Goal: Task Accomplishment & Management: Manage account settings

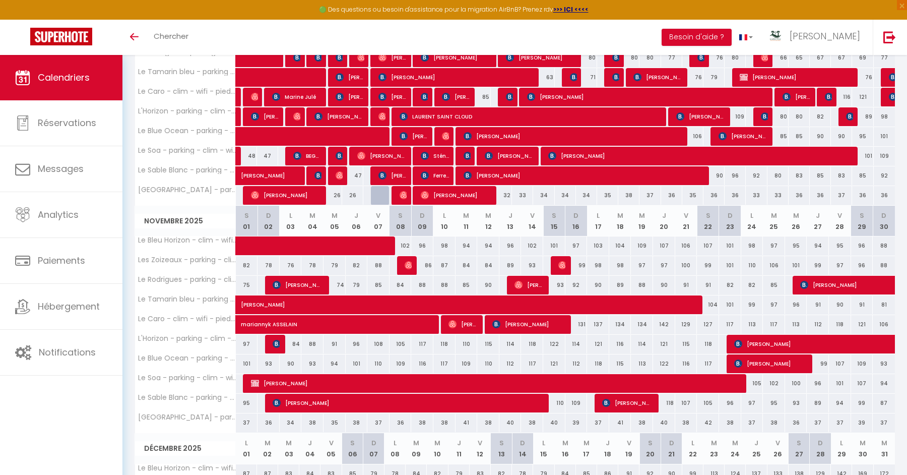
scroll to position [257, 0]
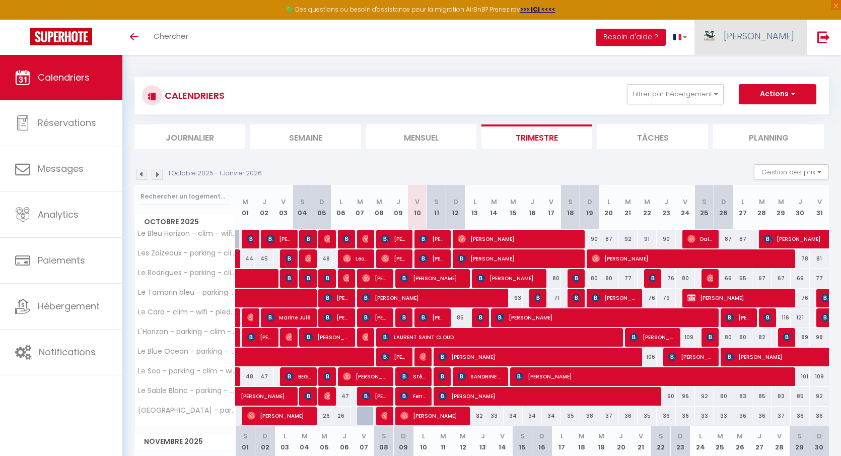
click at [782, 41] on span "[PERSON_NAME]" at bounding box center [759, 36] width 71 height 13
click at [766, 73] on link "Paramètres" at bounding box center [766, 69] width 75 height 17
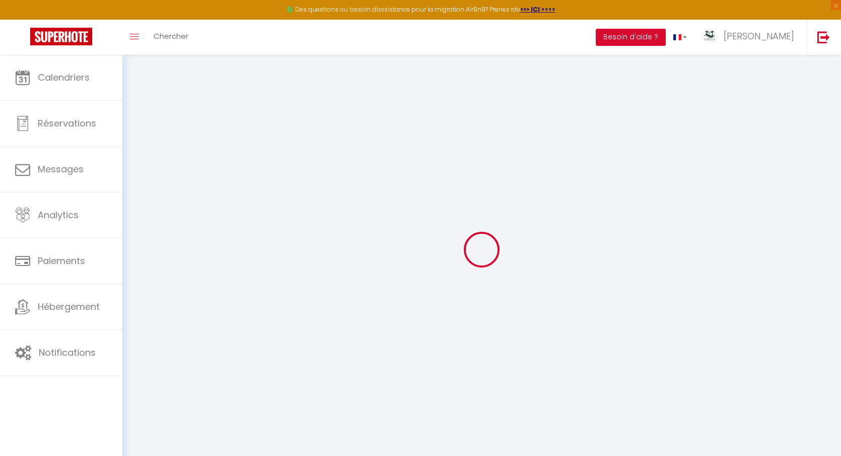
type input "imseqwQp8BK3EMyAd7rQHlHIT"
type input "vDmZmzWnCvDXEAv6LuWGKcpld"
type input "https://app.superhote.com/#/get-available-rentals/vDmZmzWnCvDXEAv6LuWGKcpld"
select select "fr"
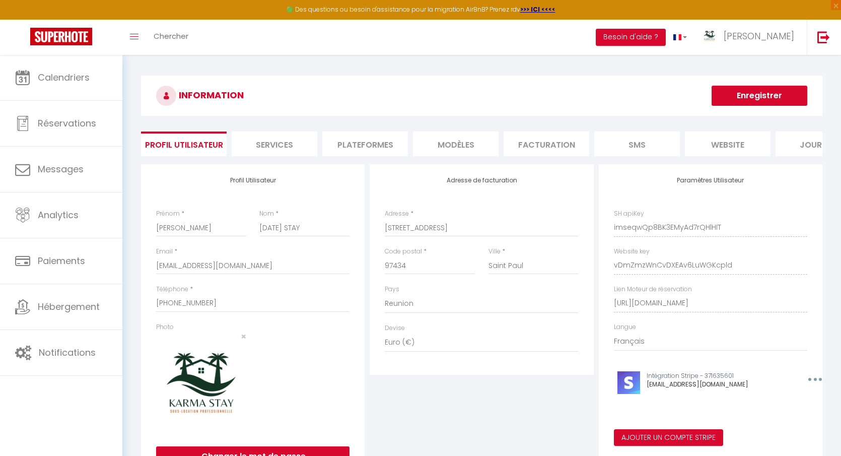
click at [360, 145] on li "Plateformes" at bounding box center [365, 143] width 86 height 25
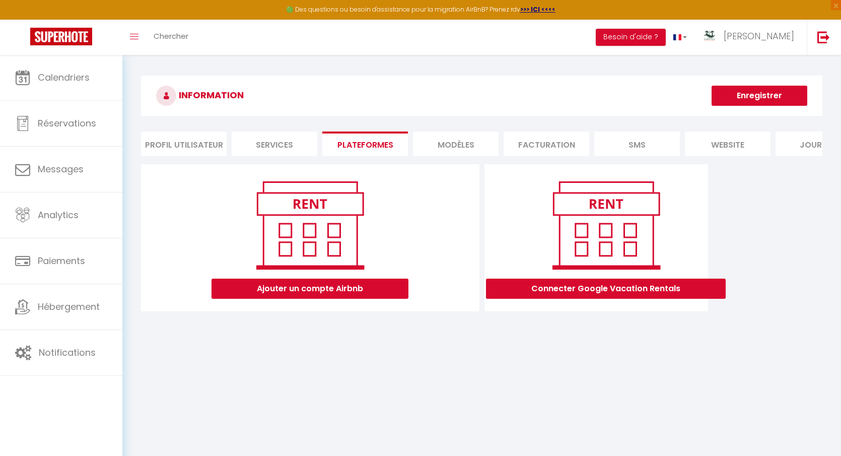
click at [276, 138] on li "Services" at bounding box center [275, 143] width 86 height 25
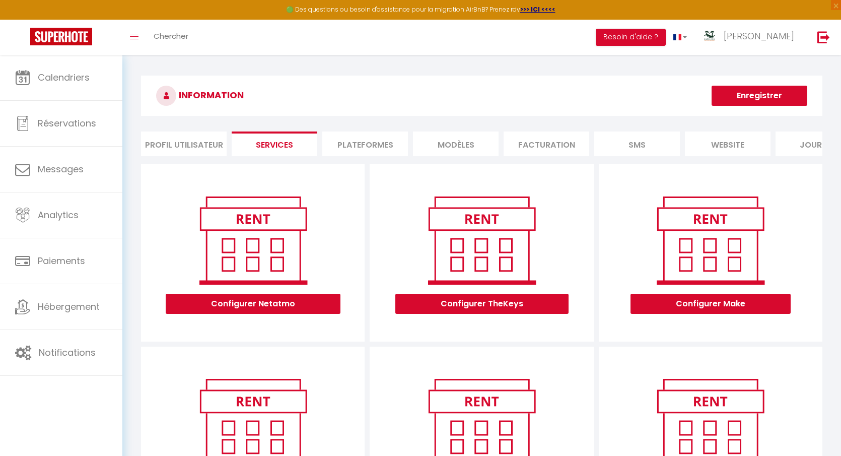
click at [168, 144] on li "Profil Utilisateur" at bounding box center [184, 143] width 86 height 25
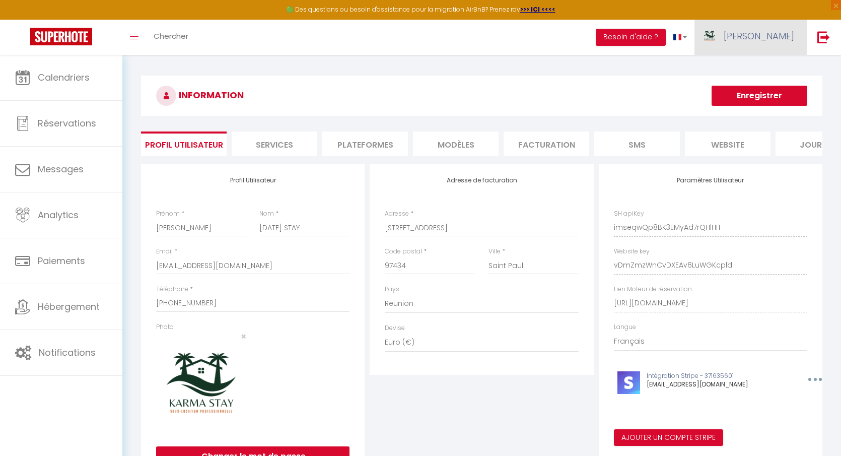
click at [781, 38] on span "[PERSON_NAME]" at bounding box center [759, 36] width 71 height 13
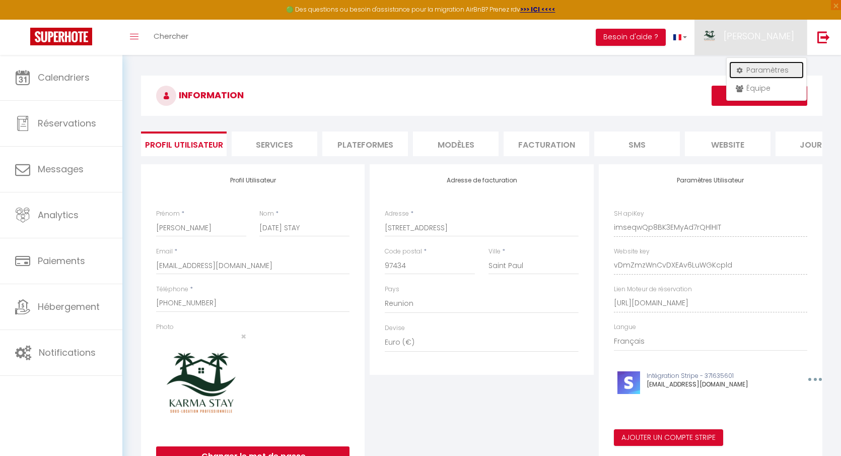
click at [766, 64] on link "Paramètres" at bounding box center [766, 69] width 75 height 17
click at [365, 152] on li "Plateformes" at bounding box center [365, 143] width 86 height 25
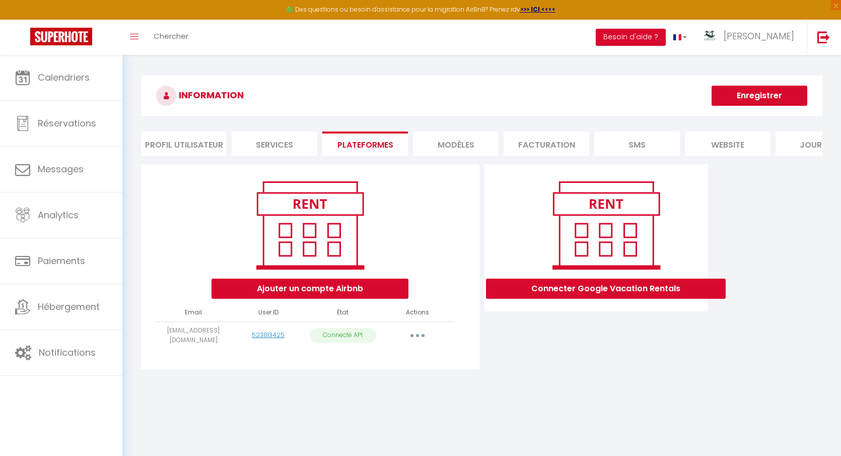
click at [415, 336] on button "button" at bounding box center [418, 335] width 28 height 16
click at [401, 359] on link "Importer les appartements" at bounding box center [372, 358] width 111 height 17
select select "22739"
select select "22740"
select select "24401"
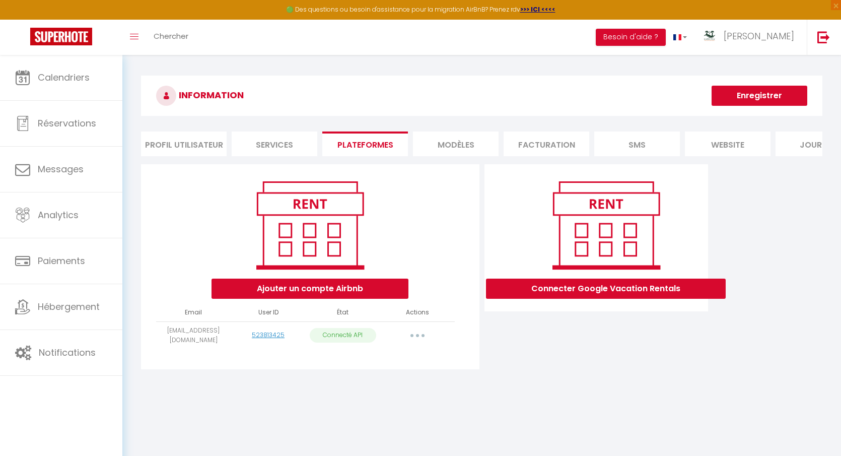
select select "27168"
select select "35911"
select select "48087"
select select "56443"
select select "58538"
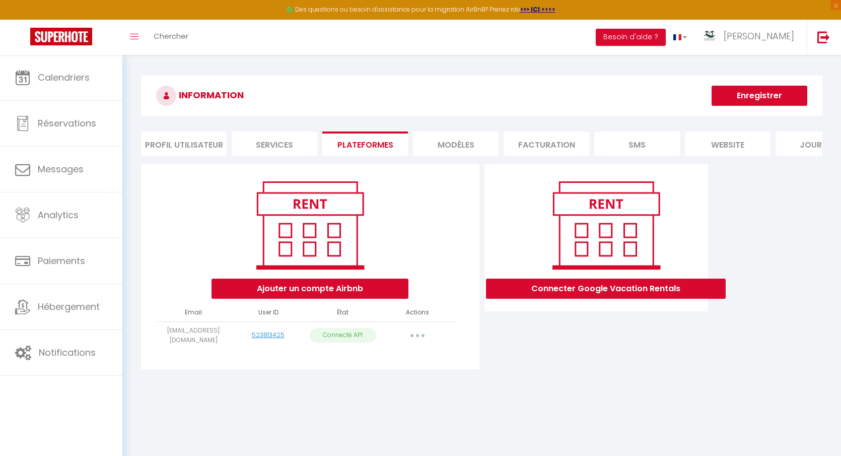
select select "64964"
select select "73351"
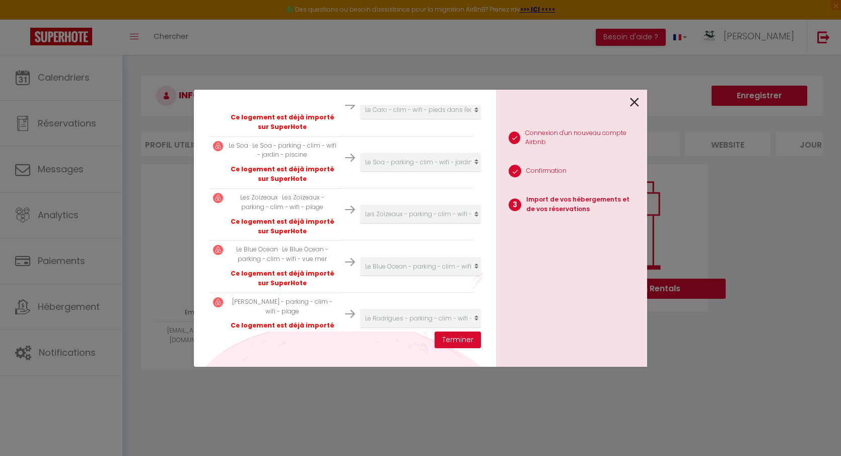
scroll to position [522, 0]
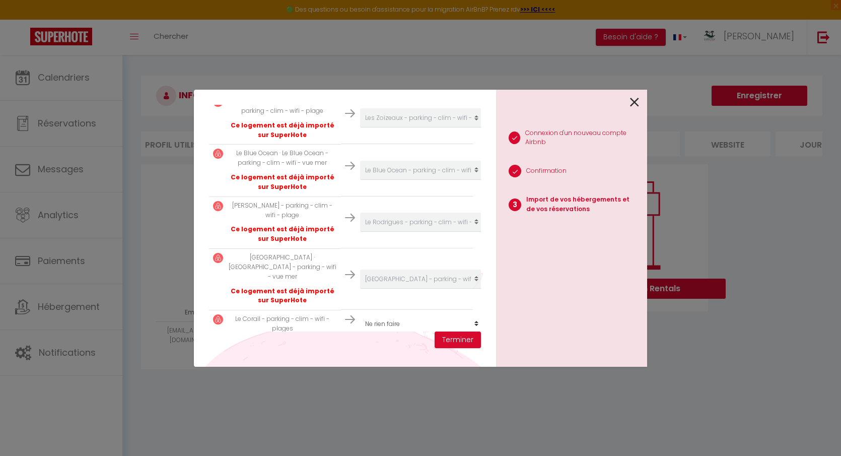
click at [431, 314] on select "Créer un nouvel hébergement Ne rien faire Le Bleu Horizon - clim - wifi - jacuz…" at bounding box center [422, 323] width 124 height 19
select select "create_new"
click at [360, 314] on select "Créer un nouvel hébergement Ne rien faire Le Bleu Horizon - clim - wifi - jacuz…" at bounding box center [422, 323] width 124 height 19
click at [455, 340] on button "Terminer" at bounding box center [458, 339] width 46 height 17
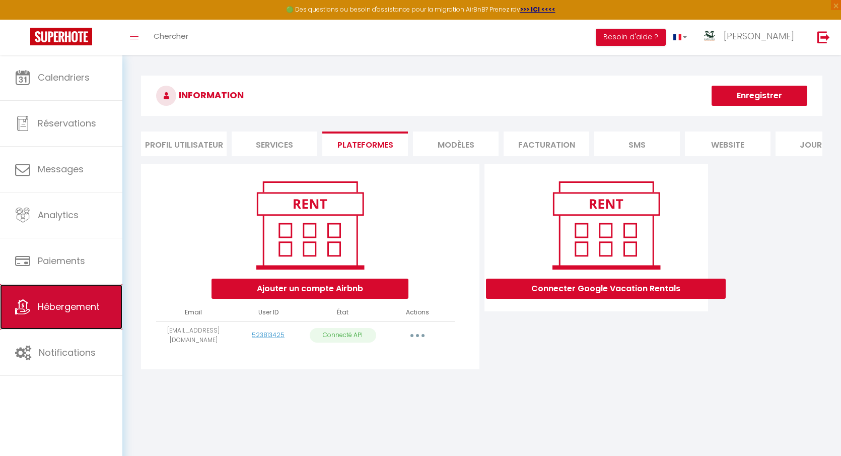
click at [62, 304] on span "Hébergement" at bounding box center [69, 306] width 62 height 13
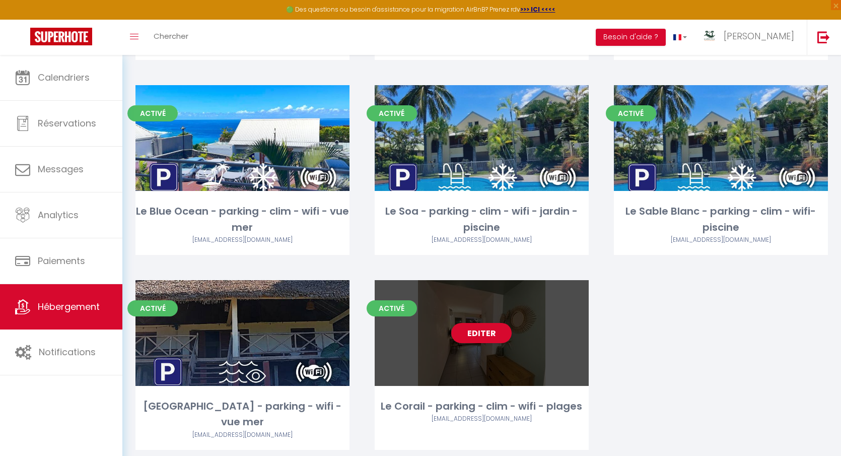
scroll to position [449, 0]
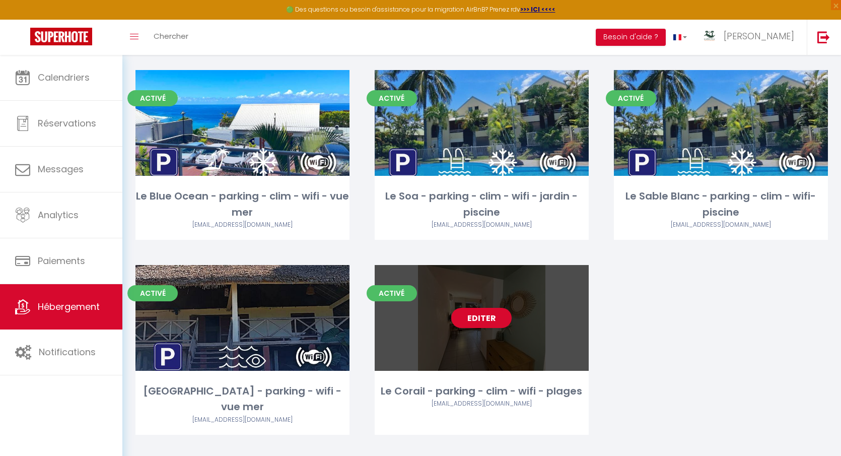
click at [502, 332] on div "Editer" at bounding box center [482, 318] width 214 height 106
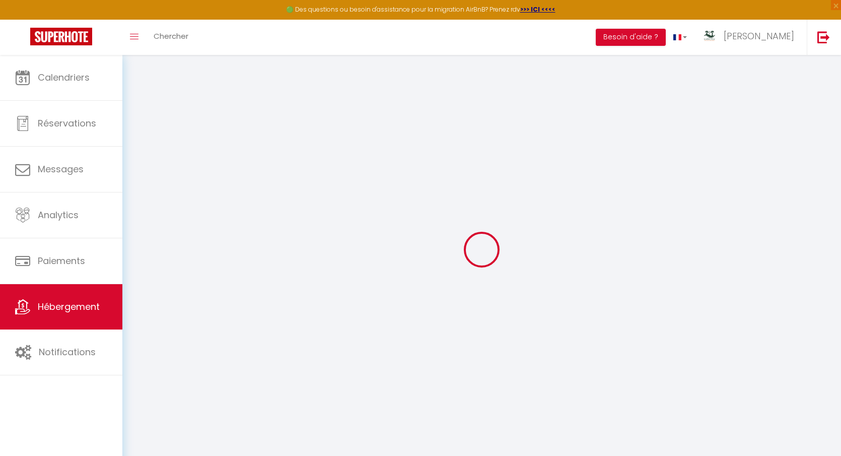
select select
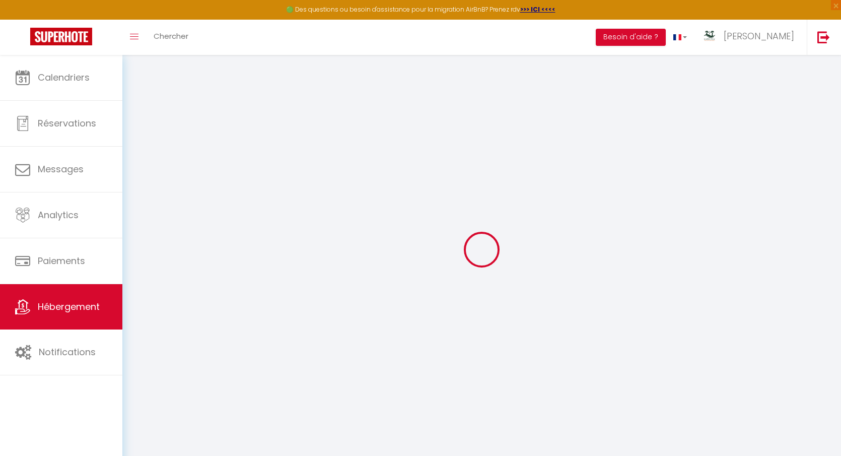
select select
checkbox input "false"
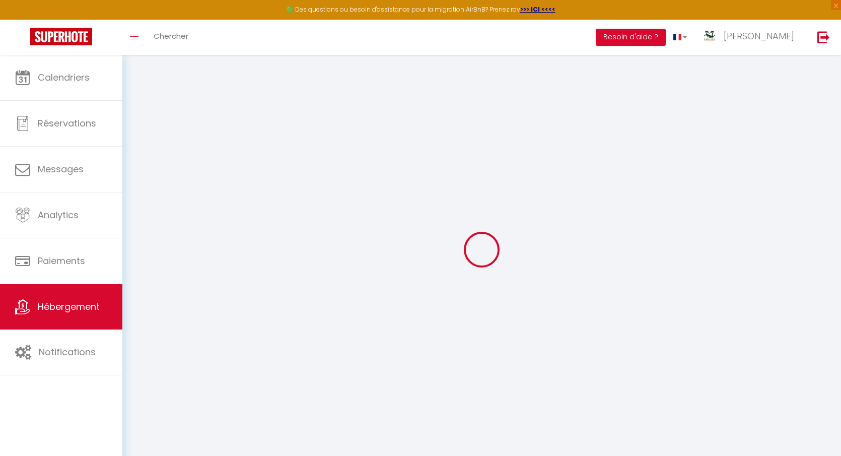
select select
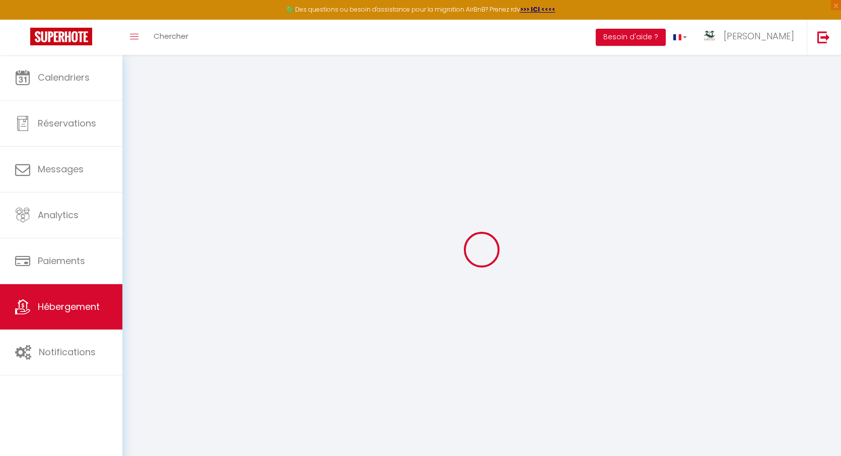
select select
checkbox input "false"
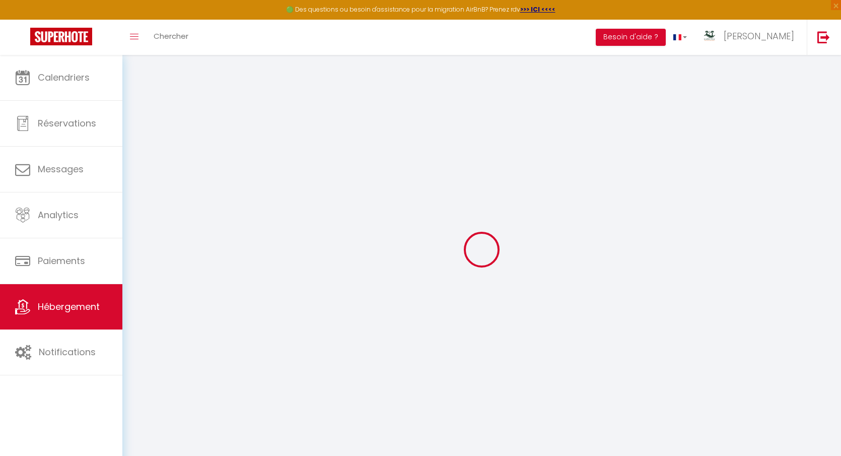
checkbox input "false"
select select
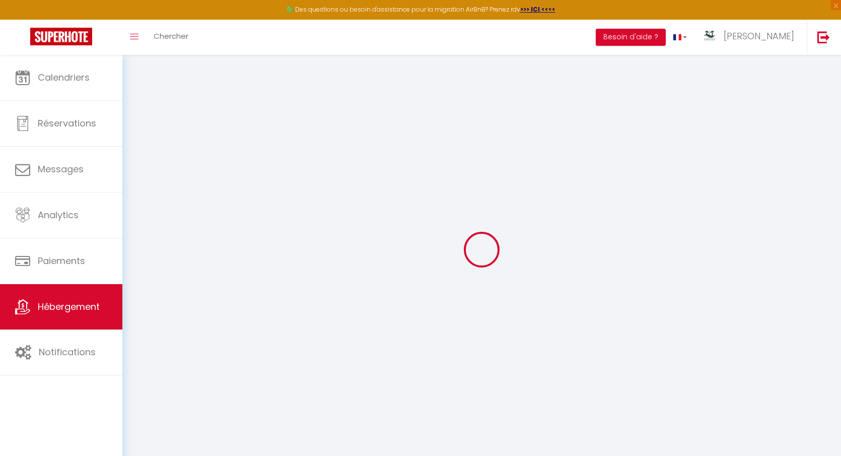
select select
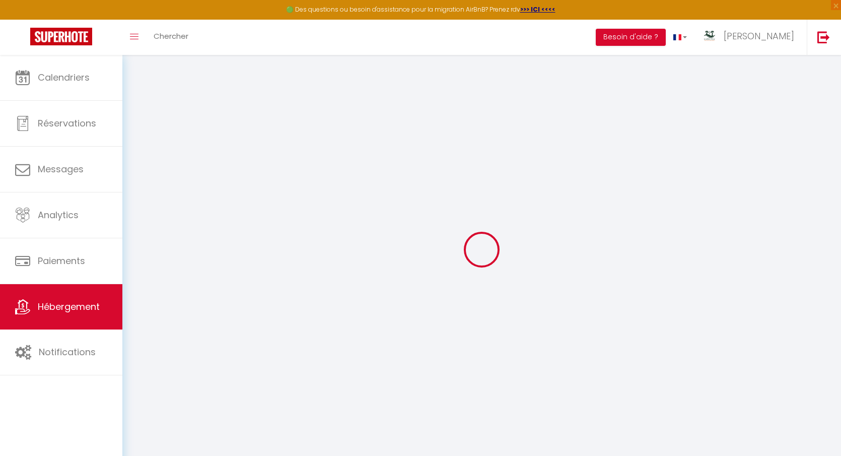
checkbox input "false"
select select
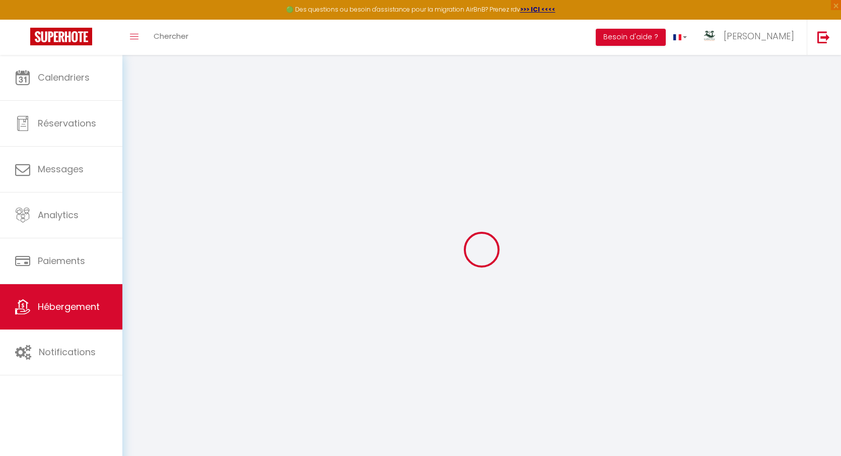
select select
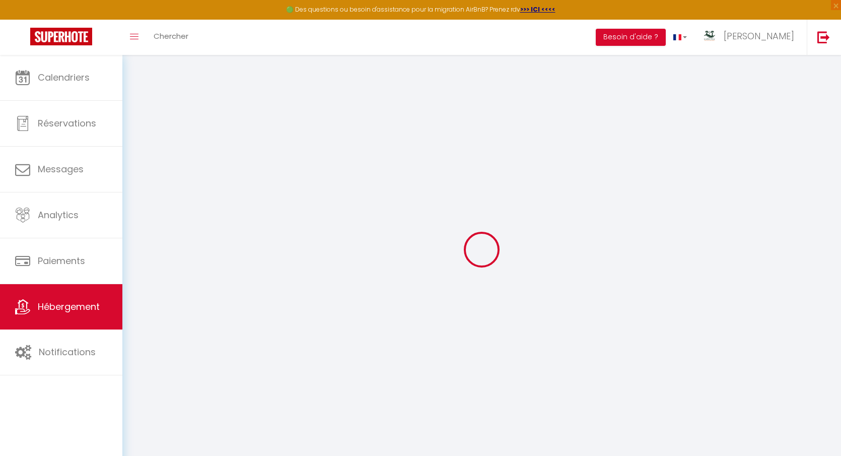
select select
checkbox input "false"
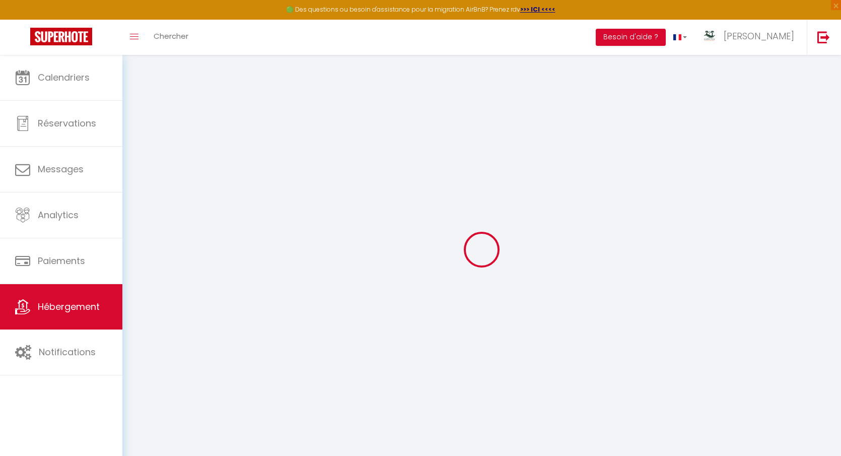
checkbox input "false"
select select
type input "Le Corail - parking - clim - wifi - plages"
select select "2"
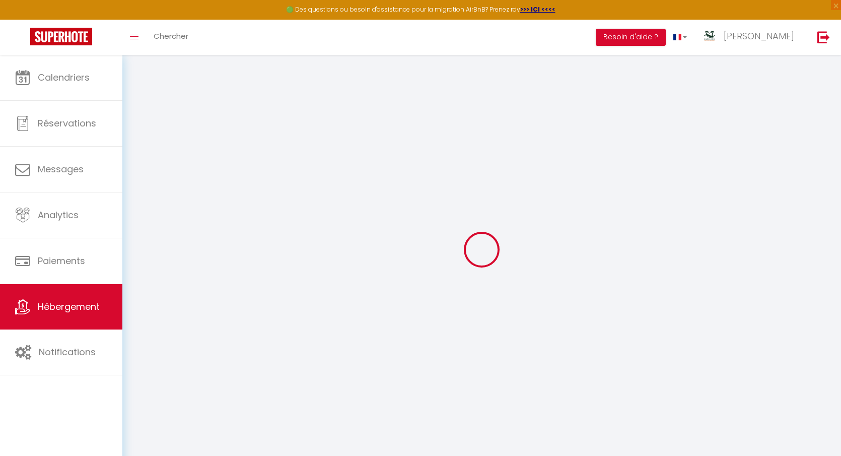
type input "73"
select select
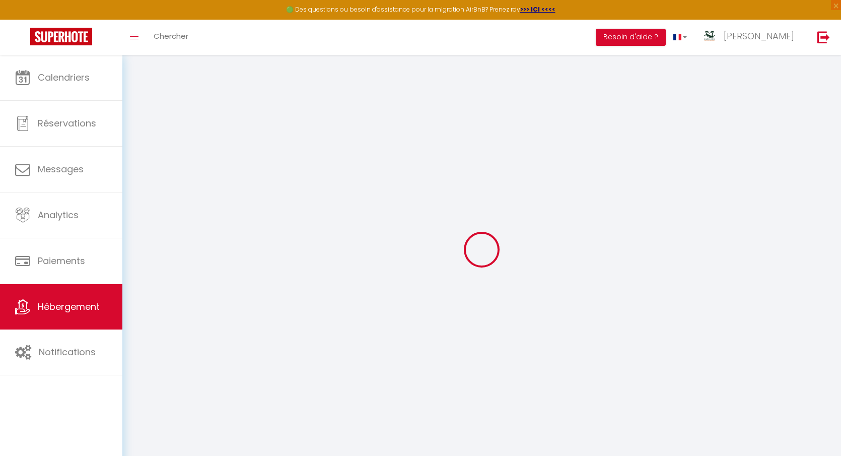
select select
type input "1 Impasse des Cycas"
type input "97434"
type input "Saint-Paul"
select select "177"
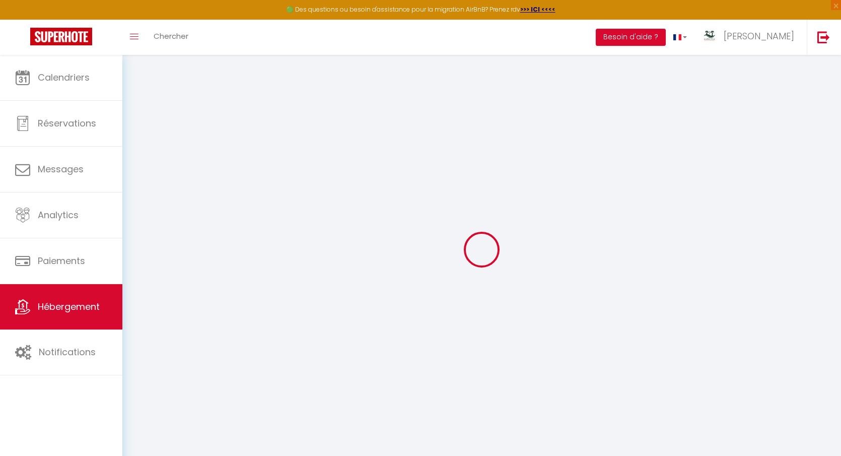
type input "[EMAIL_ADDRESS][DOMAIN_NAME]"
select select
checkbox input "false"
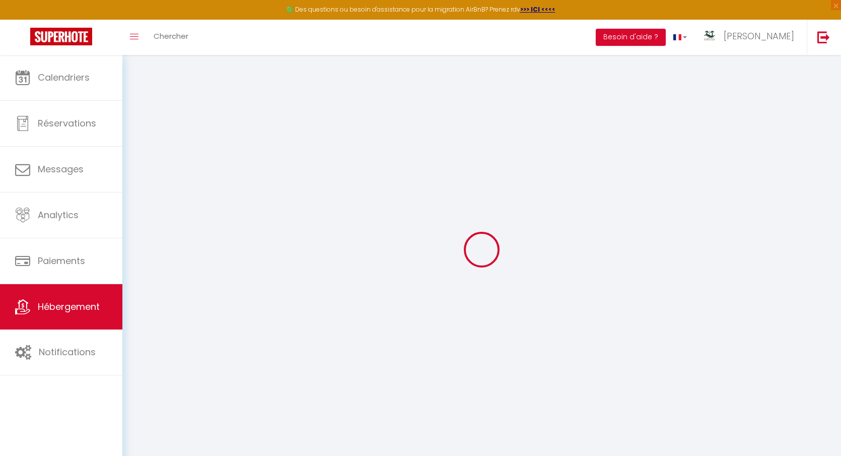
checkbox input "false"
type input "0"
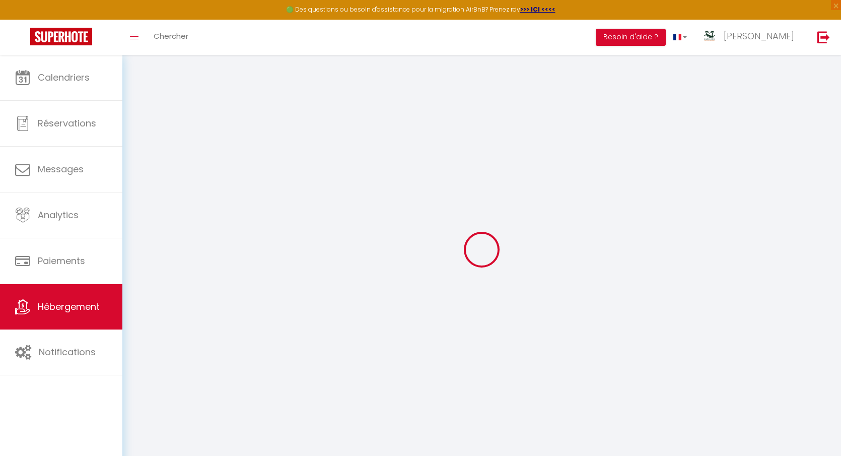
select select
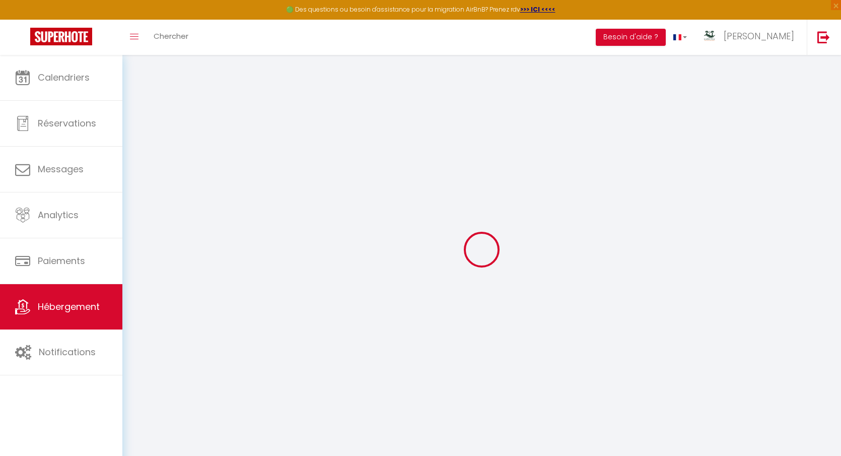
select select
checkbox input "false"
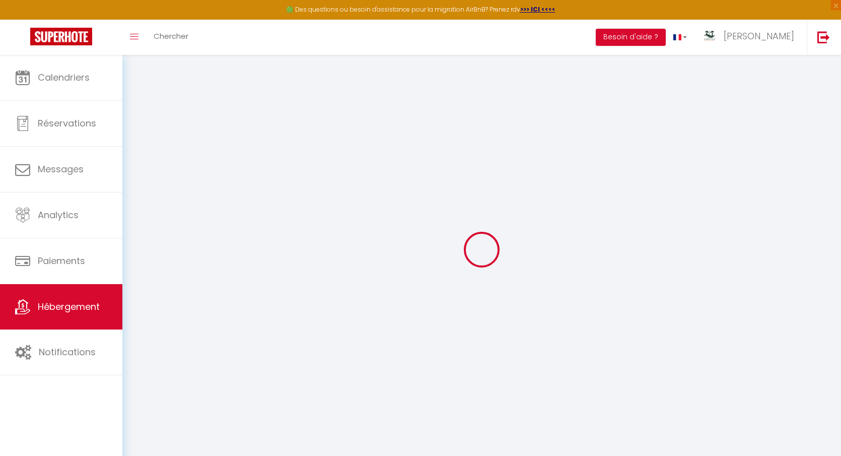
select select
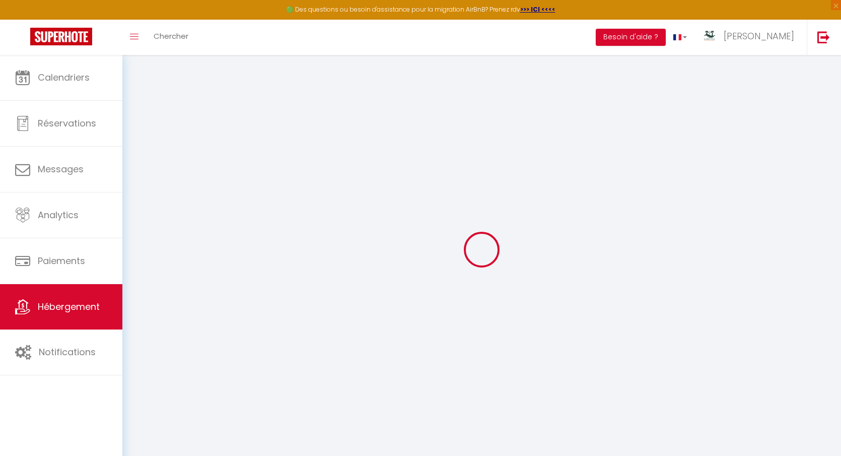
select select
checkbox input "false"
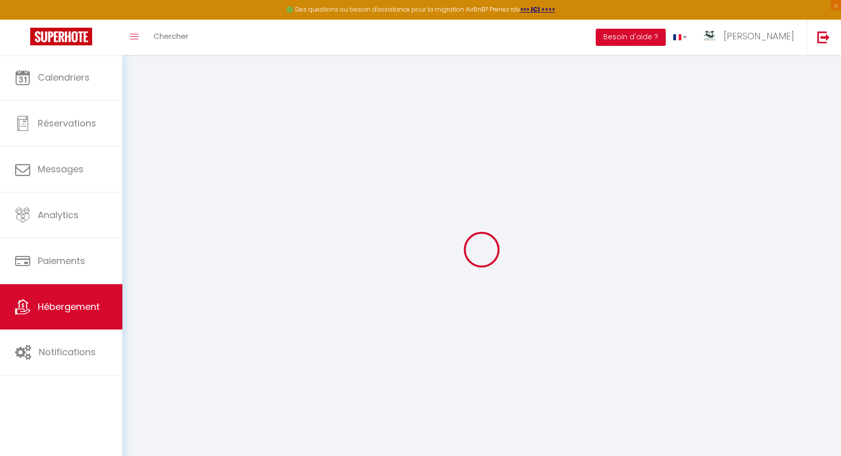
select select
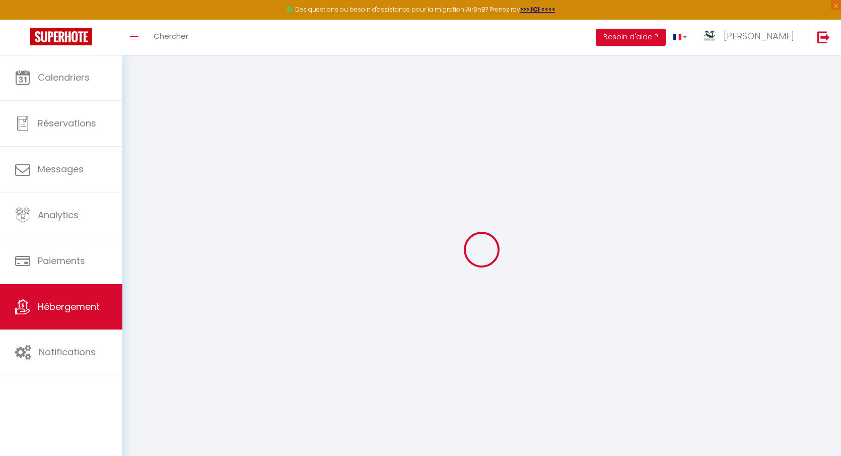
select select
checkbox input "false"
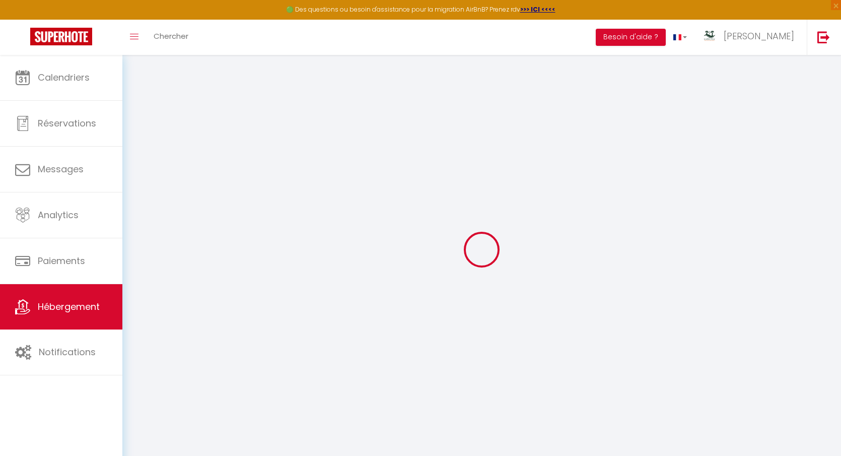
select select
checkbox input "false"
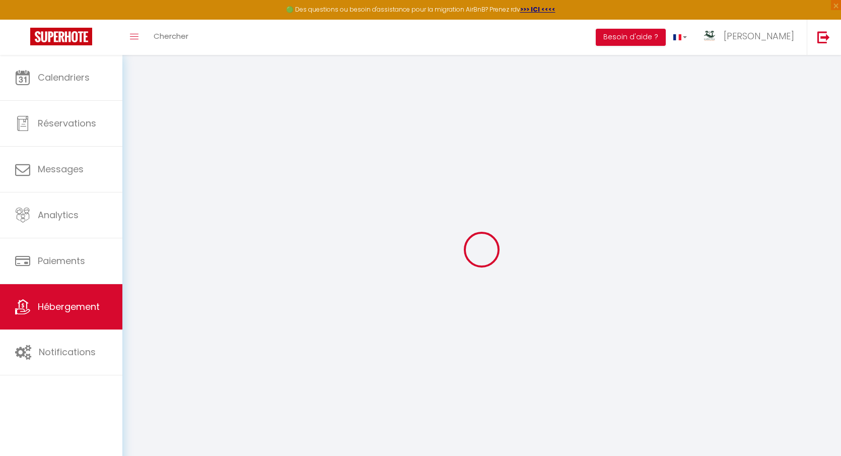
select select "15:00"
select select "23:45"
select select "12:00"
select select "30"
select select "120"
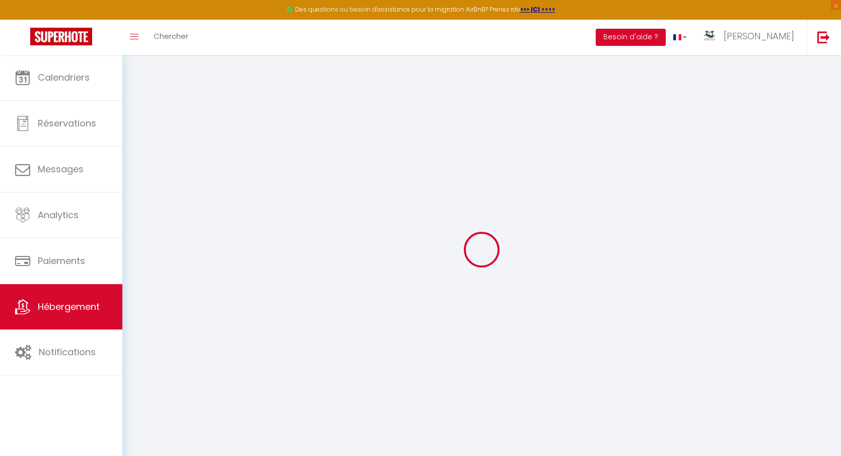
select select
checkbox input "false"
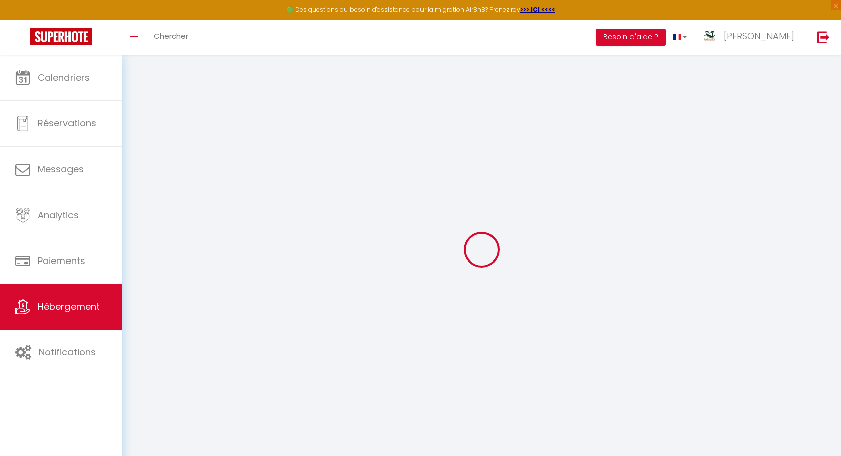
select select
checkbox input "false"
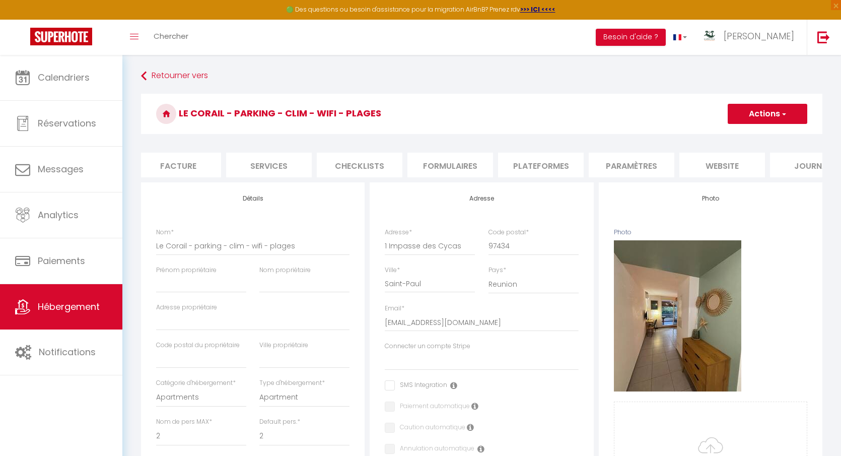
scroll to position [0, 194]
click at [717, 163] on li "website" at bounding box center [716, 165] width 86 height 25
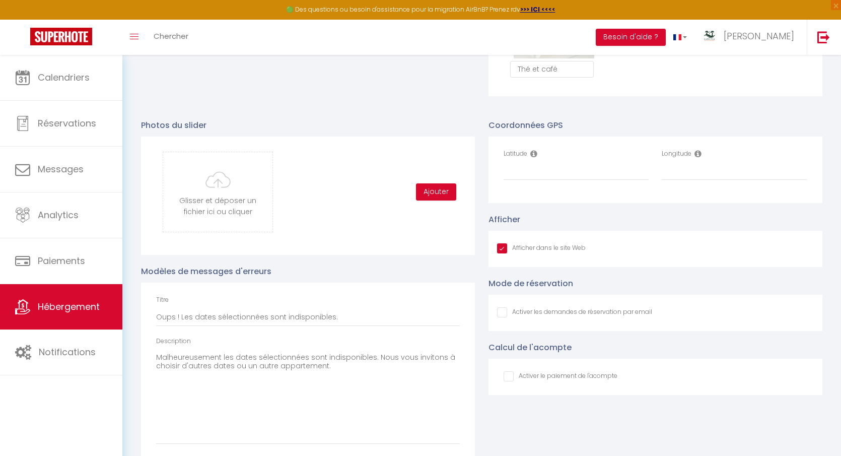
scroll to position [1020, 0]
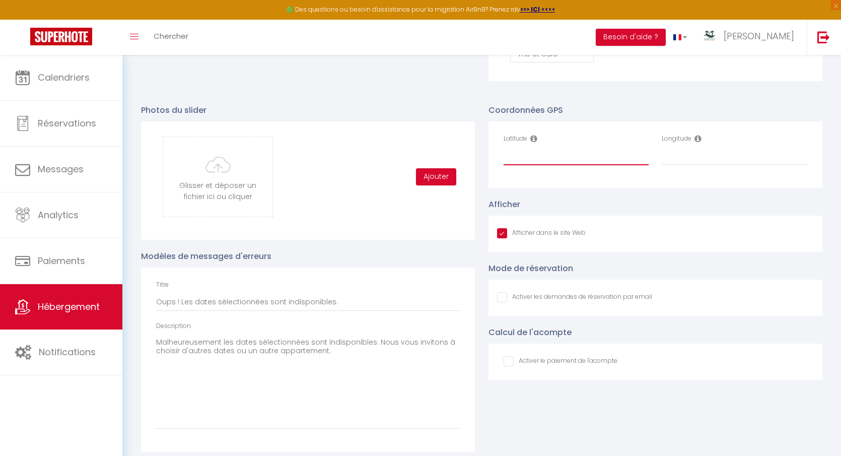
click at [528, 157] on input "Latitude" at bounding box center [577, 156] width 146 height 18
paste input "-21.0909444"
type input "-21.0909444"
click at [687, 159] on input "Longitude" at bounding box center [735, 156] width 146 height 18
paste input "55.2365824"
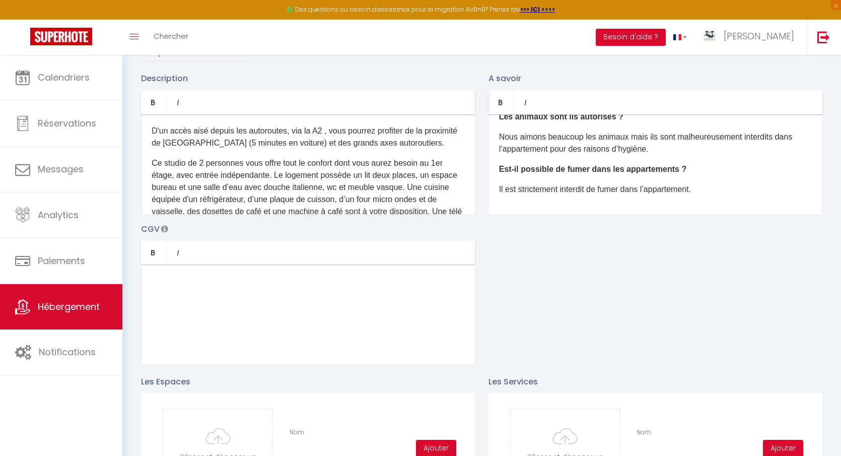
scroll to position [0, 0]
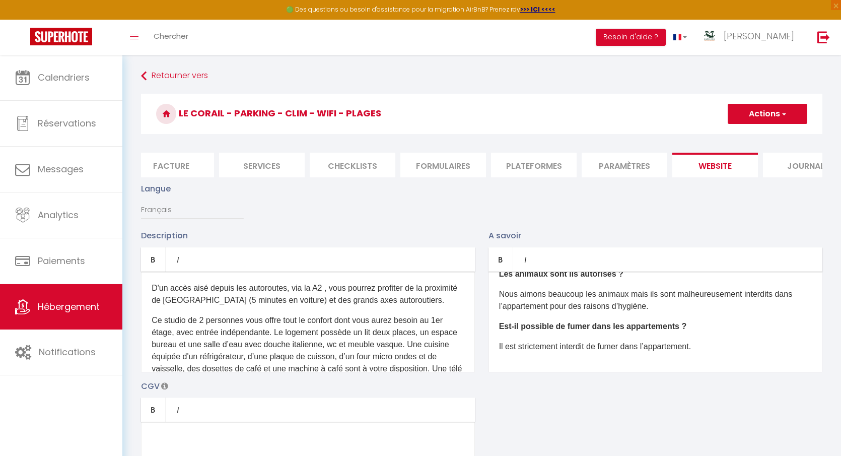
type input "55.2365824"
click at [777, 112] on button "Actions" at bounding box center [768, 114] width 80 height 20
click at [756, 132] on input "Enregistrer" at bounding box center [756, 136] width 37 height 10
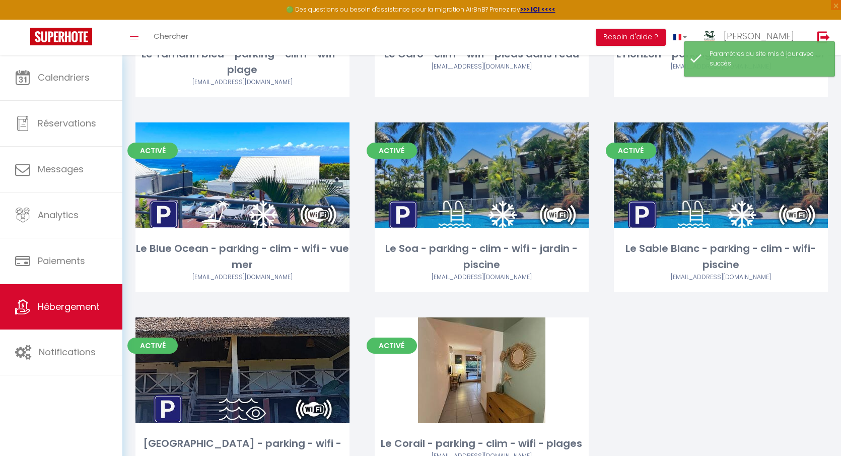
scroll to position [449, 0]
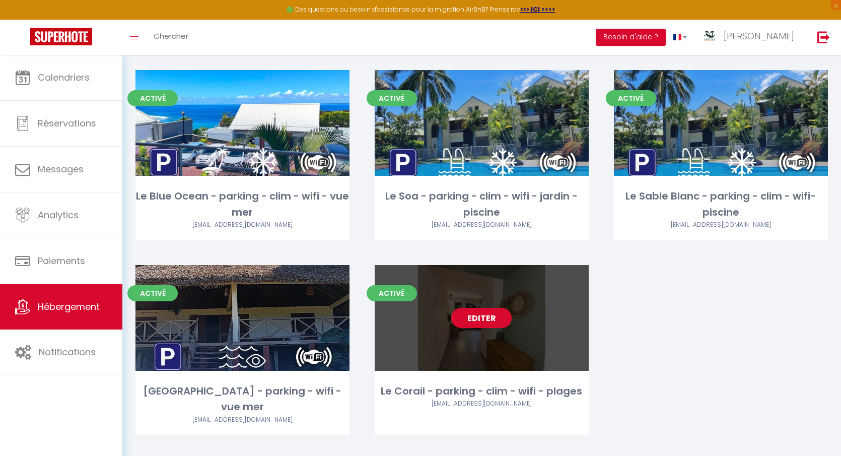
click at [484, 316] on link "Editer" at bounding box center [481, 318] width 60 height 20
select select "3"
select select "2"
select select "1"
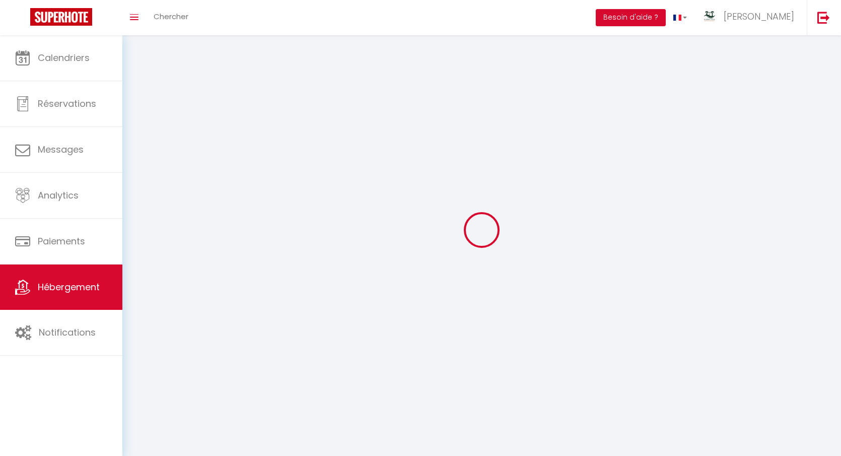
select select
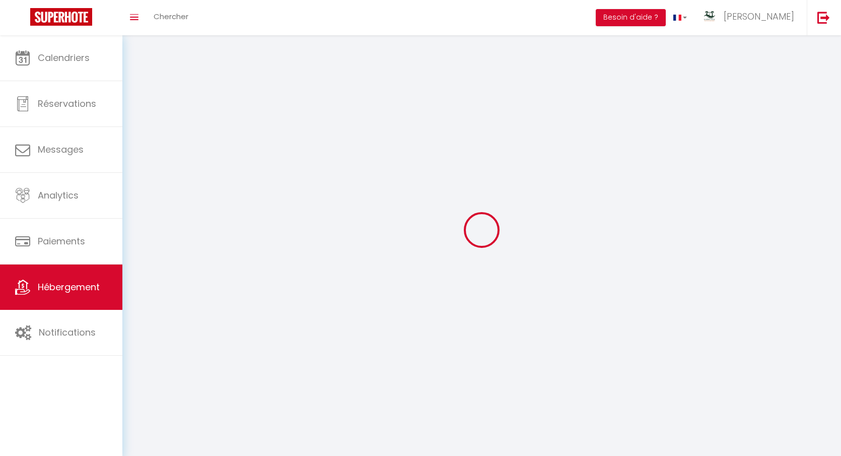
checkbox input "false"
select select
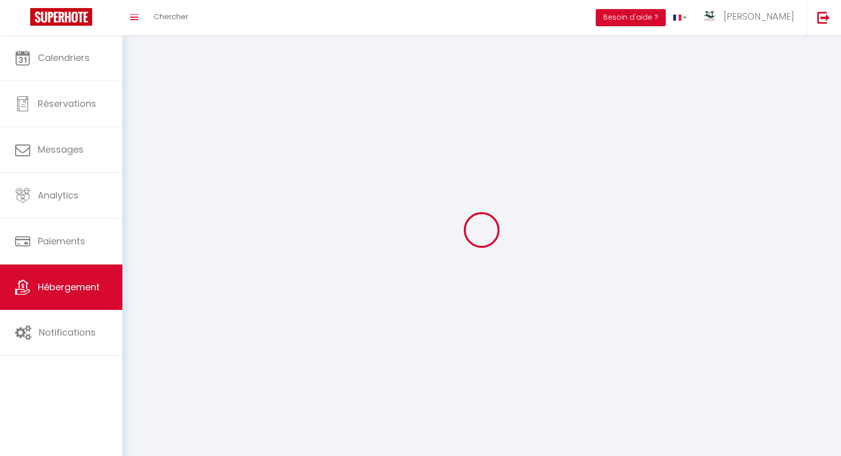
select select
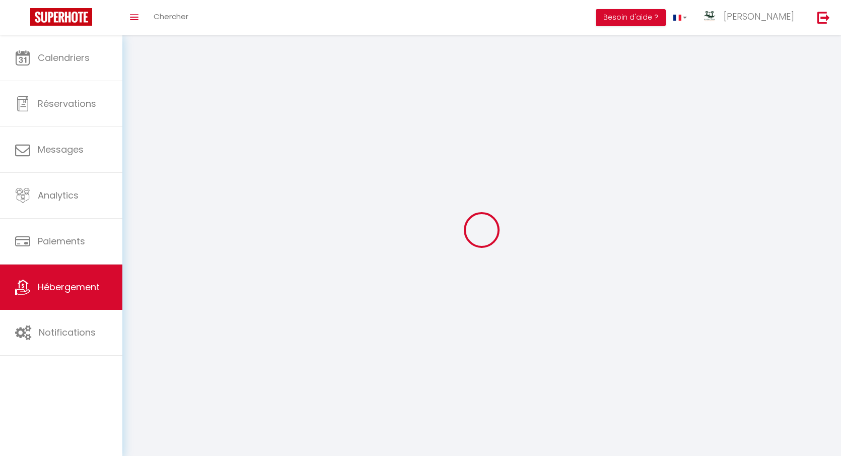
select select
checkbox input "false"
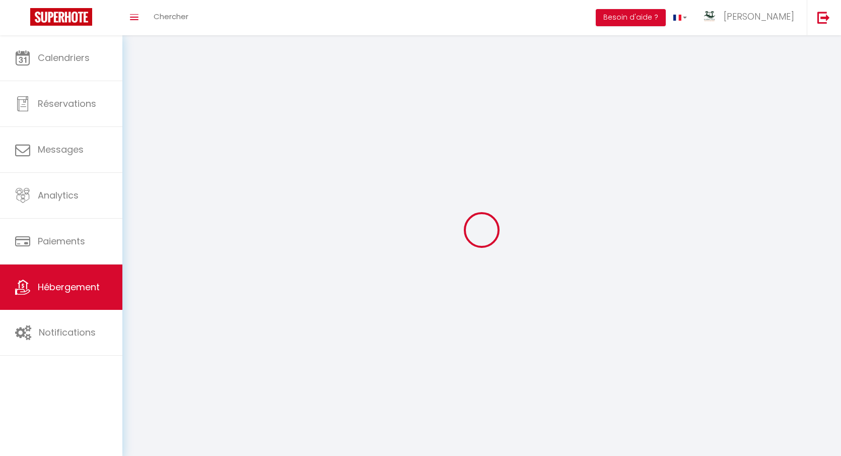
checkbox input "false"
select select
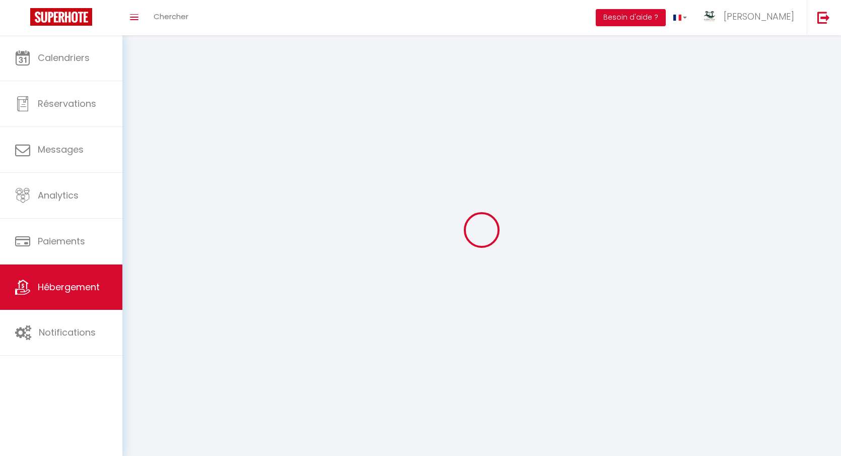
select select
checkbox input "false"
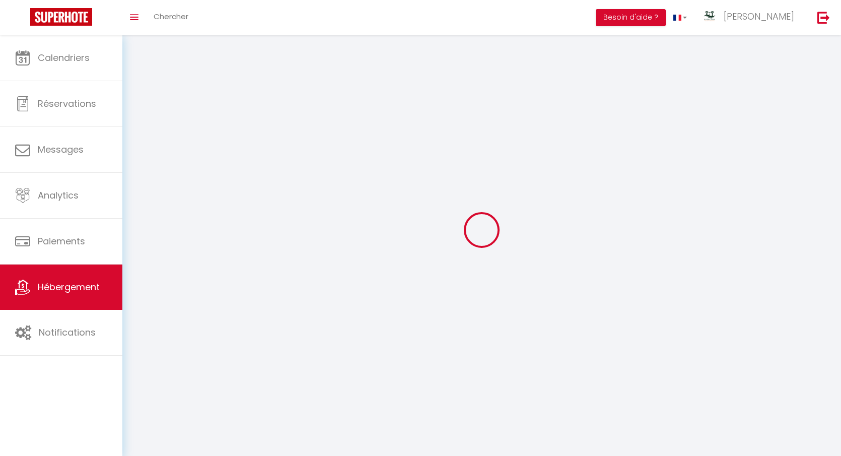
checkbox input "false"
select select
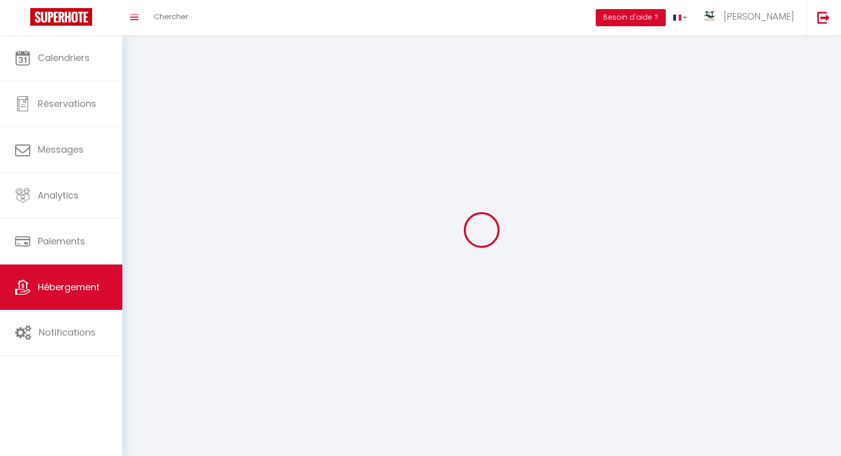
select select "1"
select select
select select "28"
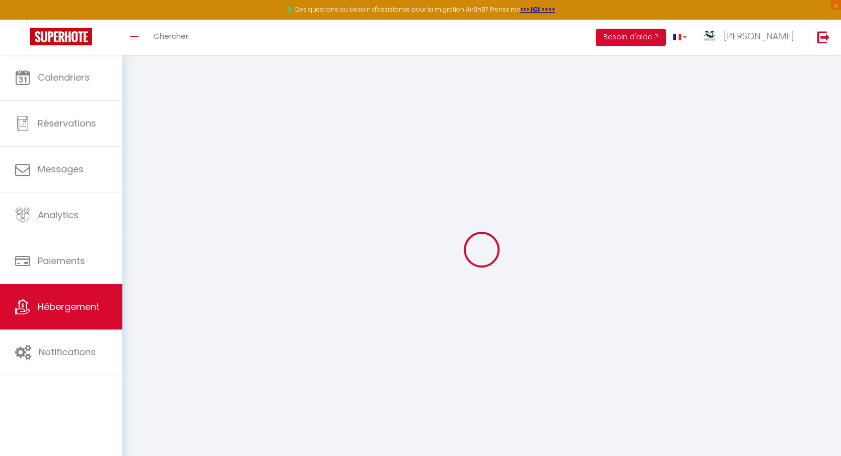
select select
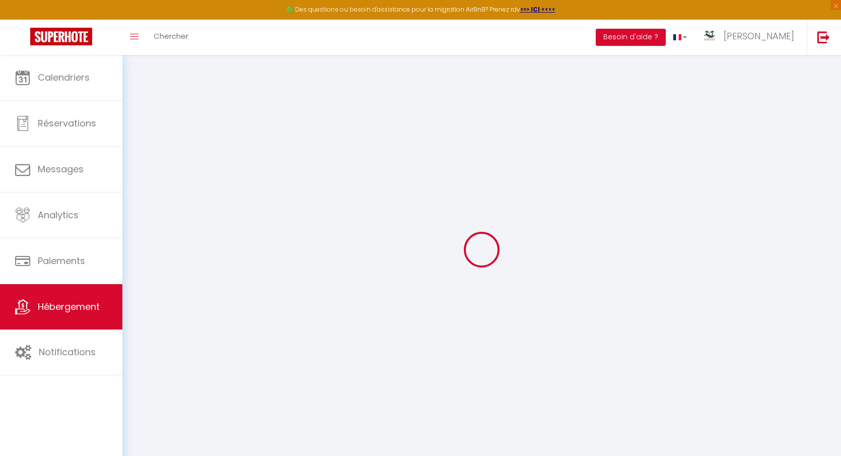
select select
checkbox input "false"
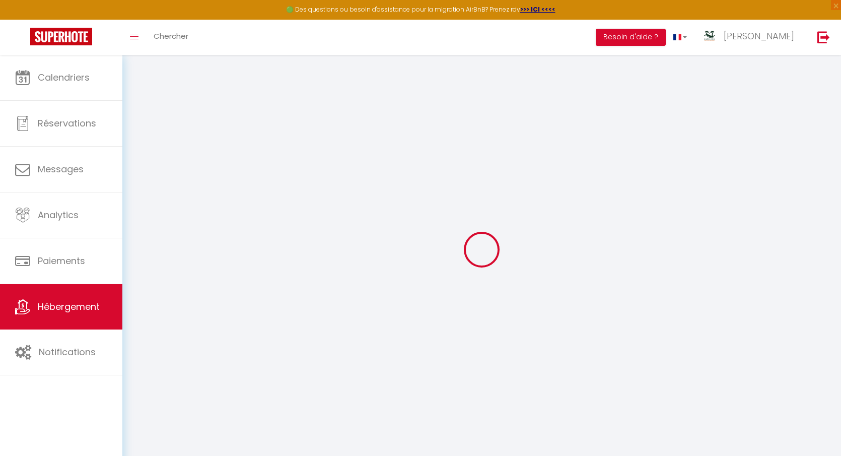
select select
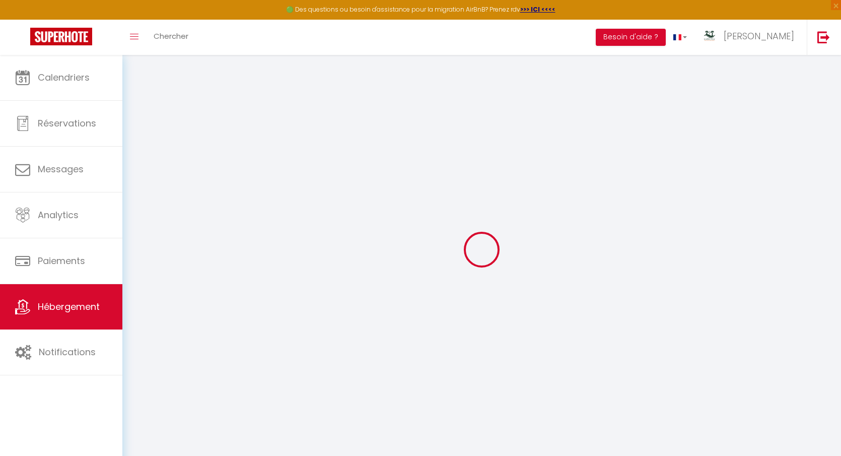
select select
checkbox input "false"
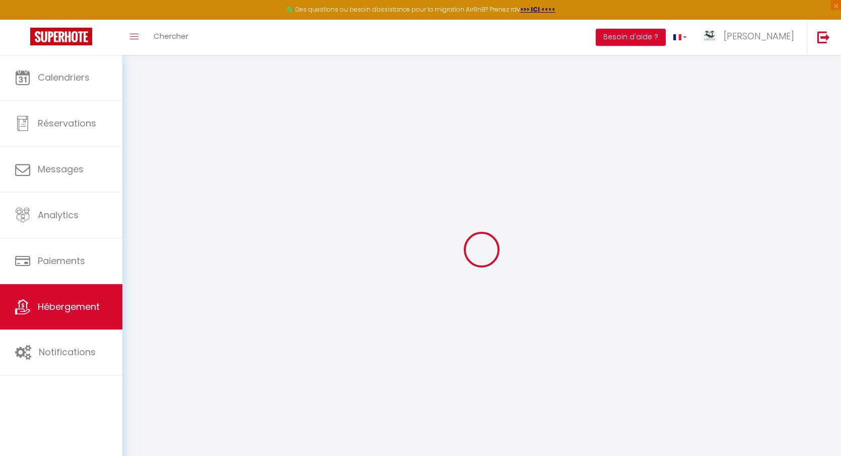
checkbox input "false"
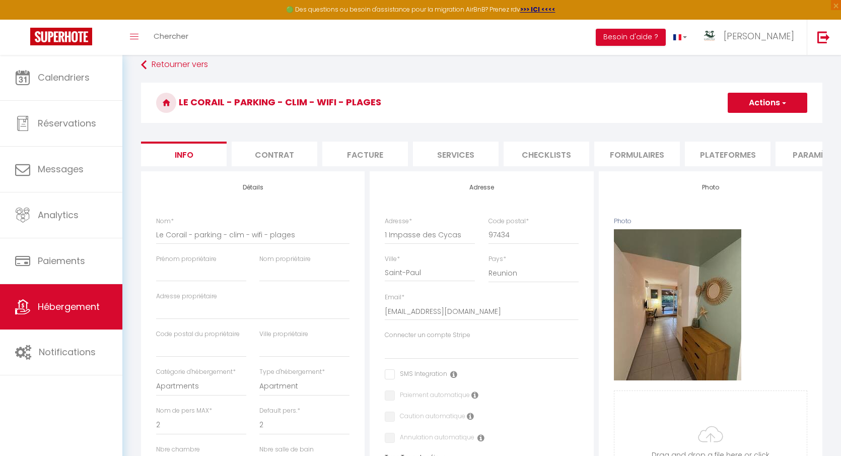
scroll to position [39, 0]
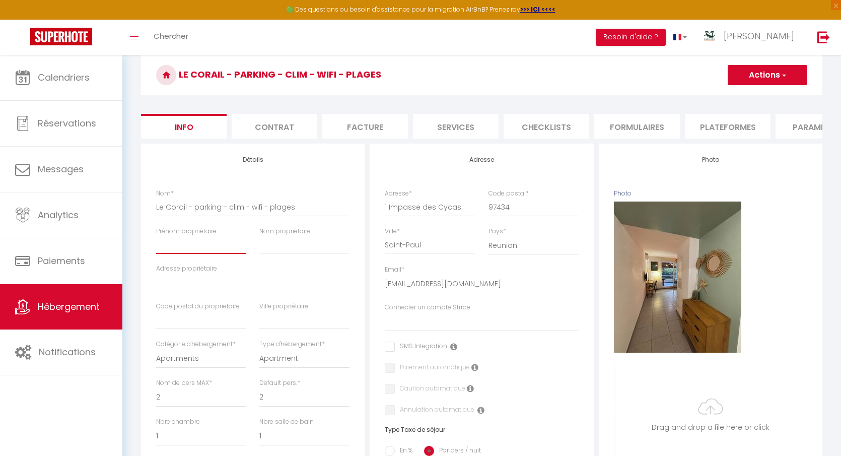
click at [207, 244] on input "Prénom propriétaire" at bounding box center [201, 245] width 90 height 18
click at [190, 287] on input "Adresse propriétaire" at bounding box center [252, 283] width 193 height 18
paste input "4 RUELLE DES AJONCS"
click at [191, 324] on input "text" at bounding box center [201, 320] width 90 height 18
paste input "97434"
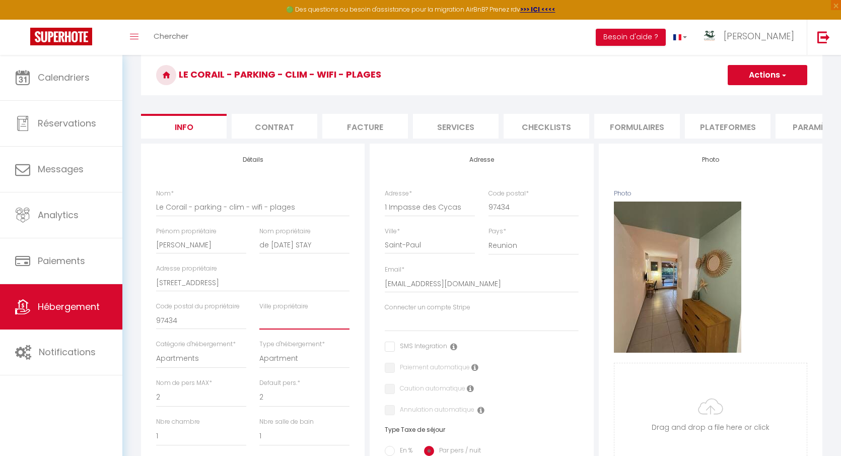
click at [282, 323] on input "text" at bounding box center [304, 320] width 90 height 18
paste input "ST GILLES LES BAINS"
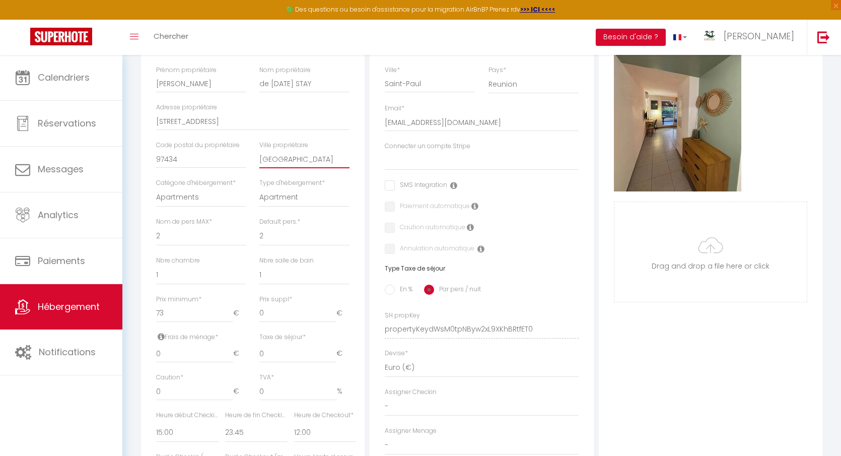
scroll to position [210, 0]
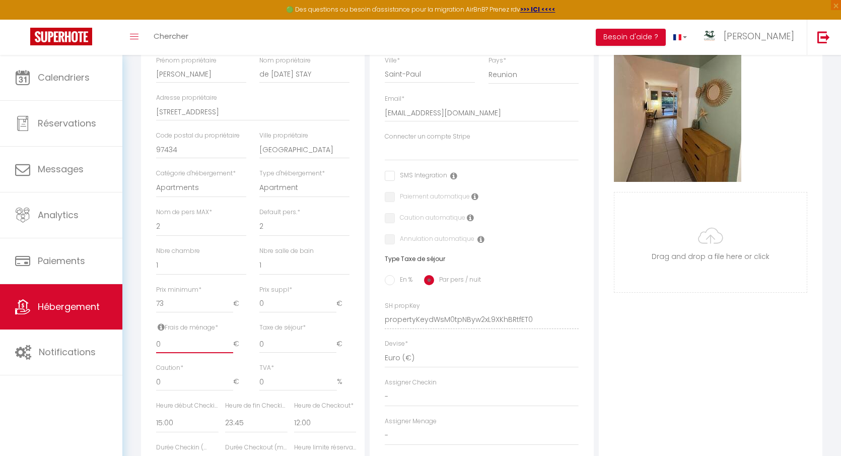
drag, startPoint x: 191, startPoint y: 347, endPoint x: 143, endPoint y: 345, distance: 48.9
click at [142, 344] on div "Détails Nom * Le Corail - parking - clim - wifi - plages Prénom propriétaire El…" at bounding box center [253, 273] width 224 height 601
drag, startPoint x: 278, startPoint y: 346, endPoint x: 244, endPoint y: 345, distance: 33.8
click at [244, 345] on div "Frais de ménage * 35 € Taxe de séjour * 0 € Taxe en % * 0 Montant max taxe séjo…" at bounding box center [253, 343] width 207 height 41
drag, startPoint x: 197, startPoint y: 377, endPoint x: 152, endPoint y: 381, distance: 45.5
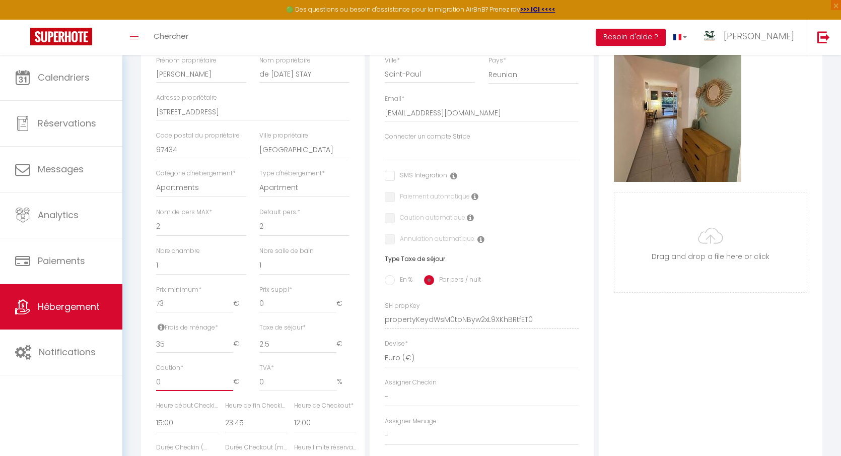
click at [152, 381] on div "Caution * 0 €" at bounding box center [201, 382] width 103 height 38
click at [203, 425] on select "00:00 00:15 00:30 00:45 01:00 01:15 01:30 01:45 02:00 02:15 02:30 02:45 03:00" at bounding box center [187, 423] width 62 height 19
click at [156, 414] on select "00:00 00:15 00:30 00:45 01:00 01:15 01:30 01:45 02:00 02:15 02:30 02:45 03:00" at bounding box center [187, 423] width 62 height 19
click at [319, 427] on select "00:00 00:15 00:30 00:45 01:00 01:15 01:30 01:45 02:00 02:15 02:30 02:45 03:00" at bounding box center [325, 423] width 62 height 19
click at [294, 414] on select "00:00 00:15 00:30 00:45 01:00 01:15 01:30 01:45 02:00 02:15 02:30 02:45 03:00" at bounding box center [325, 423] width 62 height 19
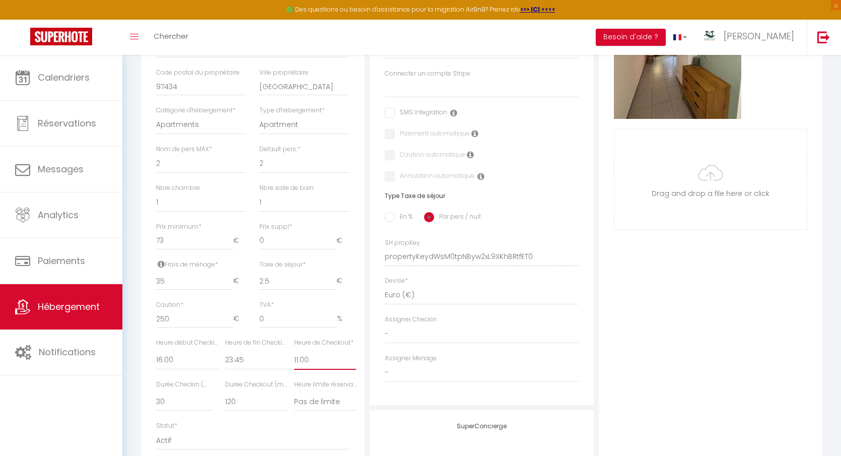
scroll to position [275, 0]
click at [255, 358] on select "00:00 00:15 00:30 00:45 01:00 01:15 01:30 01:45 02:00 02:15 02:30 02:45 03:00" at bounding box center [256, 358] width 62 height 19
click at [241, 360] on select "00:00 00:15 00:30 00:45 01:00 01:15 01:30 01:45 02:00 02:15 02:30 02:45 03:00" at bounding box center [256, 358] width 62 height 19
click at [225, 349] on select "00:00 00:15 00:30 00:45 01:00 01:15 01:30 01:45 02:00 02:15 02:30 02:45 03:00" at bounding box center [256, 358] width 62 height 19
click at [259, 371] on div "Heure de fin Checkin * 00:00 00:15 00:30 00:45 01:00 01:15 01:30 01:45 02:00 02…" at bounding box center [253, 357] width 69 height 42
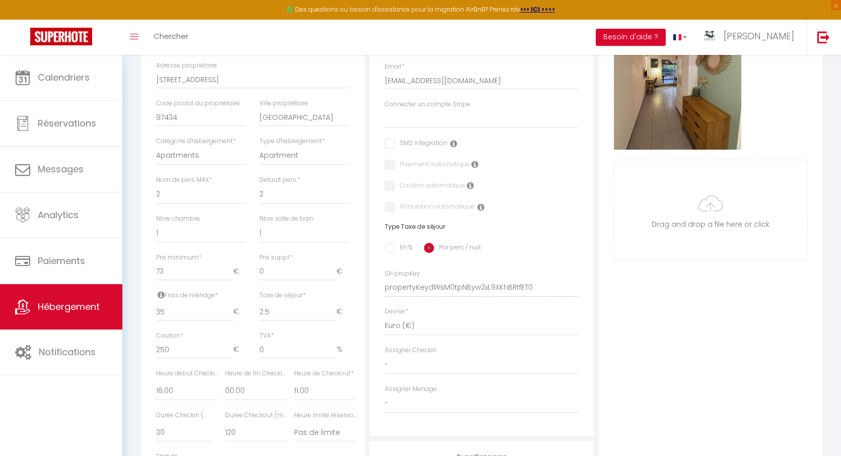
scroll to position [255, 0]
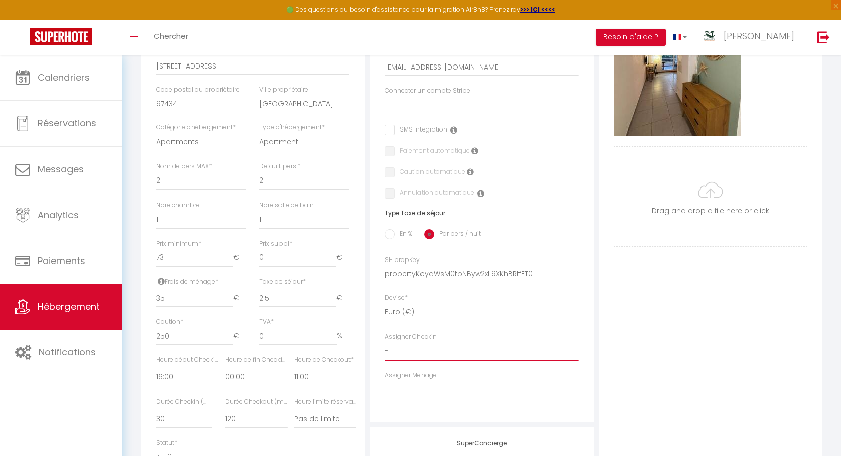
click at [461, 344] on select "- Maune vignane Claudine rocrou Natahlie Garçon Soaline vignane" at bounding box center [481, 351] width 193 height 19
click at [385, 342] on select "- Maune vignane Claudine rocrou Natahlie Garçon Soaline vignane" at bounding box center [481, 351] width 193 height 19
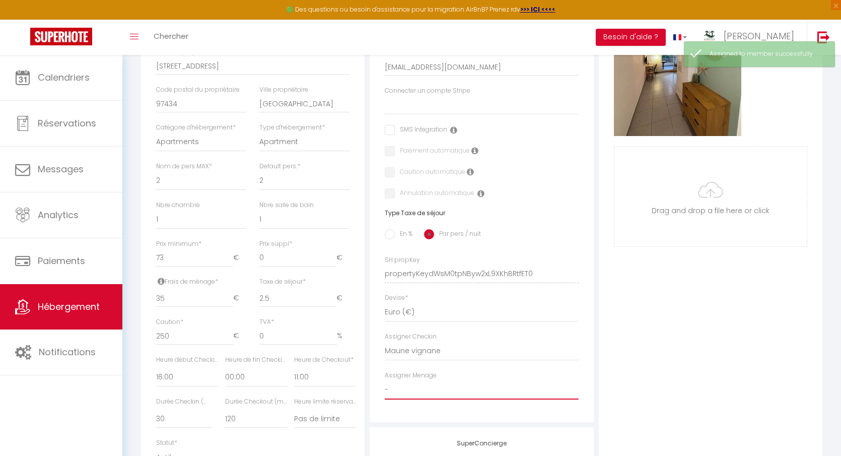
click at [459, 387] on select "- Maune vignane Claudine rocrou Natahlie Garçon Soaline vignane" at bounding box center [481, 389] width 193 height 19
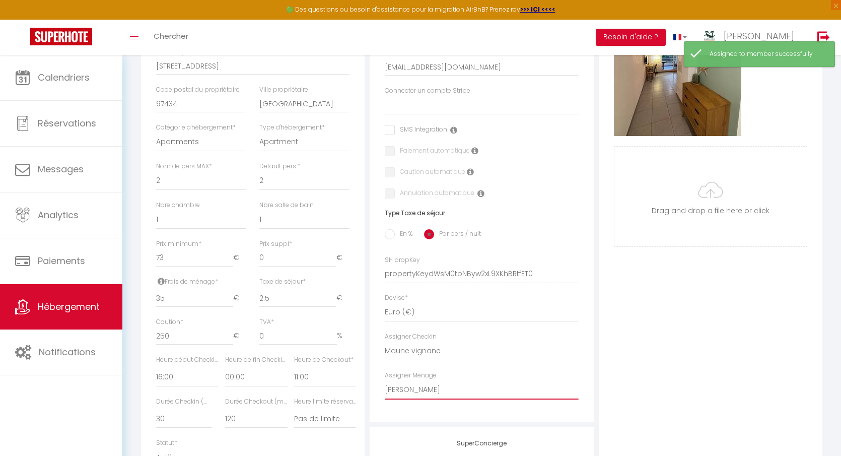
click at [385, 380] on select "- Maune vignane Claudine rocrou Natahlie Garçon Soaline vignane" at bounding box center [481, 389] width 193 height 19
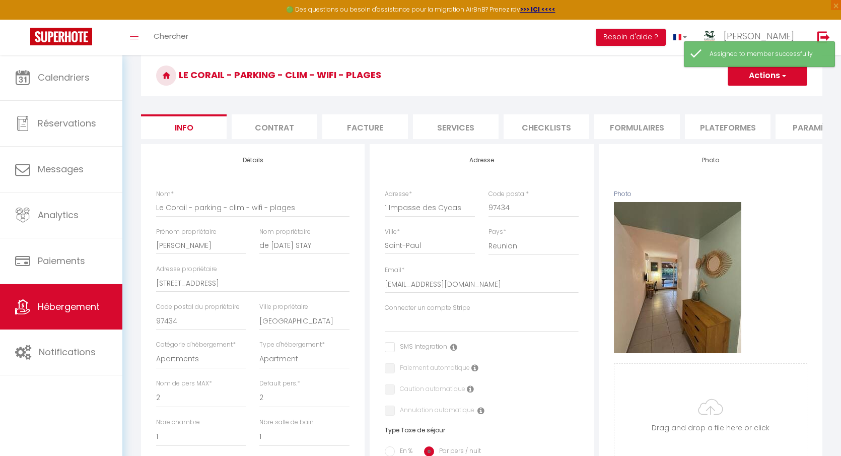
scroll to position [0, 0]
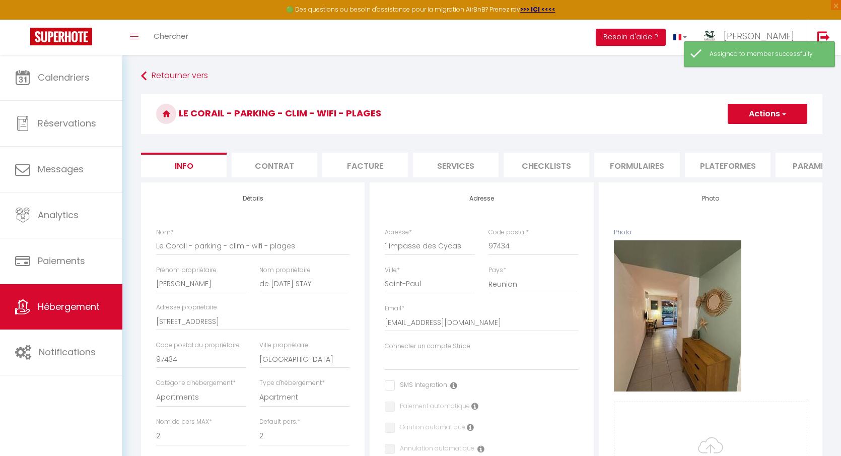
click at [792, 111] on button "Actions" at bounding box center [768, 114] width 80 height 20
click at [731, 136] on input "Enregistrer" at bounding box center [727, 136] width 37 height 10
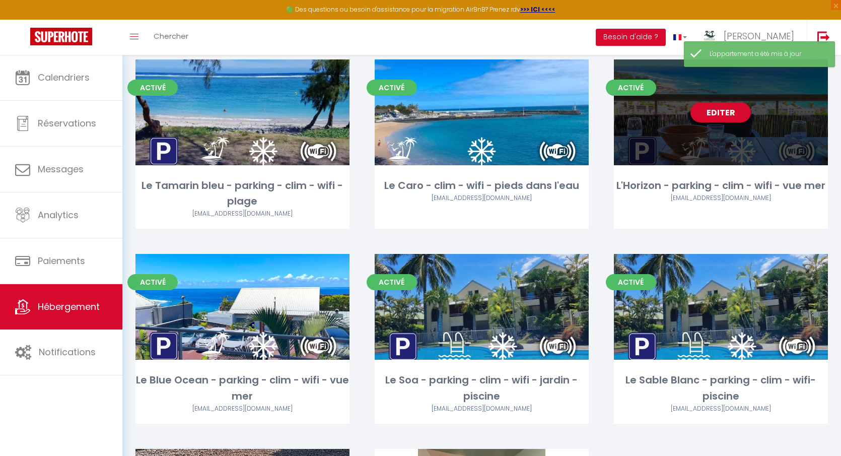
scroll to position [449, 0]
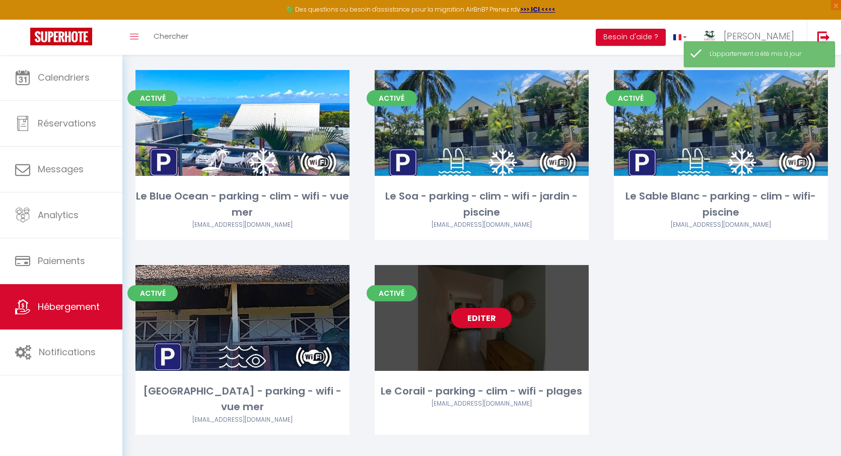
click at [473, 313] on link "Editer" at bounding box center [481, 318] width 60 height 20
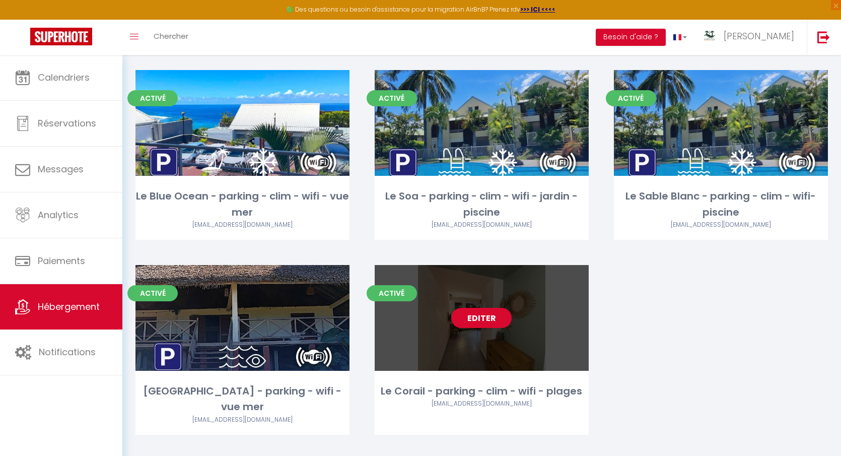
click at [436, 318] on div "Editer" at bounding box center [482, 318] width 214 height 106
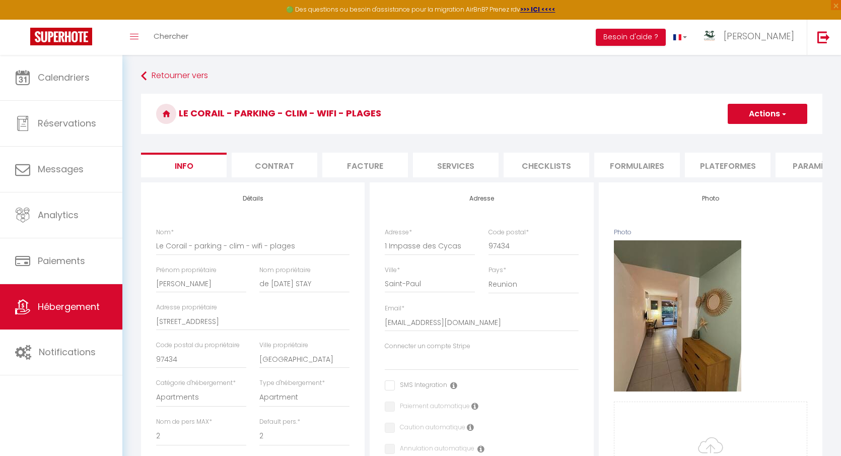
click at [275, 161] on li "Contrat" at bounding box center [275, 165] width 86 height 25
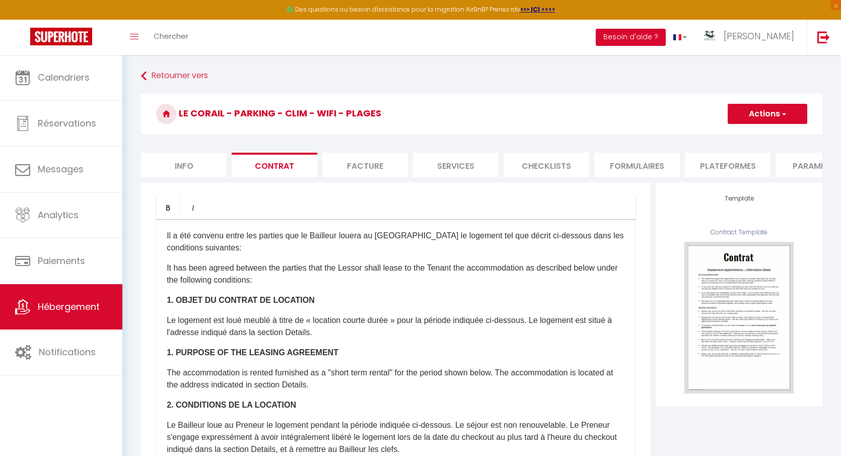
click at [239, 245] on p "​Il a été convenu entre les parties que le Bailleur louera au Locataire le loge…" at bounding box center [396, 242] width 458 height 24
click at [757, 114] on button "Actions" at bounding box center [768, 114] width 80 height 20
click at [719, 134] on link "Enregistrer" at bounding box center [738, 135] width 138 height 13
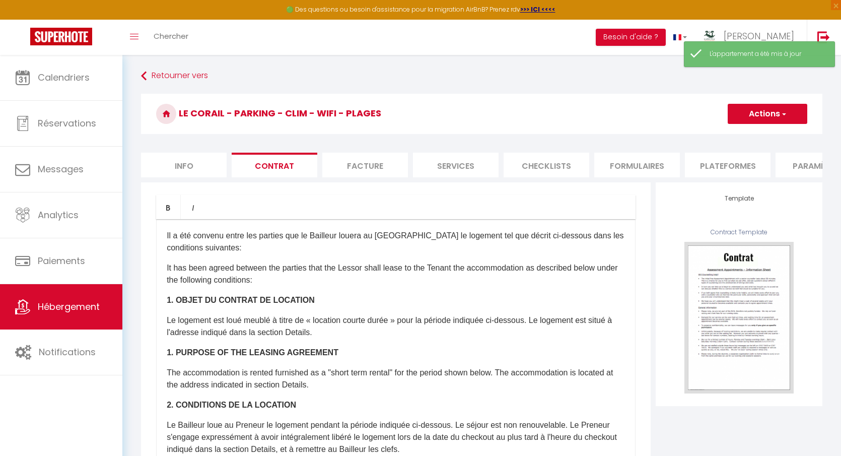
click at [350, 170] on li "Facture" at bounding box center [365, 165] width 86 height 25
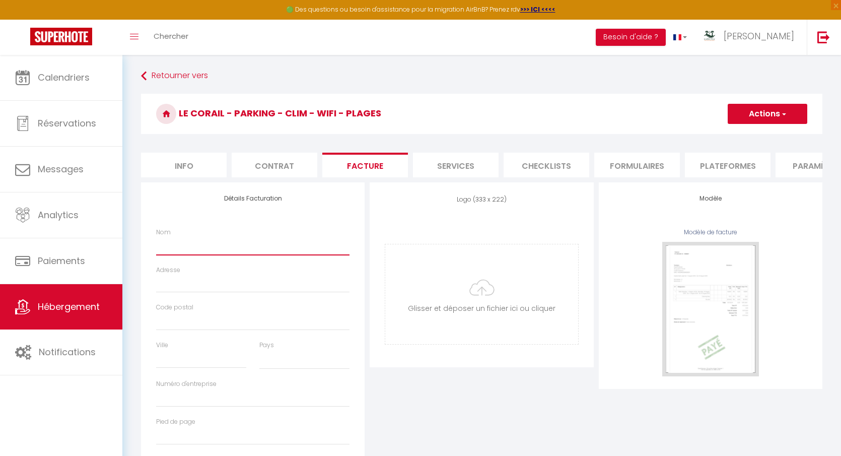
click at [172, 249] on input "Nom" at bounding box center [252, 246] width 193 height 18
paste input "KARMA STAY"
click at [170, 287] on input "Adresse" at bounding box center [252, 284] width 193 height 18
paste input "4 ruelle des ajoncs"
drag, startPoint x: 179, startPoint y: 332, endPoint x: 179, endPoint y: 326, distance: 6.0
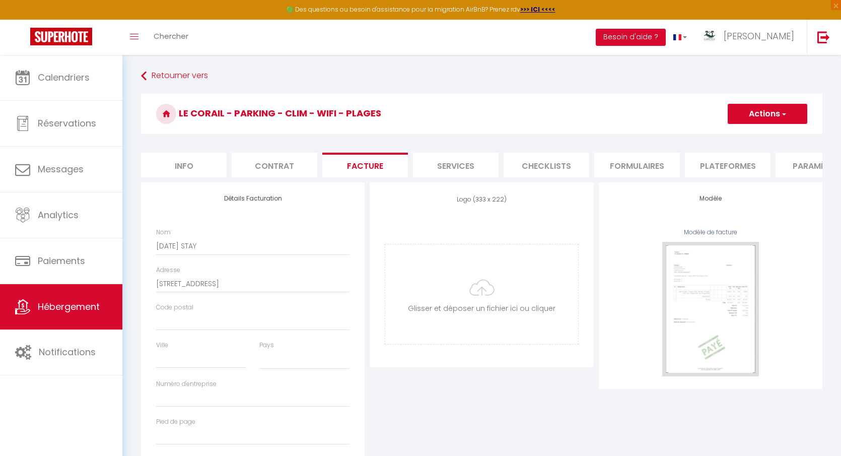
click at [179, 332] on div "Code postal" at bounding box center [253, 322] width 207 height 38
click at [179, 326] on input "Code postal" at bounding box center [252, 321] width 193 height 18
paste input "97434"
click at [177, 361] on input "Ville" at bounding box center [201, 359] width 90 height 18
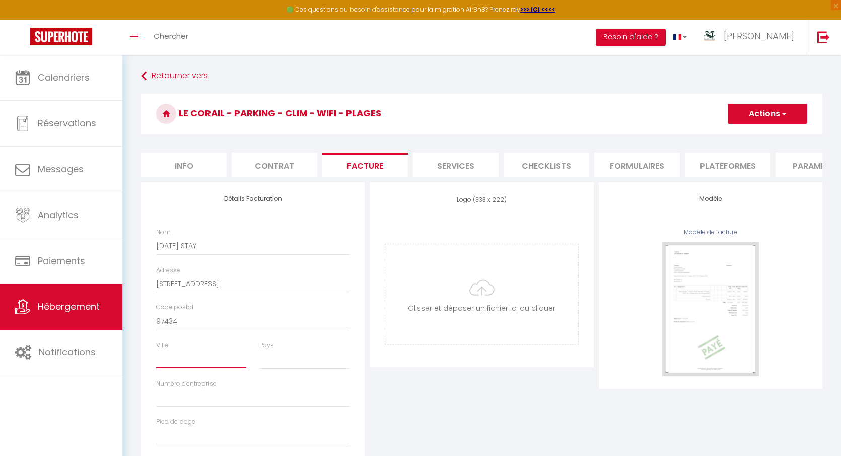
paste input "Saint Paul"
click at [174, 396] on input "Numéro d'entreprise" at bounding box center [252, 398] width 193 height 18
paste input "952976074 00015"
click at [281, 358] on select "France Portugal Afghanistan Albania Algeria American Samoa Andorra Angola Angui…" at bounding box center [304, 359] width 90 height 19
click at [295, 365] on select "France Portugal Afghanistan Albania Algeria American Samoa Andorra Angola Angui…" at bounding box center [304, 359] width 90 height 19
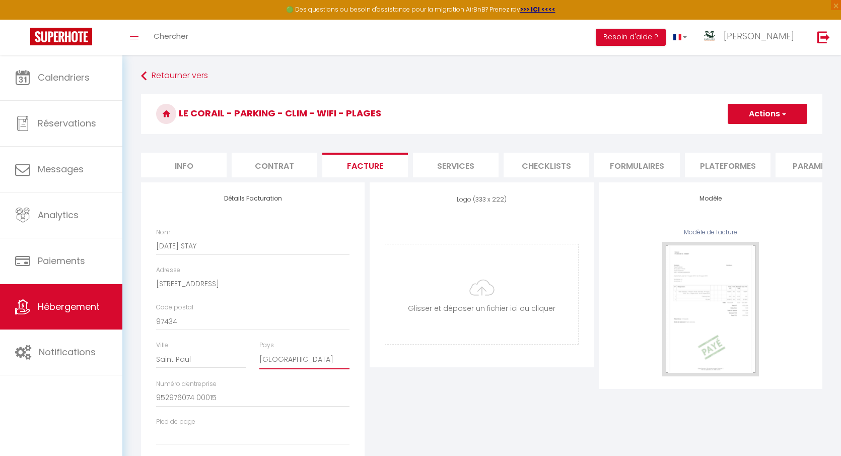
click at [259, 350] on select "France Portugal Afghanistan Albania Algeria American Samoa Andorra Angola Angui…" at bounding box center [304, 359] width 90 height 19
click at [287, 356] on select "France Portugal Afghanistan Albania Algeria American Samoa Andorra Angola Angui…" at bounding box center [304, 359] width 90 height 19
click at [259, 350] on select "France Portugal Afghanistan Albania Algeria American Samoa Andorra Angola Angui…" at bounding box center [304, 359] width 90 height 19
click at [459, 283] on input "file" at bounding box center [481, 294] width 192 height 100
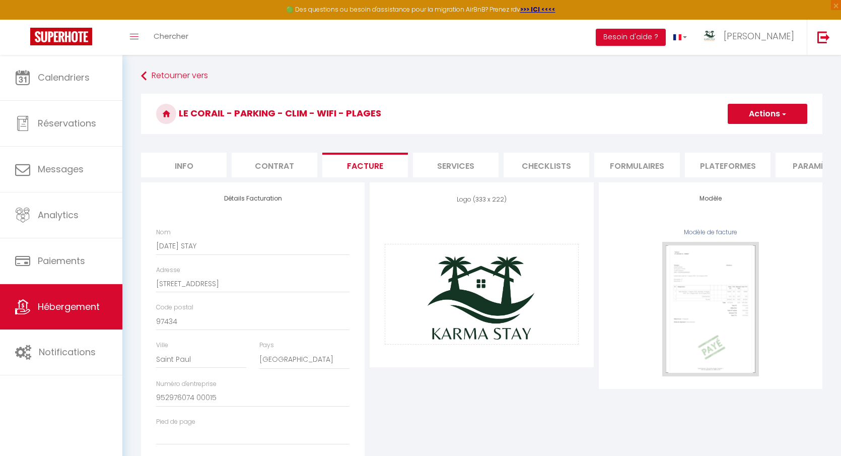
click at [762, 114] on button "Actions" at bounding box center [768, 114] width 80 height 20
click at [758, 133] on link "Enregistrer" at bounding box center [767, 135] width 80 height 13
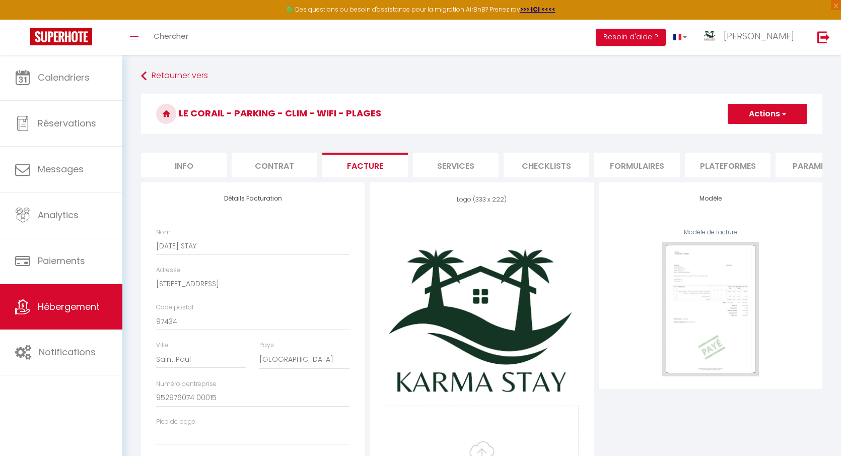
click at [436, 162] on li "Services" at bounding box center [456, 165] width 86 height 25
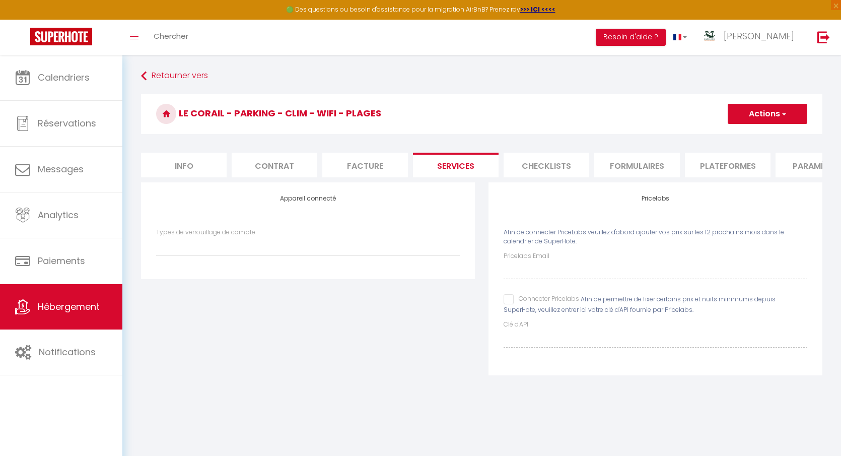
click at [511, 296] on input "Connecter Pricelabs" at bounding box center [542, 299] width 76 height 10
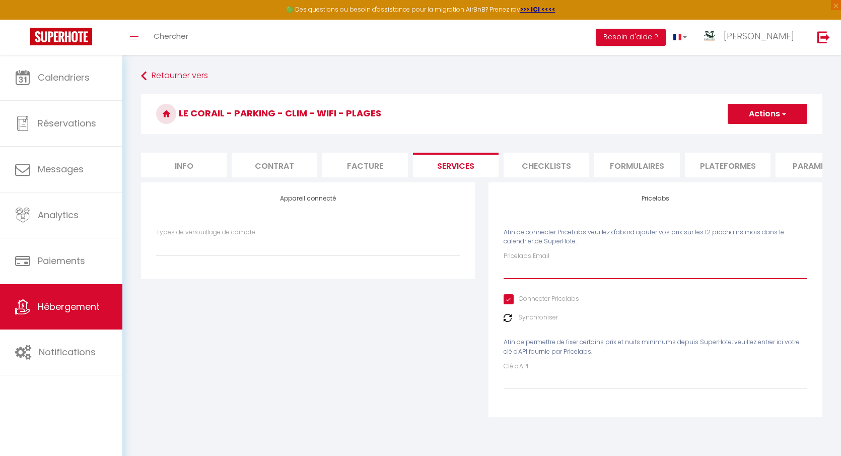
click at [527, 274] on input "Pricelabs Email" at bounding box center [656, 270] width 304 height 18
click at [761, 121] on button "Actions" at bounding box center [768, 114] width 80 height 20
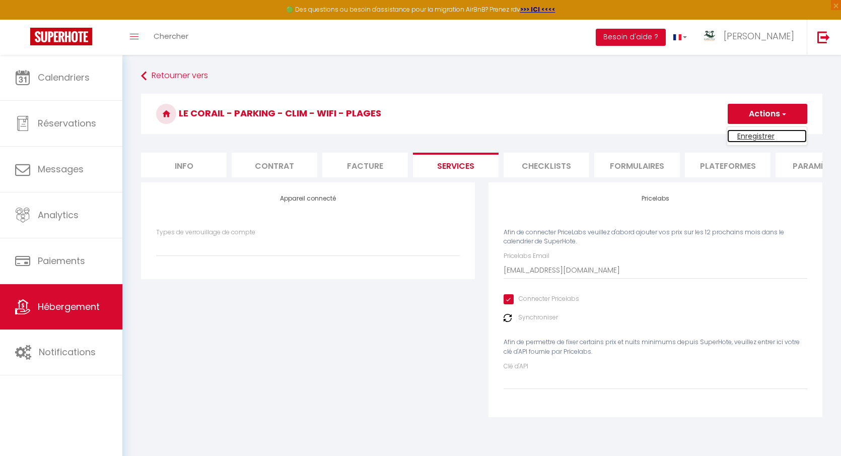
click at [759, 132] on link "Enregistrer" at bounding box center [767, 135] width 80 height 13
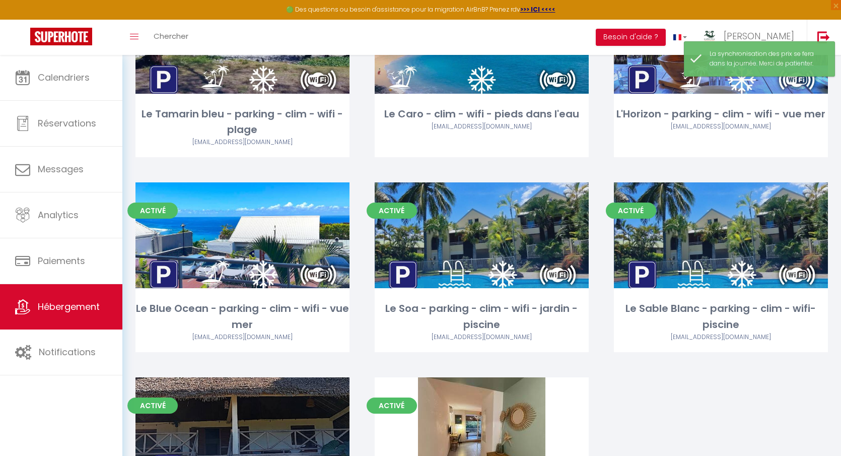
scroll to position [338, 0]
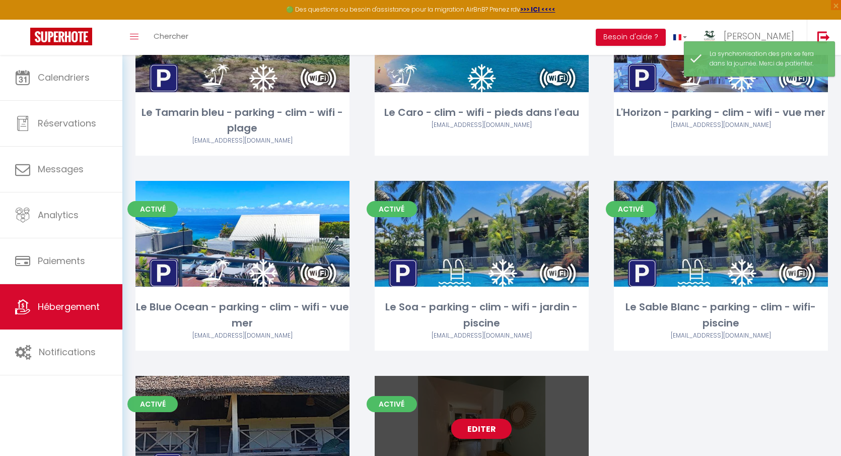
click at [471, 427] on link "Editer" at bounding box center [481, 429] width 60 height 20
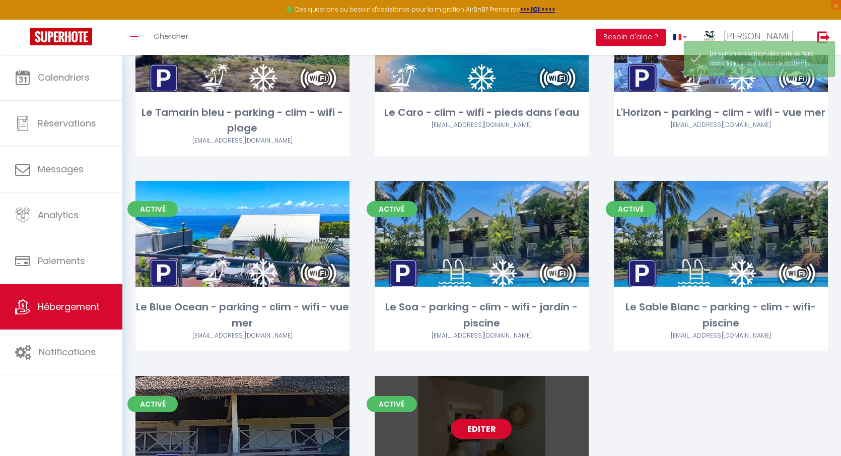
click at [481, 426] on link "Editer" at bounding box center [481, 429] width 60 height 20
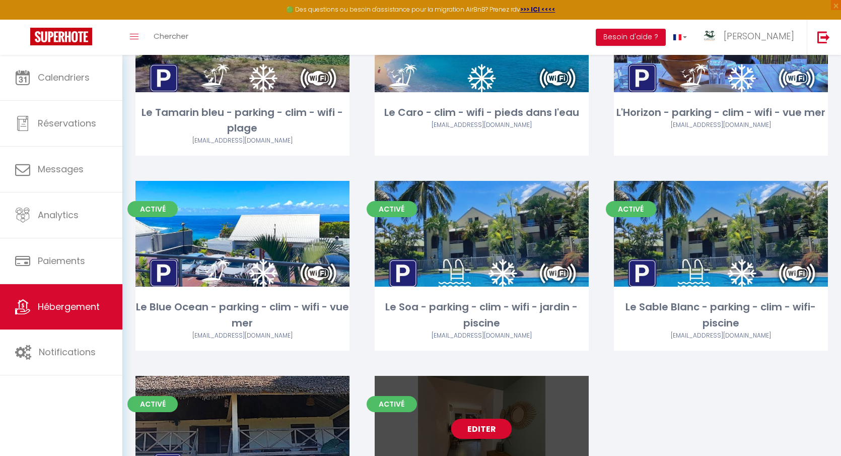
click at [481, 426] on link "Editer" at bounding box center [481, 429] width 60 height 20
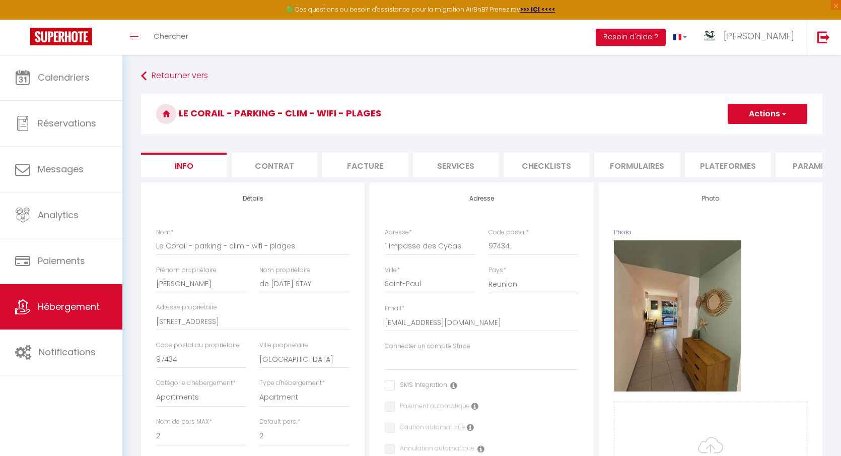
click at [538, 164] on li "Checklists" at bounding box center [547, 165] width 86 height 25
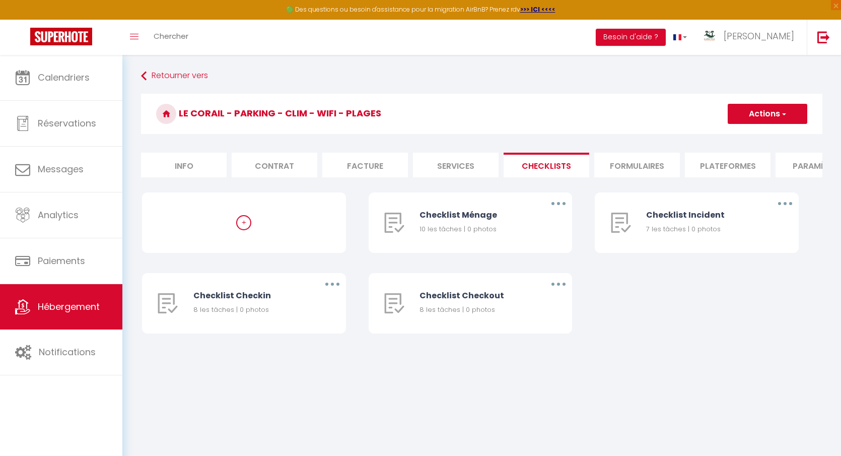
click at [641, 159] on li "Formulaires" at bounding box center [637, 165] width 86 height 25
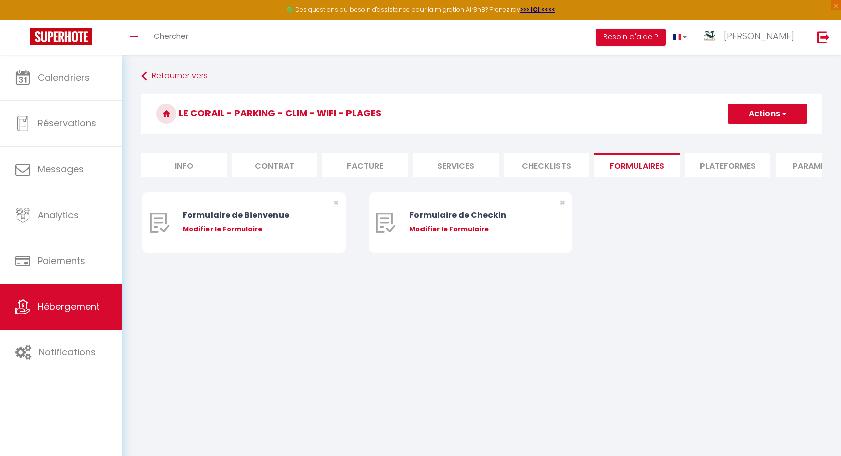
click at [694, 169] on li "Plateformes" at bounding box center [728, 165] width 86 height 25
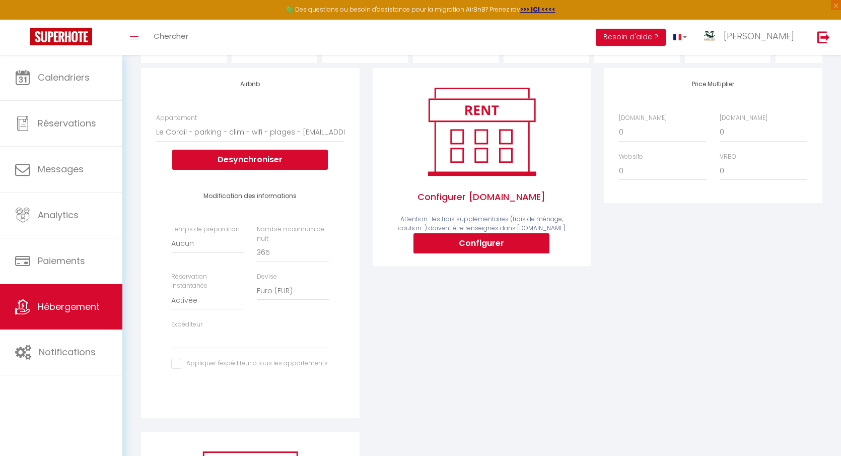
scroll to position [116, 0]
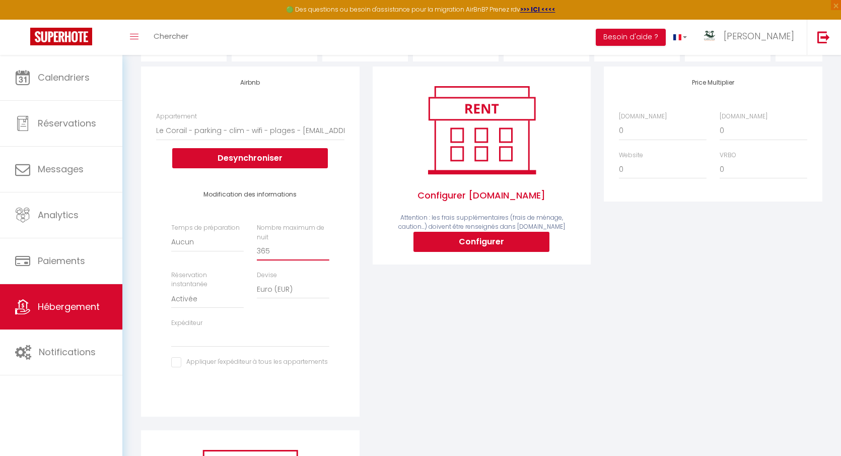
click at [287, 252] on input "365" at bounding box center [293, 251] width 73 height 18
click at [323, 253] on input "364" at bounding box center [293, 251] width 73 height 18
click at [323, 253] on input "363" at bounding box center [293, 251] width 73 height 18
click at [323, 253] on input "362" at bounding box center [293, 251] width 73 height 18
click at [323, 253] on input "361" at bounding box center [293, 251] width 73 height 18
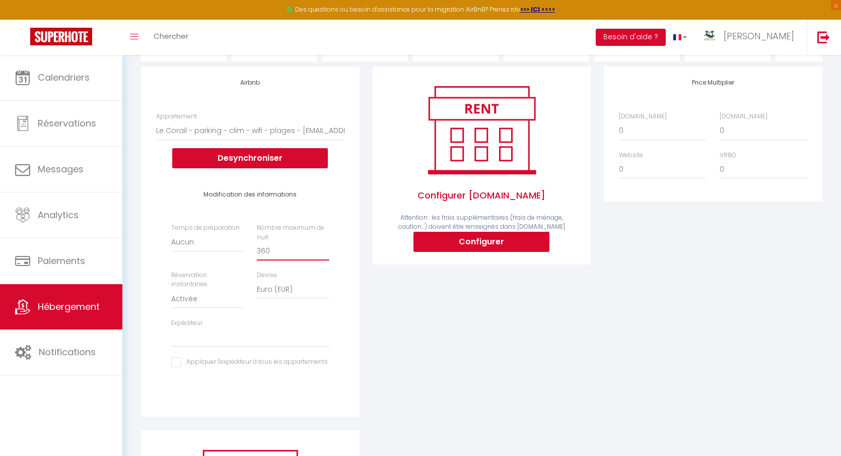
click at [323, 253] on input "360" at bounding box center [293, 251] width 73 height 18
click at [323, 253] on input "359" at bounding box center [293, 251] width 73 height 18
click at [323, 253] on input "358" at bounding box center [293, 251] width 73 height 18
drag, startPoint x: 280, startPoint y: 255, endPoint x: 231, endPoint y: 254, distance: 49.4
click at [231, 254] on div "Temps de préparation Aucun 1 nuit avant et après chaque réservation 2 nuits ava…" at bounding box center [250, 300] width 171 height 155
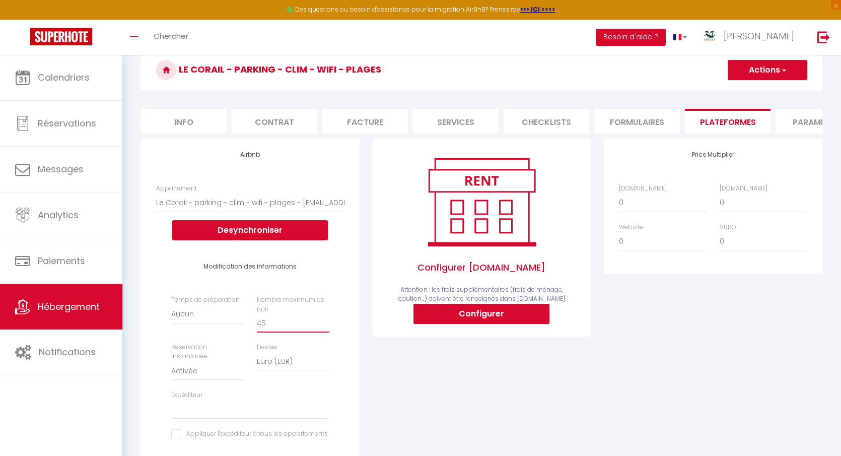
scroll to position [13, 0]
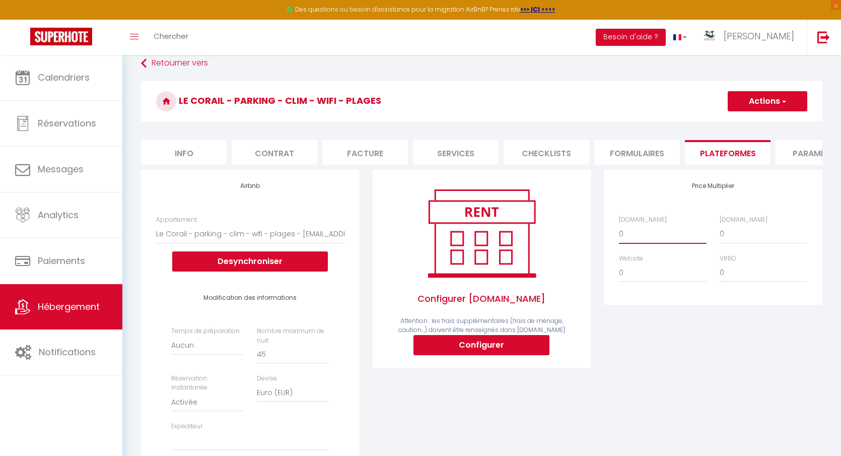
click at [649, 232] on select "0 + 1 % + 2 % + 3 % + 4 % + 5 % + 6 % + 7 % + 8 % + 9 %" at bounding box center [663, 233] width 88 height 19
click at [619, 224] on select "0 + 1 % + 2 % + 3 % + 4 % + 5 % + 6 % + 7 % + 8 % + 9 %" at bounding box center [663, 233] width 88 height 19
click at [632, 235] on select "0 + 1 % + 2 % + 3 % + 4 % + 5 % + 6 % + 7 % + 8 % + 9 %" at bounding box center [663, 233] width 88 height 19
click at [619, 224] on select "0 + 1 % + 2 % + 3 % + 4 % + 5 % + 6 % + 7 % + 8 % + 9 %" at bounding box center [663, 233] width 88 height 19
click at [735, 228] on select "0 + 1 % + 2 % + 3 % + 4 % + 5 % + 6 % + 7 % + 8 % + 9 %" at bounding box center [764, 233] width 88 height 19
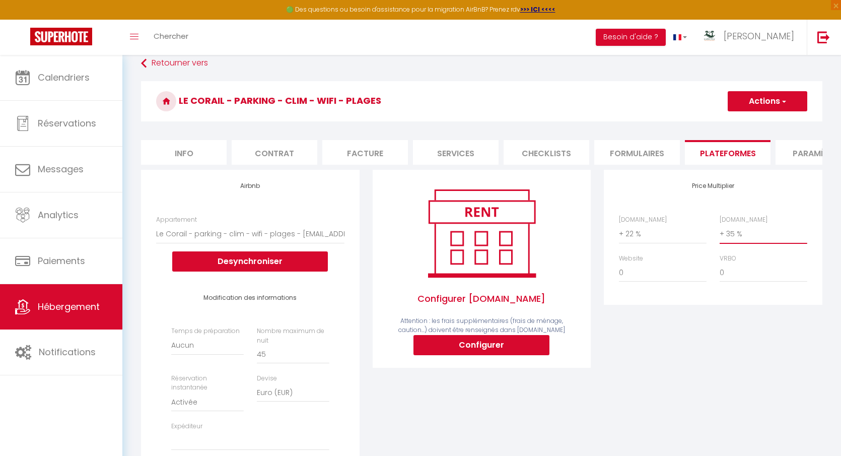
click at [720, 224] on select "0 + 1 % + 2 % + 3 % + 4 % + 5 % + 6 % + 7 % + 8 % + 9 %" at bounding box center [764, 233] width 88 height 19
click at [760, 231] on select "0 + 1 % + 2 % + 3 % + 4 % + 5 % + 6 % + 7 % + 8 % + 9 %" at bounding box center [764, 233] width 88 height 19
click at [720, 224] on select "0 + 1 % + 2 % + 3 % + 4 % + 5 % + 6 % + 7 % + 8 % + 9 %" at bounding box center [764, 233] width 88 height 19
click at [777, 98] on button "Actions" at bounding box center [768, 101] width 80 height 20
click at [763, 116] on ul "Enregistrer" at bounding box center [767, 123] width 81 height 19
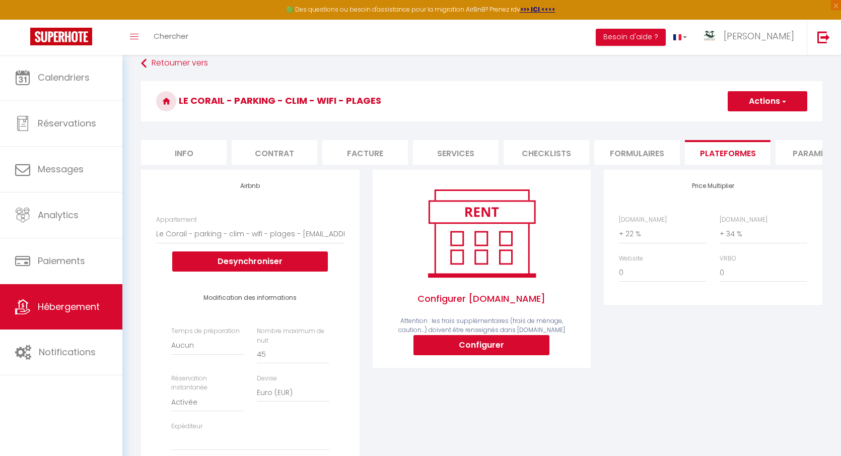
click at [763, 100] on button "Actions" at bounding box center [768, 101] width 80 height 20
click at [763, 122] on link "Enregistrer" at bounding box center [767, 123] width 80 height 13
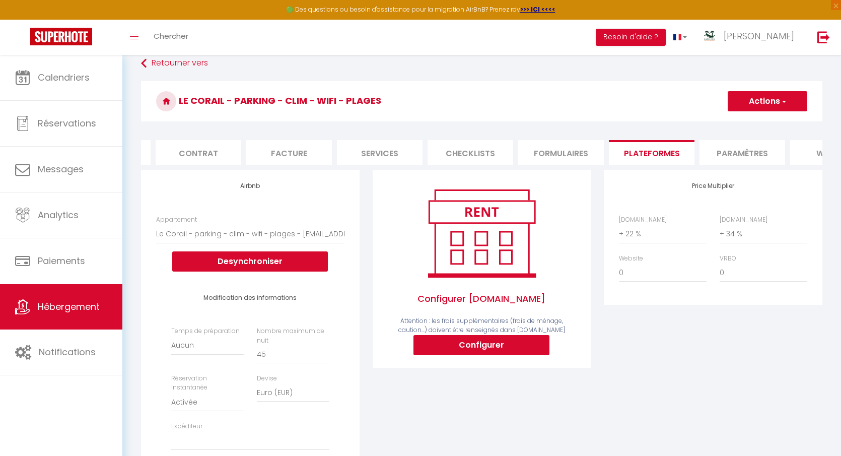
scroll to position [0, 164]
click at [660, 153] on li "Paramètres" at bounding box center [655, 152] width 86 height 25
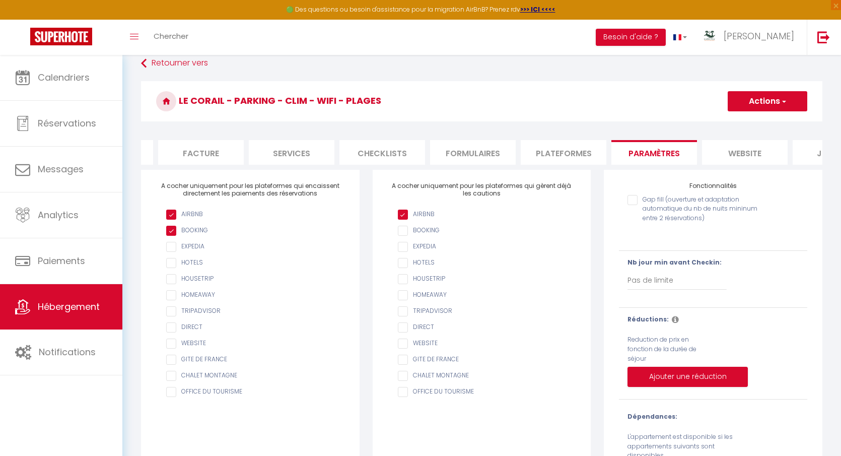
click at [405, 230] on input "AIRBNB" at bounding box center [487, 231] width 178 height 10
click at [176, 340] on input "checkbox" at bounding box center [255, 344] width 178 height 10
click at [407, 346] on input "AIRBNB" at bounding box center [487, 344] width 178 height 10
click at [770, 103] on button "Actions" at bounding box center [768, 101] width 80 height 20
click at [763, 124] on input "Enregistrer" at bounding box center [756, 123] width 37 height 10
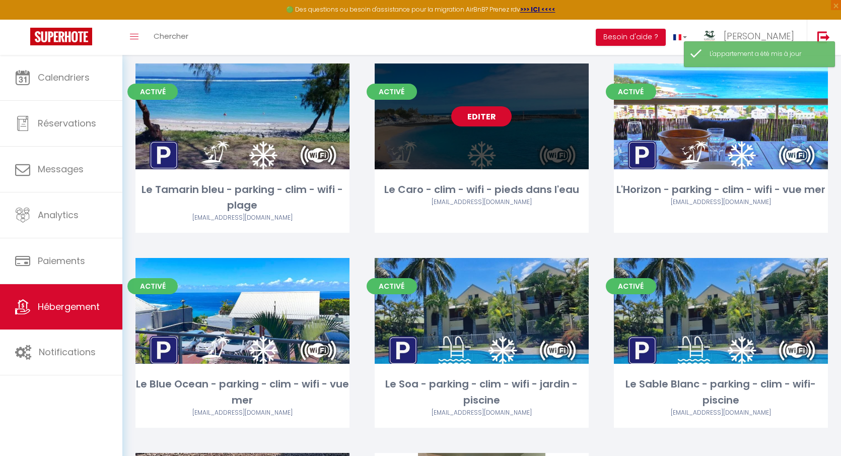
scroll to position [449, 0]
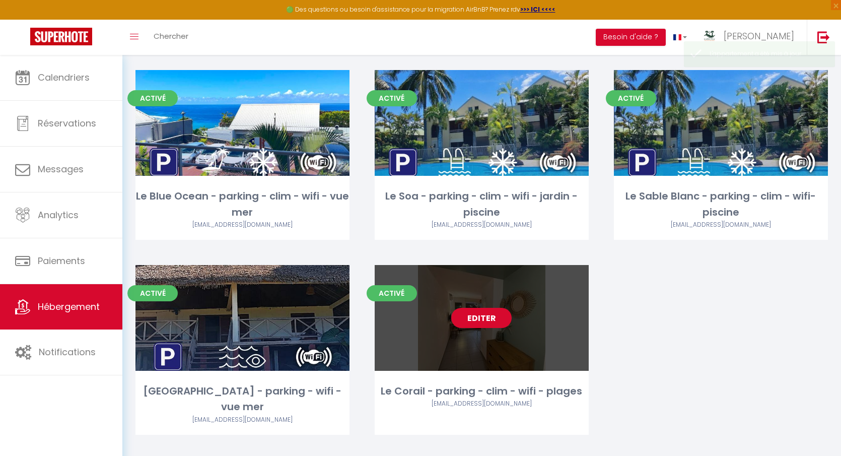
click at [483, 316] on link "Editer" at bounding box center [481, 318] width 60 height 20
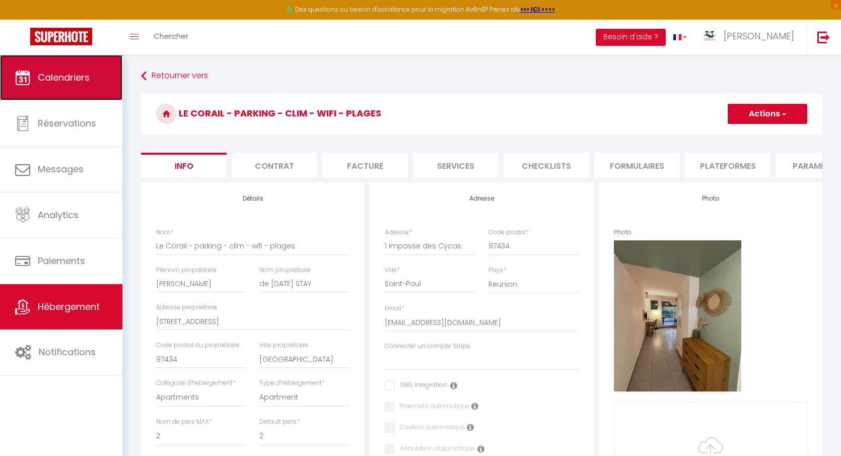
click at [92, 89] on link "Calendriers" at bounding box center [61, 77] width 122 height 45
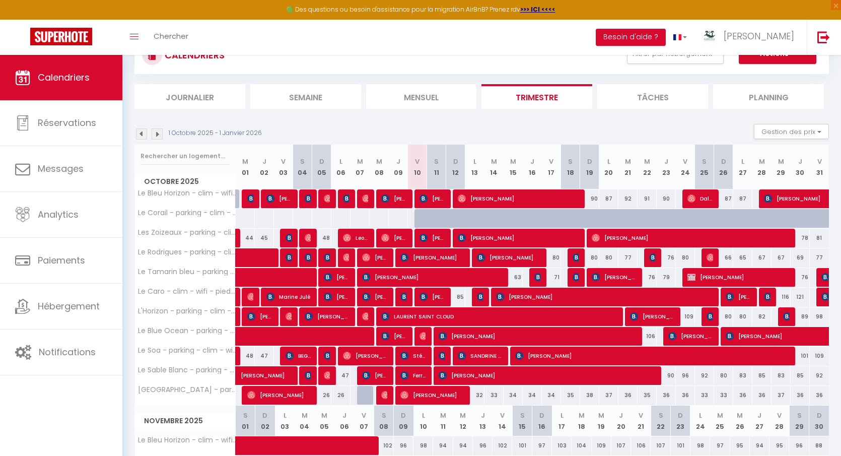
scroll to position [43, 0]
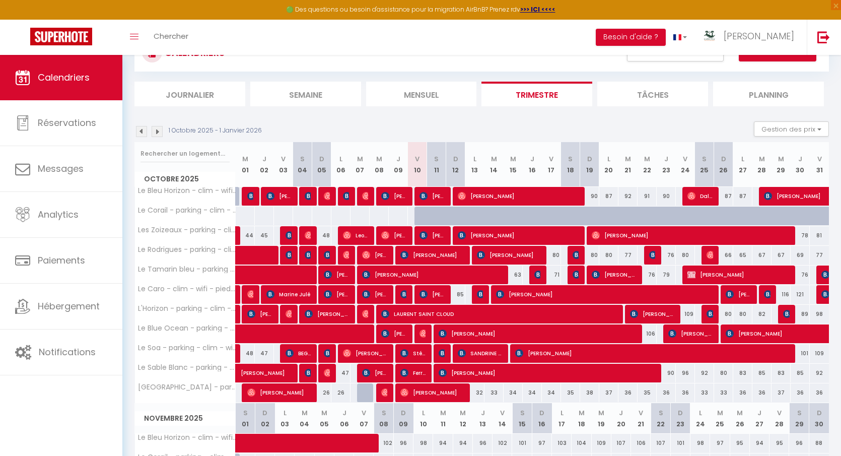
click at [418, 212] on div at bounding box center [424, 216] width 19 height 19
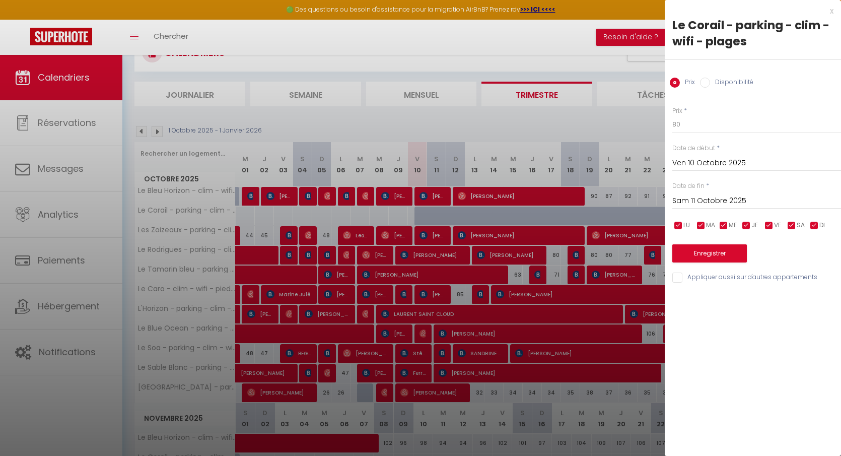
click at [723, 83] on label "Disponibilité" at bounding box center [731, 83] width 43 height 11
click at [710, 83] on input "Disponibilité" at bounding box center [705, 83] width 10 height 10
click at [707, 201] on input "Sam 11 Octobre 2025" at bounding box center [757, 201] width 169 height 13
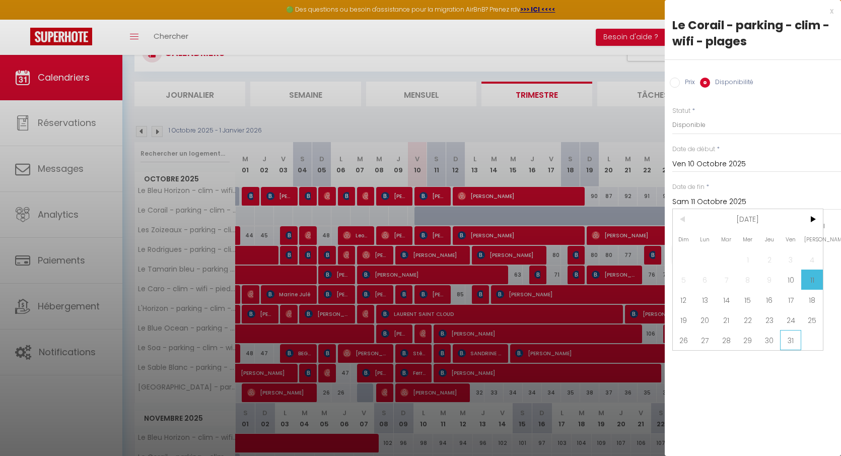
click at [785, 340] on span "31" at bounding box center [791, 340] width 22 height 20
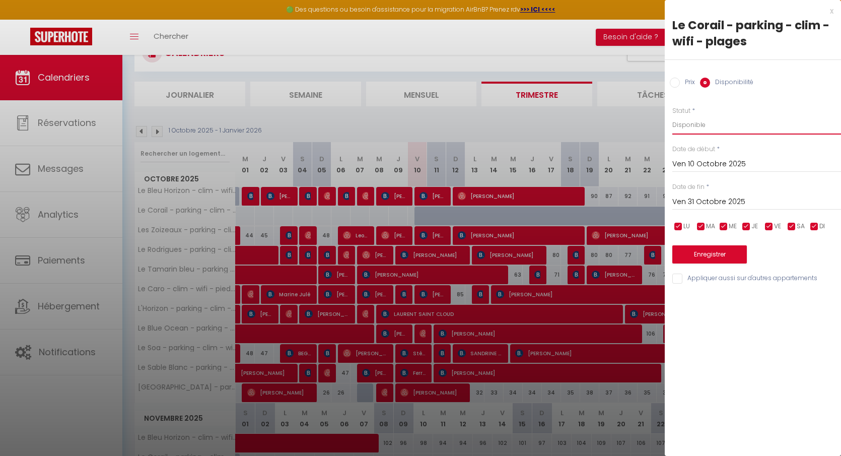
click at [784, 121] on select "Disponible Indisponible" at bounding box center [757, 124] width 169 height 19
click at [673, 115] on select "Disponible Indisponible" at bounding box center [757, 124] width 169 height 19
click at [725, 253] on button "Enregistrer" at bounding box center [710, 254] width 75 height 18
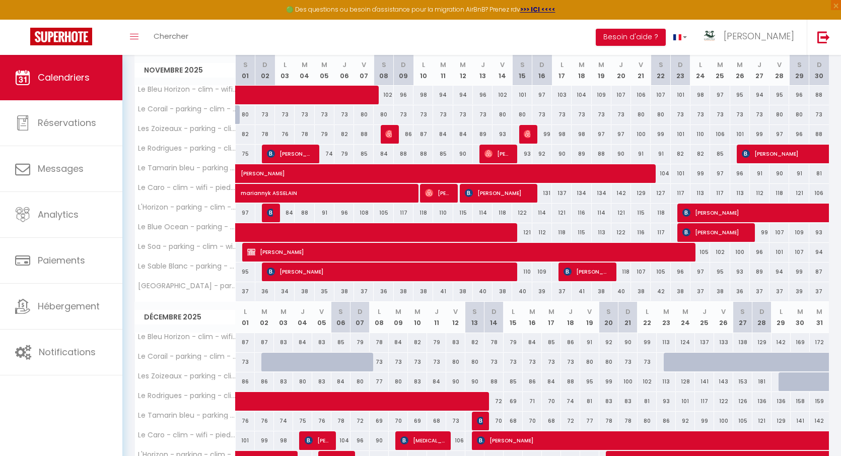
scroll to position [396, 0]
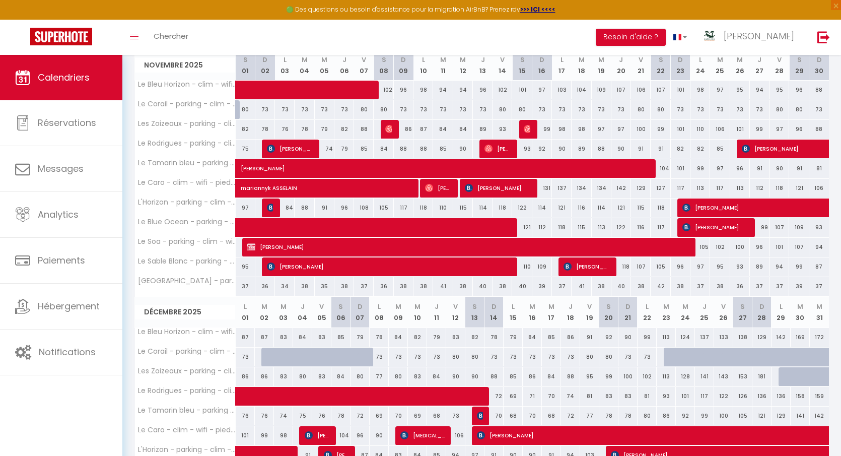
click at [270, 355] on div at bounding box center [270, 357] width 19 height 19
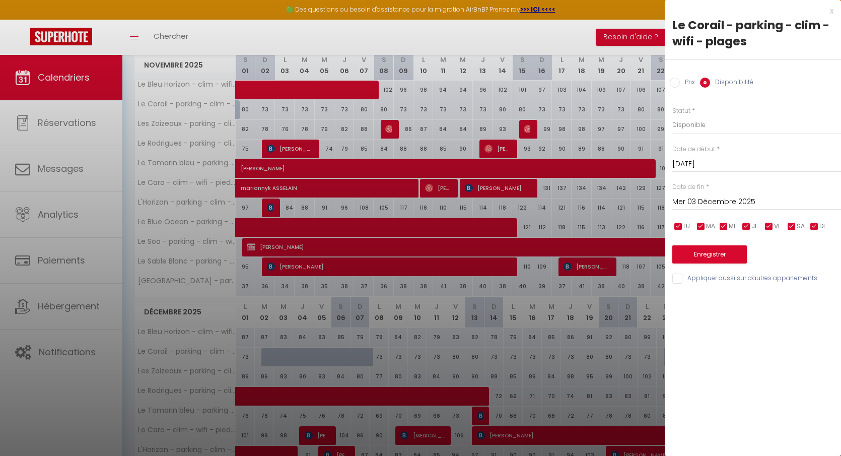
click at [832, 10] on div "x" at bounding box center [749, 11] width 169 height 12
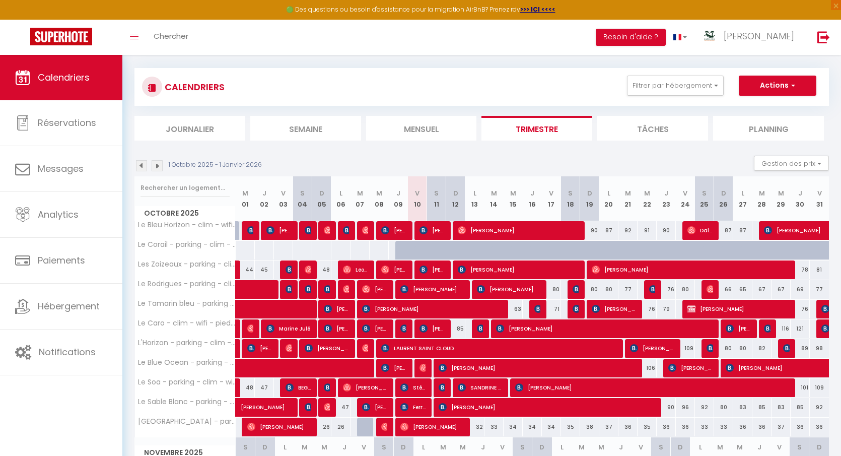
scroll to position [0, 0]
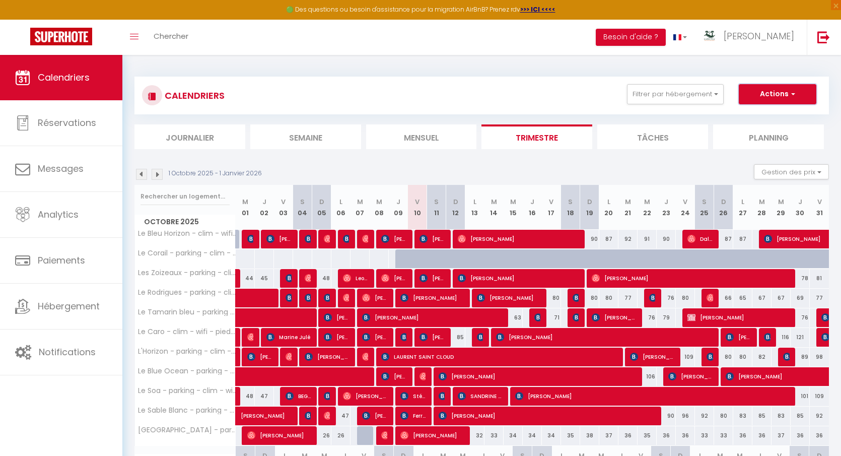
click at [788, 89] on button "Actions" at bounding box center [778, 94] width 78 height 20
click at [764, 113] on link "Nouvelle réservation" at bounding box center [767, 117] width 88 height 15
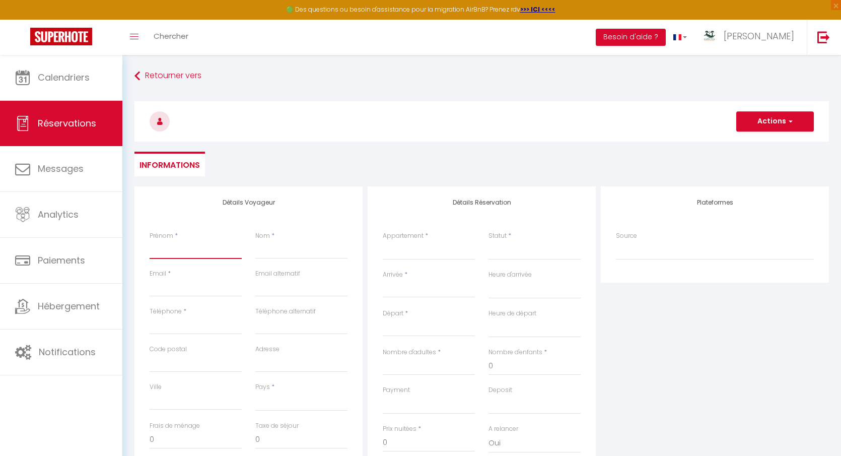
click at [170, 249] on input "Prénom" at bounding box center [196, 250] width 92 height 18
click at [276, 257] on input "Nom" at bounding box center [301, 250] width 92 height 18
click at [204, 285] on input "Email client" at bounding box center [196, 288] width 92 height 18
click at [185, 320] on input "Téléphone" at bounding box center [196, 325] width 92 height 18
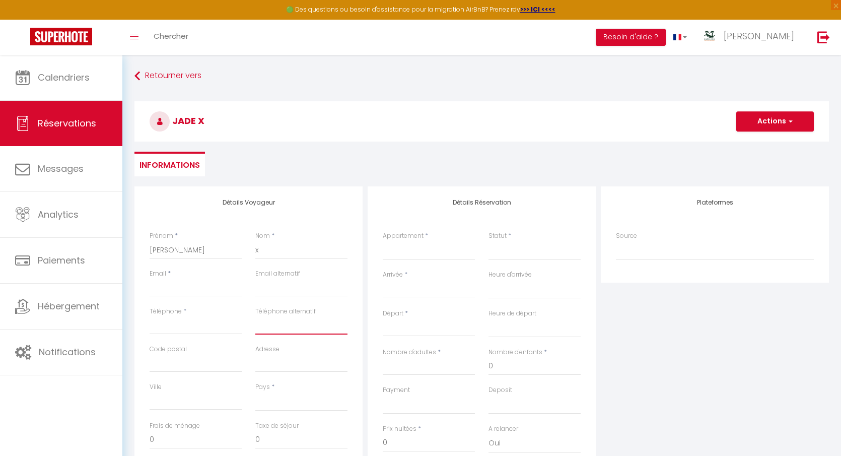
click at [297, 331] on input "Téléphone alternatif" at bounding box center [301, 325] width 92 height 18
click at [210, 288] on input "Email client" at bounding box center [196, 288] width 92 height 18
click at [210, 318] on input "Téléphone" at bounding box center [196, 325] width 92 height 18
click at [263, 326] on input "Téléphone alternatif" at bounding box center [301, 325] width 92 height 18
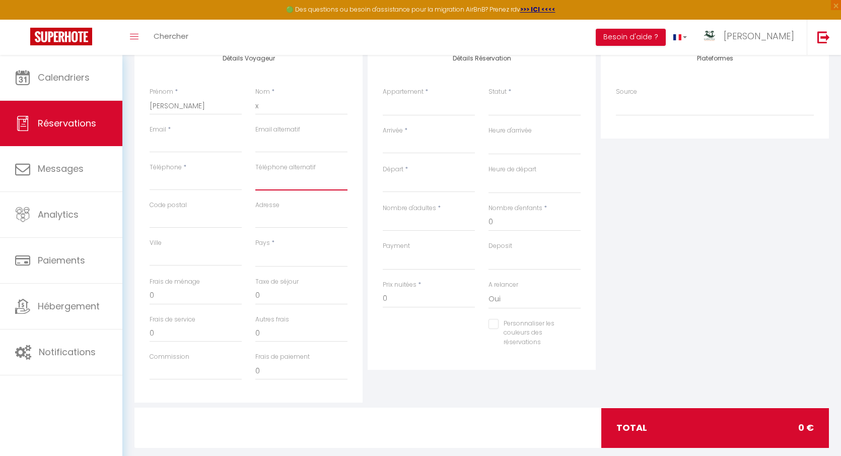
scroll to position [154, 0]
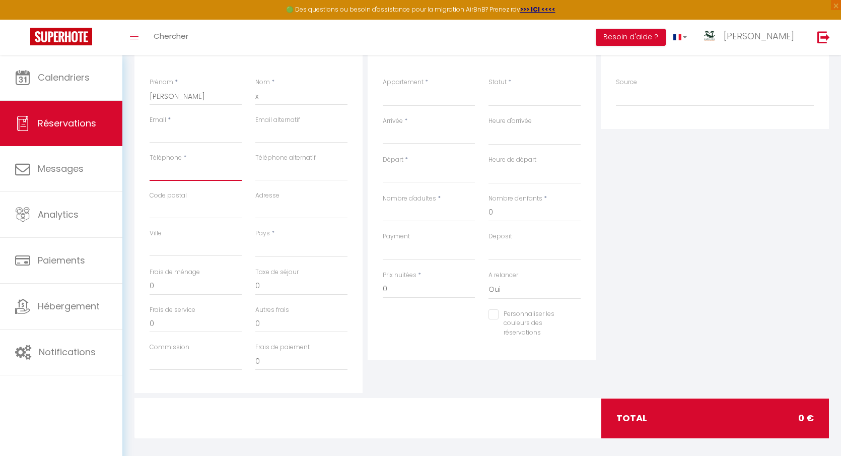
click at [185, 164] on input "Téléphone" at bounding box center [196, 172] width 92 height 18
click at [184, 137] on input "Email client" at bounding box center [196, 134] width 92 height 18
click at [208, 173] on input "+262692112884" at bounding box center [196, 172] width 92 height 18
click at [307, 135] on input "[EMAIL_ADDRESS][DOMAIN_NAME]" at bounding box center [301, 134] width 92 height 18
drag, startPoint x: 340, startPoint y: 134, endPoint x: 240, endPoint y: 134, distance: 99.2
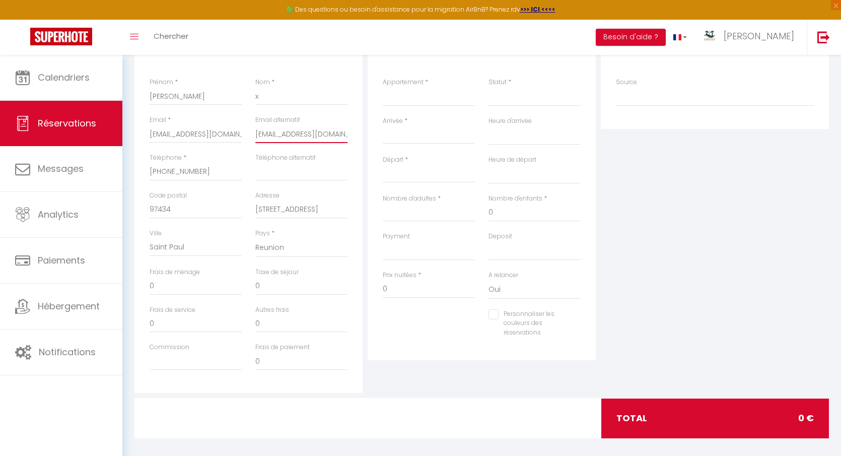
click at [241, 134] on div "Email * contact@karmastay.fr Email alternatif contact@karmastay.fr" at bounding box center [248, 134] width 211 height 38
click at [219, 265] on div "Ville Saint Paul" at bounding box center [196, 248] width 106 height 39
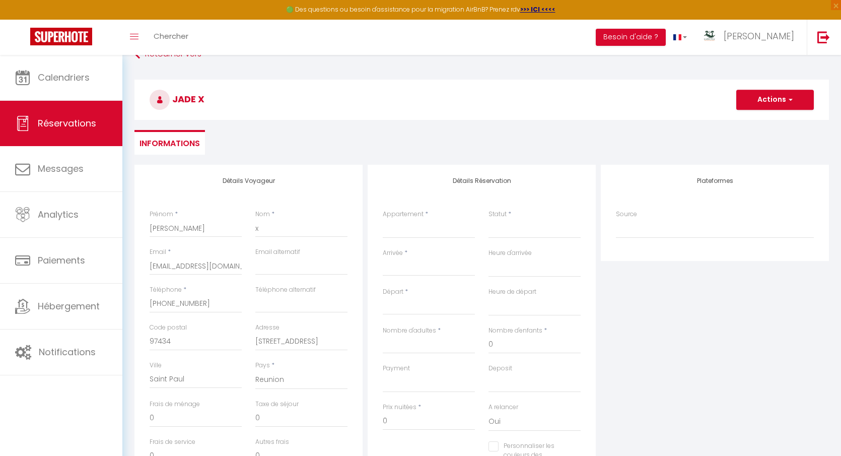
scroll to position [0, 0]
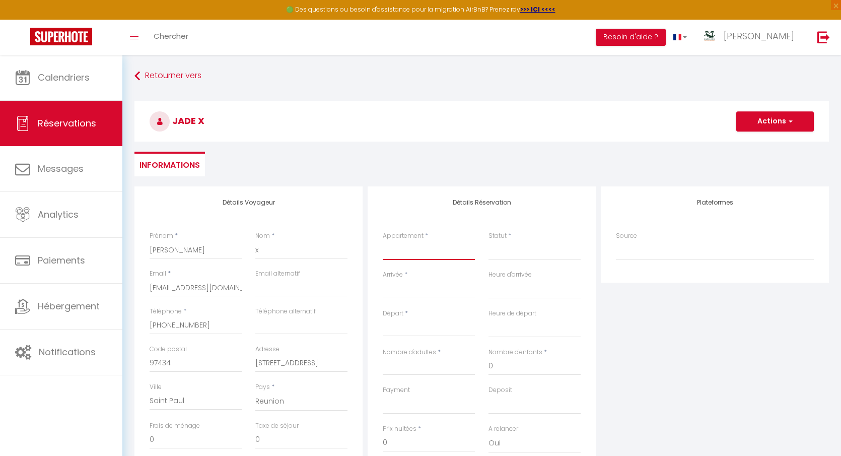
click at [429, 253] on select "Le Bleu Horizon - clim - wifi - jacuzzi - vue mer Les Zoizeaux - parking - clim…" at bounding box center [429, 250] width 92 height 19
click at [383, 241] on select "Le Bleu Horizon - clim - wifi - jacuzzi - vue mer Les Zoizeaux - parking - clim…" at bounding box center [429, 250] width 92 height 19
click at [514, 246] on select "Confirmé Non Confirmé Annulé Annulé par le voyageur No Show Request" at bounding box center [535, 250] width 92 height 19
click at [489, 241] on select "Confirmé Non Confirmé Annulé Annulé par le voyageur No Show Request" at bounding box center [535, 250] width 92 height 19
click at [438, 284] on input "Arrivée" at bounding box center [429, 289] width 92 height 13
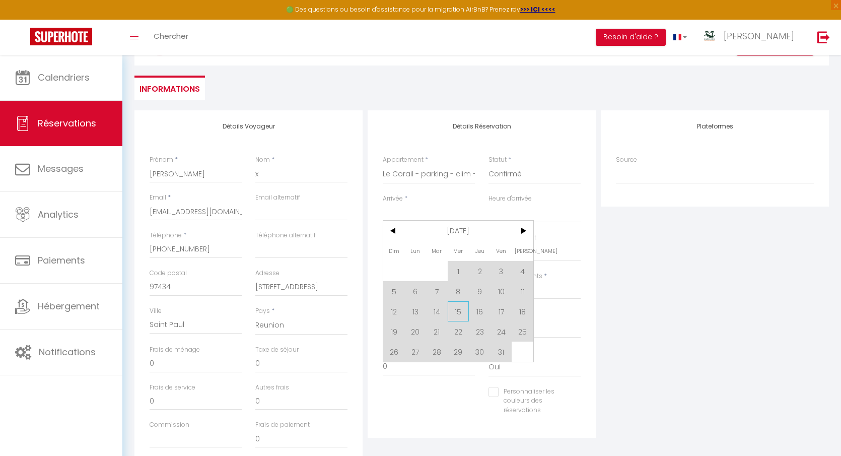
scroll to position [83, 0]
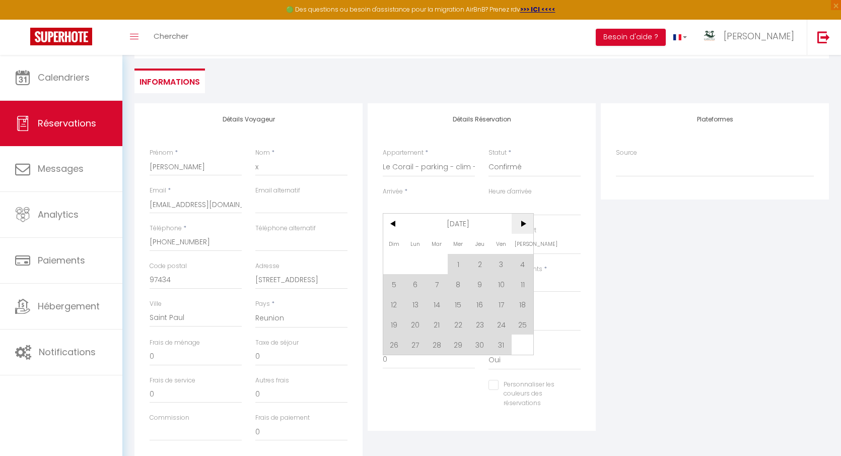
click at [526, 223] on span ">" at bounding box center [523, 224] width 22 height 20
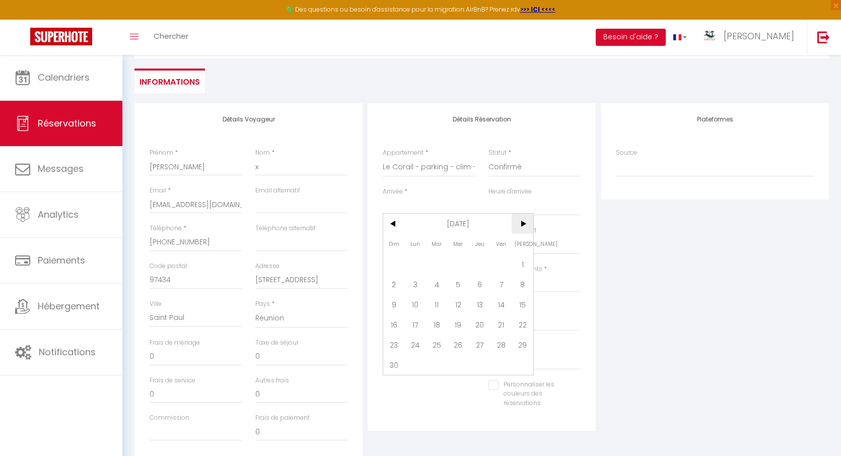
click at [526, 223] on span ">" at bounding box center [523, 224] width 22 height 20
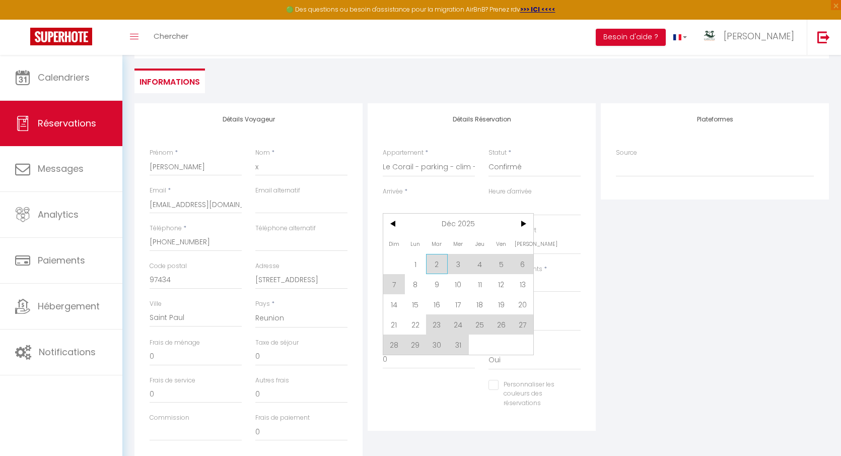
click at [436, 260] on span "2" at bounding box center [437, 264] width 22 height 20
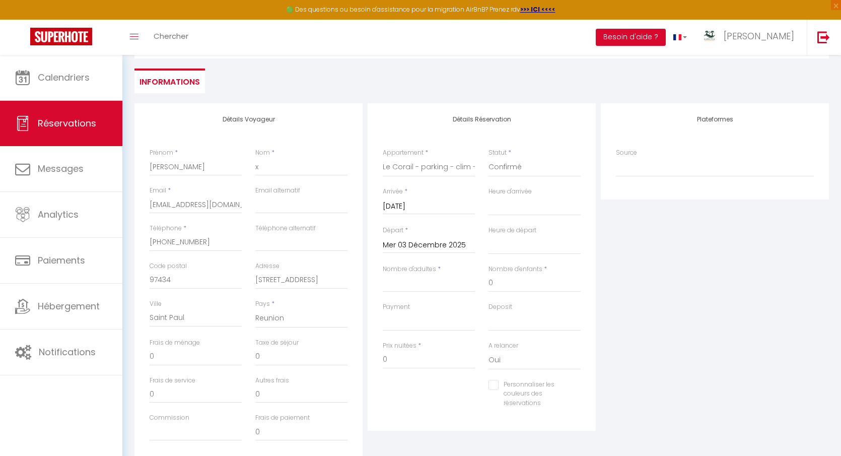
click at [452, 246] on input "Mer 03 Décembre 2025" at bounding box center [429, 245] width 92 height 13
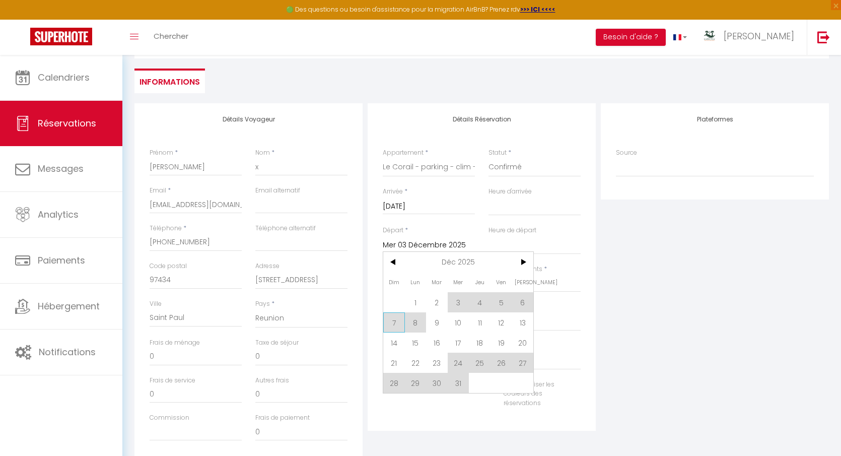
click at [397, 323] on span "7" at bounding box center [394, 322] width 22 height 20
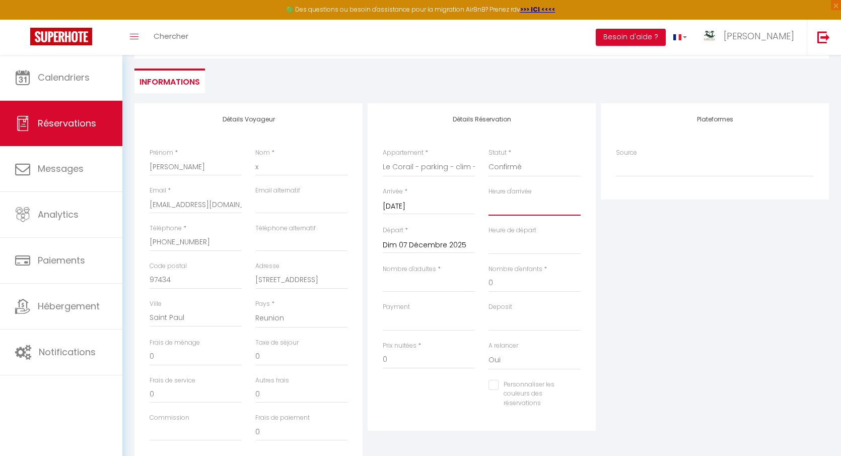
click at [507, 209] on select "00:00 00:30 01:00 01:30 02:00 02:30 03:00 03:30 04:00 04:30 05:00 05:30 06:00 0…" at bounding box center [535, 205] width 92 height 19
click at [489, 196] on select "00:00 00:30 01:00 01:30 02:00 02:30 03:00 03:30 04:00 04:30 05:00 05:30 06:00 0…" at bounding box center [535, 205] width 92 height 19
click at [534, 241] on select "00:00 00:30 01:00 01:30 02:00 02:30 03:00 03:30 04:00 04:30 05:00 05:30 06:00 0…" at bounding box center [535, 244] width 92 height 19
click at [489, 235] on select "00:00 00:30 01:00 01:30 02:00 02:30 03:00 03:30 04:00 04:30 05:00 05:30 06:00 0…" at bounding box center [535, 244] width 92 height 19
click at [453, 282] on input "Nombre d'adultes" at bounding box center [429, 283] width 92 height 18
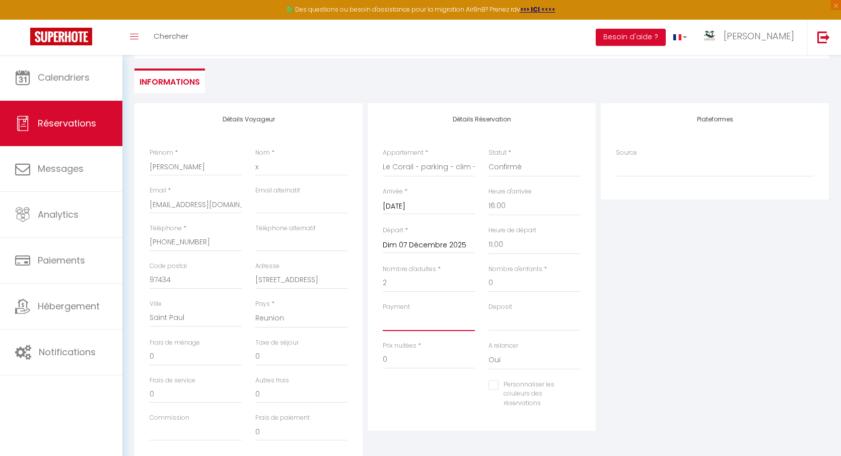
click at [449, 328] on select "OK KO" at bounding box center [429, 321] width 92 height 19
click at [383, 312] on select "OK KO" at bounding box center [429, 321] width 92 height 19
drag, startPoint x: 405, startPoint y: 361, endPoint x: 365, endPoint y: 357, distance: 40.0
click at [365, 357] on div "Détails Réservation Appartement * Le Bleu Horizon - clim - wifi - jacuzzi - vue…" at bounding box center [481, 283] width 233 height 360
click at [402, 402] on div "Personnaliser les couleurs des réservations #D7092E" at bounding box center [481, 399] width 211 height 39
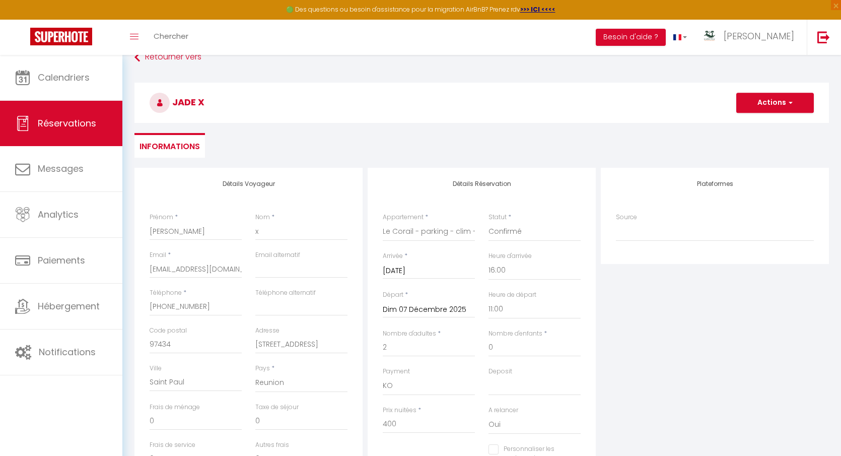
scroll to position [10, 0]
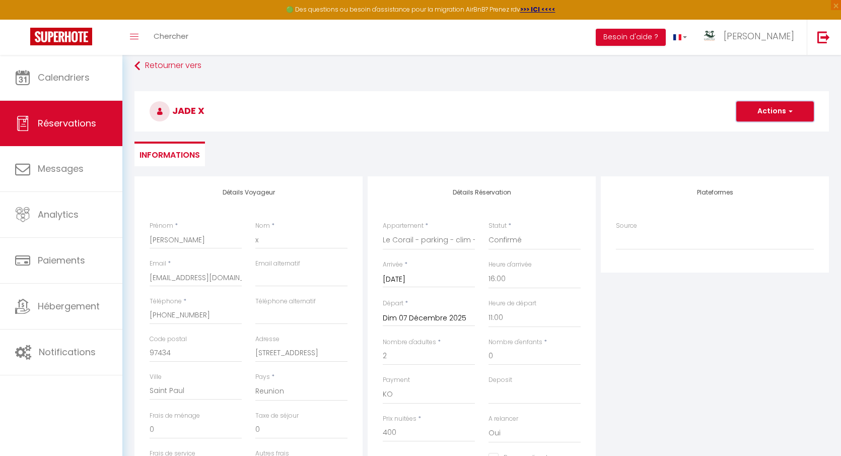
click at [788, 115] on span "button" at bounding box center [789, 111] width 6 height 9
click at [765, 134] on link "Enregistrer" at bounding box center [765, 133] width 80 height 13
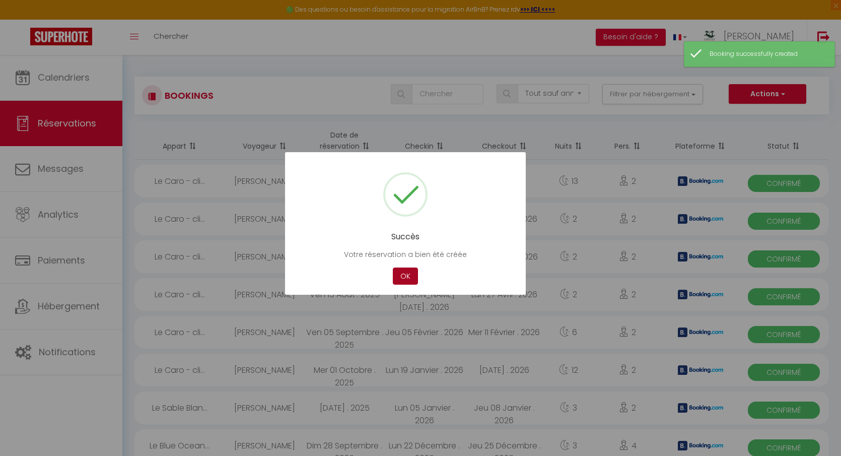
click at [400, 273] on button "OK" at bounding box center [405, 277] width 25 height 18
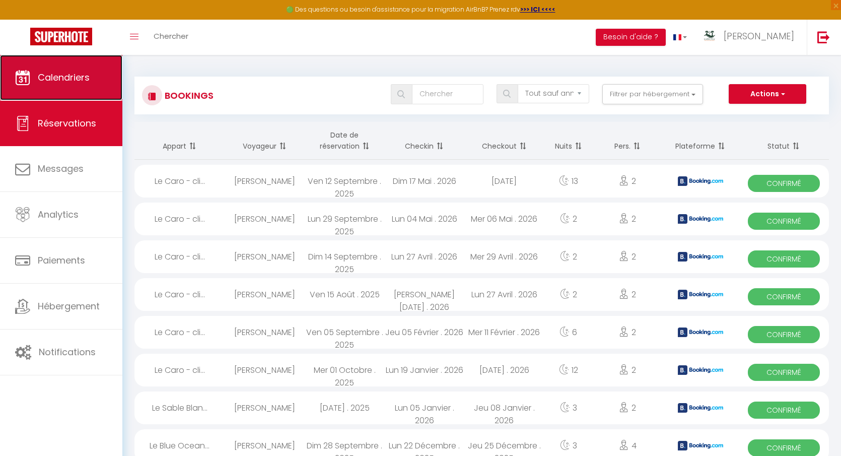
click at [96, 78] on link "Calendriers" at bounding box center [61, 77] width 122 height 45
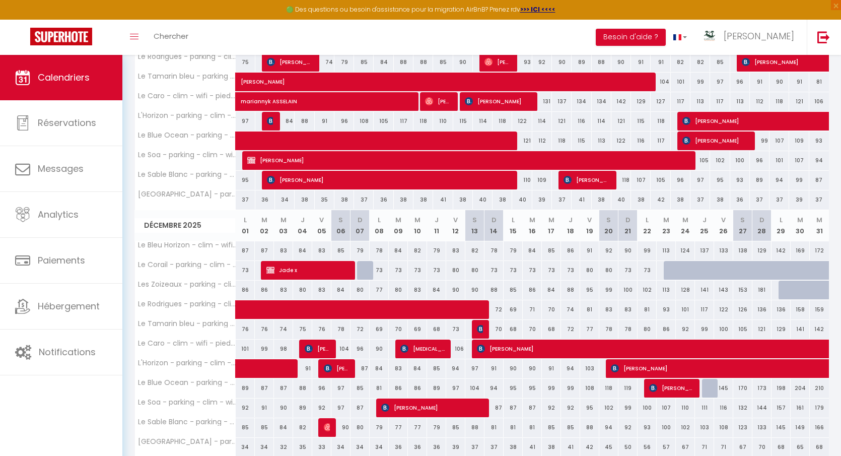
scroll to position [484, 0]
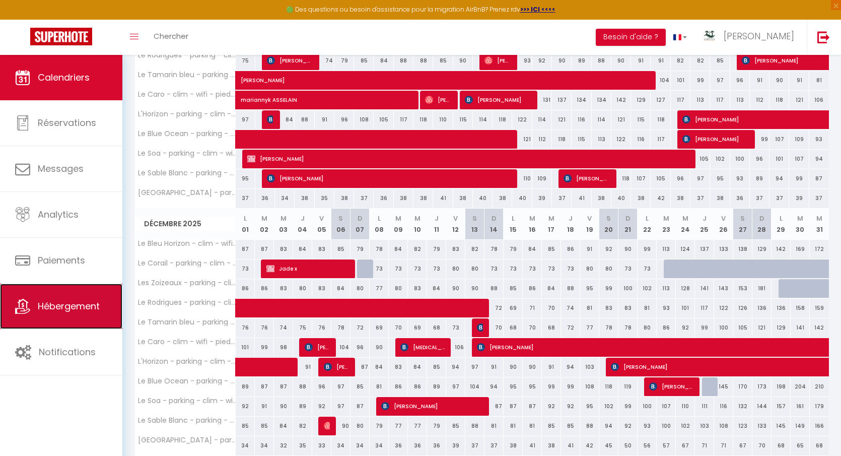
click at [91, 315] on link "Hébergement" at bounding box center [61, 306] width 122 height 45
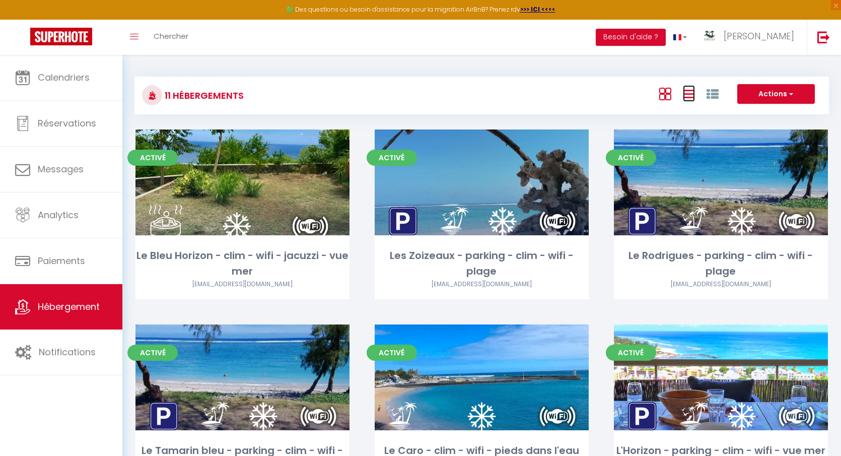
click at [689, 95] on icon at bounding box center [689, 94] width 12 height 13
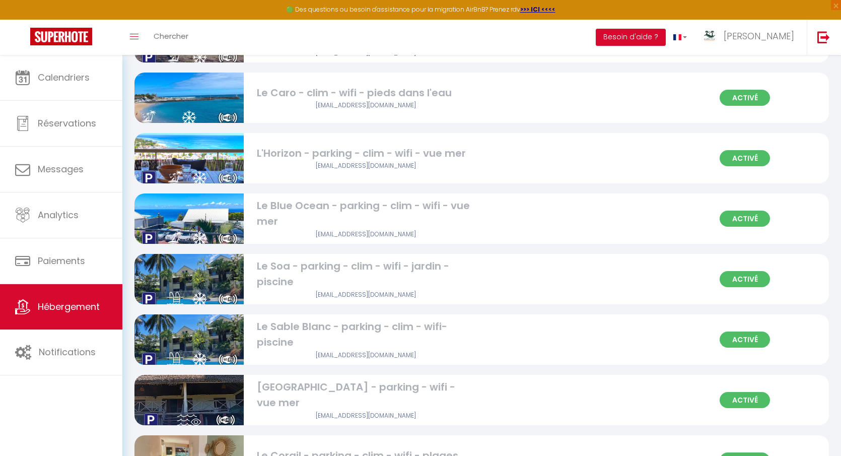
scroll to position [350, 0]
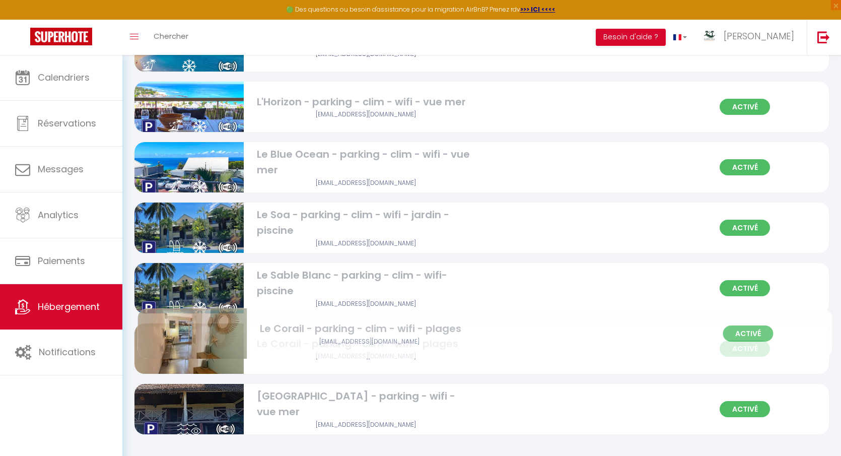
drag, startPoint x: 341, startPoint y: 403, endPoint x: 344, endPoint y: 328, distance: 75.1
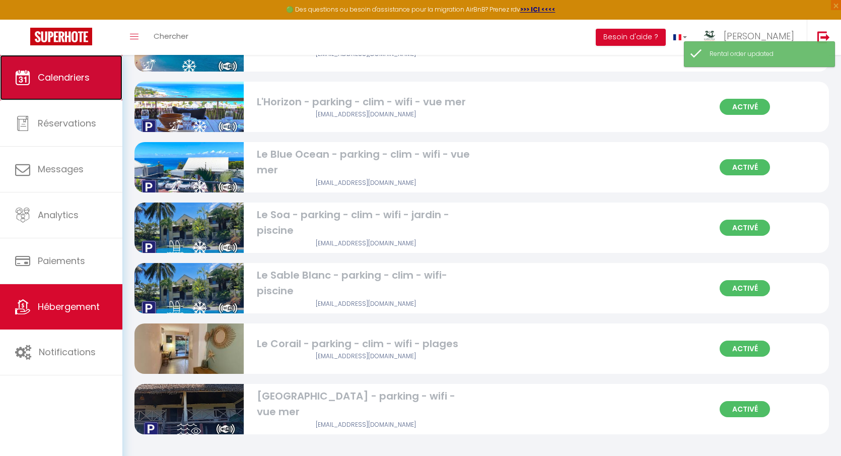
click at [93, 96] on link "Calendriers" at bounding box center [61, 77] width 122 height 45
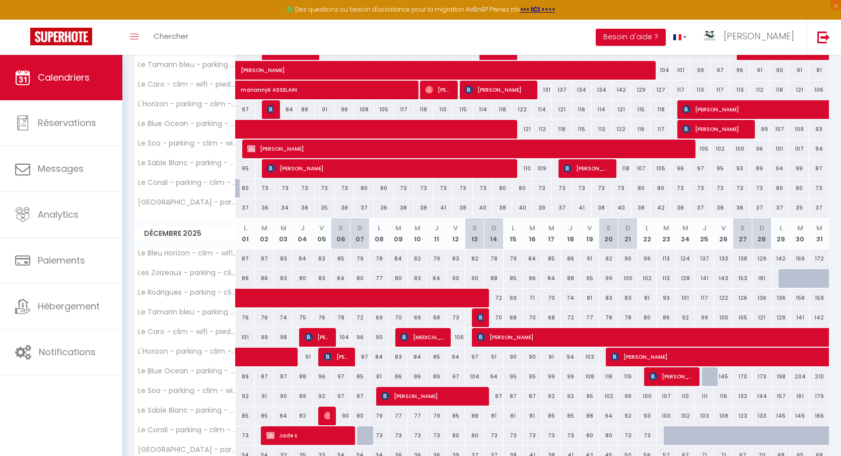
scroll to position [515, 0]
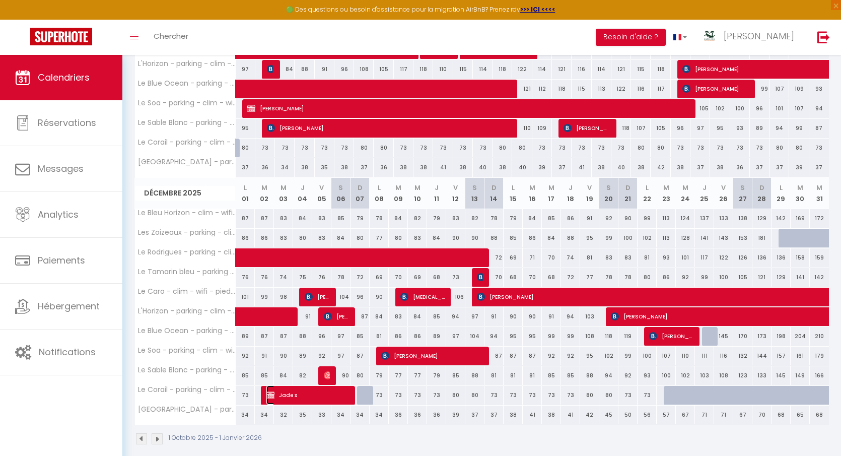
click at [283, 386] on span "Jade x" at bounding box center [308, 394] width 83 height 19
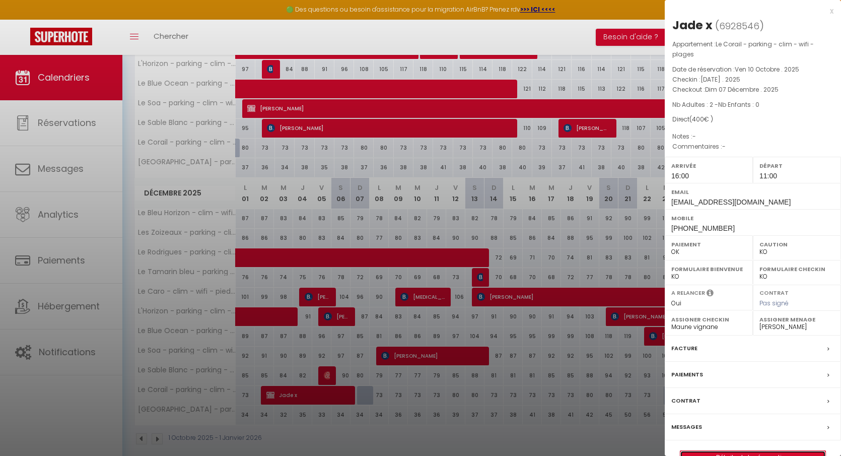
click at [725, 451] on link "Détails de la réservation" at bounding box center [753, 457] width 145 height 13
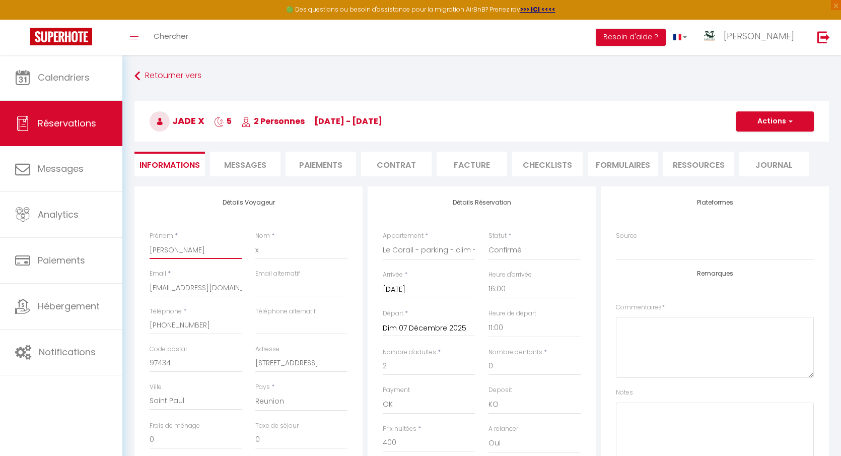
click at [200, 246] on input "Jade" at bounding box center [196, 250] width 92 height 18
drag, startPoint x: 185, startPoint y: 247, endPoint x: 140, endPoint y: 247, distance: 44.8
click at [140, 247] on div "Détails Voyageur Prénom * Jade Nom * x Email * contact@karmastay.fr Email alter…" at bounding box center [249, 366] width 228 height 360
click at [299, 254] on input "x" at bounding box center [301, 250] width 92 height 18
drag, startPoint x: 275, startPoint y: 253, endPoint x: 248, endPoint y: 253, distance: 26.7
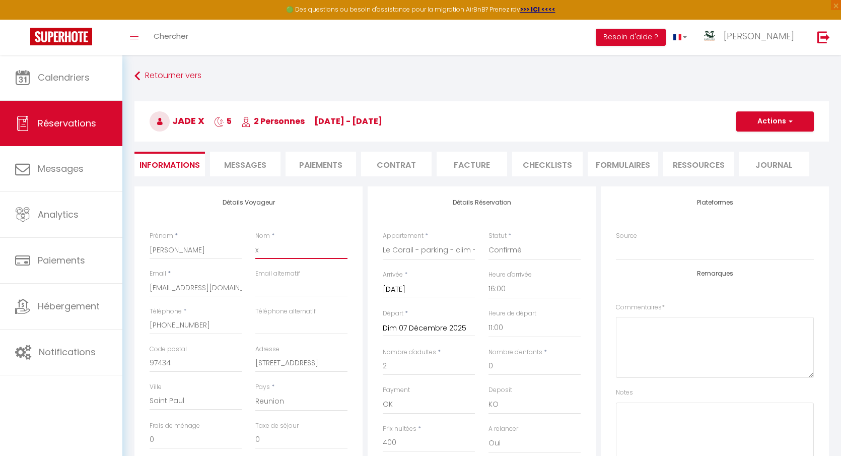
click at [248, 253] on div "Prénom * Jade Nom * x" at bounding box center [248, 250] width 211 height 38
click at [166, 287] on input "[EMAIL_ADDRESS][DOMAIN_NAME]" at bounding box center [196, 288] width 92 height 18
drag, startPoint x: 233, startPoint y: 289, endPoint x: 127, endPoint y: 289, distance: 106.3
click at [127, 289] on div "Retourner vers Jade Guillaud-Bataille 5 2 Personnes ma 02 Déc - di 07 Déc Actio…" at bounding box center [481, 407] width 719 height 704
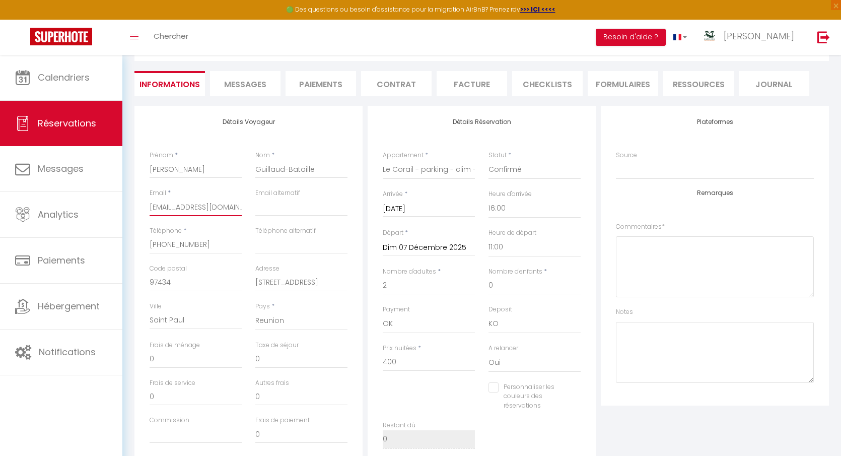
scroll to position [87, 0]
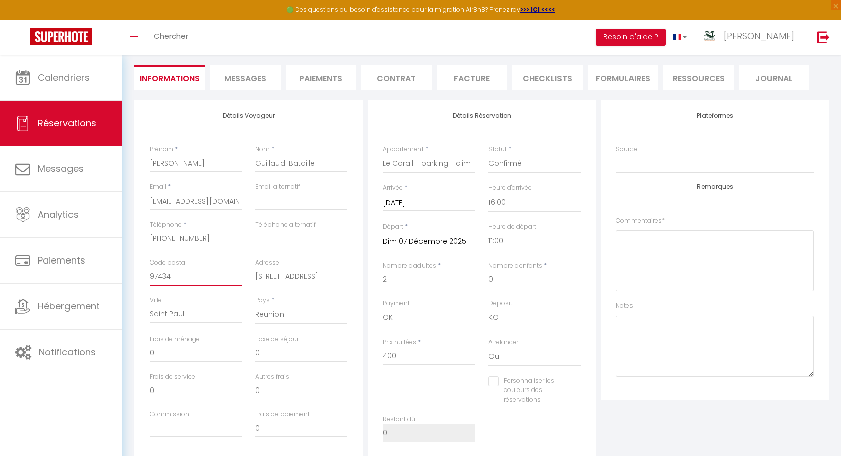
click at [197, 277] on input "97434" at bounding box center [196, 277] width 92 height 18
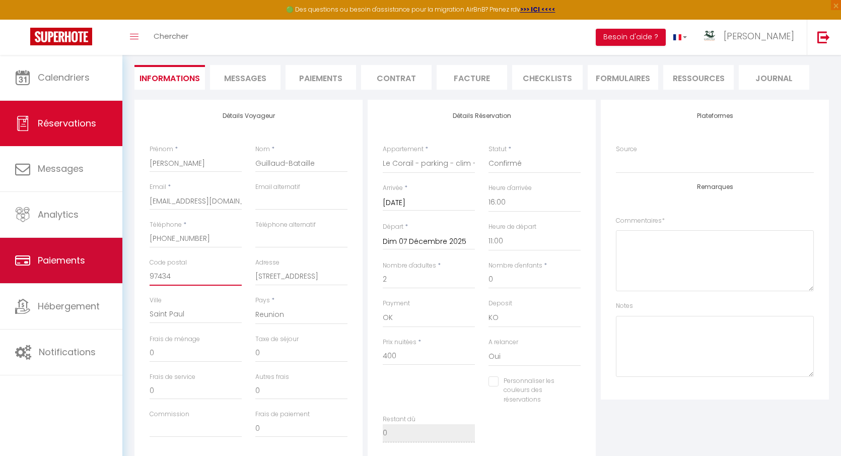
drag, startPoint x: 197, startPoint y: 277, endPoint x: 122, endPoint y: 276, distance: 75.1
click at [122, 276] on div "🟢 Des questions ou besoin d'assistance pour la migration AirBnB? Prenez rdv >>>…" at bounding box center [420, 320] width 841 height 704
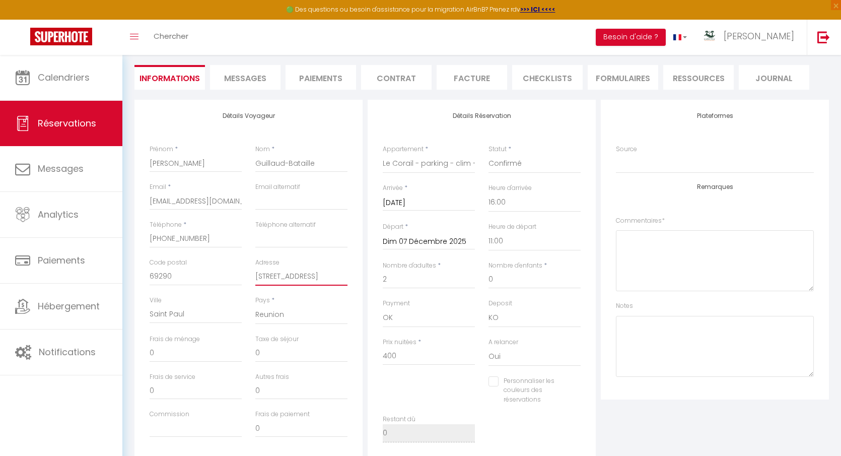
click at [281, 275] on input "4 ruelle des ajoncs" at bounding box center [301, 277] width 92 height 18
drag, startPoint x: 326, startPoint y: 272, endPoint x: 214, endPoint y: 272, distance: 111.8
click at [214, 272] on div "Code postal 69290 Adresse 4 ruelle des ajoncs" at bounding box center [248, 277] width 211 height 38
drag, startPoint x: 196, startPoint y: 314, endPoint x: 132, endPoint y: 314, distance: 64.0
click at [132, 314] on div "Détails Voyageur Prénom * Jade Nom * Guillaud-Bataille Email * contact.jgb@gmai…" at bounding box center [248, 282] width 233 height 365
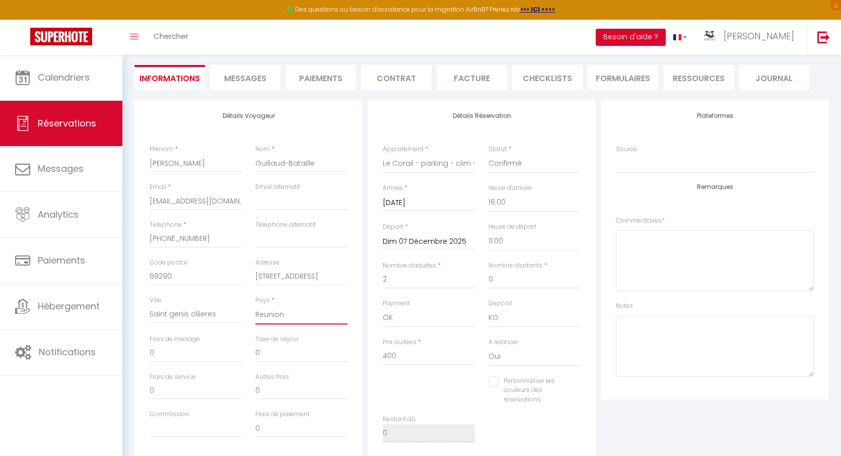
click at [284, 319] on select "France Portugal Afghanistan Albania Algeria American Samoa Andorra Angola Angui…" at bounding box center [301, 314] width 92 height 19
click at [255, 305] on select "France Portugal Afghanistan Albania Algeria American Samoa Andorra Angola Angui…" at bounding box center [301, 314] width 92 height 19
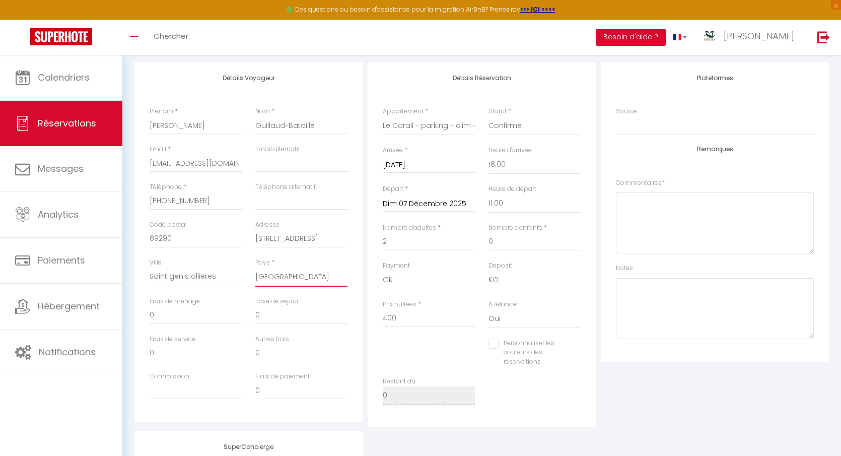
scroll to position [134, 0]
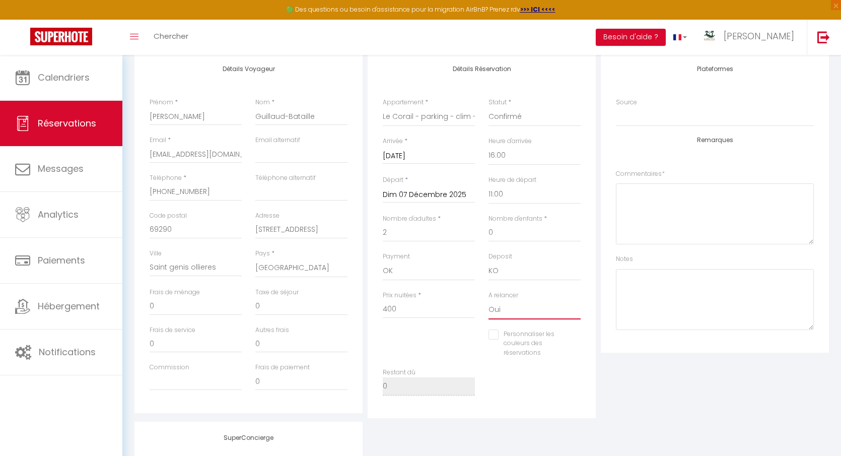
click at [511, 311] on select "Oui Non" at bounding box center [535, 309] width 92 height 19
click at [489, 300] on select "Oui Non" at bounding box center [535, 309] width 92 height 19
click at [435, 269] on select "OK KO" at bounding box center [429, 270] width 92 height 19
click at [383, 261] on select "OK KO" at bounding box center [429, 270] width 92 height 19
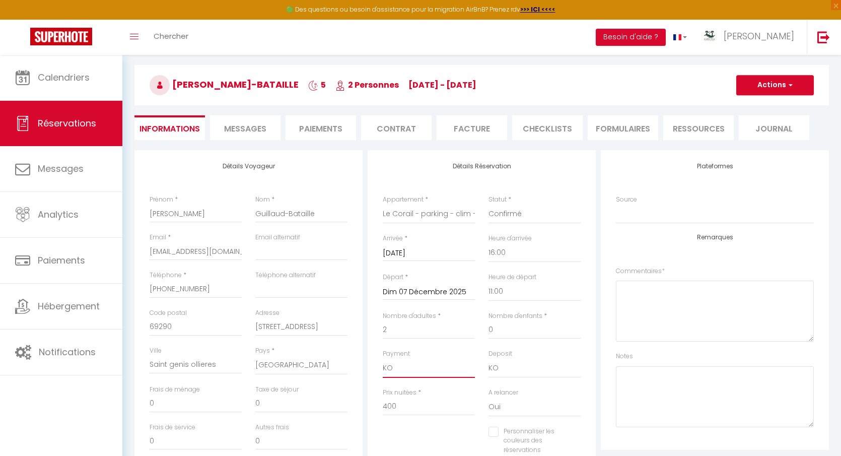
scroll to position [0, 0]
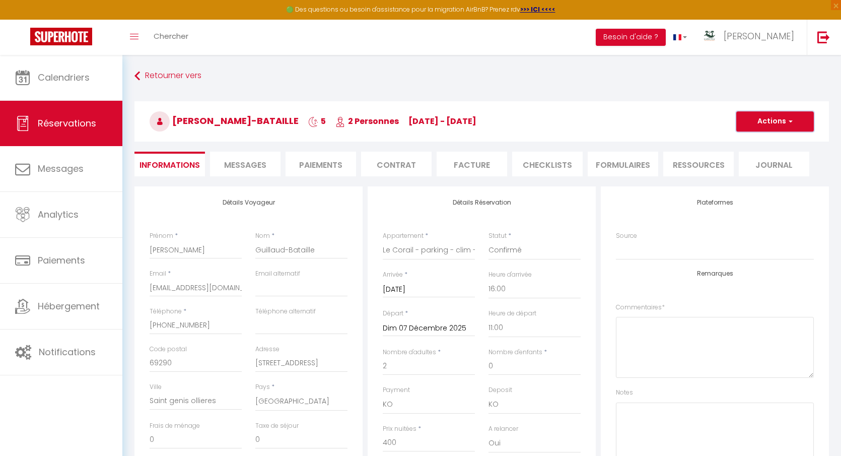
click at [790, 120] on span "button" at bounding box center [789, 121] width 6 height 9
click at [759, 142] on link "Enregistrer" at bounding box center [765, 143] width 80 height 13
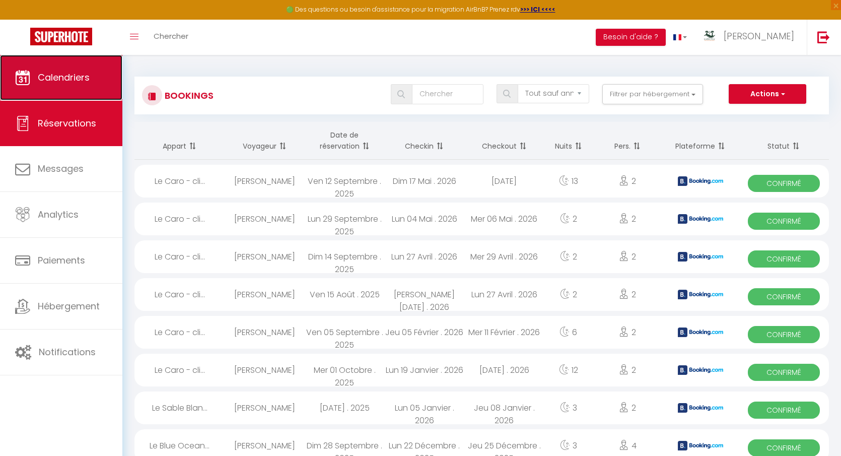
click at [64, 79] on span "Calendriers" at bounding box center [64, 77] width 52 height 13
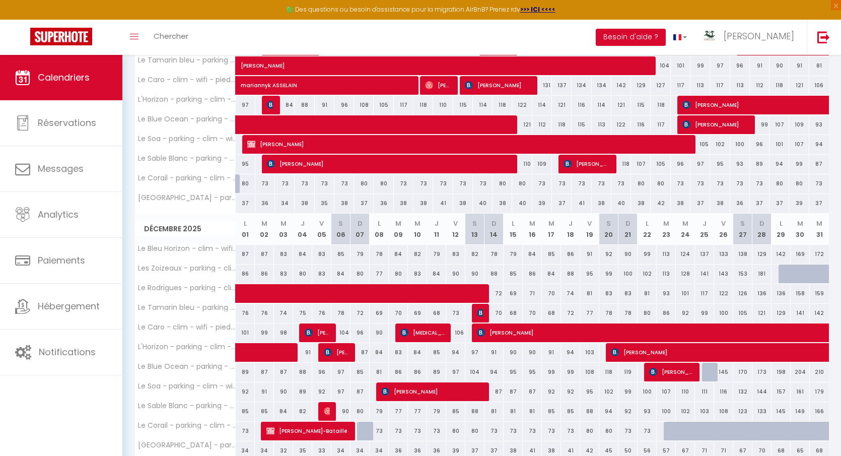
scroll to position [516, 0]
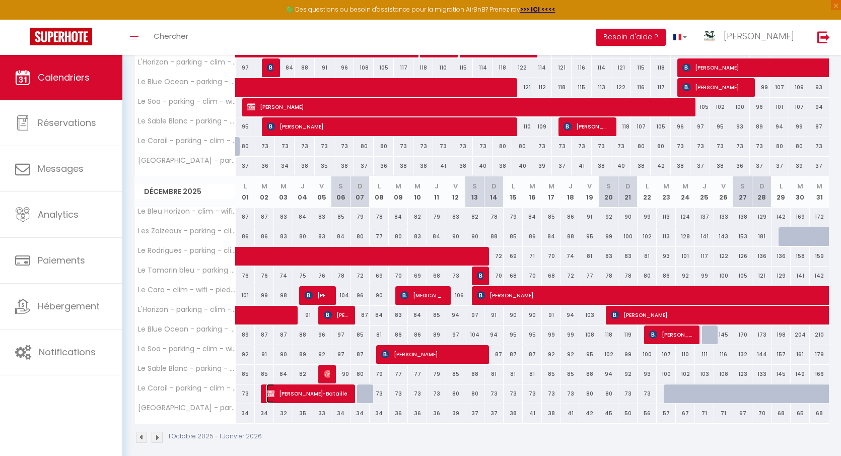
click at [292, 390] on span "[PERSON_NAME]-Bataille" at bounding box center [308, 393] width 83 height 19
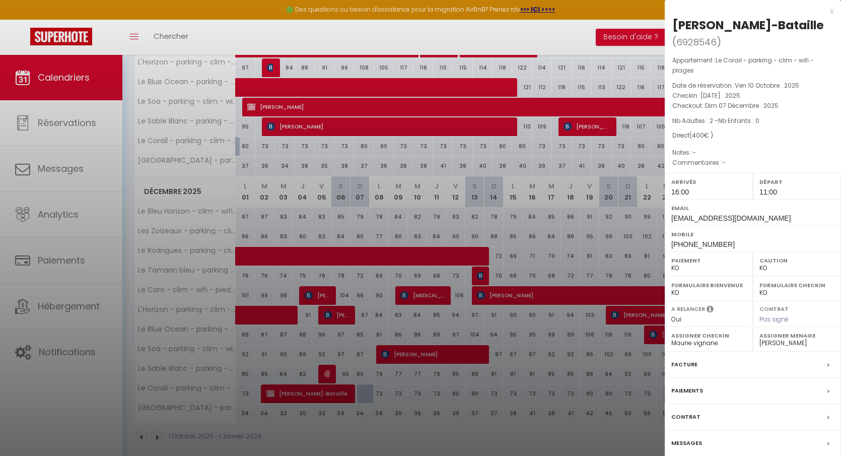
click at [689, 443] on label "Messages" at bounding box center [687, 443] width 31 height 11
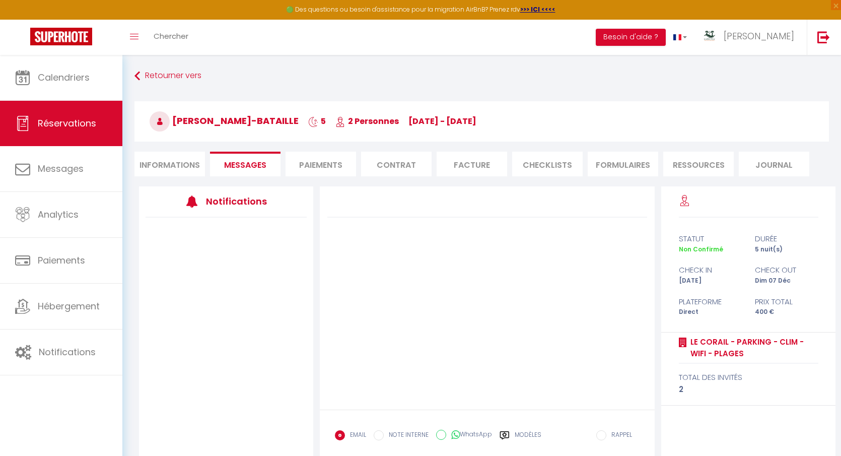
scroll to position [54, 0]
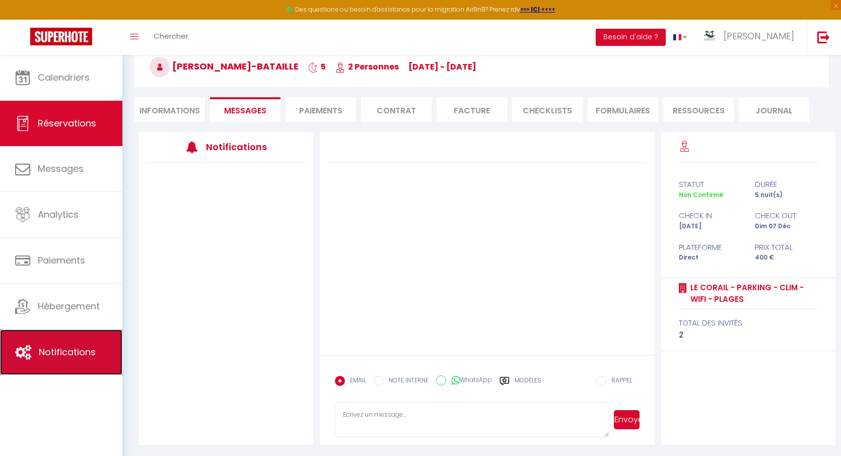
click at [70, 353] on span "Notifications" at bounding box center [67, 352] width 57 height 13
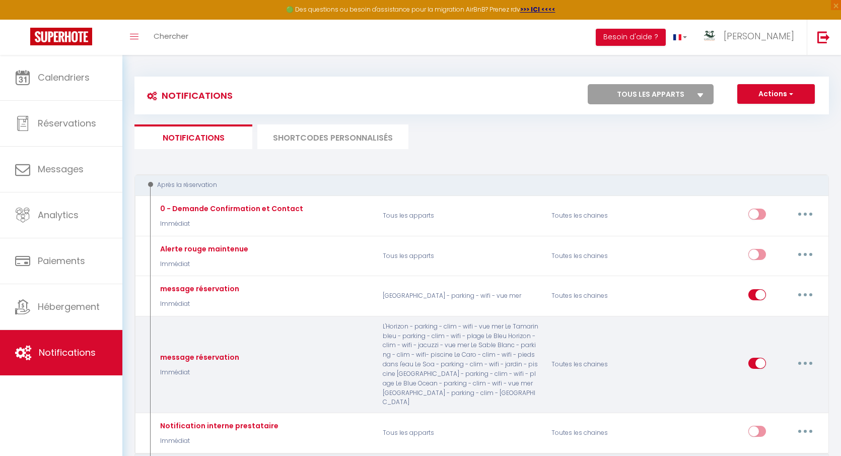
click at [802, 359] on button "button" at bounding box center [805, 363] width 28 height 16
click at [767, 379] on link "Editer" at bounding box center [779, 385] width 75 height 17
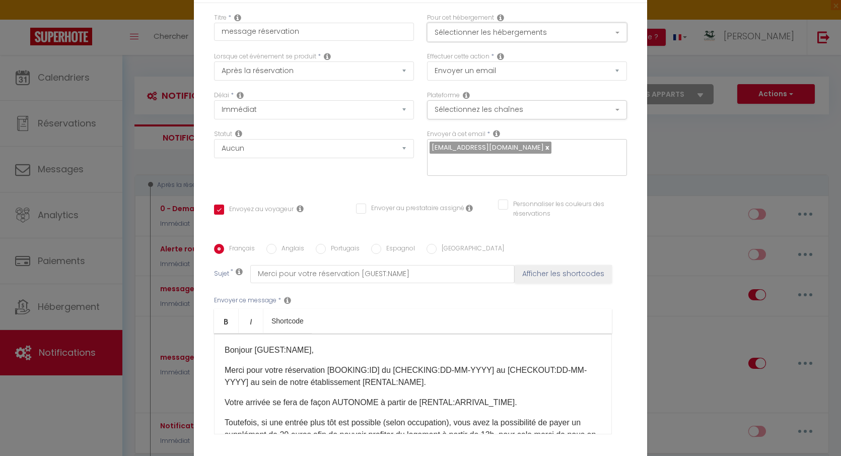
click at [587, 42] on button "Sélectionner les hébergements" at bounding box center [527, 32] width 200 height 19
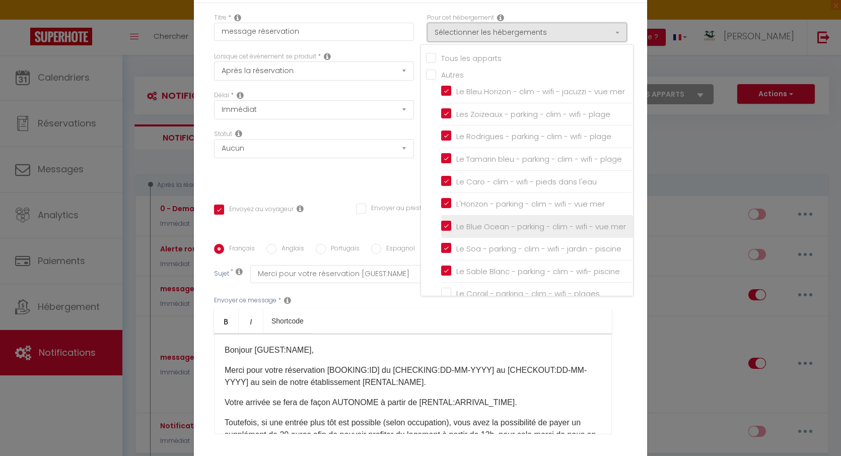
scroll to position [60, 0]
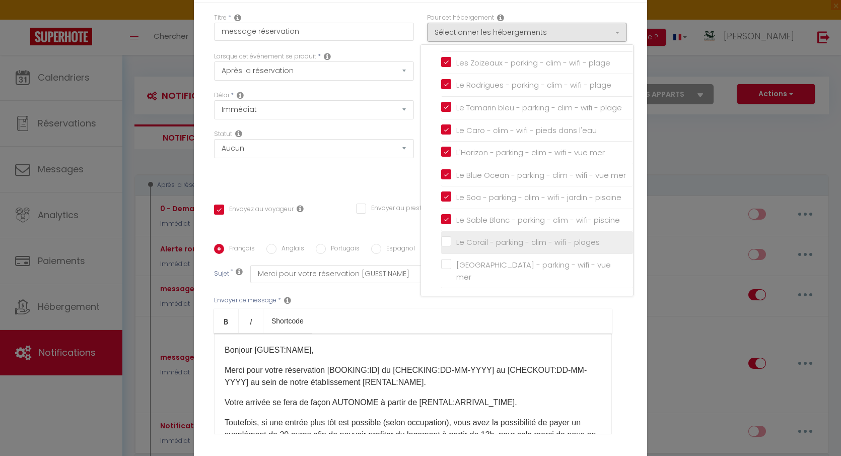
click at [464, 247] on input "Le Corail - parking - clim - wifi - plages" at bounding box center [537, 242] width 192 height 10
click at [613, 318] on div "Envoyer ce message * Bold Italic Shortcode Rich text editor Bonjour [GUEST:NAME…" at bounding box center [420, 365] width 413 height 164
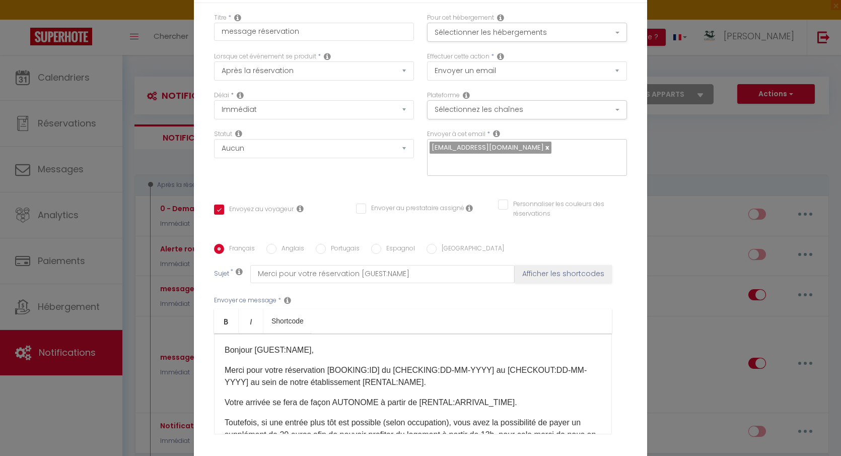
scroll to position [77, 0]
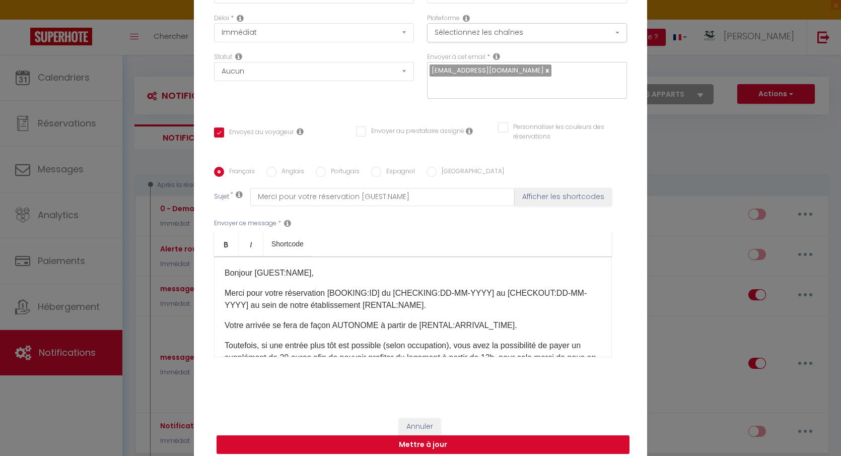
click at [464, 439] on button "Mettre à jour" at bounding box center [423, 444] width 413 height 19
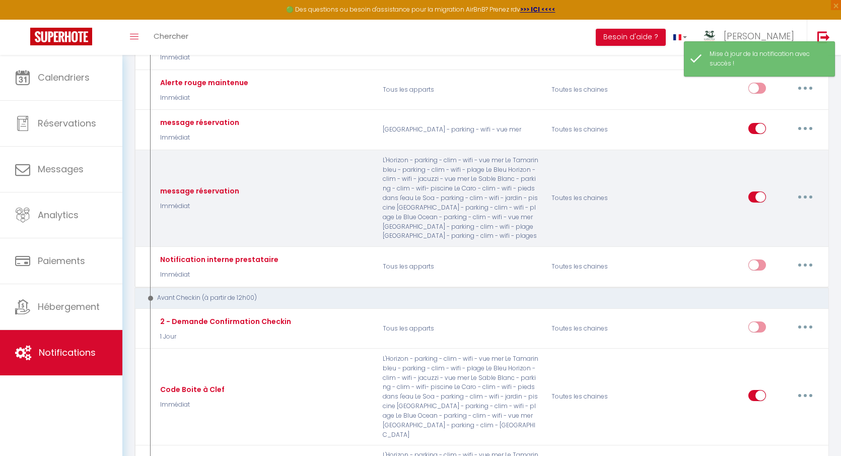
scroll to position [240, 0]
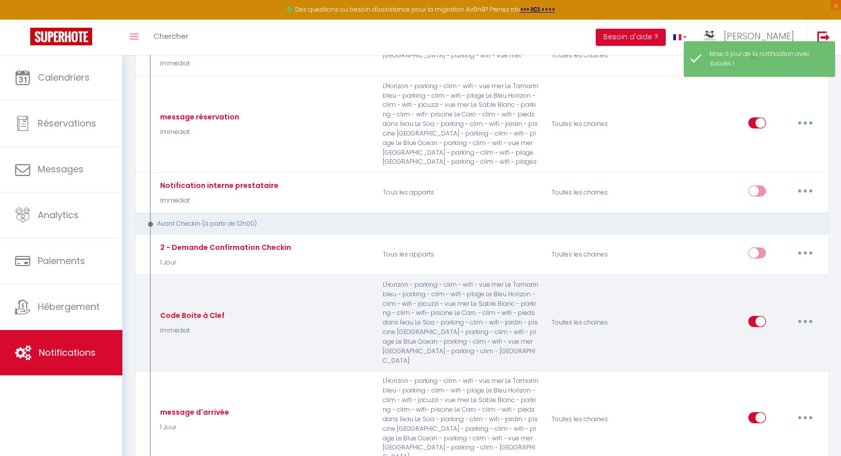
click at [808, 315] on button "button" at bounding box center [805, 321] width 28 height 16
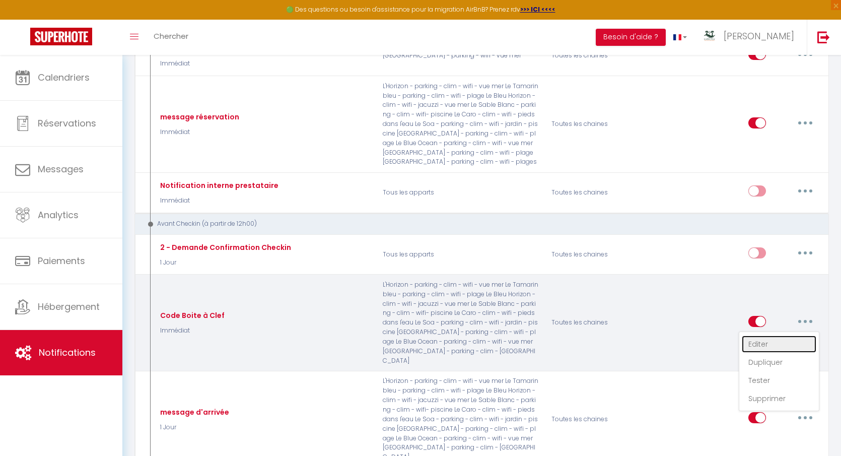
click at [774, 337] on link "Editer" at bounding box center [779, 344] width 75 height 17
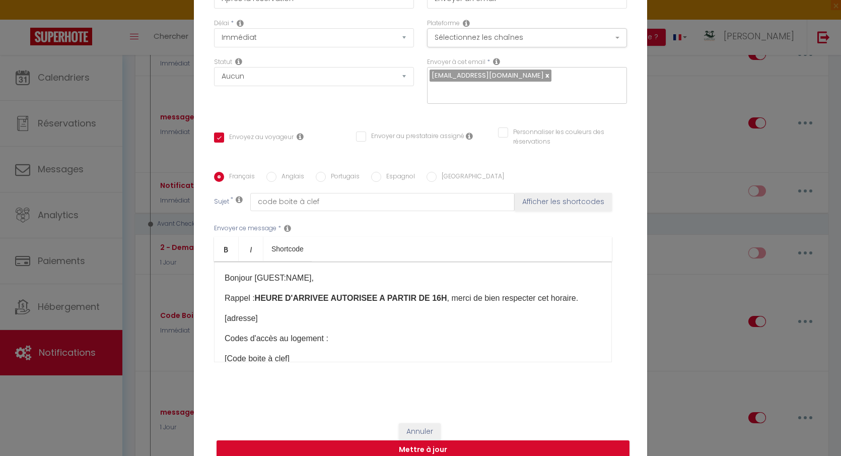
scroll to position [0, 0]
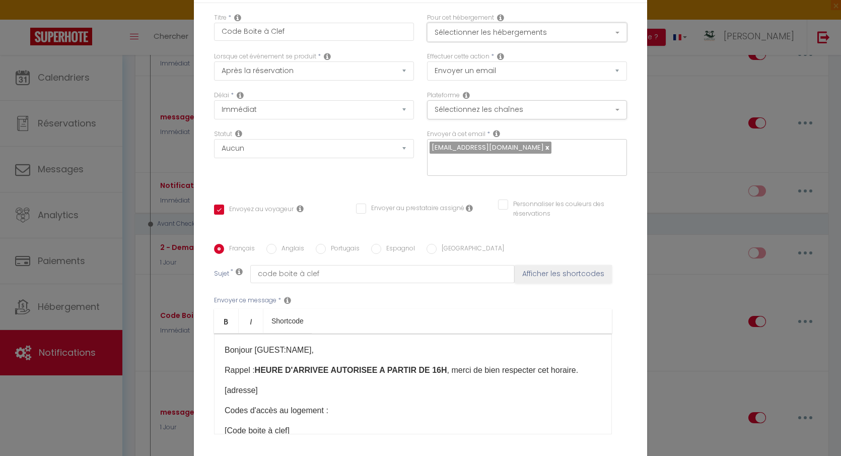
click at [565, 41] on button "Sélectionner les hébergements" at bounding box center [527, 32] width 200 height 19
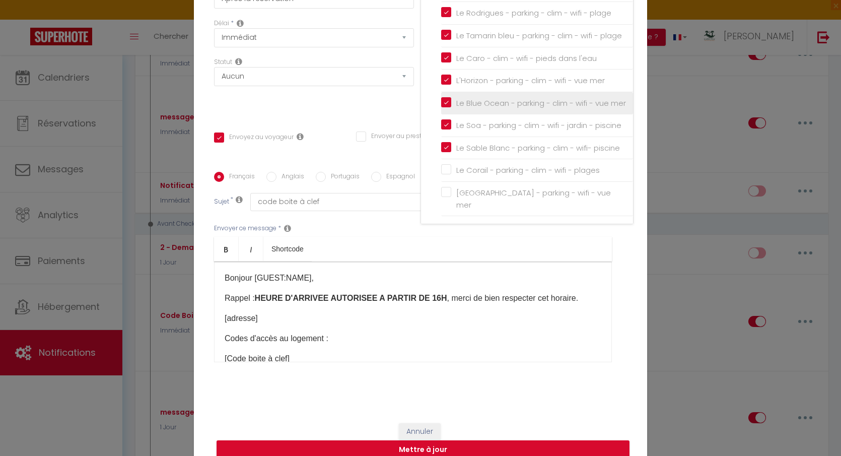
scroll to position [74, 0]
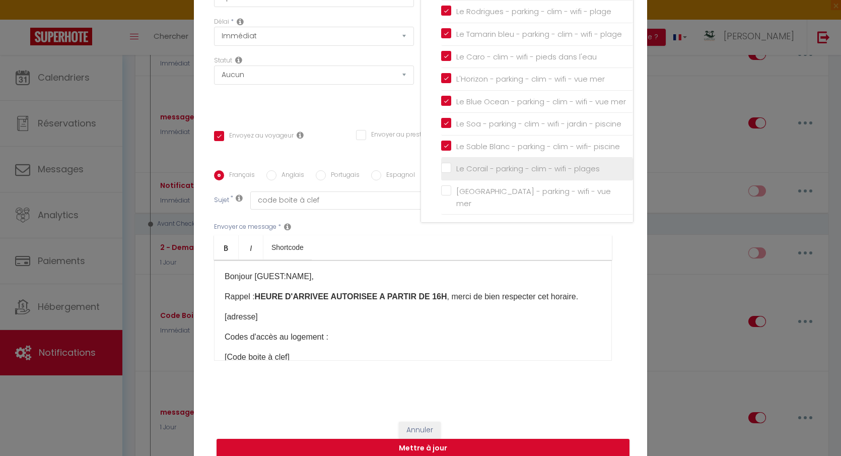
click at [449, 174] on input "Le Corail - parking - clim - wifi - plages" at bounding box center [537, 169] width 192 height 10
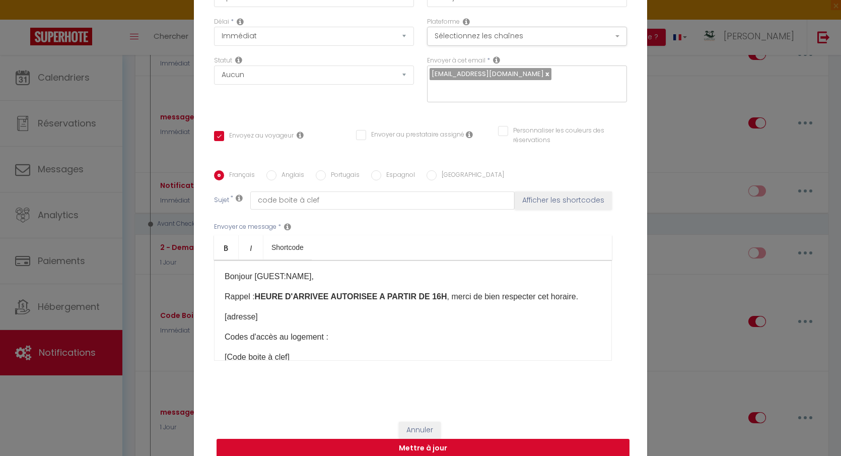
click at [457, 439] on button "Mettre à jour" at bounding box center [423, 448] width 413 height 19
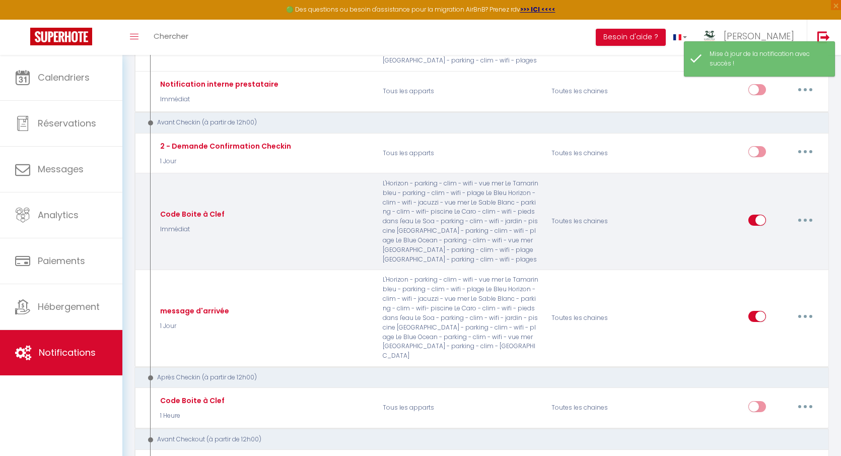
scroll to position [347, 0]
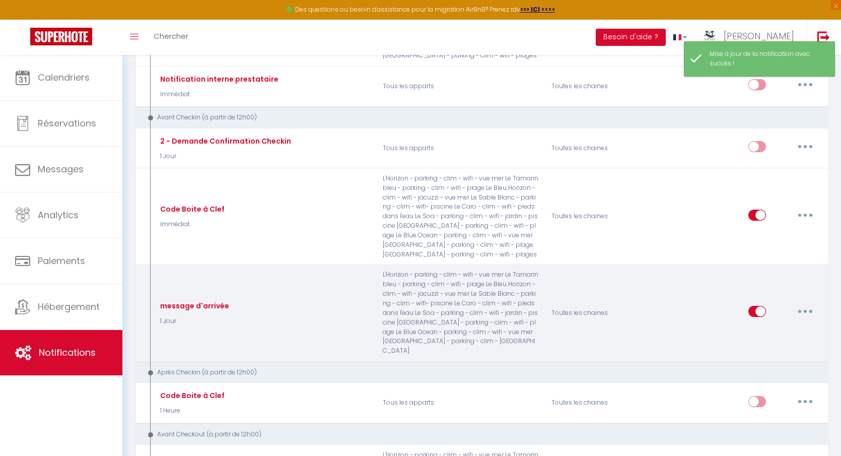
click at [800, 305] on button "button" at bounding box center [805, 311] width 28 height 16
click at [777, 326] on link "Editer" at bounding box center [779, 334] width 75 height 17
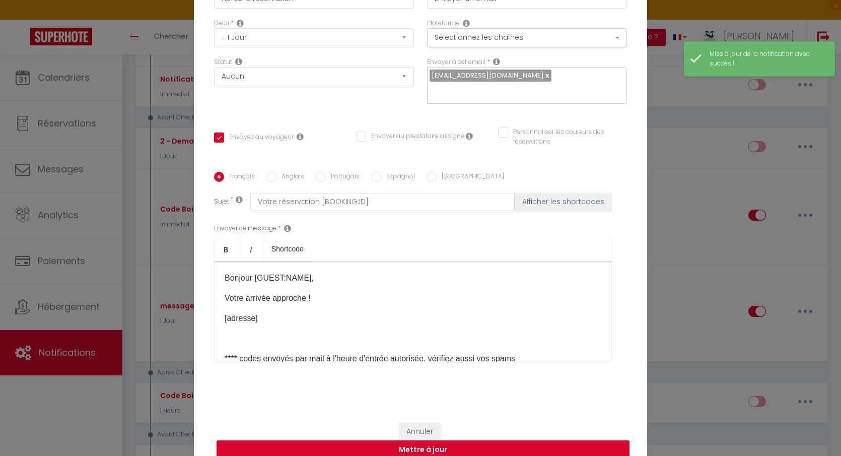
scroll to position [0, 0]
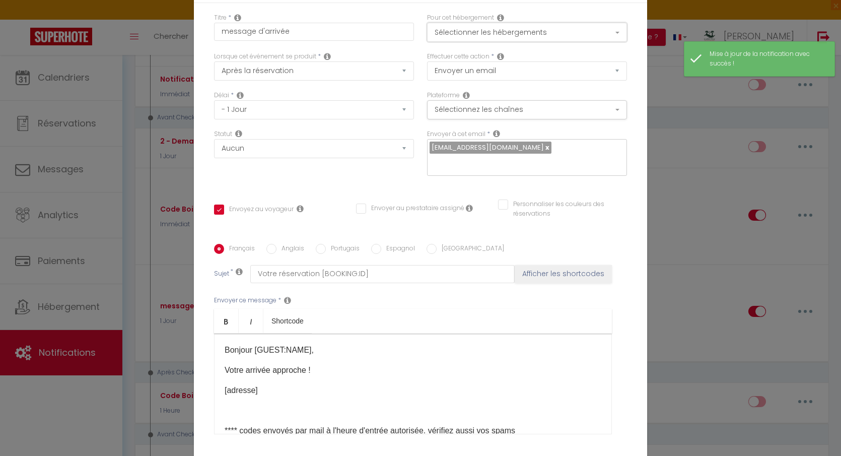
click at [564, 35] on button "Sélectionner les hébergements" at bounding box center [527, 32] width 200 height 19
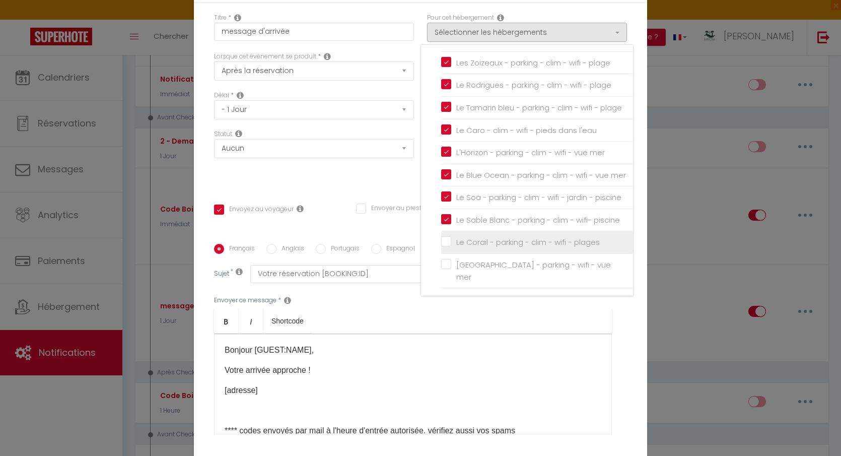
click at [453, 247] on input "Le Corail - parking - clim - wifi - plages" at bounding box center [537, 242] width 192 height 10
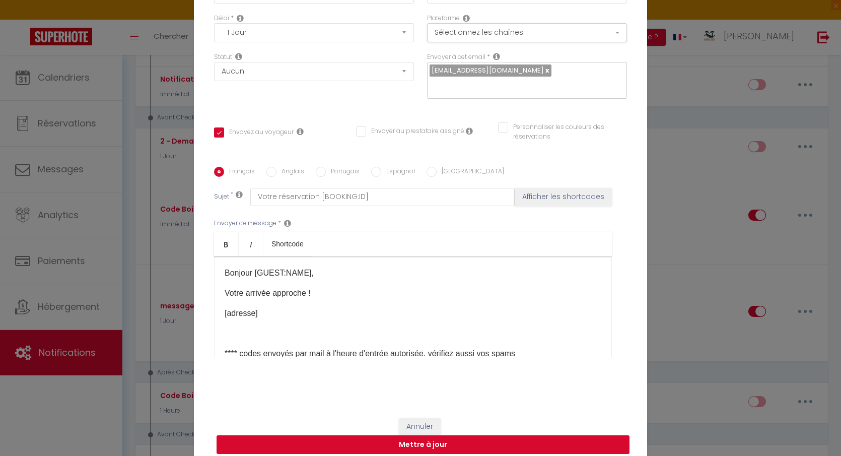
click at [427, 435] on button "Mettre à jour" at bounding box center [423, 444] width 413 height 19
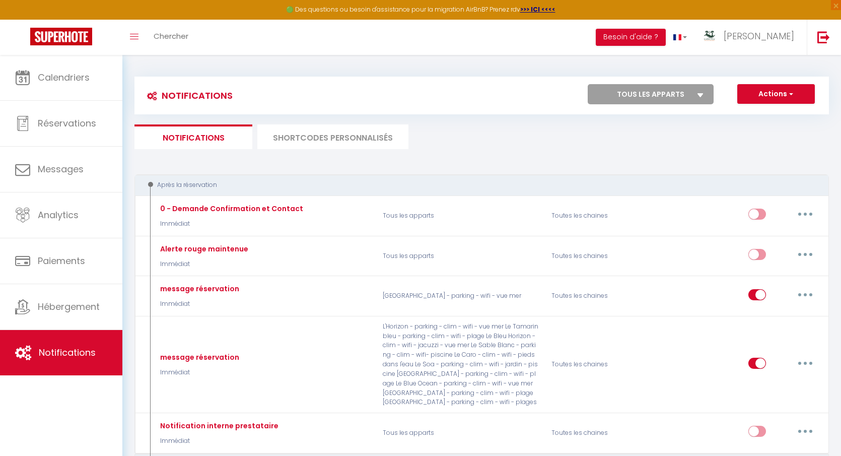
click at [360, 140] on li "SHORTCODES PERSONNALISÉS" at bounding box center [332, 136] width 151 height 25
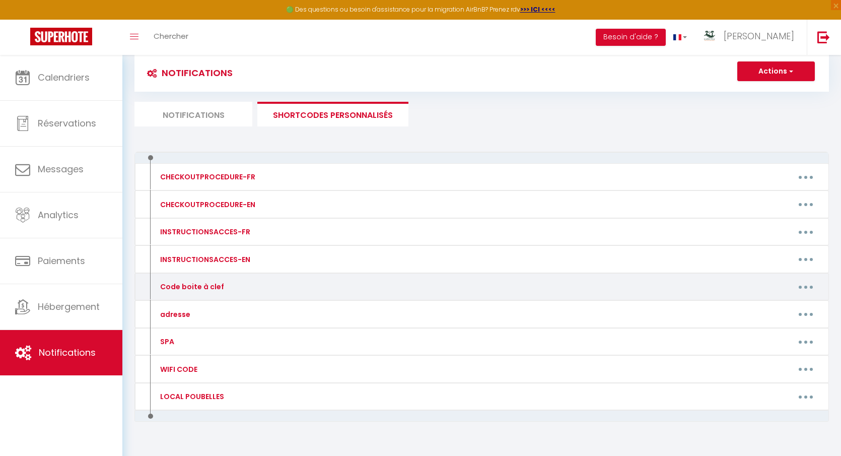
scroll to position [54, 0]
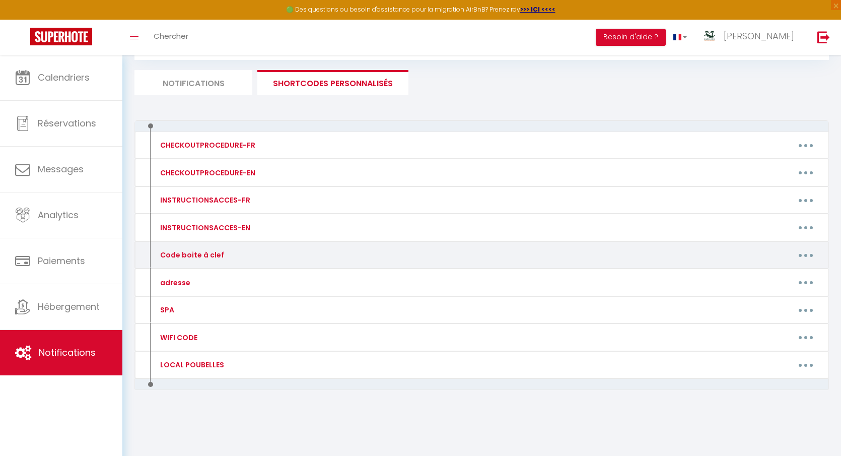
click at [805, 254] on icon "button" at bounding box center [806, 255] width 3 height 3
click at [781, 274] on link "Editer" at bounding box center [780, 278] width 75 height 17
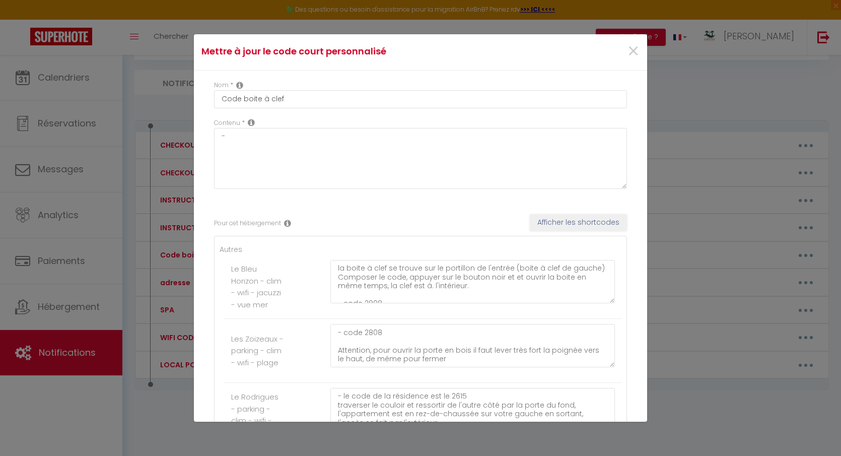
scroll to position [0, 0]
click at [634, 53] on span "×" at bounding box center [633, 53] width 13 height 30
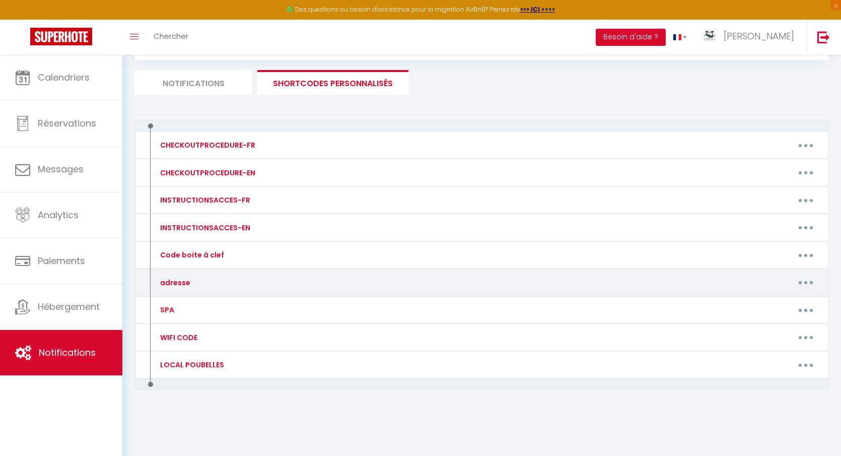
click at [805, 278] on button "button" at bounding box center [806, 283] width 28 height 16
click at [771, 301] on link "Editer" at bounding box center [780, 305] width 75 height 17
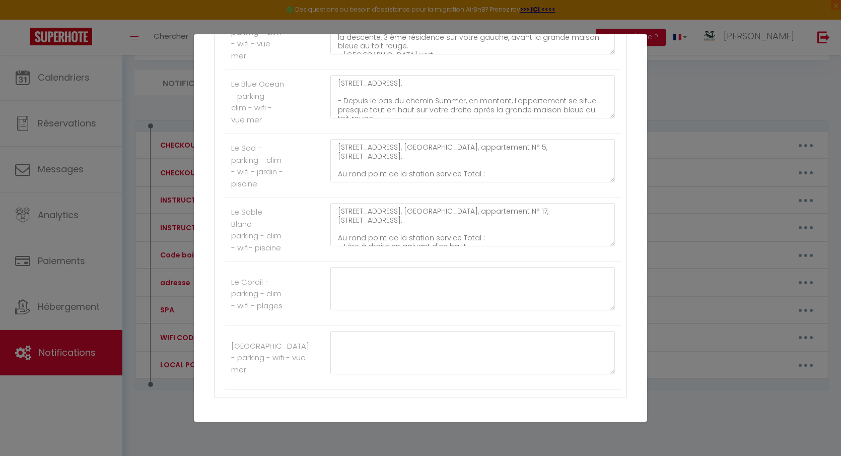
scroll to position [575, 0]
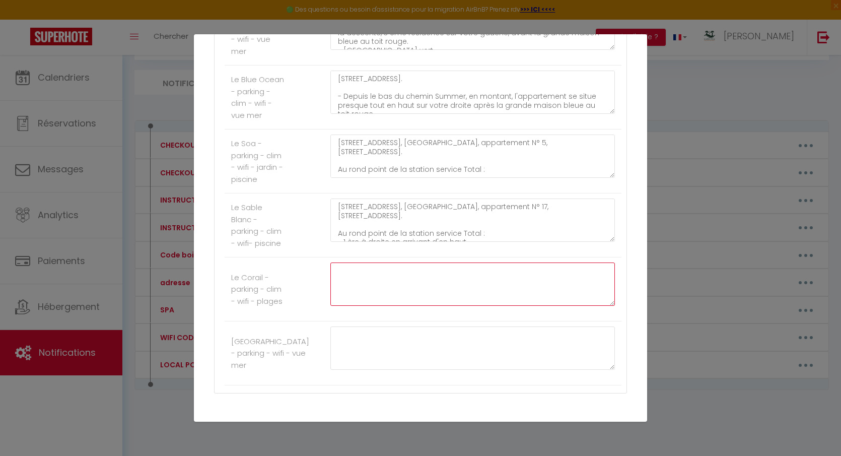
click at [395, 285] on textarea at bounding box center [472, 283] width 285 height 43
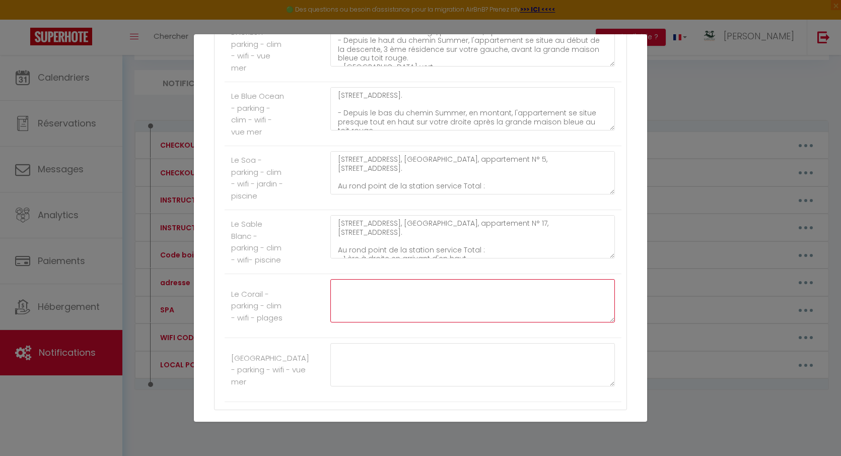
scroll to position [561, 0]
click at [390, 277] on textarea "Résidence" at bounding box center [472, 298] width 285 height 43
drag, startPoint x: 389, startPoint y: 280, endPoint x: 303, endPoint y: 279, distance: 86.2
click at [303, 279] on li "Le Corail - parking - clim - wifi - plages Résidence" at bounding box center [423, 304] width 397 height 64
paste textarea "Jardin de Corail, 1 impasse des cycas appartement 6B 97434 Saline les Bains"
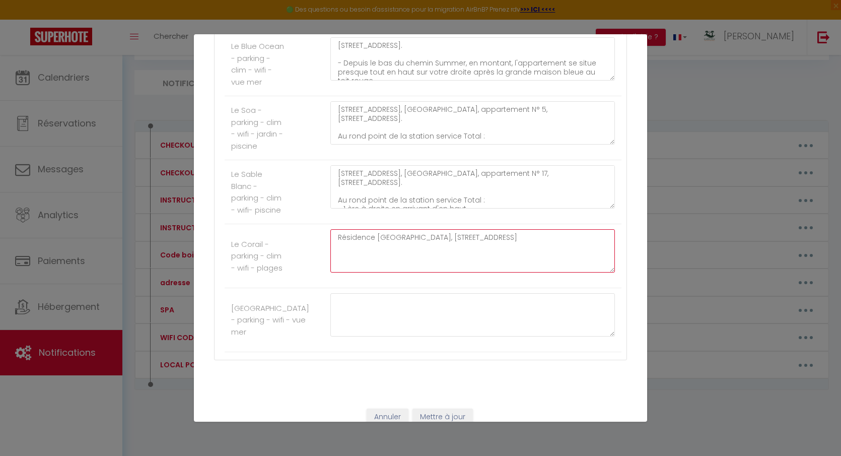
scroll to position [610, 0]
click at [498, 192] on textarea "45 chemin des LANTANAS, résidence Sable Blanc, appartement N° 17, 97434 St Gill…" at bounding box center [472, 184] width 285 height 43
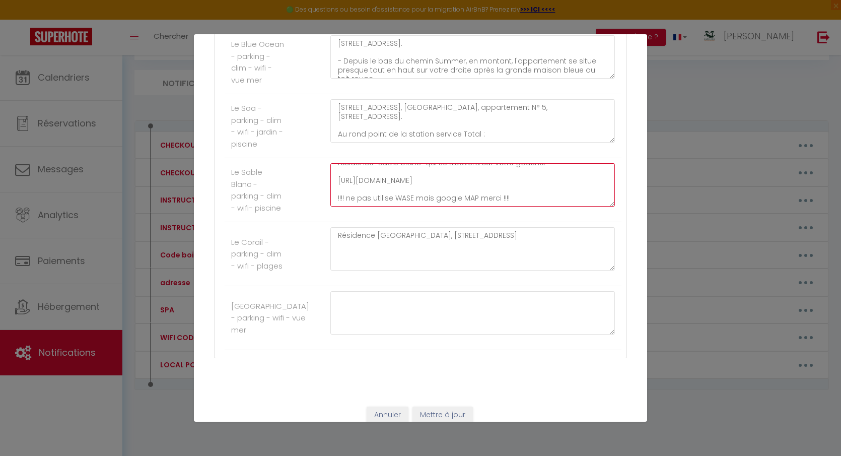
scroll to position [614, 0]
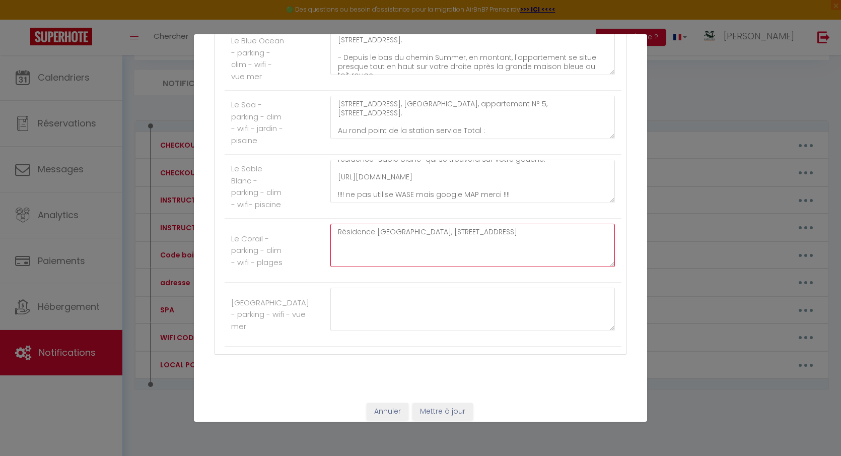
click at [392, 251] on textarea "Résidence Jardin de Corail, 1 impasse des cycas appartement 6B 97434 Saline les…" at bounding box center [472, 245] width 285 height 43
paste textarea "https://maps.app.goo.gl/K3M2SUwXsKi1MLNf8"
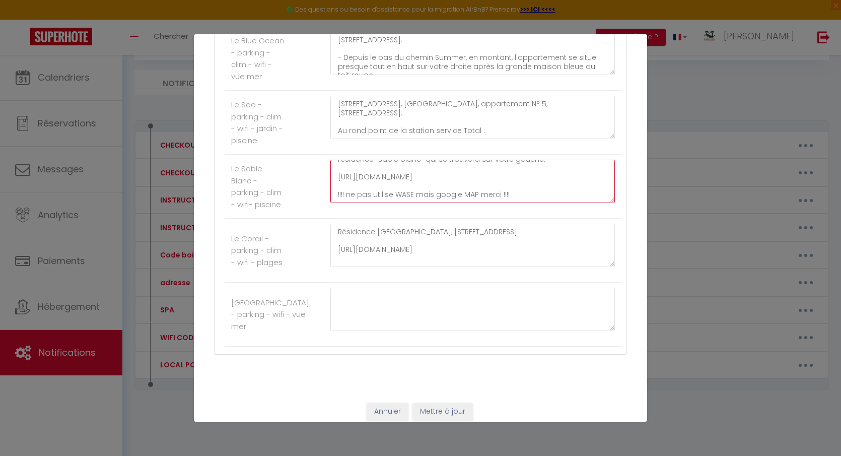
drag, startPoint x: 512, startPoint y: 184, endPoint x: 302, endPoint y: 183, distance: 210.1
click at [302, 183] on li "Le Sable Blanc - parking - clim - wifi- piscine 45 chemin des LANTANAS, résiden…" at bounding box center [423, 187] width 397 height 64
drag, startPoint x: 510, startPoint y: 190, endPoint x: 330, endPoint y: 189, distance: 179.9
click at [330, 189] on div "45 chemin des LANTANAS, résidence Sable Blanc, appartement N° 17, 97434 St Gill…" at bounding box center [473, 186] width 298 height 53
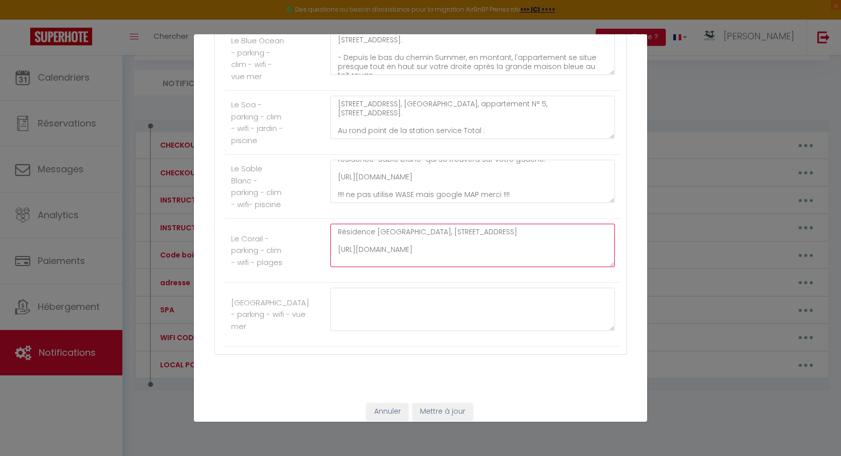
click at [511, 253] on textarea "Résidence Jardin de Corail, 1 impasse des cycas appartement 6B 97434 Saline les…" at bounding box center [472, 245] width 285 height 43
paste textarea "!!!! ne pas utilise WASE mais google MAP merci !!!!"
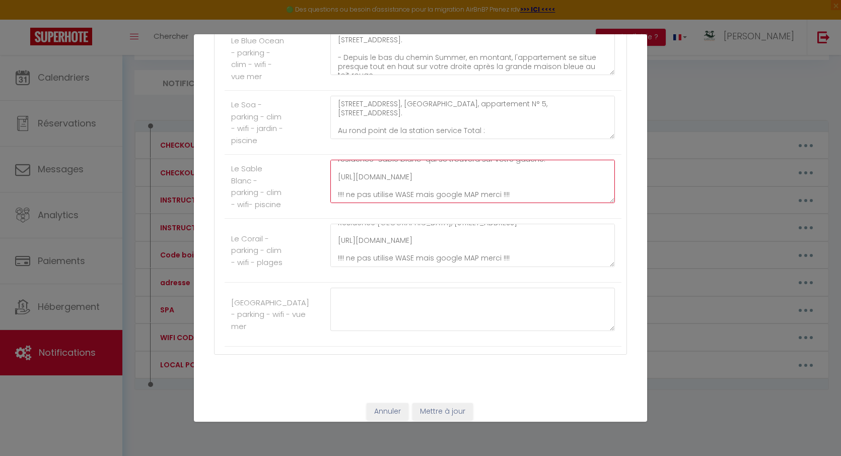
click at [530, 184] on textarea "45 chemin des LANTANAS, résidence Sable Blanc, appartement N° 17, 97434 St Gill…" at bounding box center [472, 181] width 285 height 43
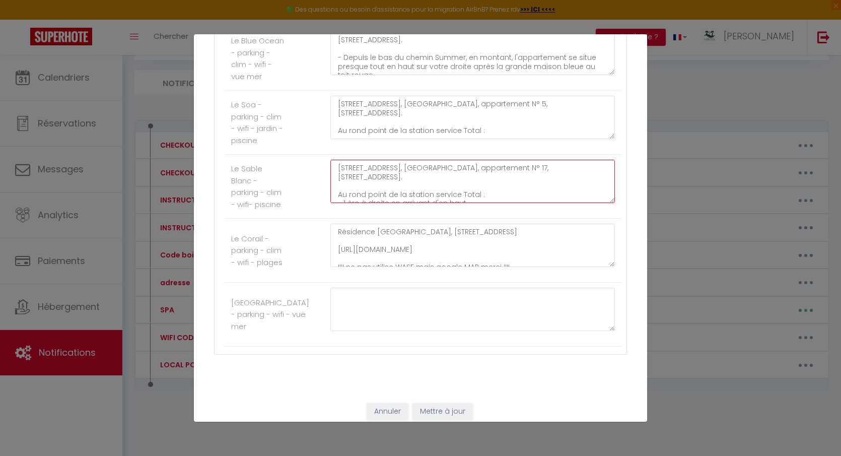
scroll to position [71, 0]
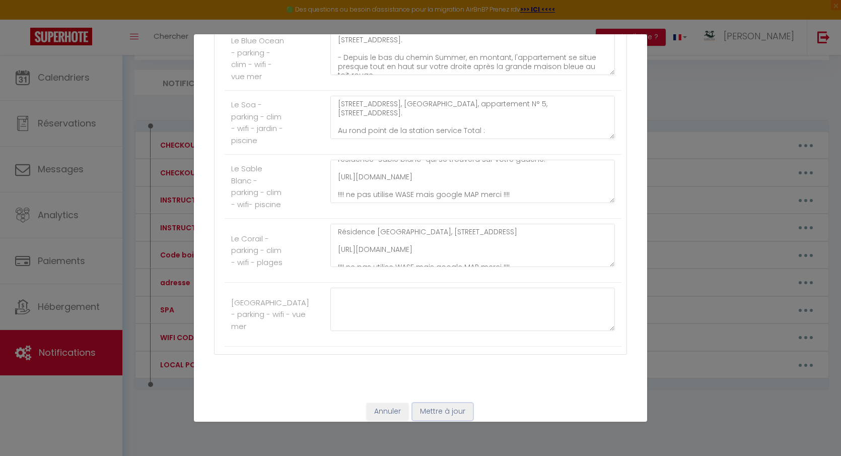
click at [433, 403] on button "Mettre à jour" at bounding box center [443, 411] width 60 height 17
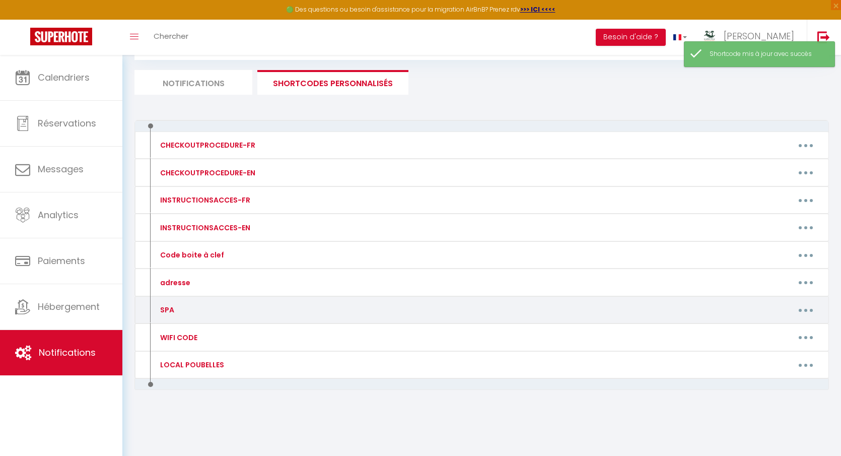
click at [812, 306] on button "button" at bounding box center [806, 310] width 28 height 16
click at [779, 326] on link "Editer" at bounding box center [780, 332] width 75 height 17
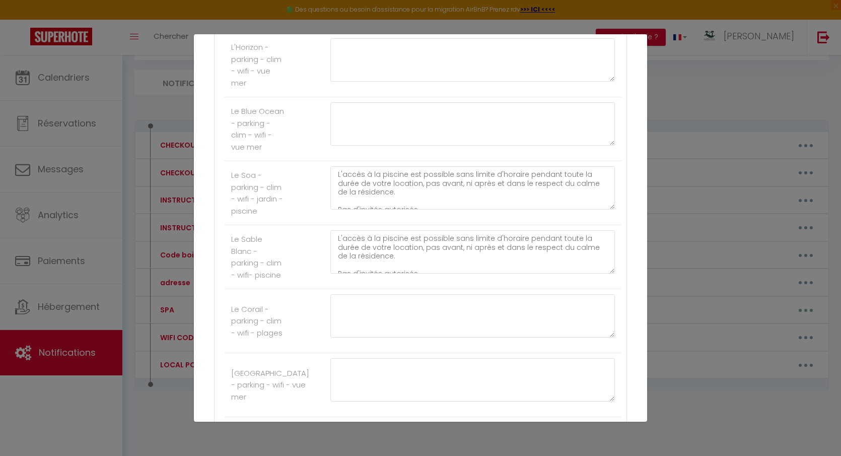
scroll to position [614, 0]
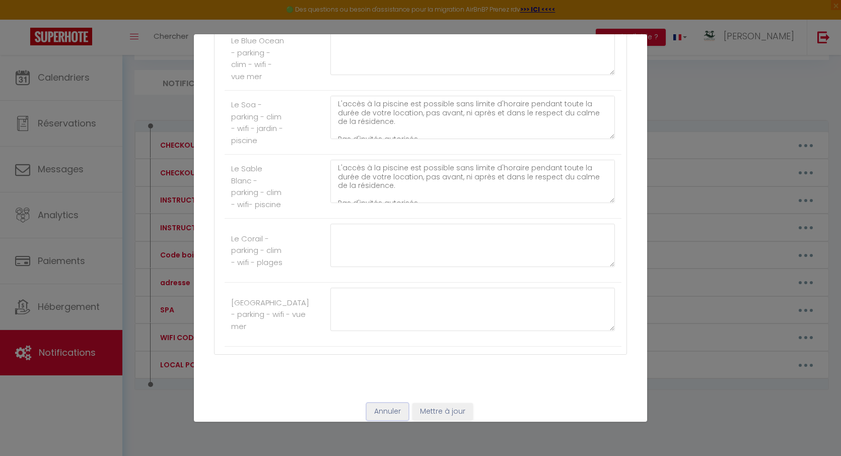
click at [380, 405] on button "Annuler" at bounding box center [388, 411] width 42 height 17
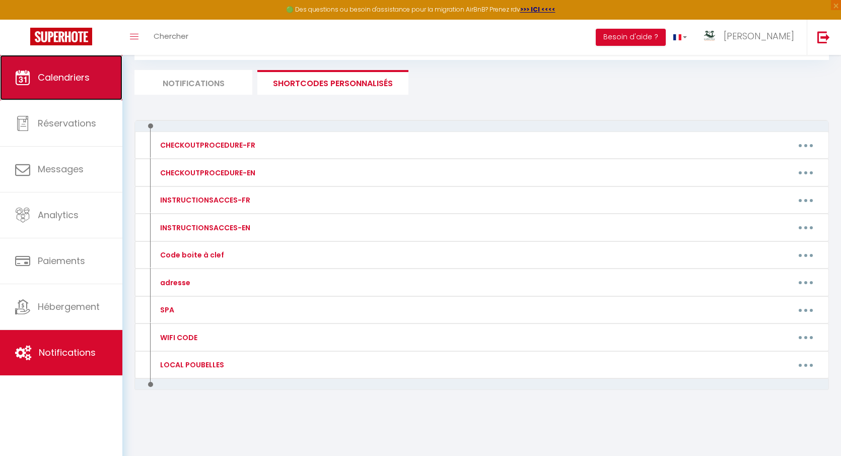
click at [83, 87] on link "Calendriers" at bounding box center [61, 77] width 122 height 45
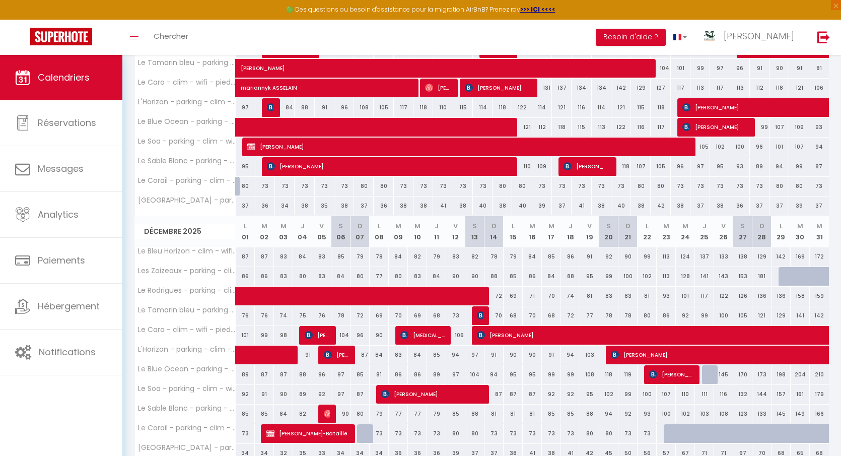
scroll to position [485, 0]
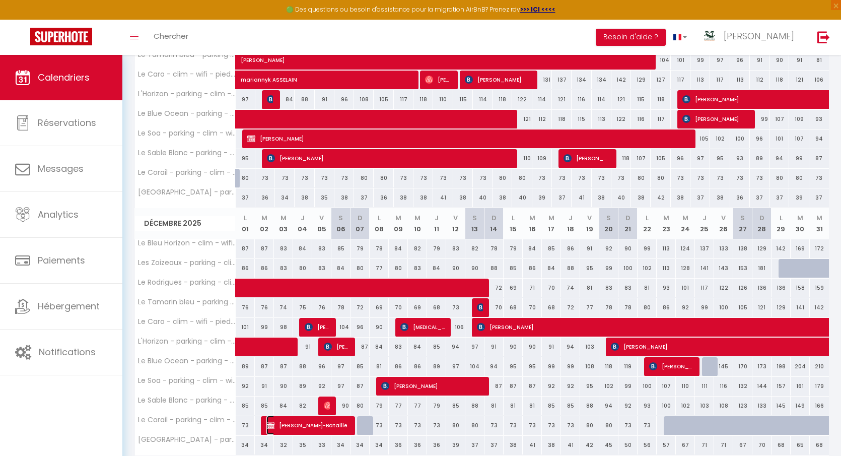
click at [313, 416] on span "[PERSON_NAME]-Bataille" at bounding box center [308, 425] width 83 height 19
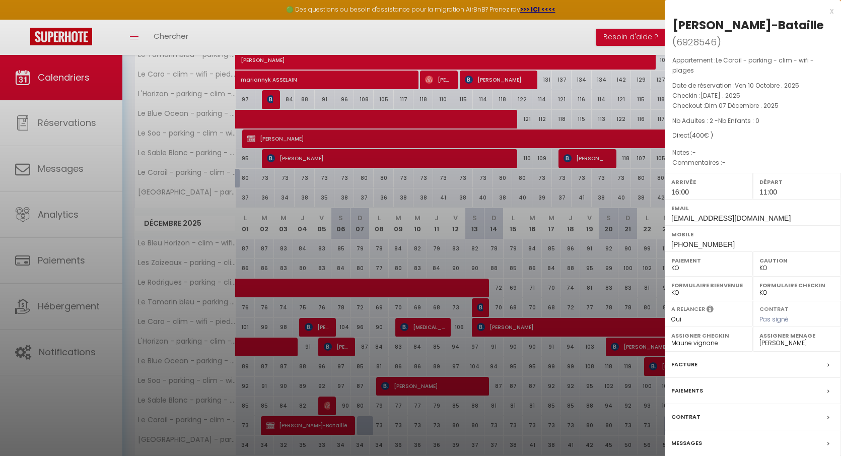
click at [737, 439] on div "Messages" at bounding box center [753, 443] width 176 height 26
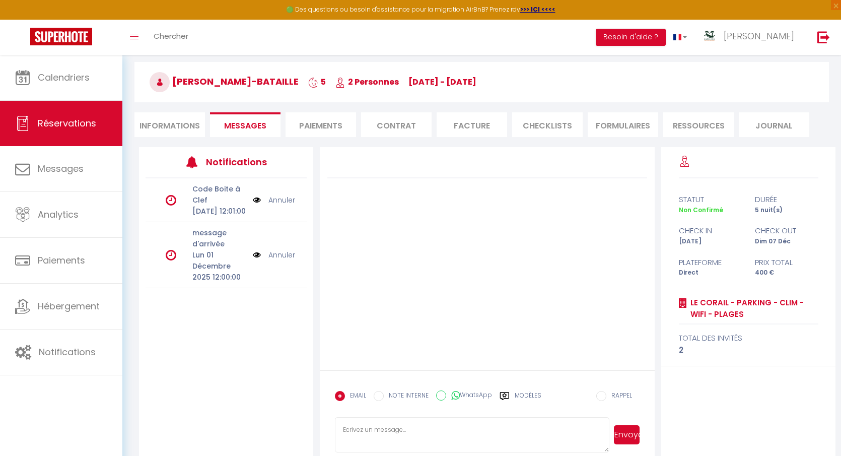
scroll to position [40, 0]
click at [530, 394] on label "Modèles" at bounding box center [528, 399] width 27 height 18
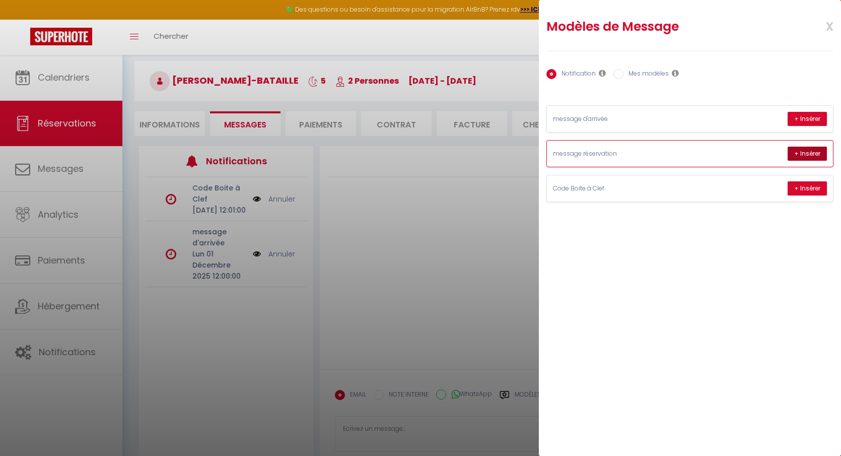
click at [814, 154] on button "+ Insérer" at bounding box center [807, 154] width 39 height 14
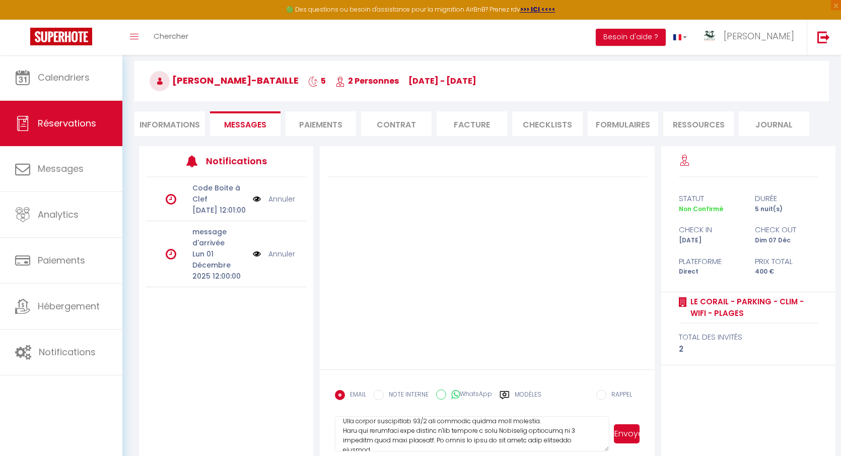
scroll to position [199, 0]
click at [554, 418] on textarea at bounding box center [472, 433] width 275 height 35
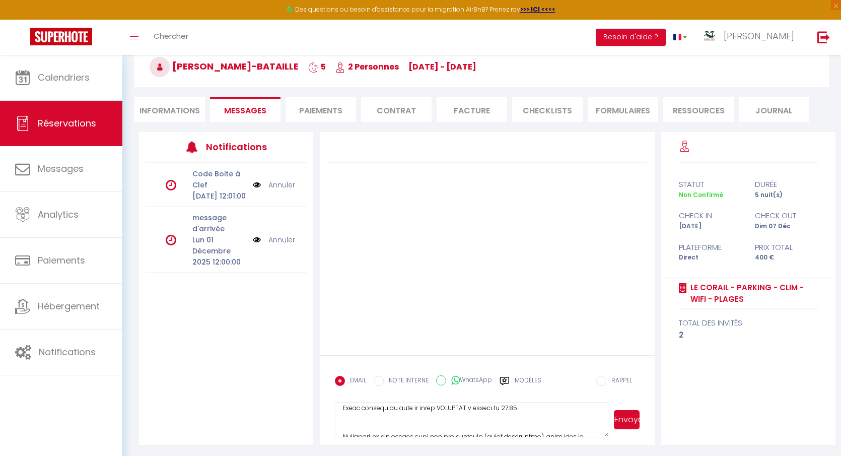
scroll to position [36, 0]
click at [548, 419] on textarea at bounding box center [472, 419] width 275 height 35
click at [490, 431] on textarea at bounding box center [472, 419] width 275 height 35
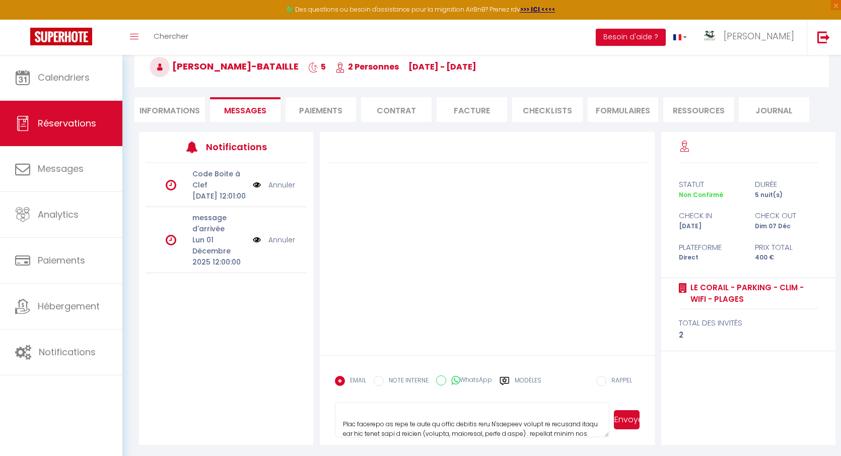
scroll to position [124, 0]
click at [428, 416] on textarea at bounding box center [472, 419] width 275 height 35
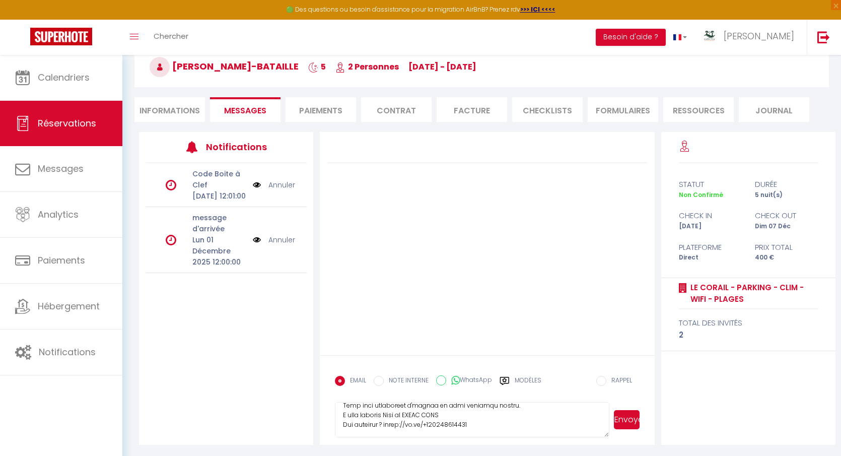
scroll to position [243, 0]
click at [626, 424] on button "Envoyer" at bounding box center [627, 419] width 26 height 19
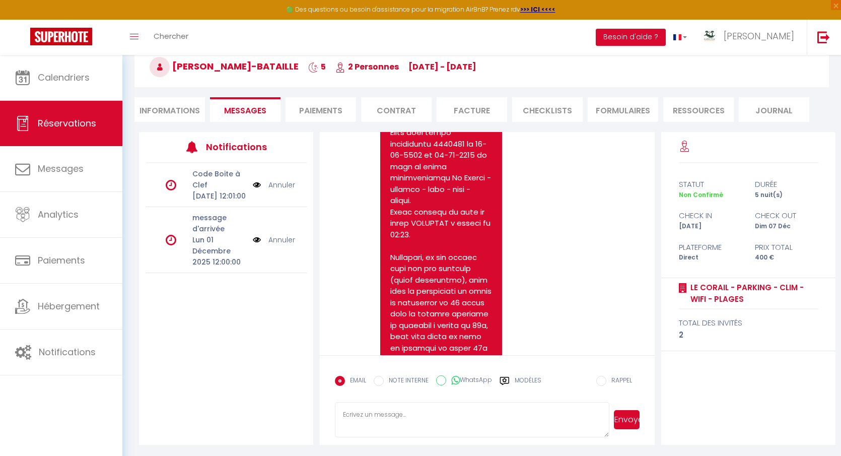
scroll to position [0, 0]
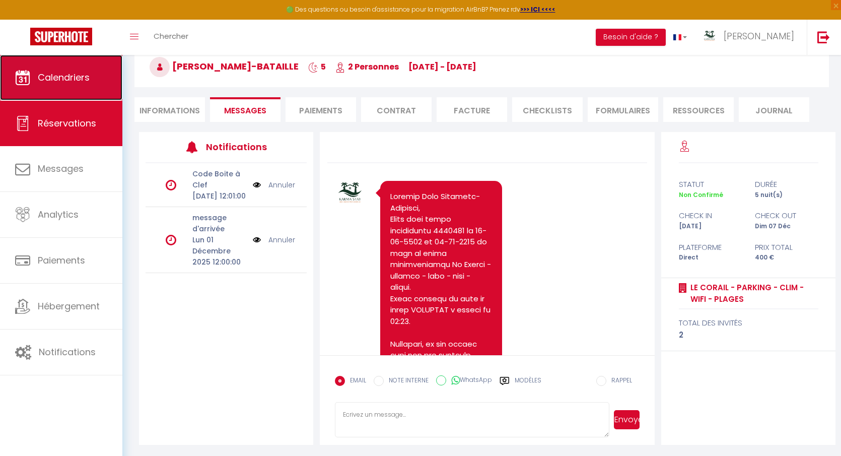
click at [86, 85] on link "Calendriers" at bounding box center [61, 77] width 122 height 45
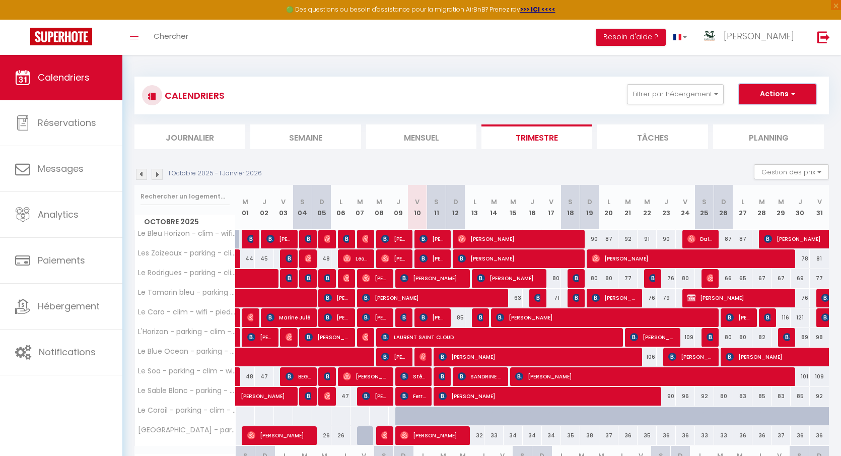
click at [794, 95] on span "button" at bounding box center [792, 94] width 6 height 10
click at [771, 115] on link "Nouvelle réservation" at bounding box center [767, 117] width 88 height 15
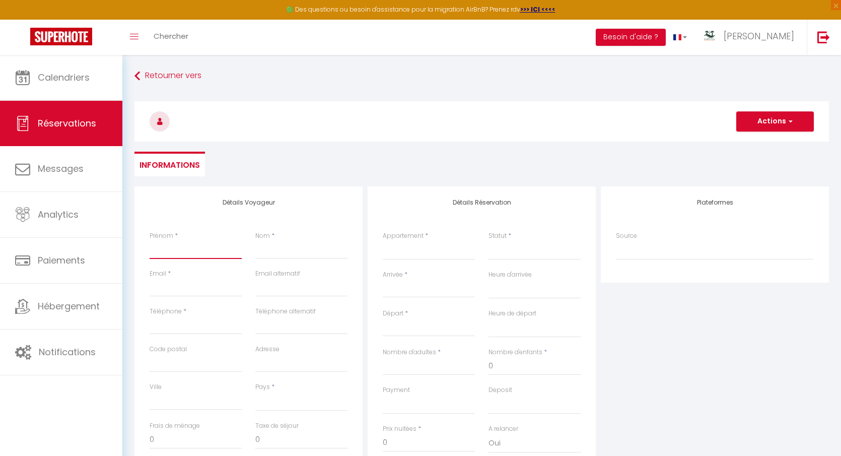
click at [194, 251] on input "Prénom" at bounding box center [196, 250] width 92 height 18
click at [178, 287] on input "con" at bounding box center [196, 288] width 92 height 18
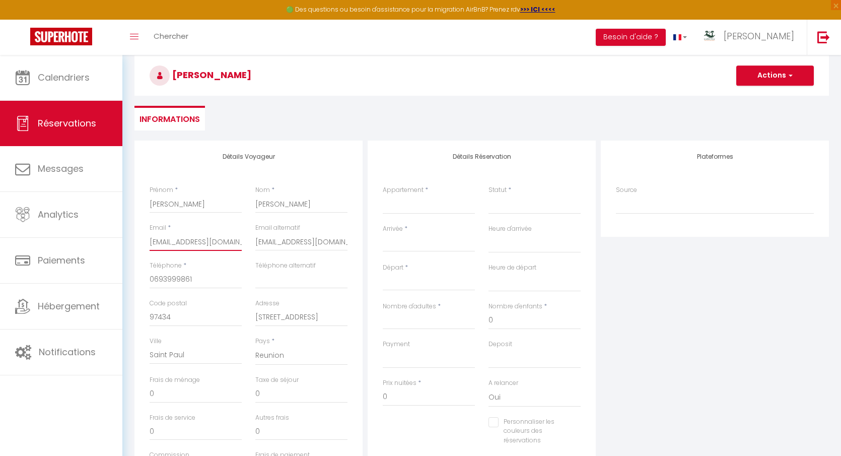
scroll to position [43, 0]
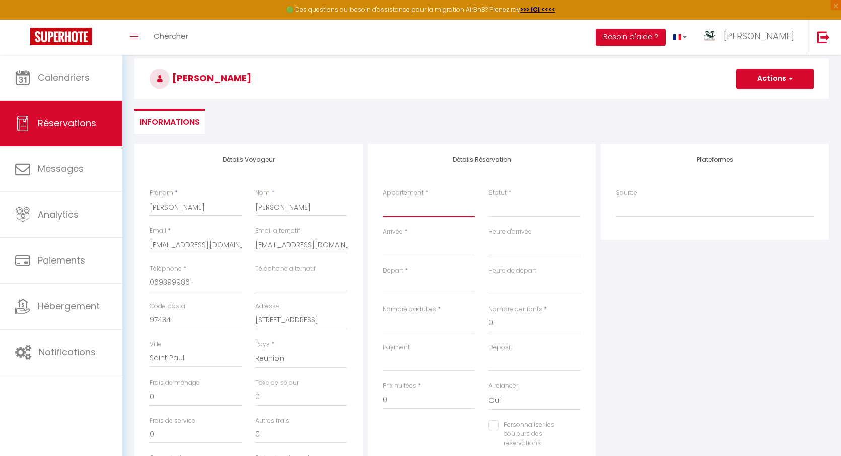
click at [418, 216] on select "Le Bleu Horizon - clim - wifi - jacuzzi - vue mer Les Zoizeaux - parking - clim…" at bounding box center [429, 207] width 92 height 19
click at [383, 198] on select "Le Bleu Horizon - clim - wifi - jacuzzi - vue mer Les Zoizeaux - parking - clim…" at bounding box center [429, 207] width 92 height 19
click at [509, 210] on select "Confirmé Non Confirmé Annulé Annulé par le voyageur No Show Request" at bounding box center [535, 207] width 92 height 19
click at [489, 198] on select "Confirmé Non Confirmé Annulé Annulé par le voyageur No Show Request" at bounding box center [535, 207] width 92 height 19
click at [411, 251] on input "Arrivée" at bounding box center [429, 246] width 92 height 13
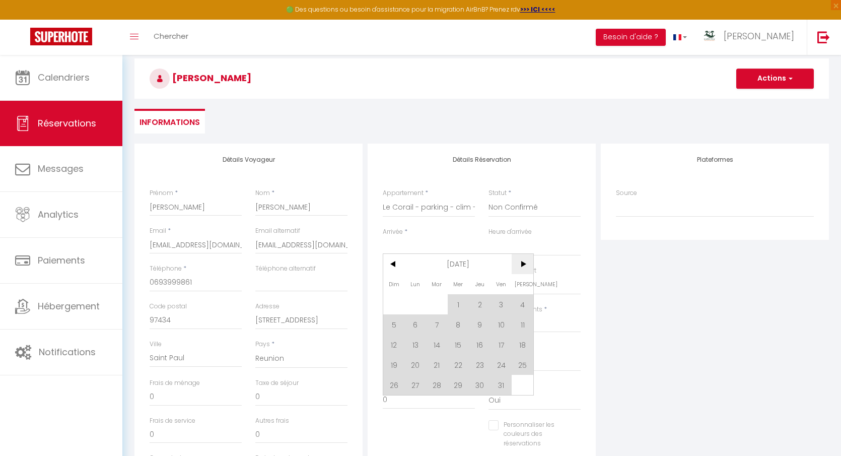
click at [521, 263] on span ">" at bounding box center [523, 264] width 22 height 20
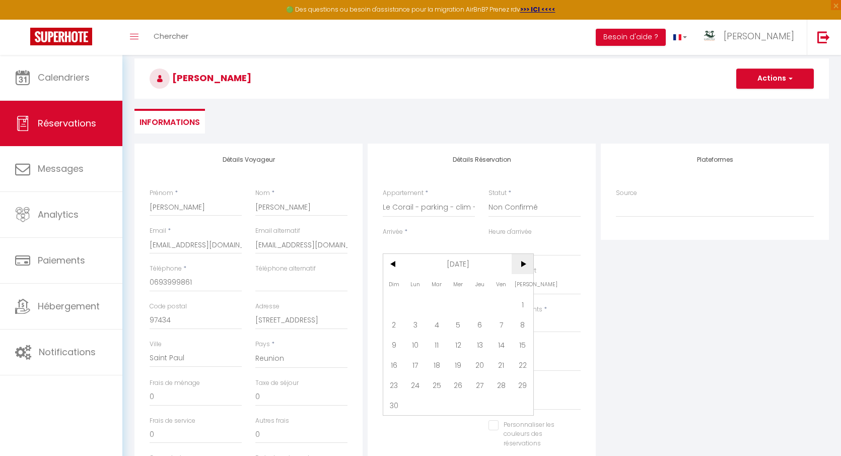
click at [521, 263] on span ">" at bounding box center [523, 264] width 22 height 20
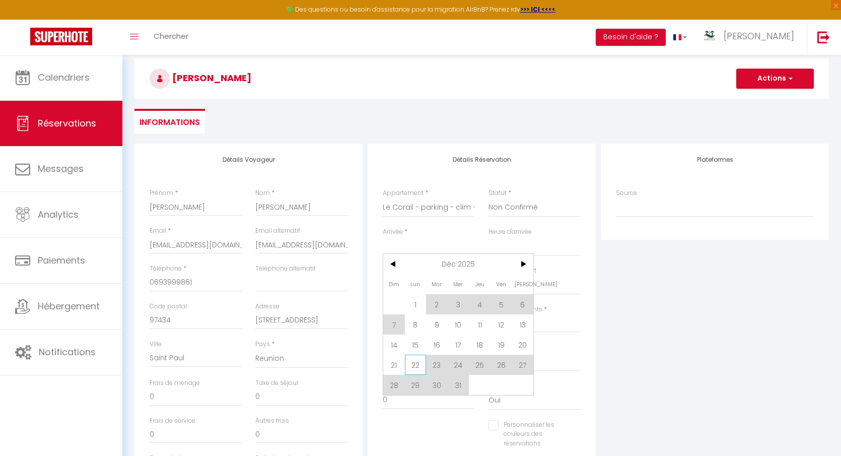
click at [416, 366] on span "22" at bounding box center [416, 365] width 22 height 20
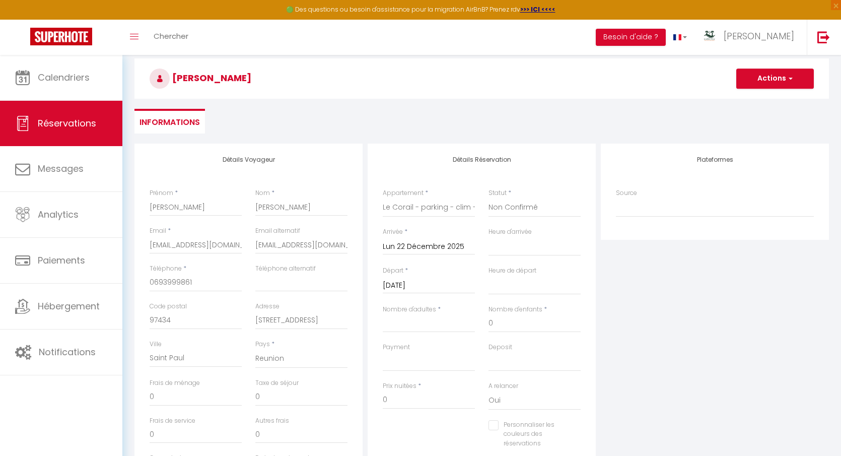
click at [441, 281] on input "Mar 23 Décembre 2025" at bounding box center [429, 285] width 92 height 13
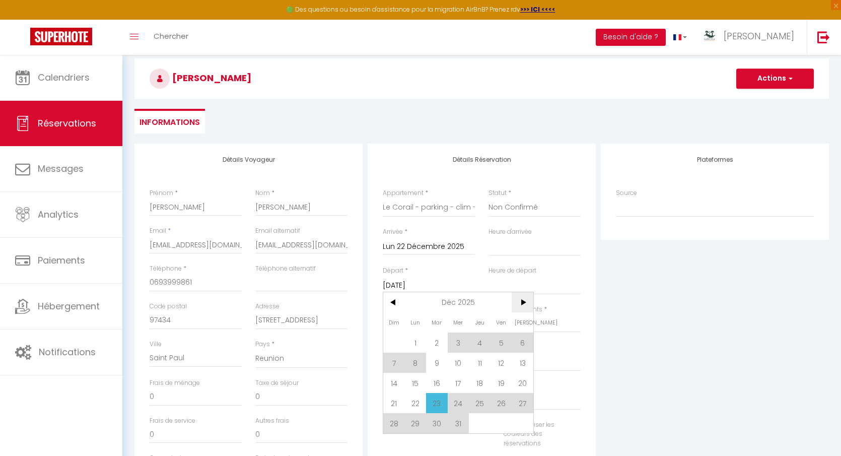
click at [525, 305] on span ">" at bounding box center [523, 302] width 22 height 20
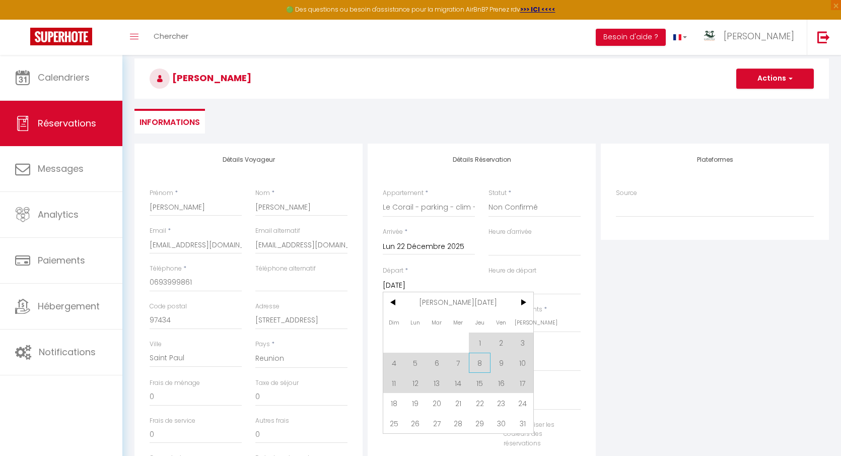
click at [477, 367] on span "8" at bounding box center [480, 363] width 22 height 20
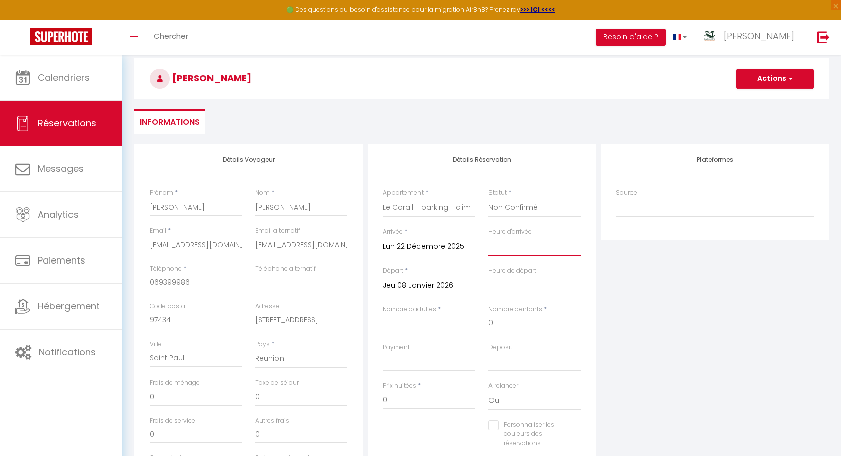
click at [514, 251] on select "00:00 00:30 01:00 01:30 02:00 02:30 03:00 03:30 04:00 04:30 05:00 05:30 06:00 0…" at bounding box center [535, 246] width 92 height 19
click at [489, 237] on select "00:00 00:30 01:00 01:30 02:00 02:30 03:00 03:30 04:00 04:30 05:00 05:30 06:00 0…" at bounding box center [535, 246] width 92 height 19
click at [529, 285] on select "00:00 00:30 01:00 01:30 02:00 02:30 03:00 03:30 04:00 04:30 05:00 05:30 06:00 0…" at bounding box center [535, 285] width 92 height 19
click at [489, 276] on select "00:00 00:30 01:00 01:30 02:00 02:30 03:00 03:30 04:00 04:30 05:00 05:30 06:00 0…" at bounding box center [535, 285] width 92 height 19
click at [445, 324] on input "Nombre d'adultes" at bounding box center [429, 323] width 92 height 18
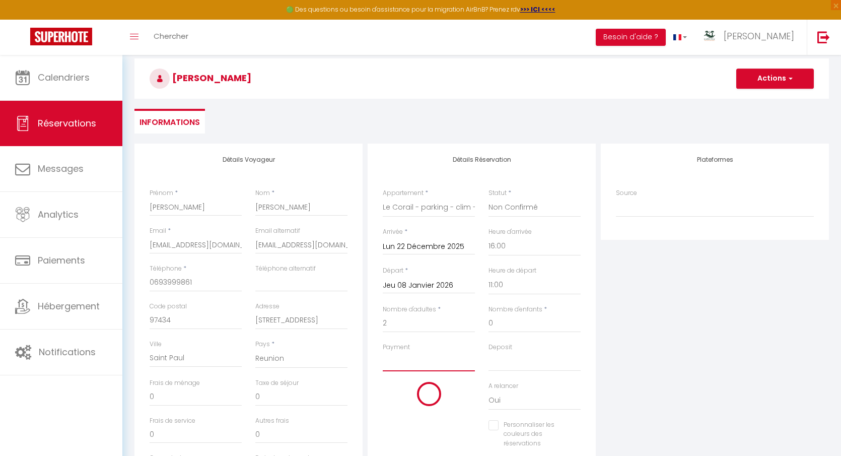
click at [422, 365] on select "OK KO" at bounding box center [429, 361] width 92 height 19
click at [383, 352] on select "OK KO" at bounding box center [429, 361] width 92 height 19
click at [510, 365] on select "OK KO" at bounding box center [535, 361] width 92 height 19
click at [489, 352] on select "OK KO" at bounding box center [535, 361] width 92 height 19
click at [429, 393] on input "0" at bounding box center [429, 400] width 92 height 18
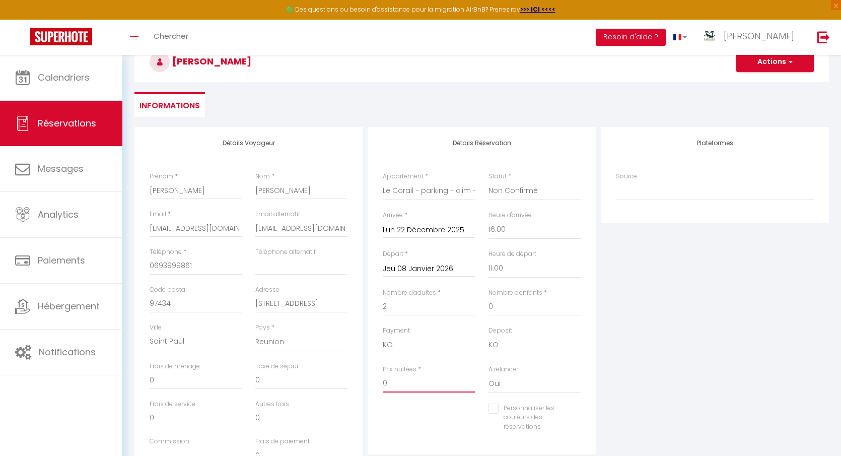
scroll to position [45, 0]
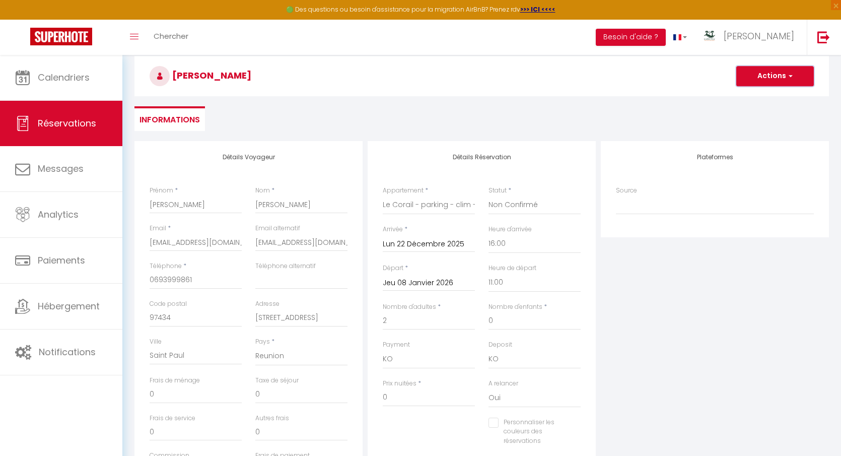
click at [765, 81] on button "Actions" at bounding box center [776, 76] width 78 height 20
click at [761, 96] on link "Enregistrer" at bounding box center [765, 98] width 80 height 13
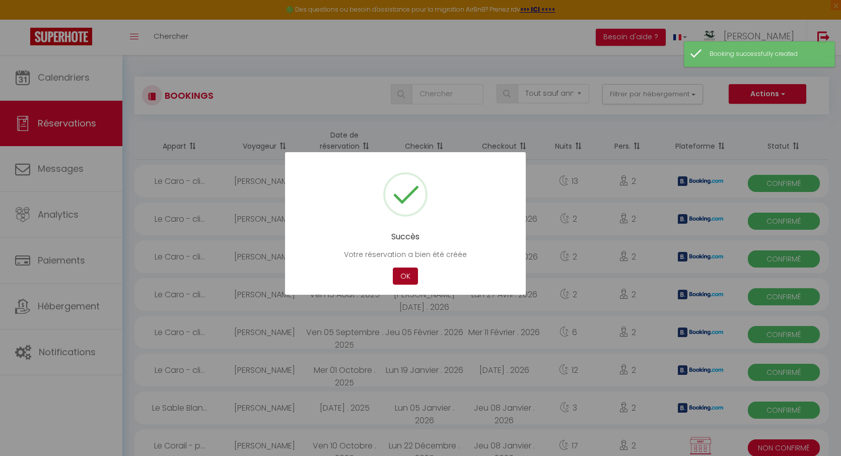
click at [406, 273] on button "OK" at bounding box center [405, 277] width 25 height 18
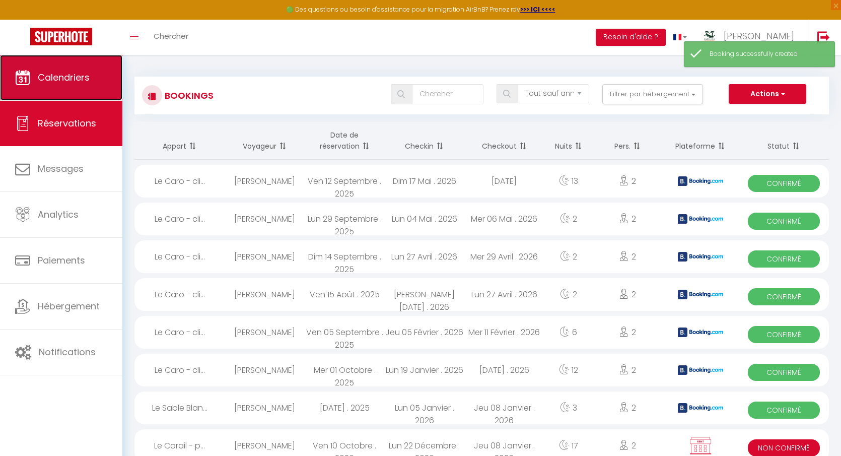
click at [68, 92] on link "Calendriers" at bounding box center [61, 77] width 122 height 45
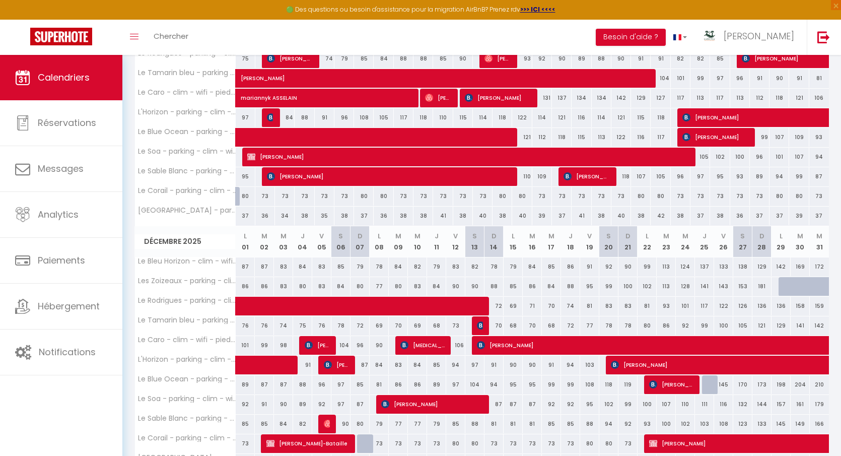
scroll to position [489, 0]
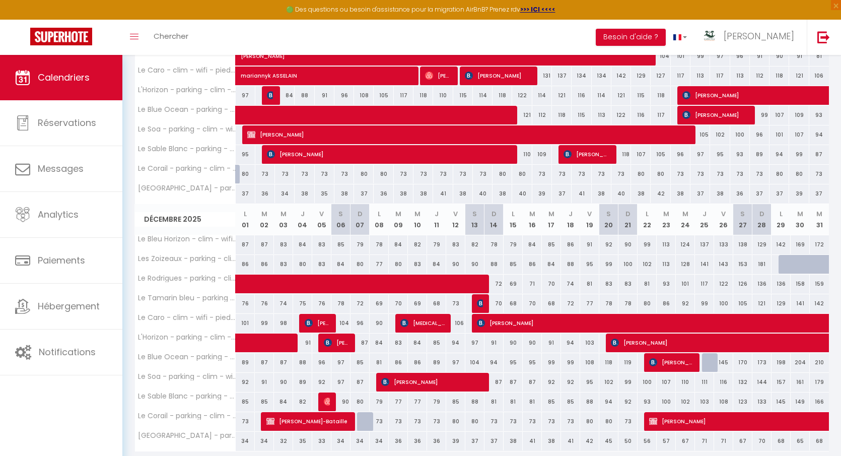
click at [366, 413] on div at bounding box center [366, 421] width 19 height 19
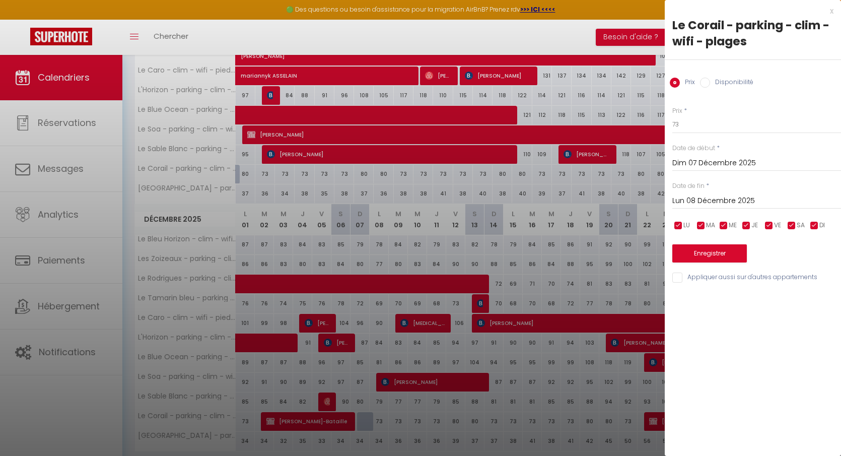
click at [736, 89] on div "Prix Disponibilité" at bounding box center [753, 77] width 176 height 34
click at [736, 81] on label "Disponibilité" at bounding box center [731, 83] width 43 height 11
click at [710, 81] on input "Disponibilité" at bounding box center [705, 83] width 10 height 10
click at [712, 254] on button "Enregistrer" at bounding box center [710, 254] width 75 height 18
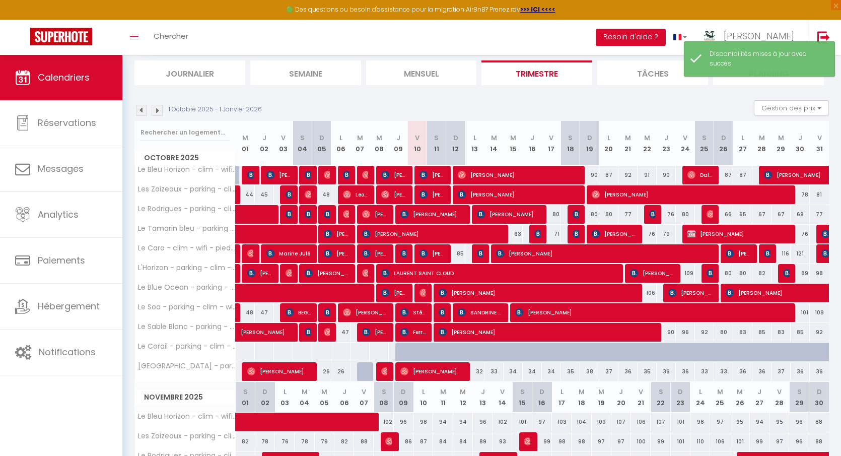
scroll to position [52, 0]
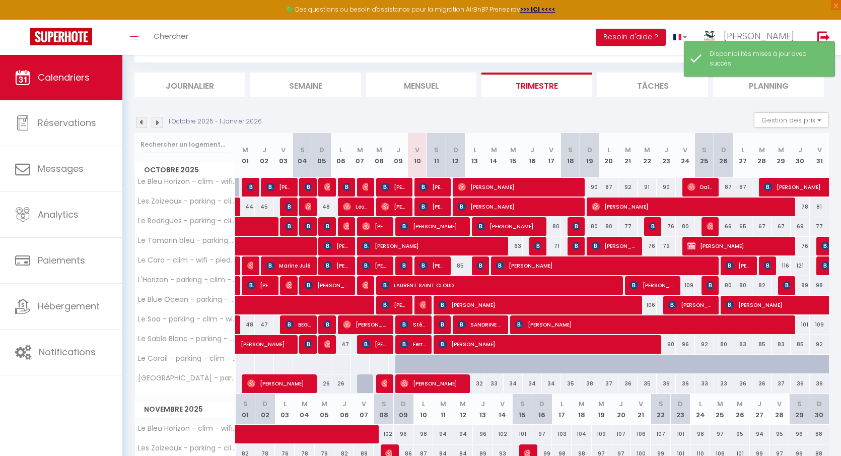
click at [157, 118] on img at bounding box center [157, 122] width 11 height 11
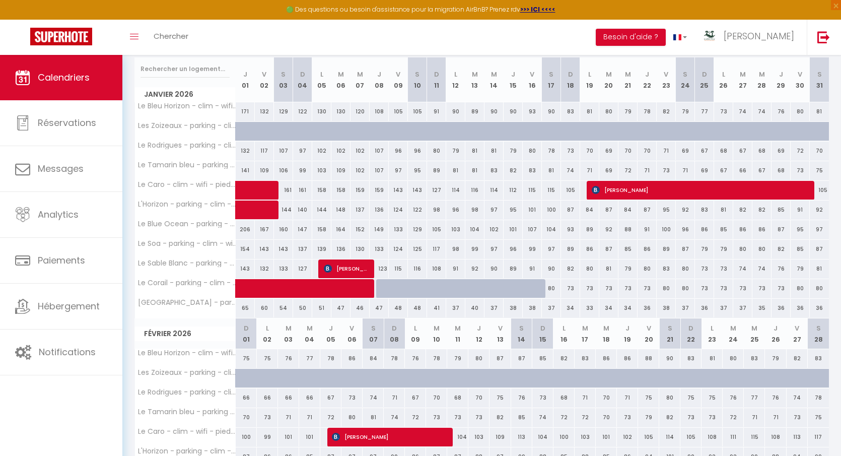
scroll to position [118, 0]
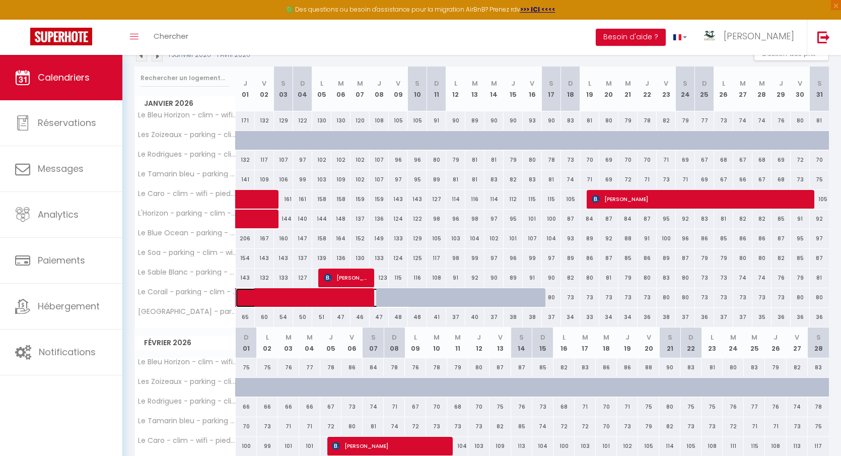
click at [385, 294] on span at bounding box center [328, 297] width 162 height 19
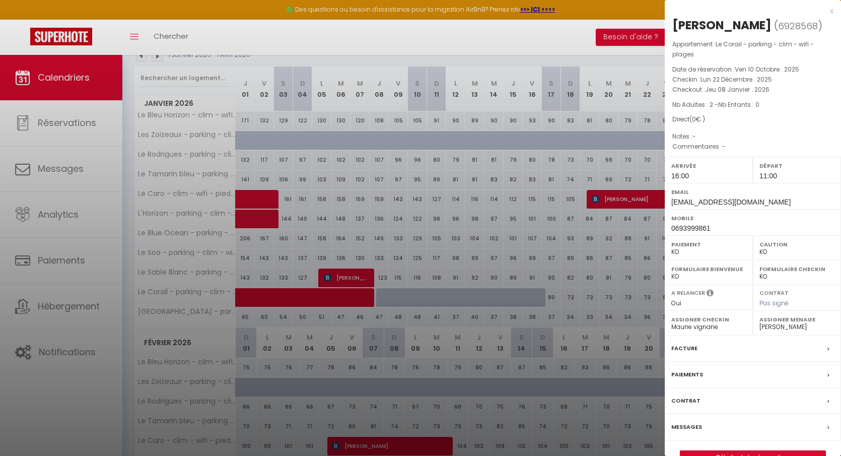
click at [438, 302] on div at bounding box center [420, 228] width 841 height 456
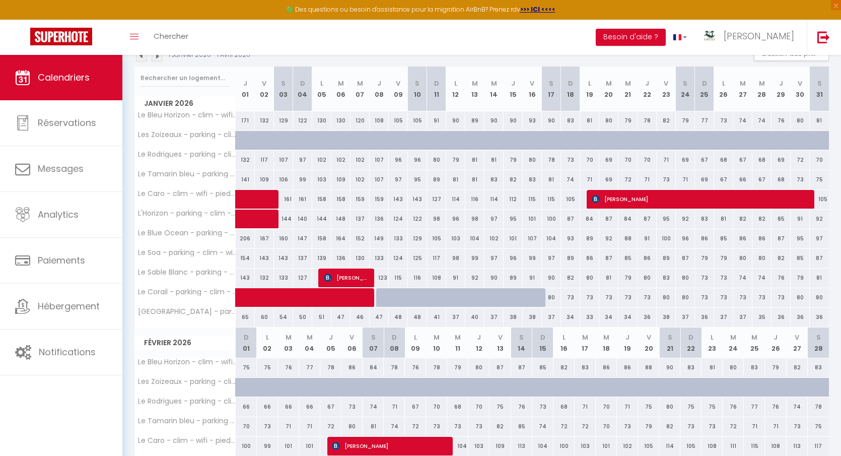
click at [448, 297] on div at bounding box center [455, 297] width 19 height 19
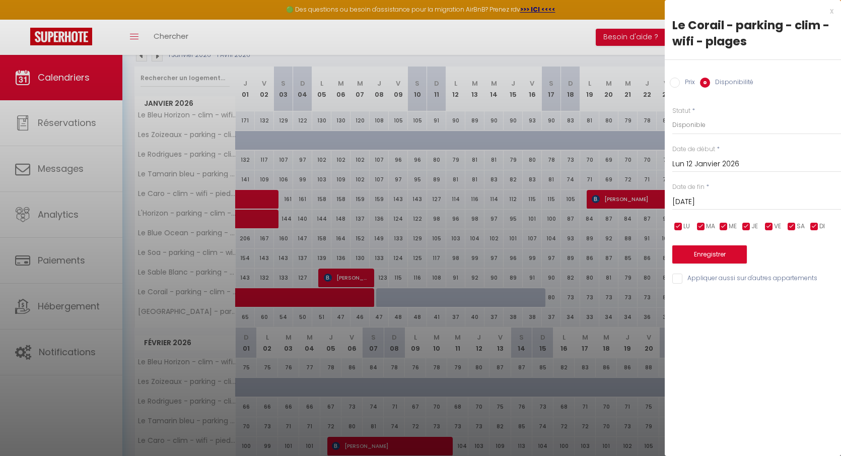
click at [431, 295] on div at bounding box center [420, 228] width 841 height 456
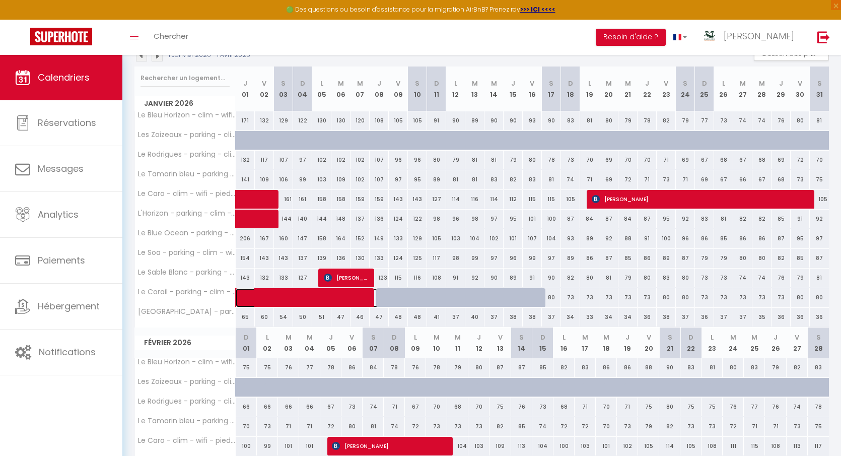
click at [383, 294] on span at bounding box center [328, 297] width 162 height 19
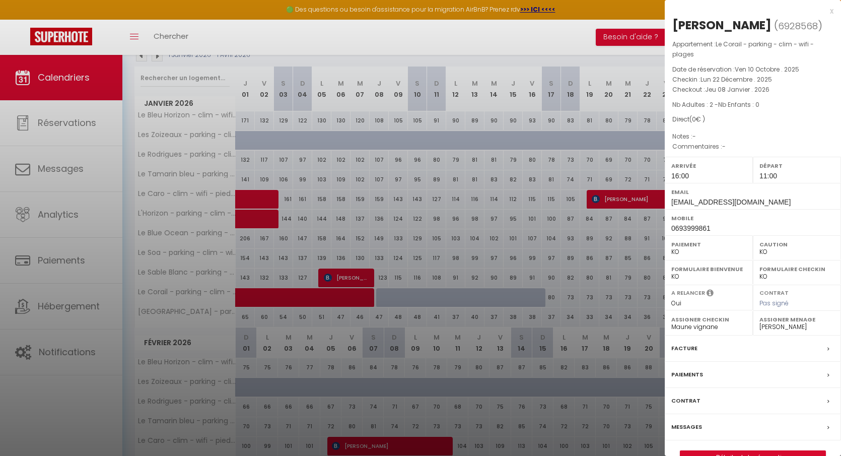
click at [380, 294] on div at bounding box center [420, 228] width 841 height 456
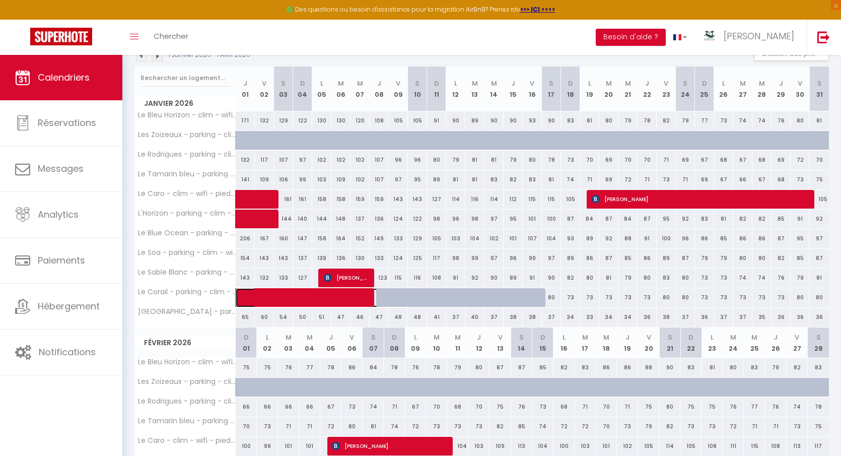
click at [380, 294] on span at bounding box center [328, 297] width 162 height 19
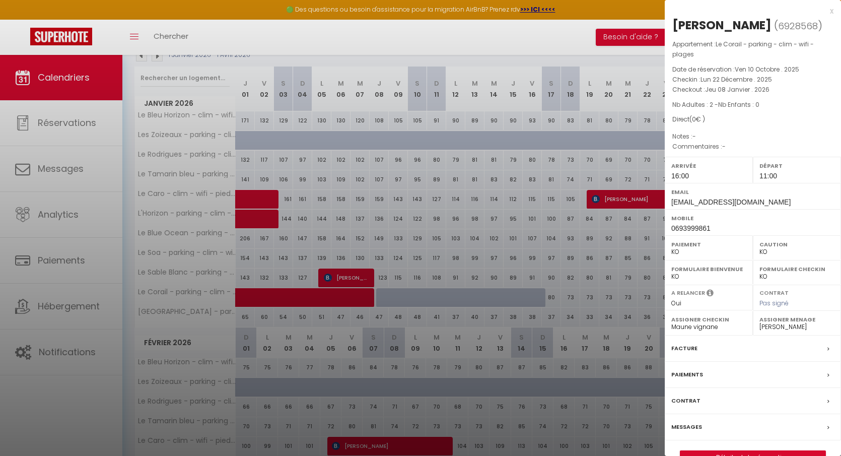
click at [501, 269] on div at bounding box center [420, 228] width 841 height 456
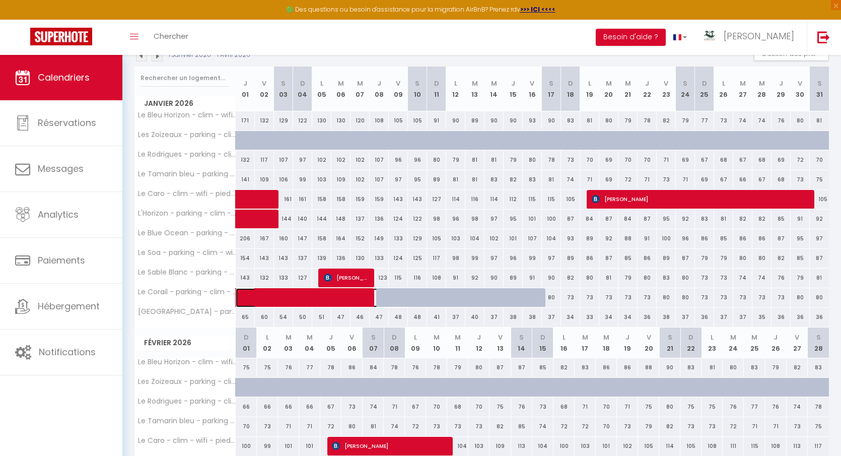
click at [394, 292] on span at bounding box center [328, 297] width 162 height 19
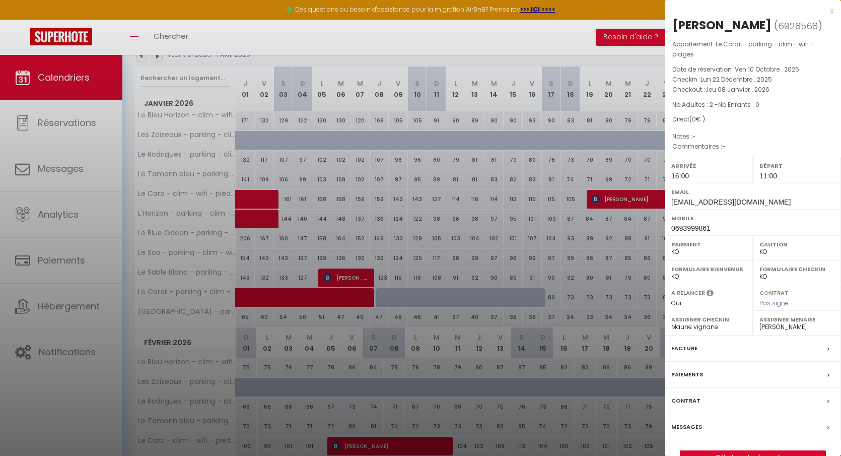
click at [469, 289] on div at bounding box center [420, 228] width 841 height 456
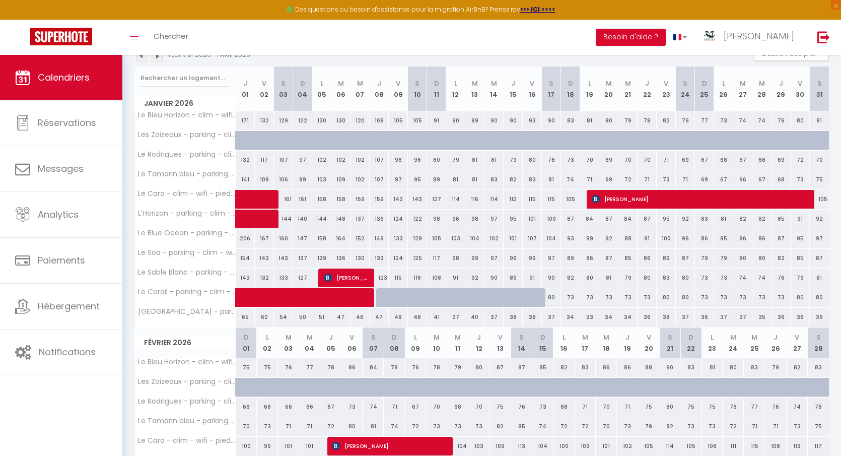
click at [465, 298] on div at bounding box center [474, 297] width 19 height 19
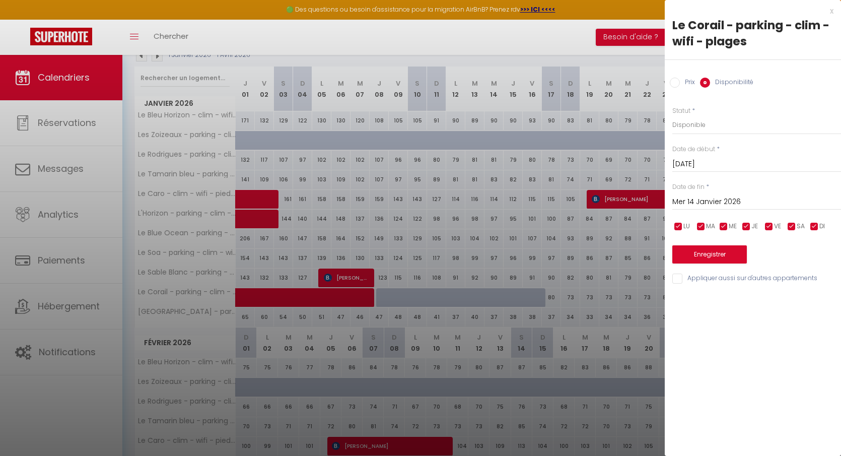
click at [708, 154] on div "Mar 13 Janvier 2026 < Jan 2026 > Dim Lun Mar Mer Jeu Ven Sam 1 2 3 4 5 6 7 8 9 …" at bounding box center [757, 163] width 169 height 18
click at [708, 162] on input "Mar 13 Janvier 2026" at bounding box center [757, 164] width 169 height 13
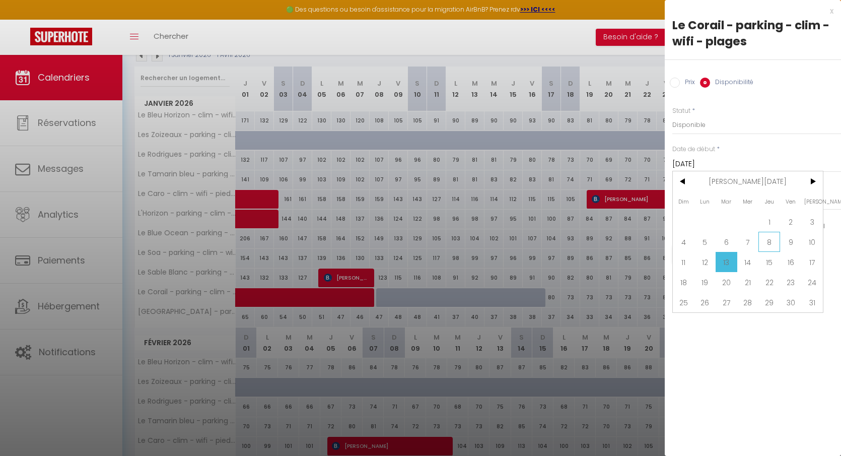
click at [770, 240] on span "8" at bounding box center [770, 242] width 22 height 20
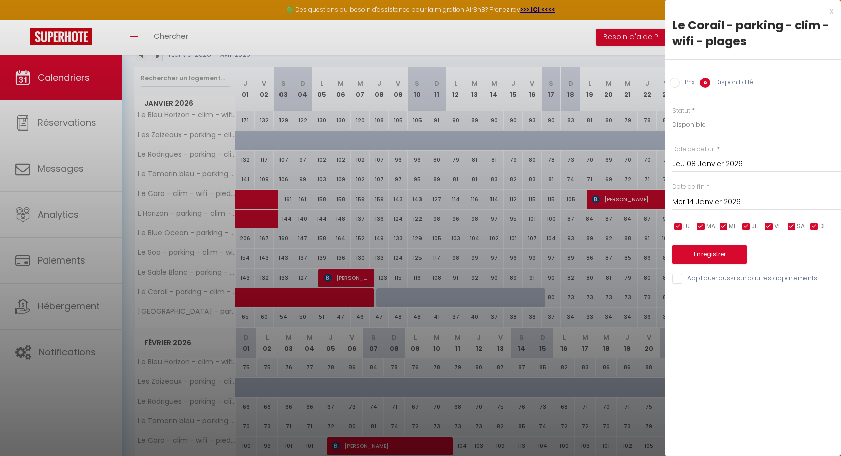
click at [736, 200] on input "Mer 14 Janvier 2026" at bounding box center [757, 201] width 169 height 13
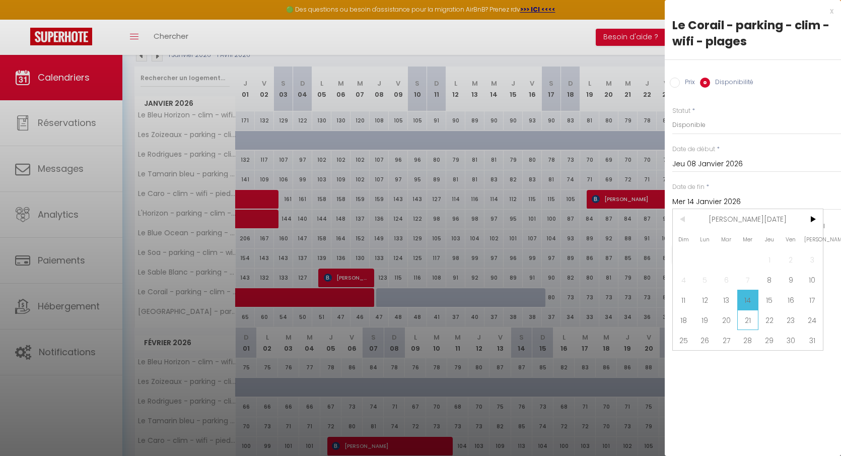
click at [747, 322] on span "21" at bounding box center [749, 320] width 22 height 20
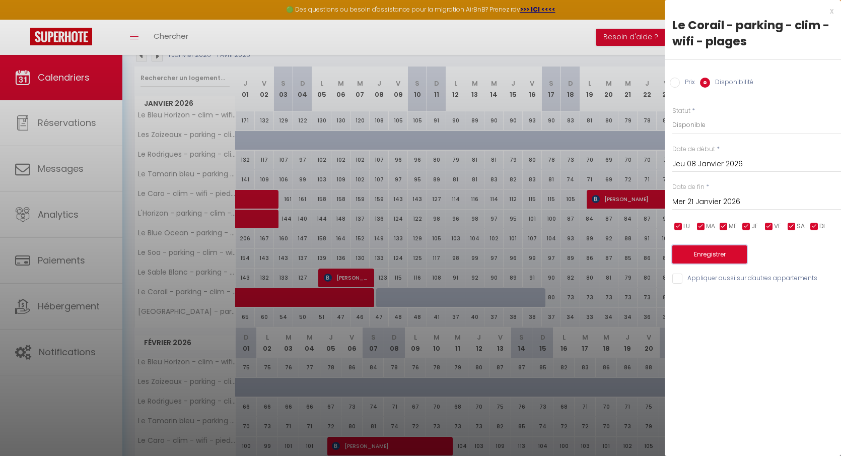
click at [724, 255] on button "Enregistrer" at bounding box center [710, 254] width 75 height 18
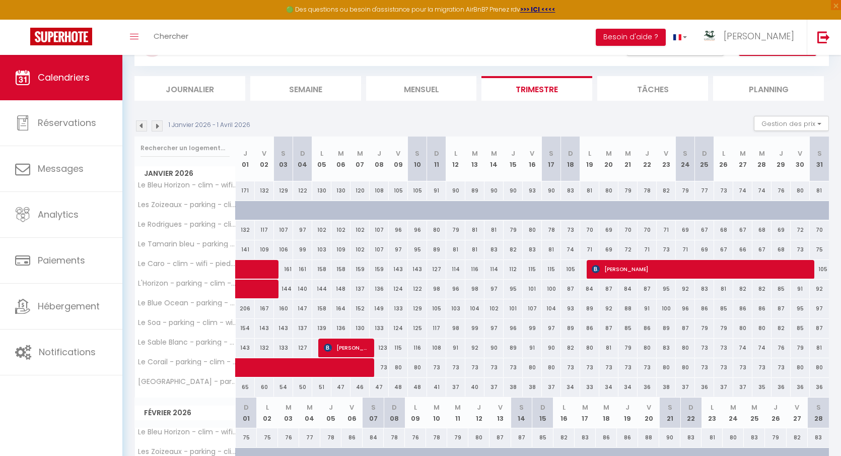
scroll to position [0, 0]
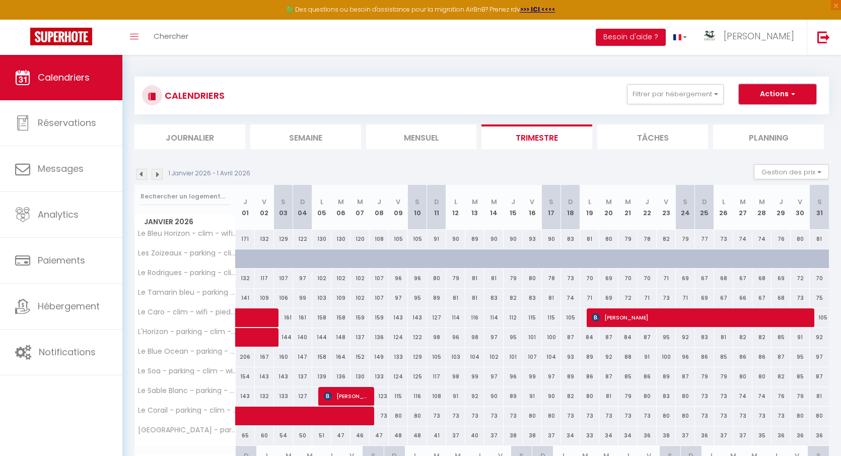
click at [788, 87] on button "Actions" at bounding box center [778, 94] width 78 height 20
click at [767, 112] on link "Nouvelle réservation" at bounding box center [767, 117] width 88 height 15
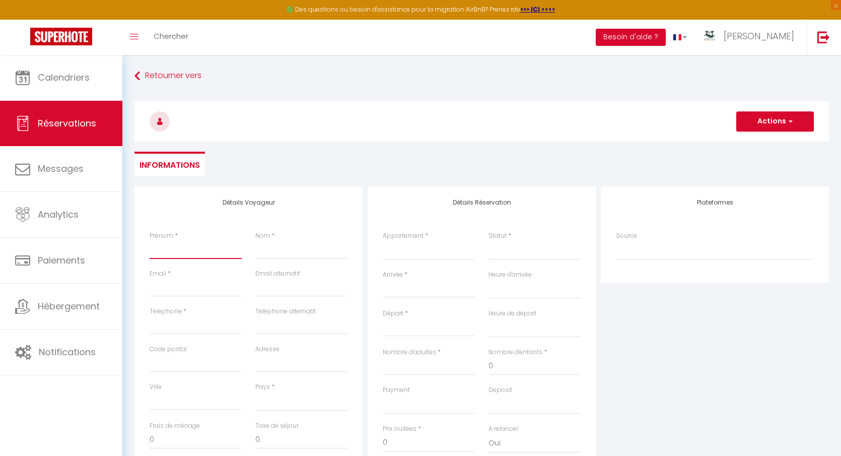
click at [213, 254] on input "Prénom" at bounding box center [196, 250] width 92 height 18
click at [169, 287] on input "Email client" at bounding box center [196, 288] width 92 height 18
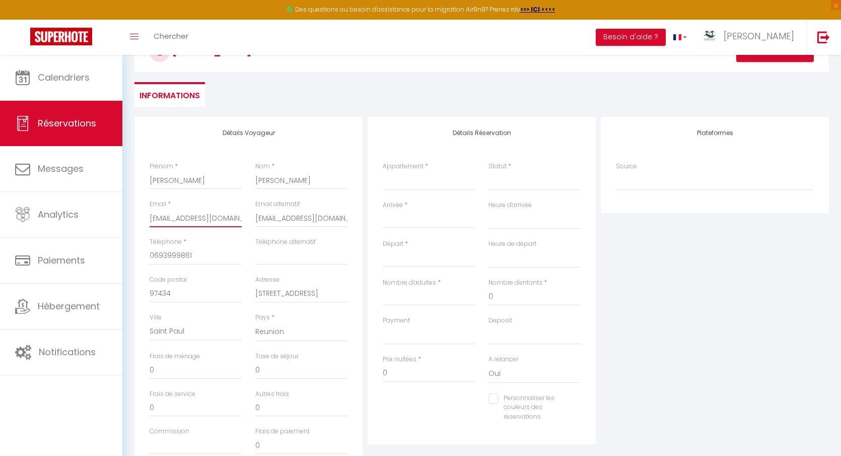
scroll to position [64, 0]
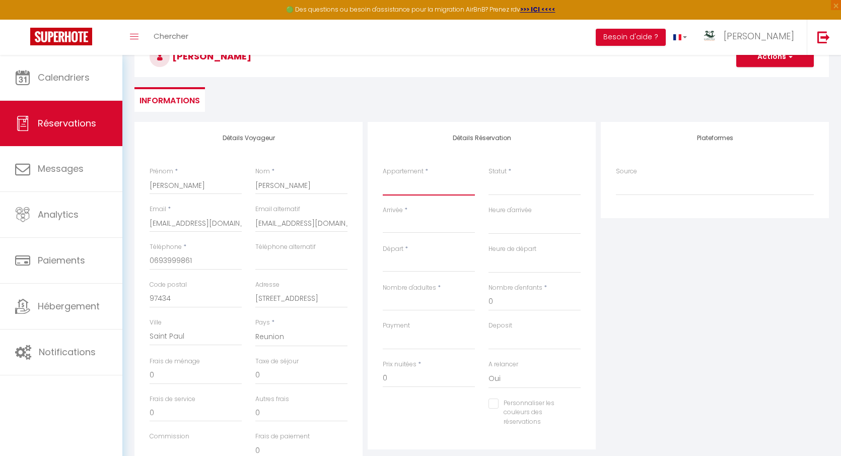
click at [440, 179] on select "Le Bleu Horizon - clim - wifi - jacuzzi - vue mer Les Zoizeaux - parking - clim…" at bounding box center [429, 185] width 92 height 19
click at [383, 176] on select "Le Bleu Horizon - clim - wifi - jacuzzi - vue mer Les Zoizeaux - parking - clim…" at bounding box center [429, 185] width 92 height 19
click at [510, 186] on select "Confirmé Non Confirmé Annulé Annulé par le voyageur No Show Request" at bounding box center [535, 185] width 92 height 19
click at [489, 176] on select "Confirmé Non Confirmé Annulé Annulé par le voyageur No Show Request" at bounding box center [535, 185] width 92 height 19
click at [422, 229] on input "Arrivée" at bounding box center [429, 225] width 92 height 13
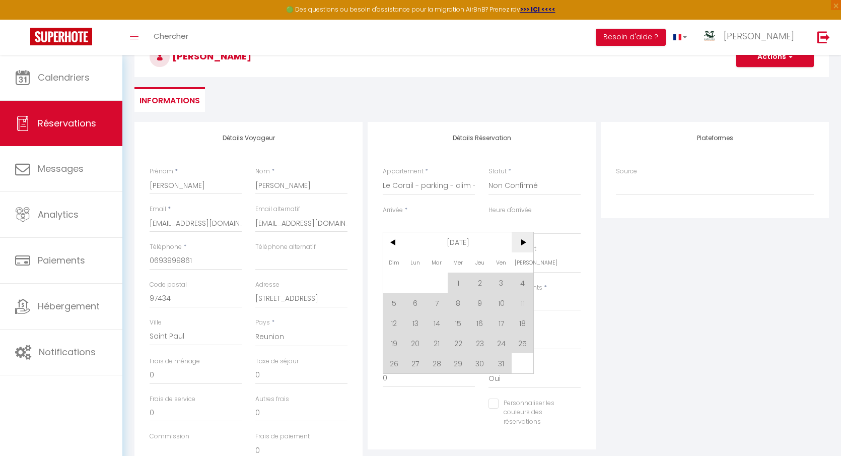
click at [522, 239] on span ">" at bounding box center [523, 242] width 22 height 20
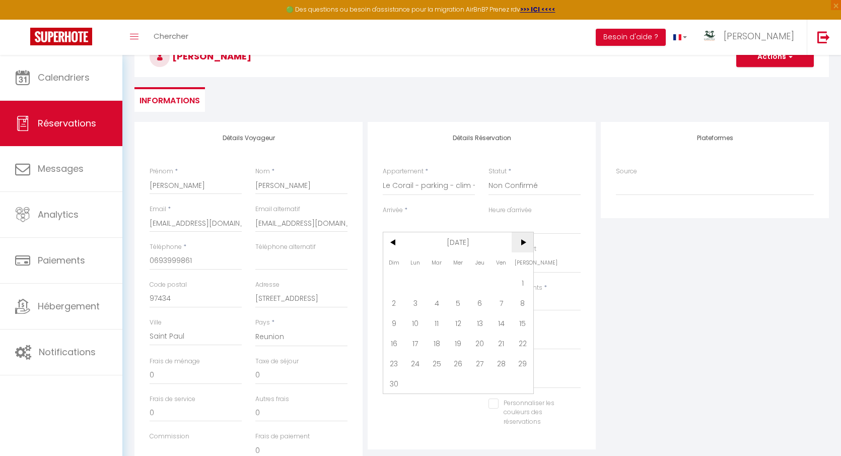
click at [522, 239] on span ">" at bounding box center [523, 242] width 22 height 20
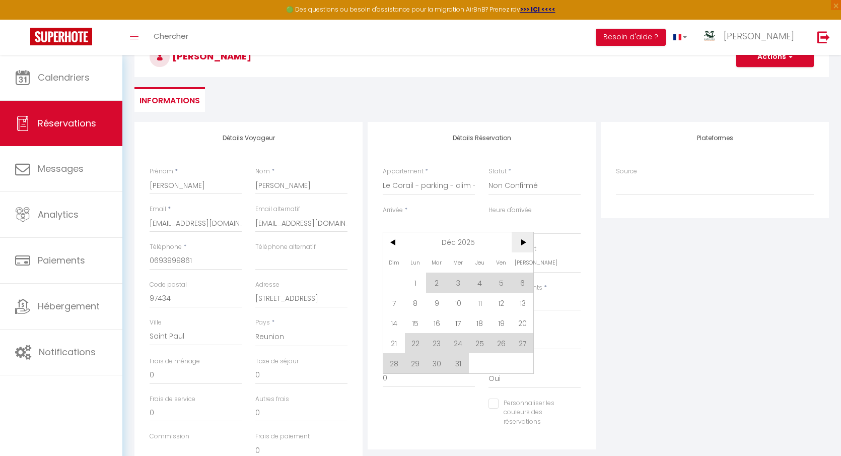
click at [522, 239] on span ">" at bounding box center [523, 242] width 22 height 20
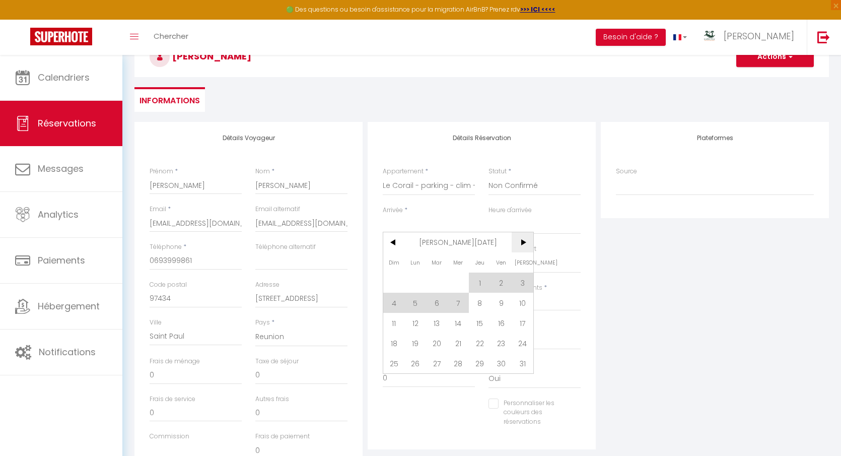
click at [524, 239] on span ">" at bounding box center [523, 242] width 22 height 20
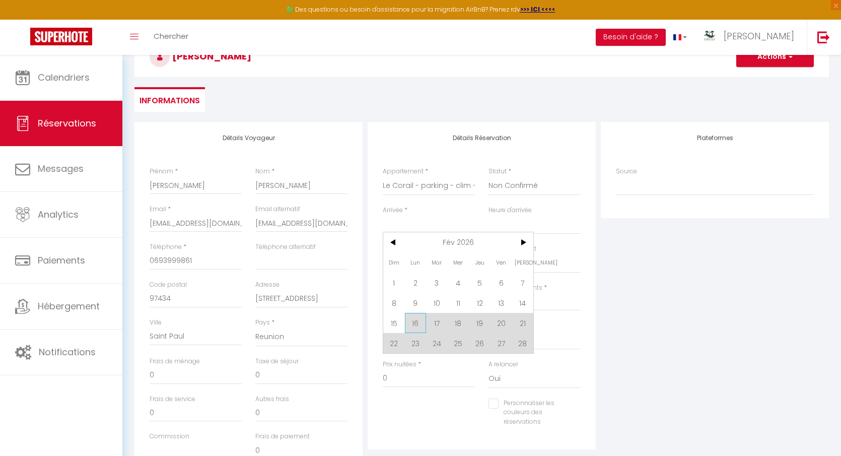
click at [416, 320] on span "16" at bounding box center [416, 323] width 22 height 20
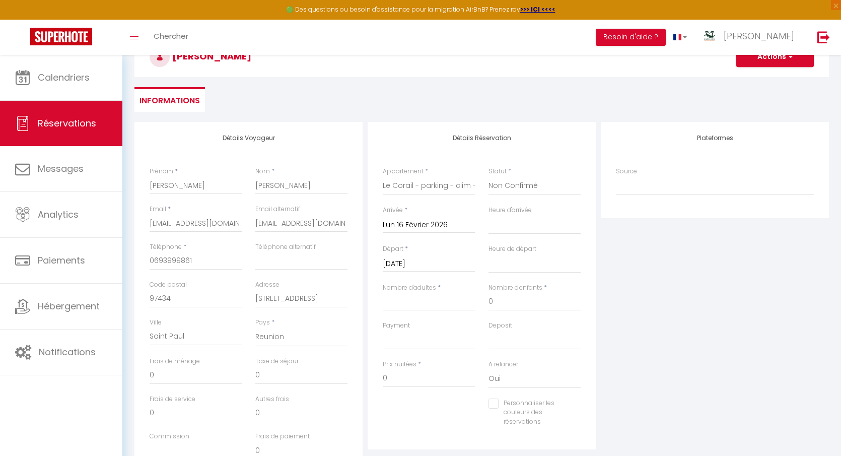
click at [444, 263] on input "Mar 17 Février 2026" at bounding box center [429, 263] width 92 height 13
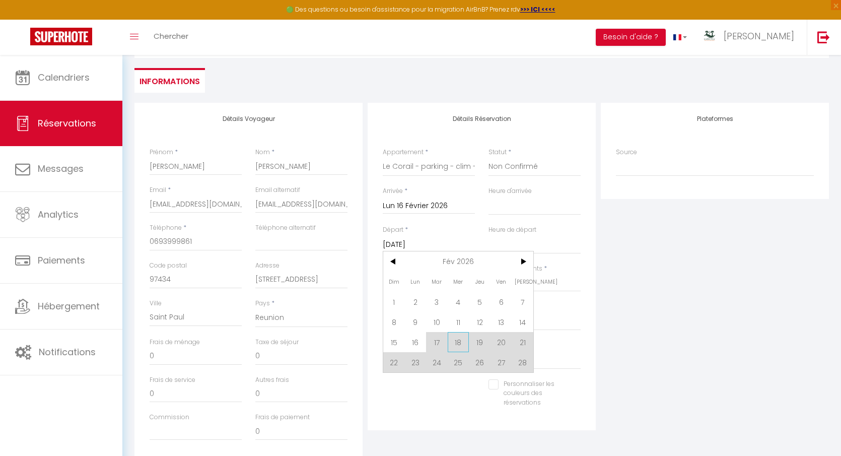
scroll to position [93, 0]
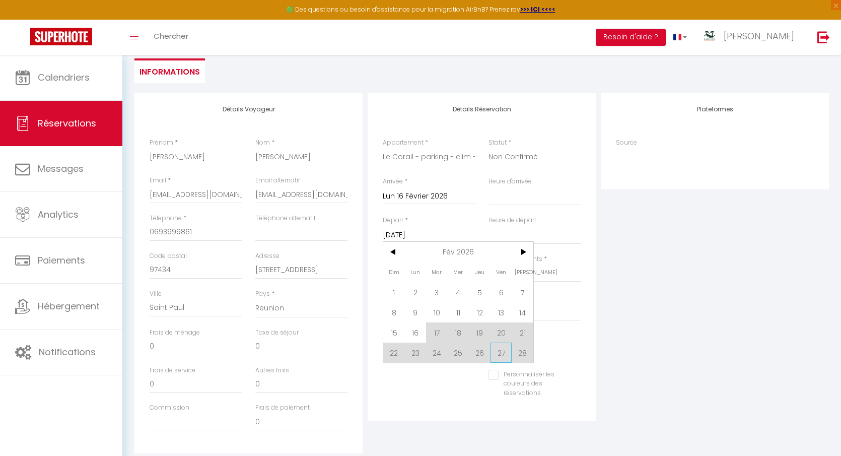
click at [501, 354] on span "27" at bounding box center [502, 353] width 22 height 20
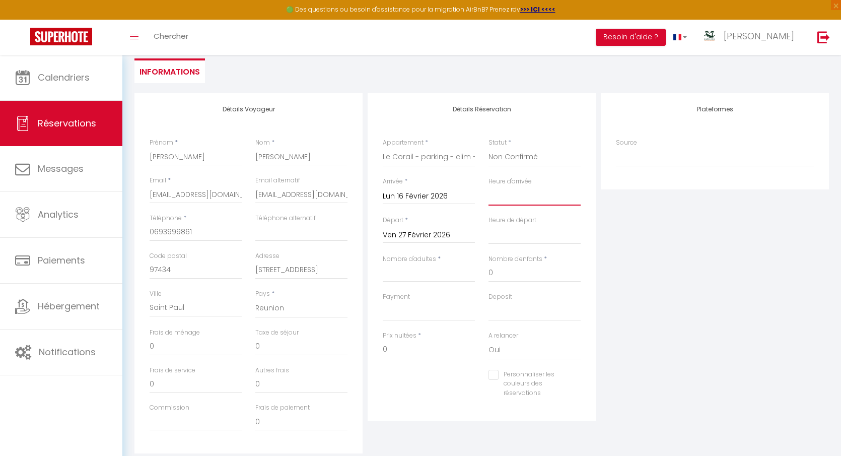
click at [517, 199] on select "00:00 00:30 01:00 01:30 02:00 02:30 03:00 03:30 04:00 04:30 05:00 05:30 06:00 0…" at bounding box center [535, 195] width 92 height 19
click at [489, 186] on select "00:00 00:30 01:00 01:30 02:00 02:30 03:00 03:30 04:00 04:30 05:00 05:30 06:00 0…" at bounding box center [535, 195] width 92 height 19
click at [520, 247] on div "Heure de départ 00:00 00:30 01:00 01:30 02:00 02:30 03:00 03:30 04:00 04:30 05:…" at bounding box center [535, 235] width 106 height 39
click at [520, 238] on select "00:00 00:30 01:00 01:30 02:00 02:30 03:00 03:30 04:00 04:30 05:00 05:30 06:00 0…" at bounding box center [535, 234] width 92 height 19
click at [489, 225] on select "00:00 00:30 01:00 01:30 02:00 02:30 03:00 03:30 04:00 04:30 05:00 05:30 06:00 0…" at bounding box center [535, 234] width 92 height 19
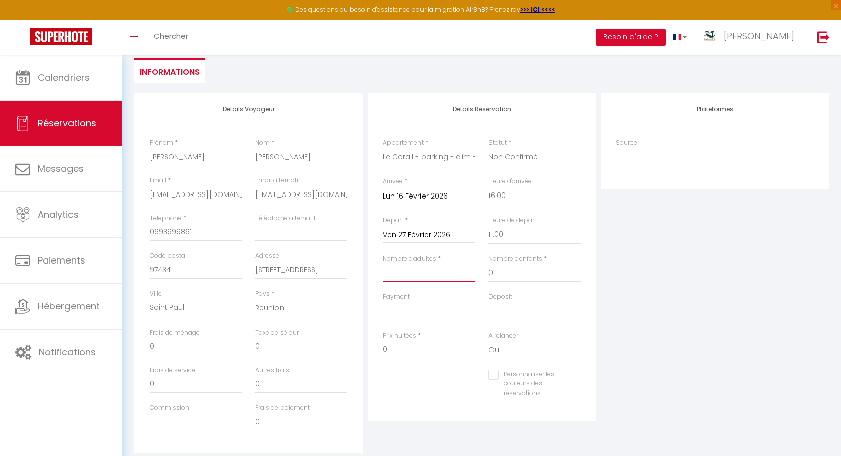
click at [441, 272] on input "Nombre d'adultes" at bounding box center [429, 273] width 92 height 18
click at [429, 307] on select "OK KO" at bounding box center [429, 311] width 92 height 19
click at [383, 302] on select "OK KO" at bounding box center [429, 311] width 92 height 19
click at [512, 313] on select "OK KO" at bounding box center [535, 311] width 92 height 19
click at [489, 302] on select "OK KO" at bounding box center [535, 311] width 92 height 19
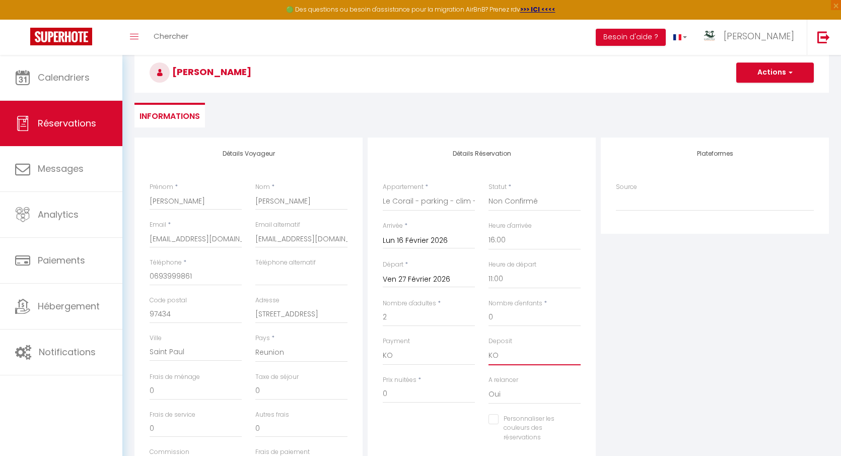
scroll to position [28, 0]
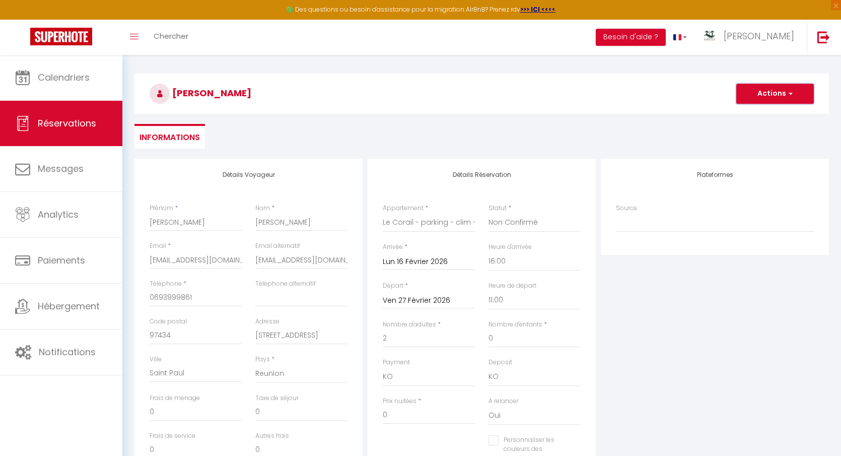
click at [795, 94] on button "Actions" at bounding box center [776, 94] width 78 height 20
click at [767, 116] on link "Enregistrer" at bounding box center [765, 115] width 80 height 13
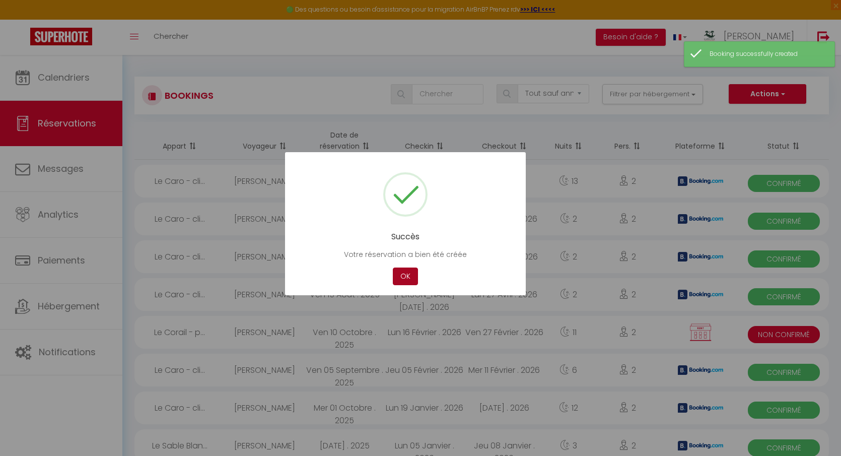
click at [401, 275] on button "OK" at bounding box center [405, 277] width 25 height 18
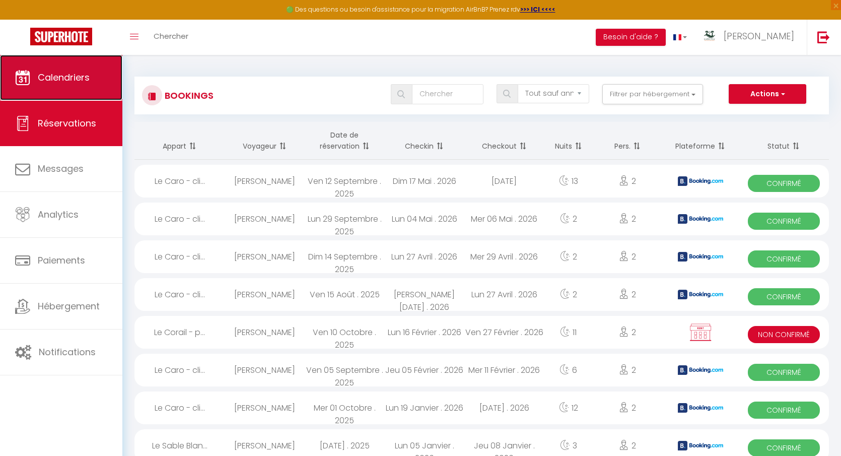
click at [98, 93] on link "Calendriers" at bounding box center [61, 77] width 122 height 45
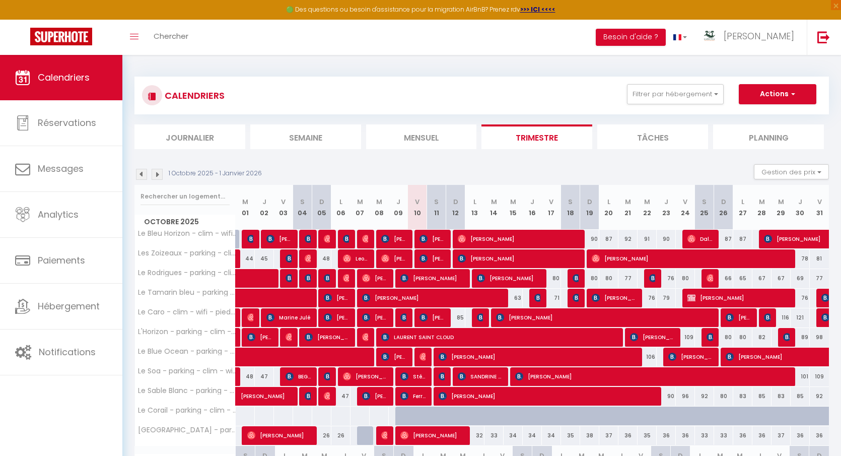
click at [157, 172] on img at bounding box center [157, 174] width 11 height 11
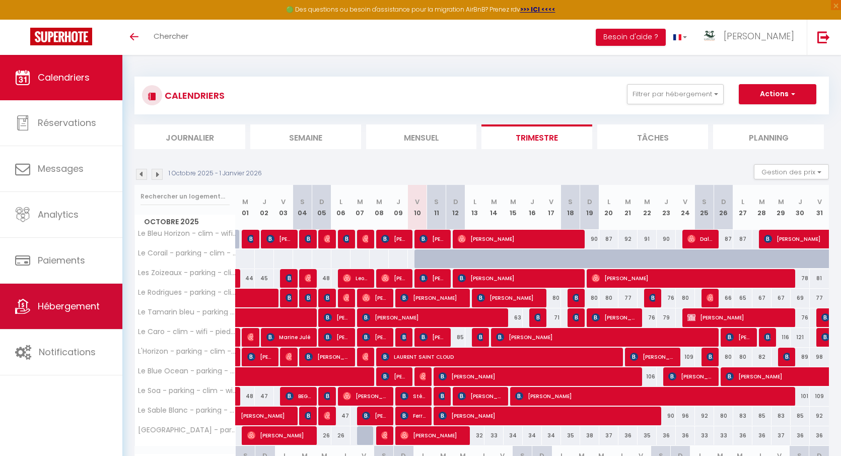
click at [60, 315] on link "Hébergement" at bounding box center [61, 306] width 122 height 45
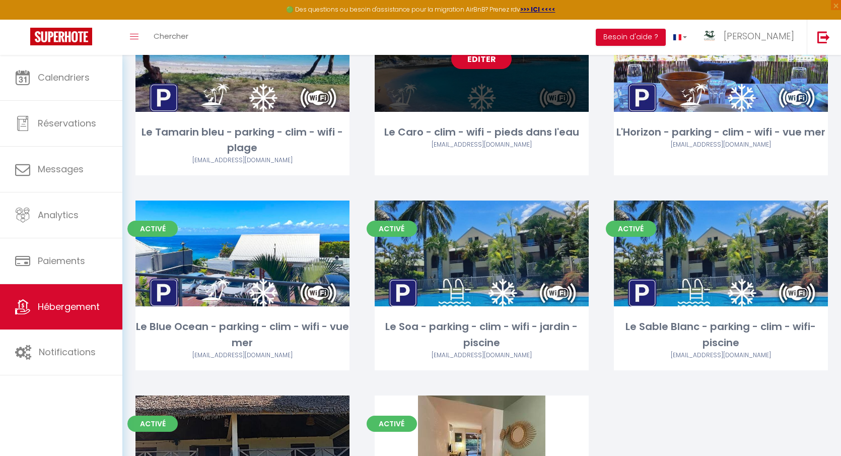
scroll to position [325, 0]
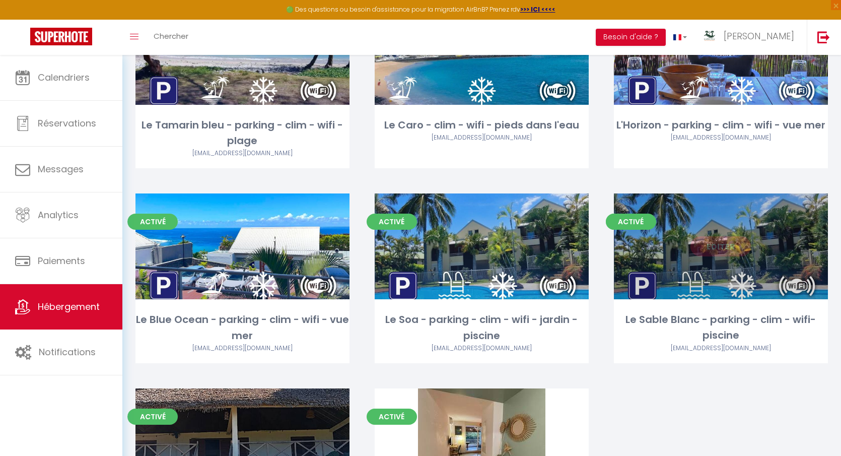
click at [671, 265] on div "Editer" at bounding box center [721, 246] width 214 height 106
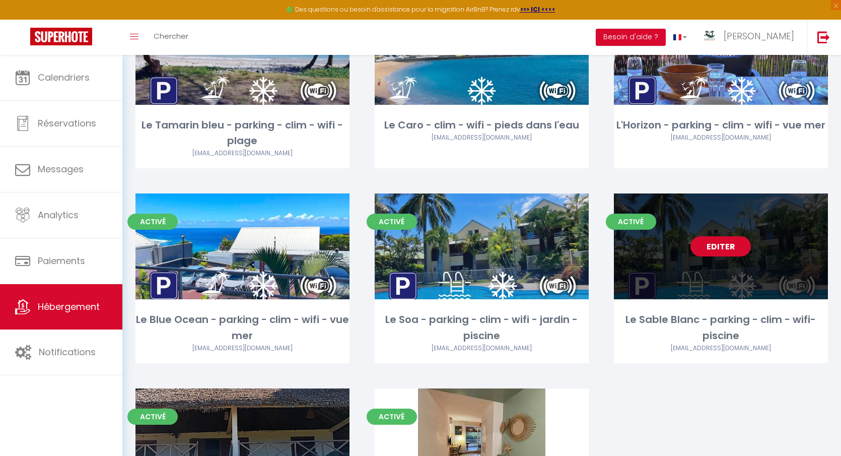
click at [711, 244] on link "Editer" at bounding box center [721, 246] width 60 height 20
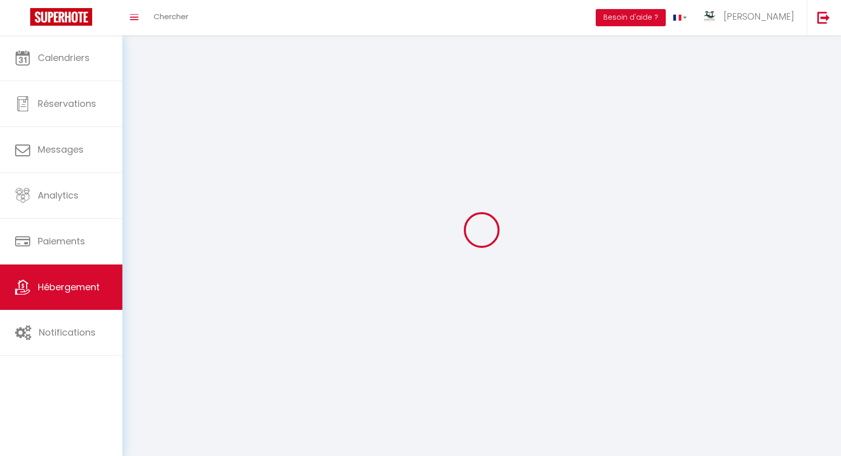
select select "1"
select select
select select "28"
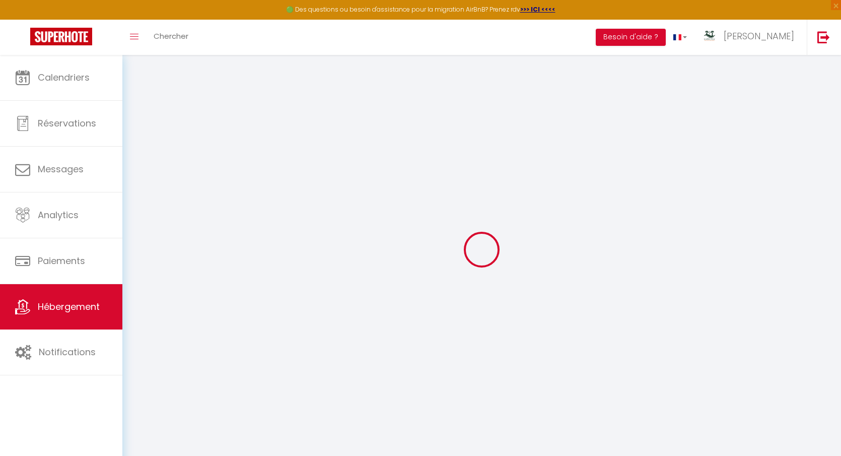
select select
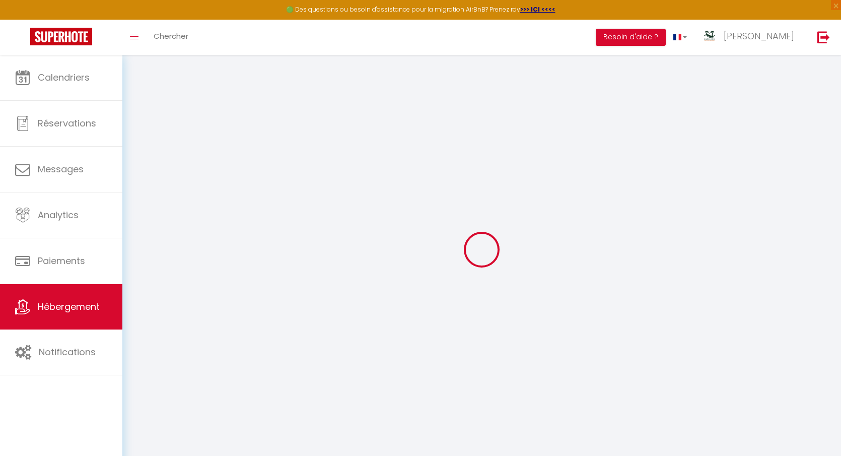
select select
checkbox input "false"
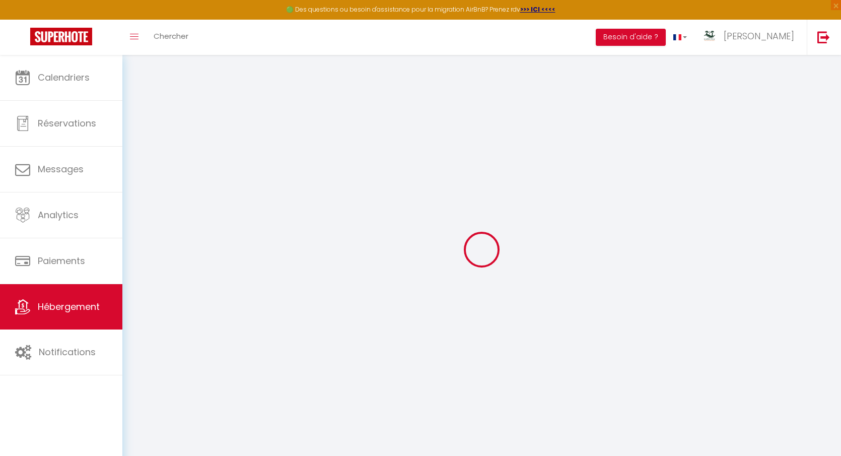
select select
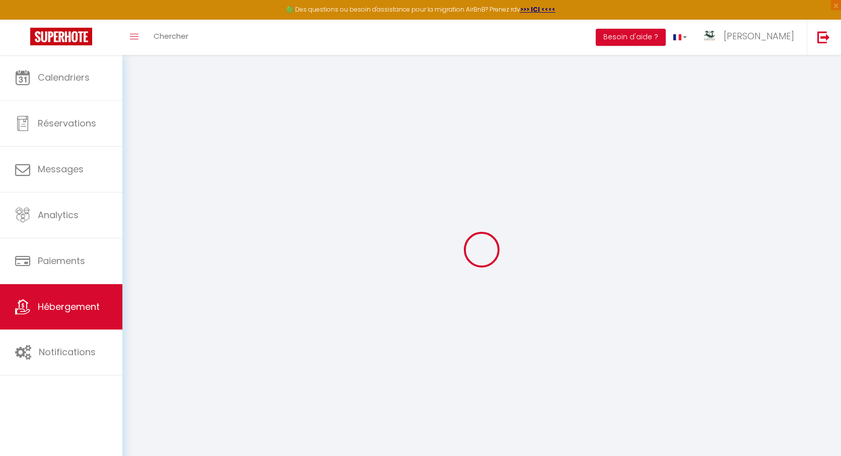
select select
checkbox input "false"
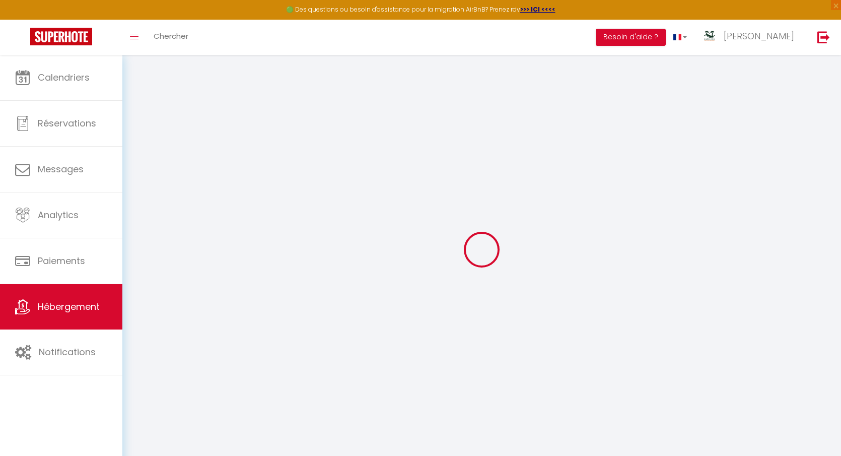
checkbox input "false"
select select
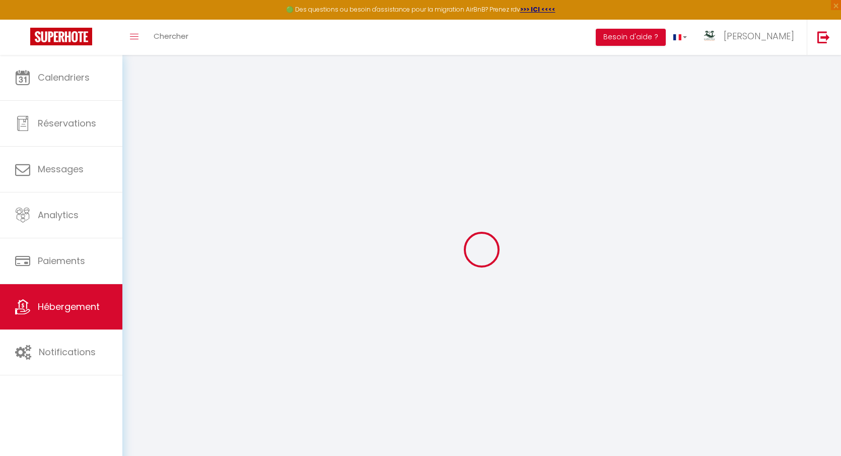
select select
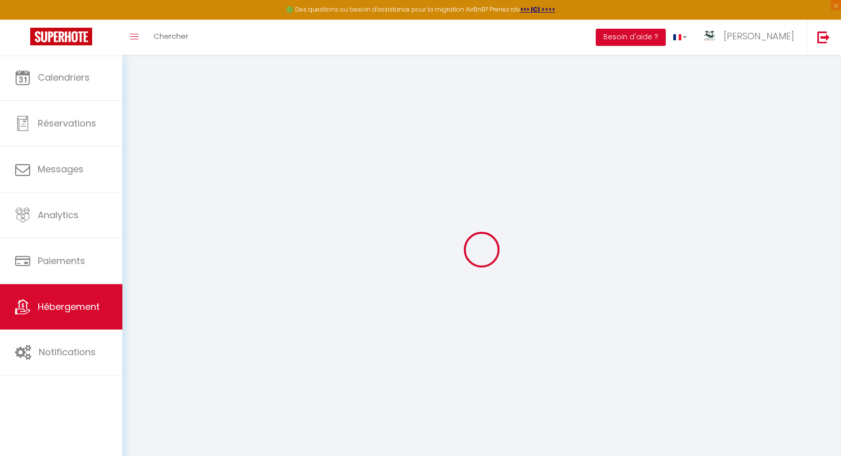
checkbox input "false"
select select
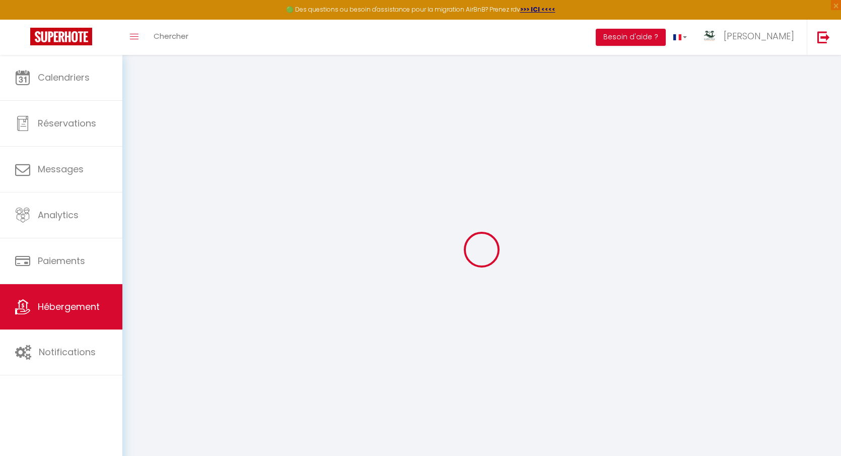
select select
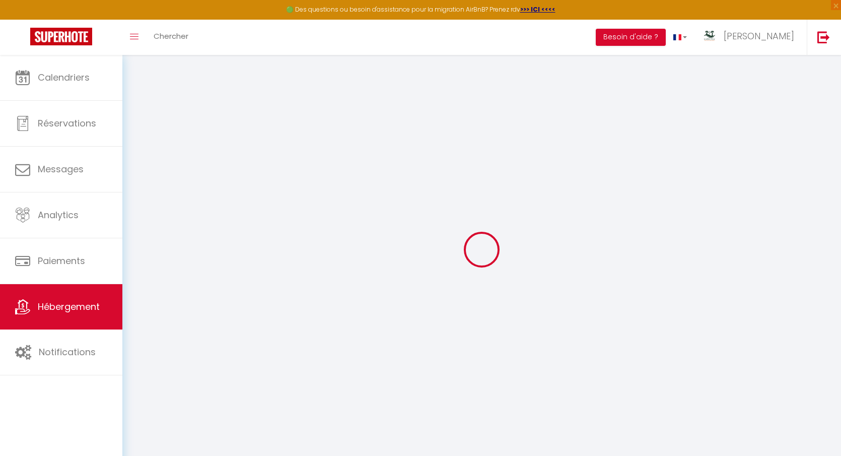
select select
checkbox input "false"
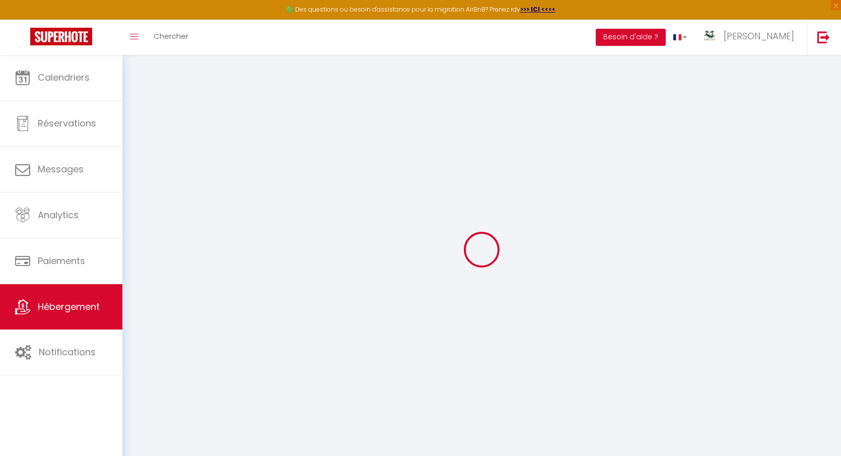
checkbox input "false"
select select
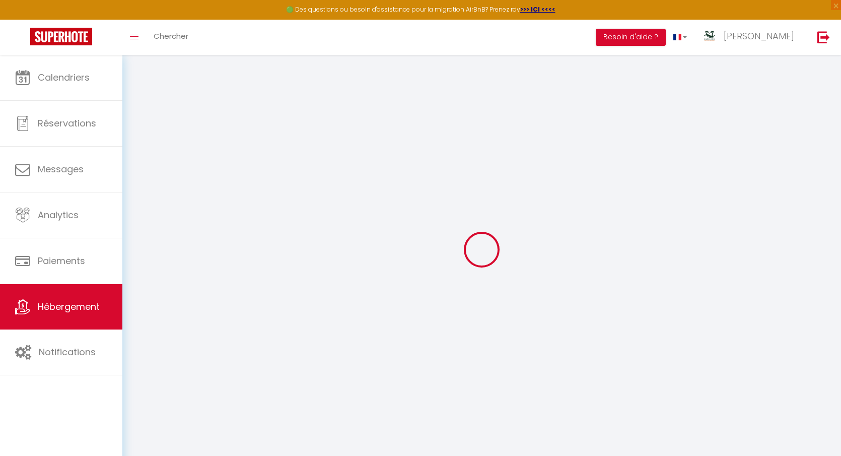
select select
checkbox input "false"
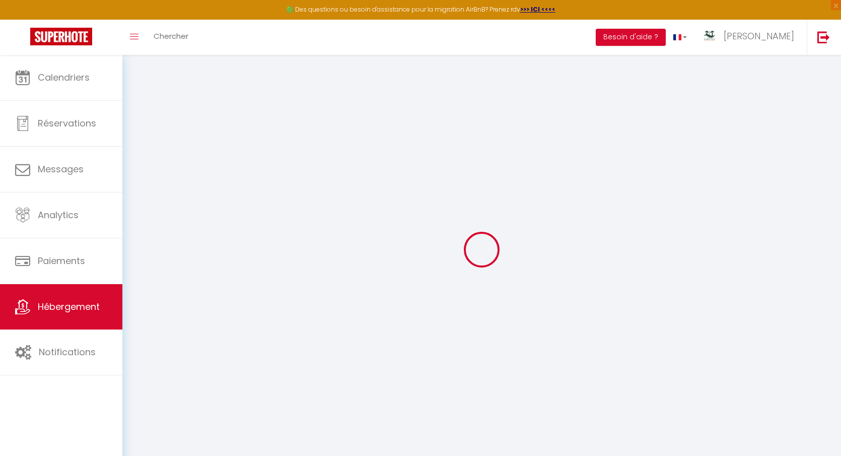
checkbox input "false"
select select
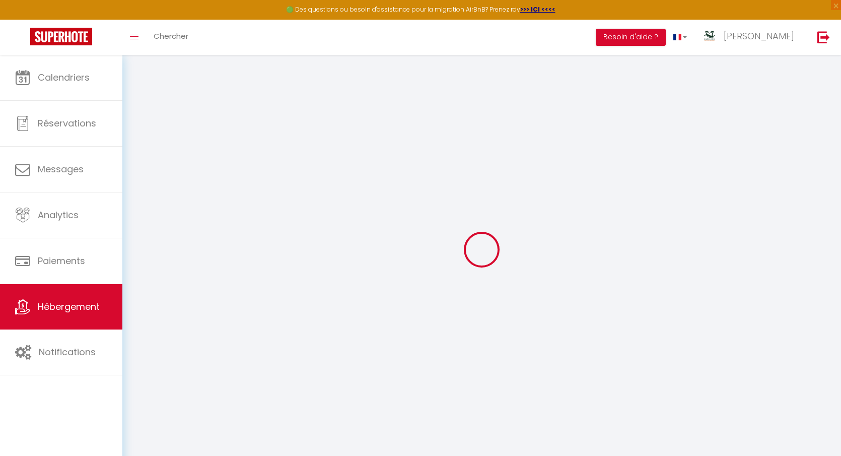
type input "Le Sable Blanc - parking - clim - wifi- piscine"
type input "[PERSON_NAME]"
type input "de KARMA STAY"
type input "4 RUELLE DES AJONCS"
type input "97434"
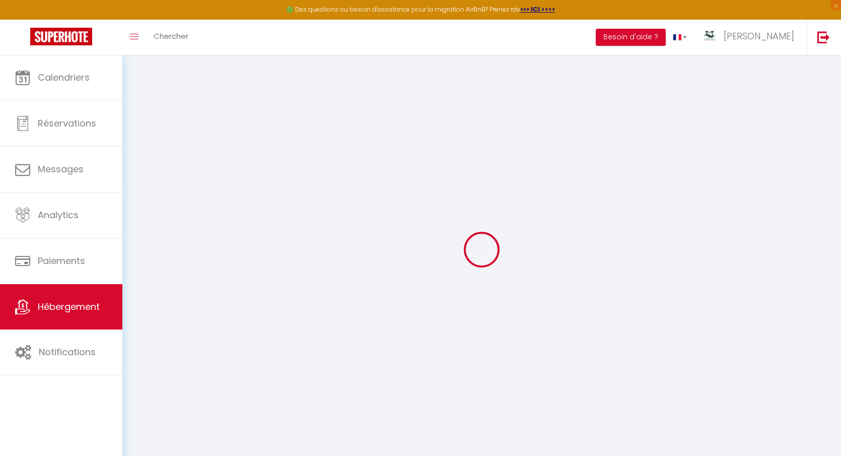
type input "ST GILLES LES BAINS"
select select "2"
select select "0"
type input "75"
type input "35"
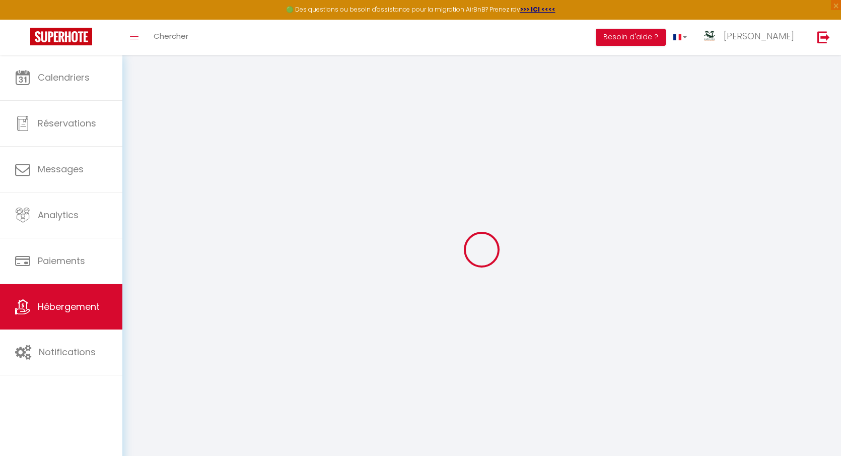
type input "2.50"
type input "250"
select select
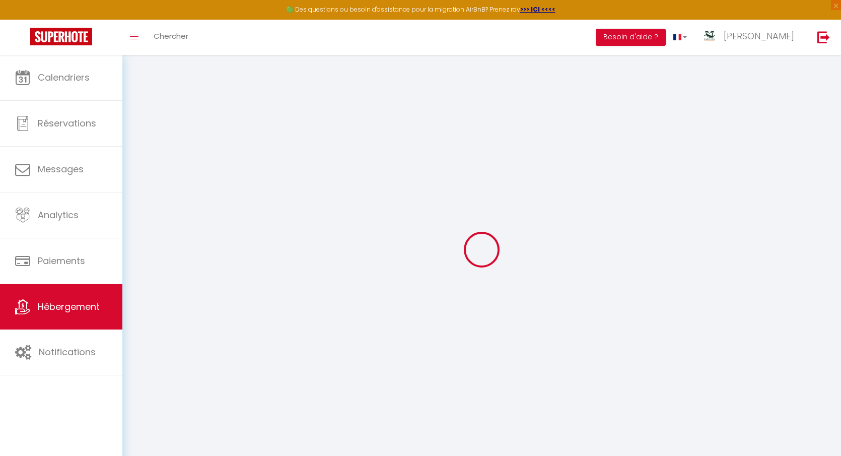
select select
type input "45 Chemin des Lantanas"
type input "97434"
type input "Saint Gilles Les Bains"
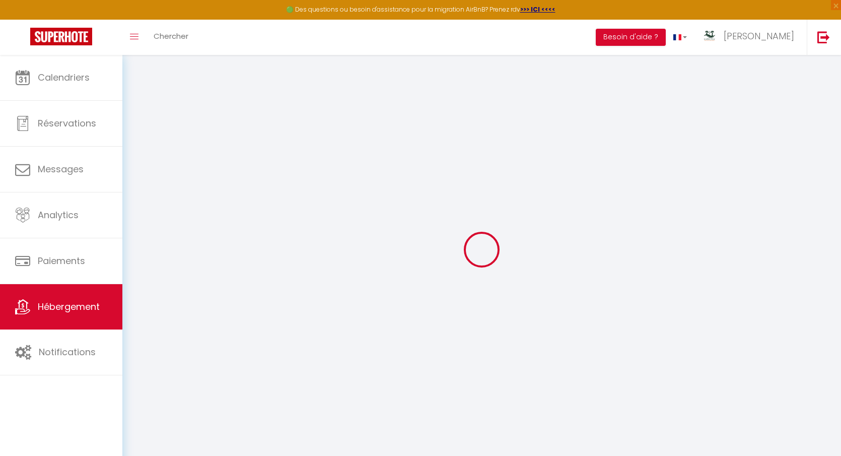
select select "177"
type input "[EMAIL_ADDRESS][DOMAIN_NAME]"
select select "14135"
checkbox input "false"
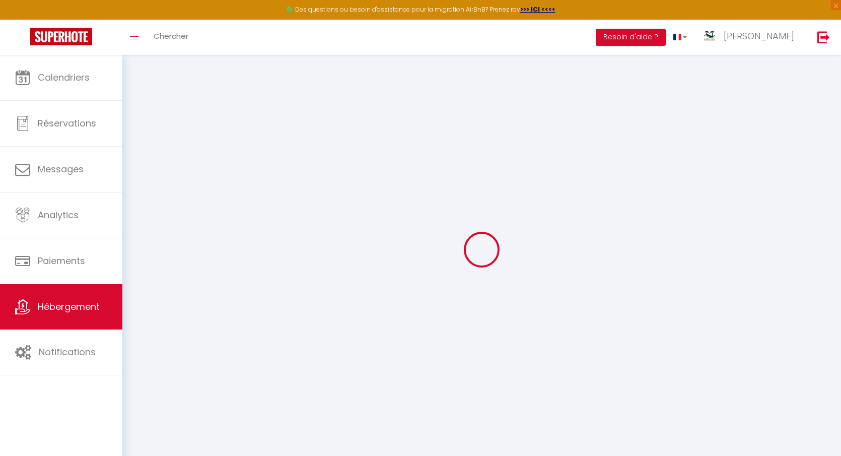
checkbox input "false"
type input "0"
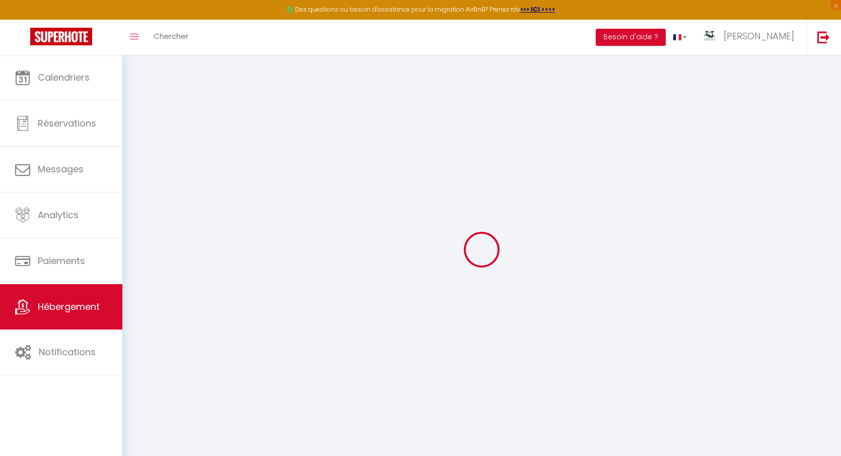
type input "0"
select select "14291"
select select "45280"
select select
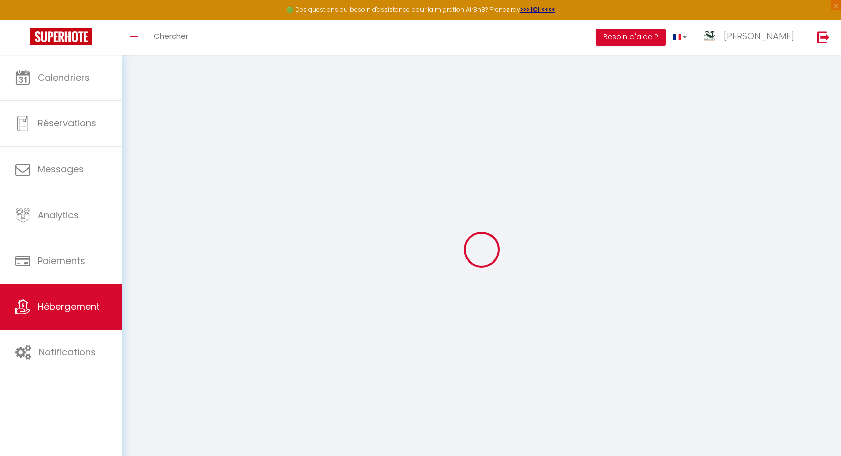
select select
checkbox input "false"
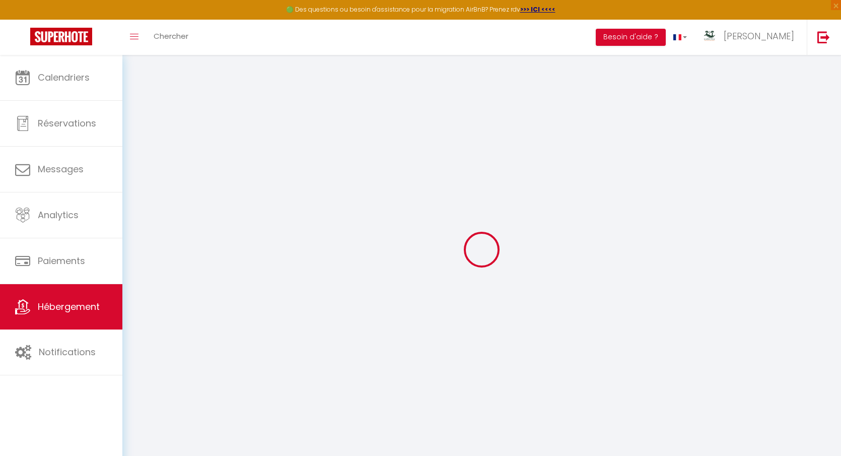
checkbox input "false"
select select
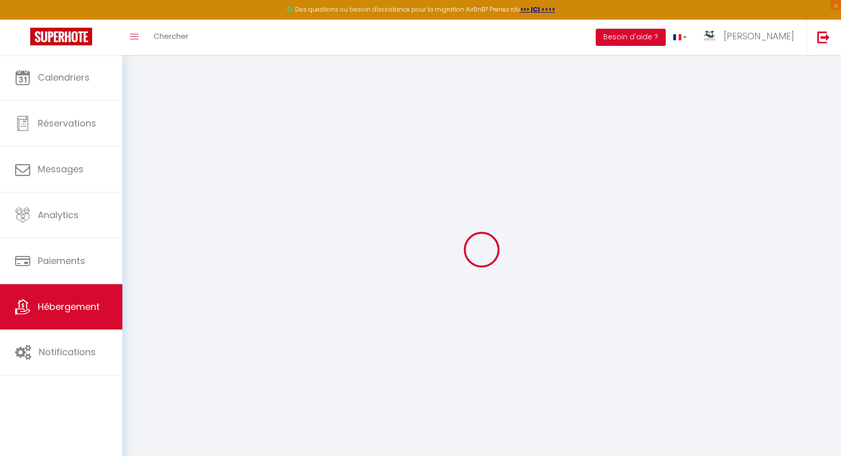
select select
checkbox input "false"
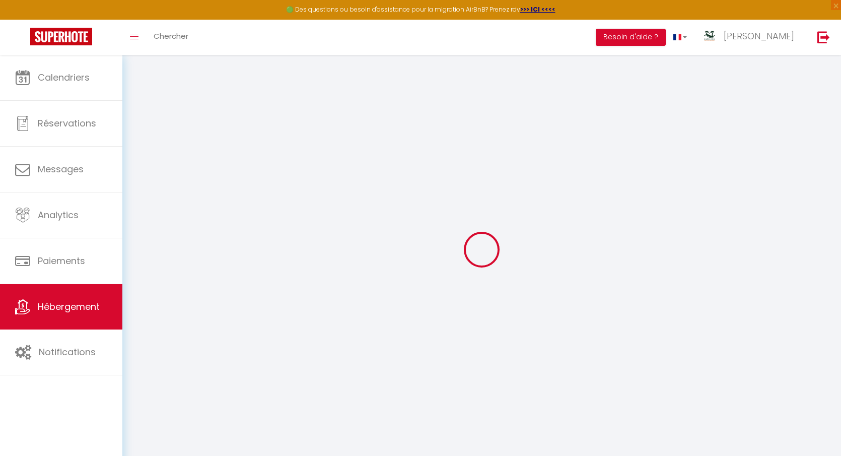
checkbox input "false"
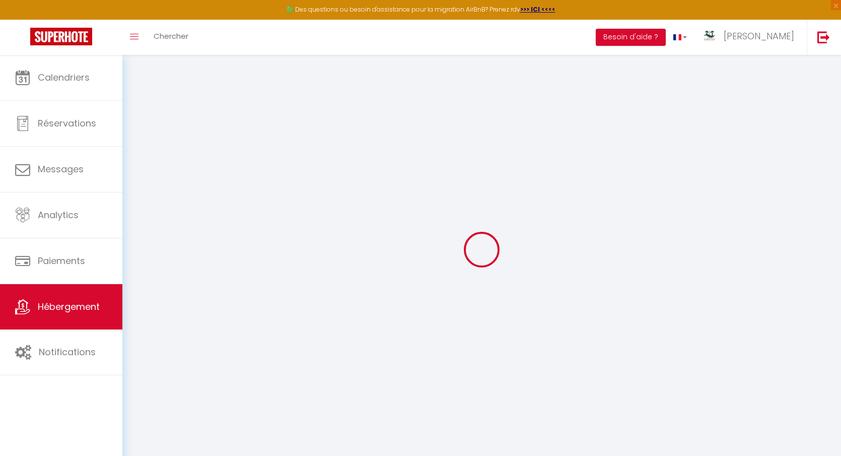
select select "16:00"
select select
select select "11:00"
select select "30"
select select "120"
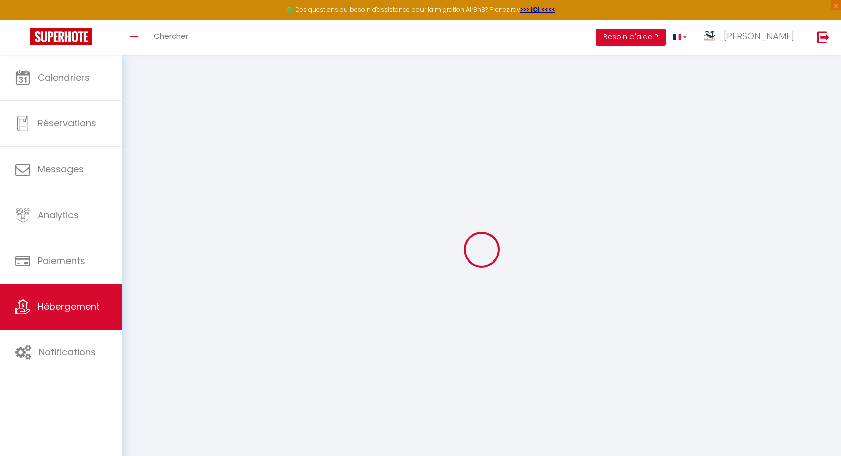
select select
checkbox input "false"
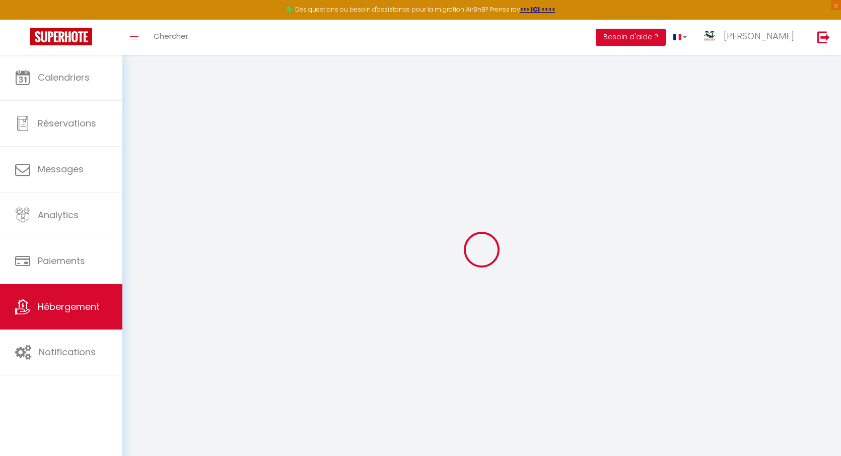
select select
checkbox input "false"
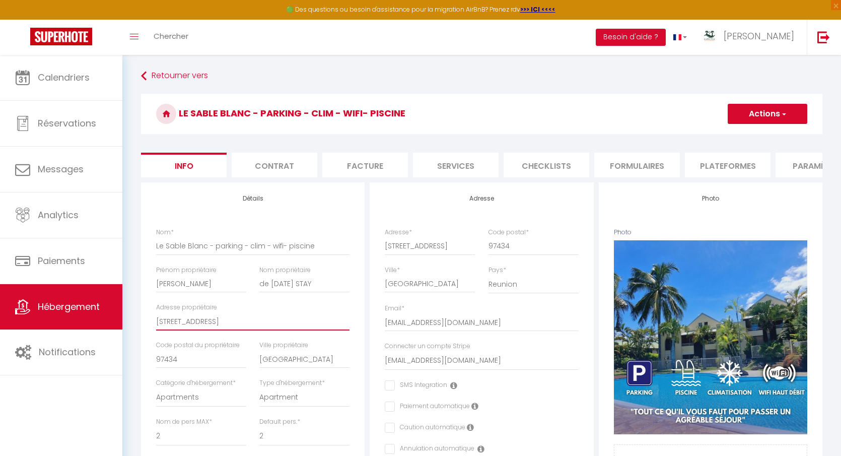
drag, startPoint x: 241, startPoint y: 320, endPoint x: 120, endPoint y: 320, distance: 120.4
drag, startPoint x: 183, startPoint y: 359, endPoint x: 139, endPoint y: 359, distance: 43.8
drag, startPoint x: 328, startPoint y: 364, endPoint x: 237, endPoint y: 360, distance: 91.3
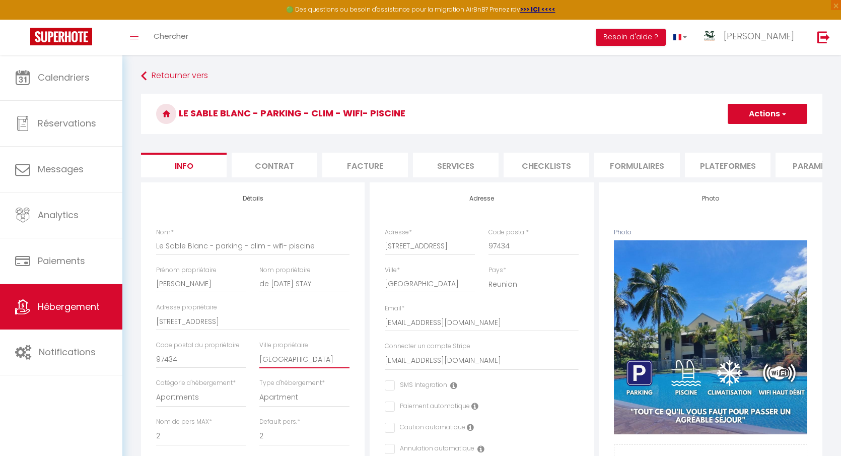
click at [238, 360] on div "Nom * Le Sable Blanc - parking - clim - wifi- piscine Prénom propriétaire Elsa …" at bounding box center [253, 361] width 207 height 267
click at [277, 167] on li "Contrat" at bounding box center [275, 165] width 86 height 25
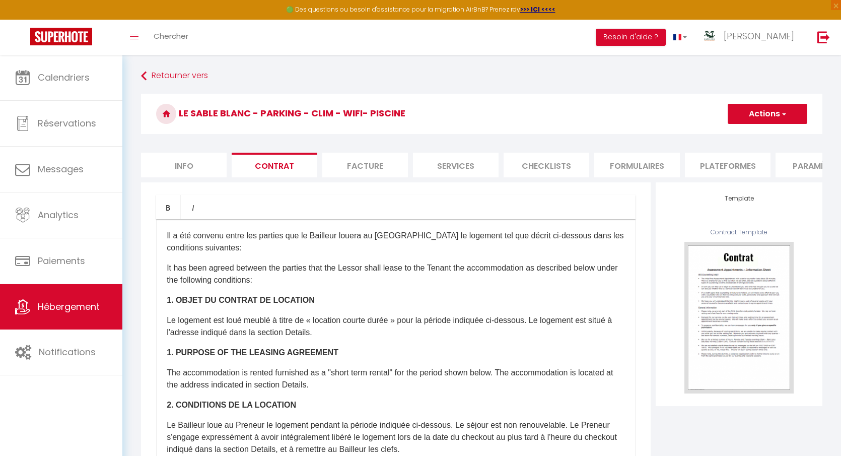
click at [251, 292] on div "​Il a été convenu entre les parties que le Bailleur louera au Locataire le loge…" at bounding box center [396, 420] width 480 height 403
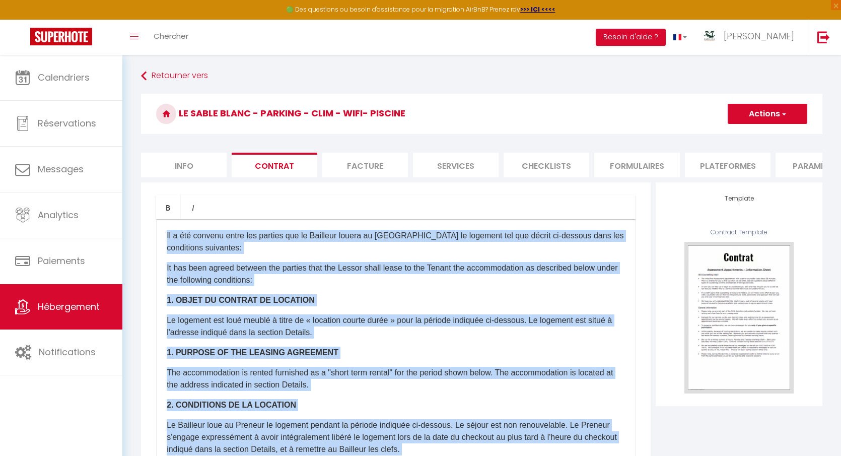
copy div "​Il a été convenu entre les parties que le Bailleur louera au Locataire le loge…"
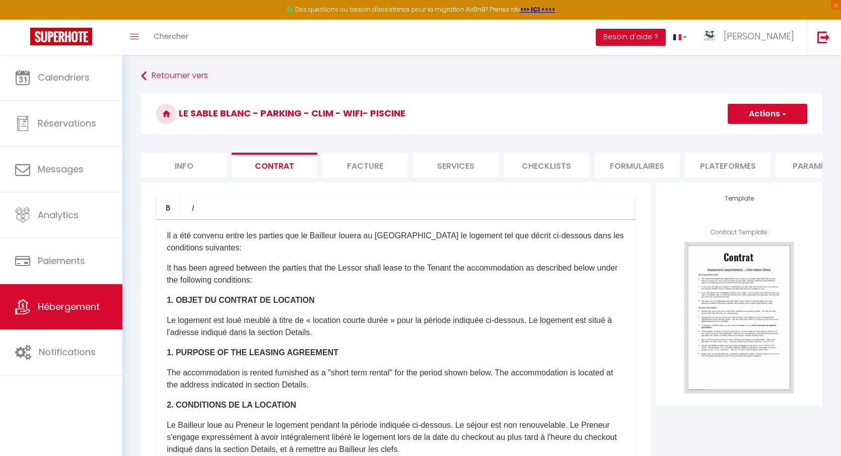
click at [375, 171] on li "Facture" at bounding box center [365, 165] width 86 height 25
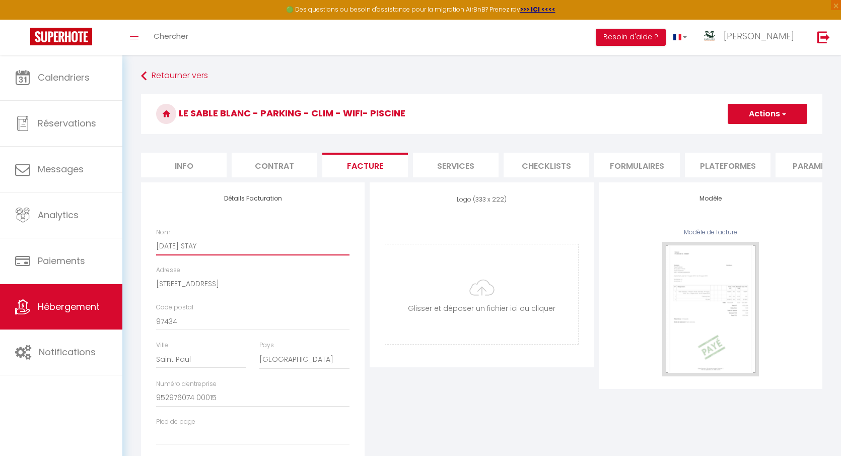
click at [189, 243] on input "KARMA STAY" at bounding box center [252, 246] width 193 height 18
click at [182, 284] on input "4 ruelle des ajoncs" at bounding box center [252, 284] width 193 height 18
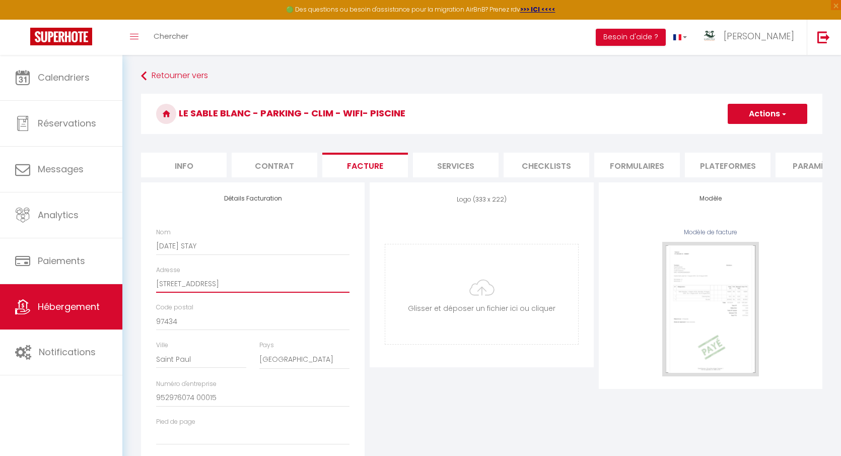
click at [182, 284] on input "4 ruelle des ajoncs" at bounding box center [252, 284] width 193 height 18
click at [175, 323] on input "97434" at bounding box center [252, 321] width 193 height 18
click at [179, 362] on input "Saint Paul" at bounding box center [201, 359] width 90 height 18
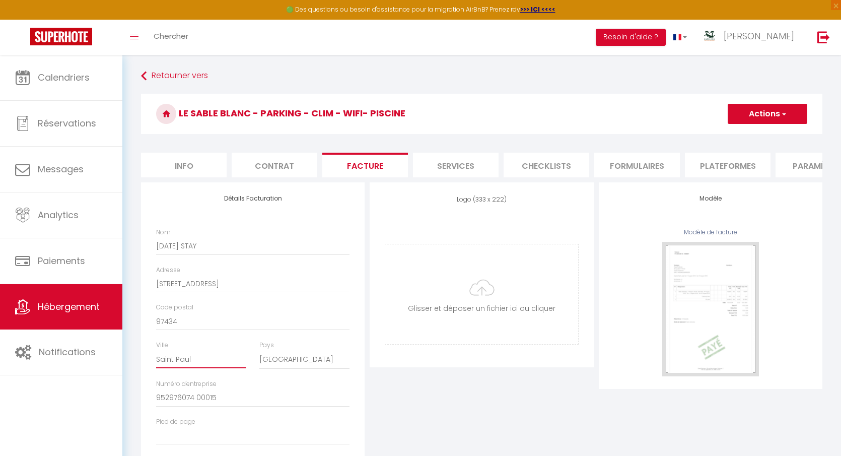
click at [179, 362] on input "Saint Paul" at bounding box center [201, 359] width 90 height 18
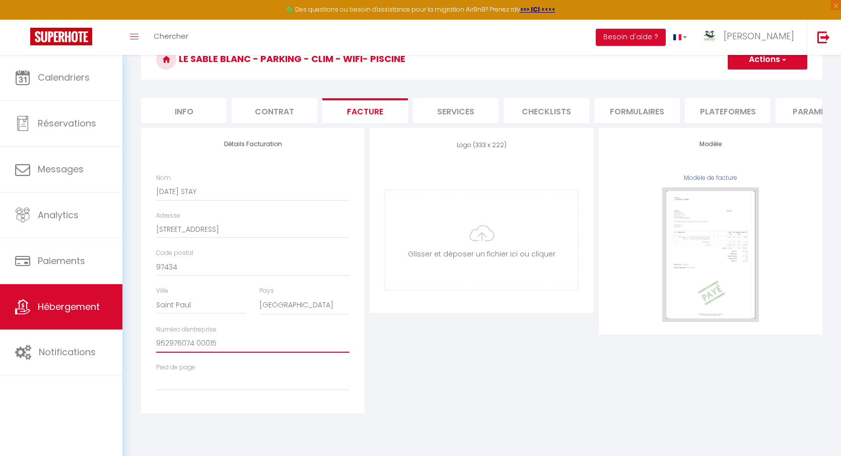
click at [188, 346] on input "952976074 00015" at bounding box center [252, 344] width 193 height 18
click at [472, 213] on input "file" at bounding box center [481, 240] width 192 height 100
type input "C:\fakepath\Logo simple.jpeg"
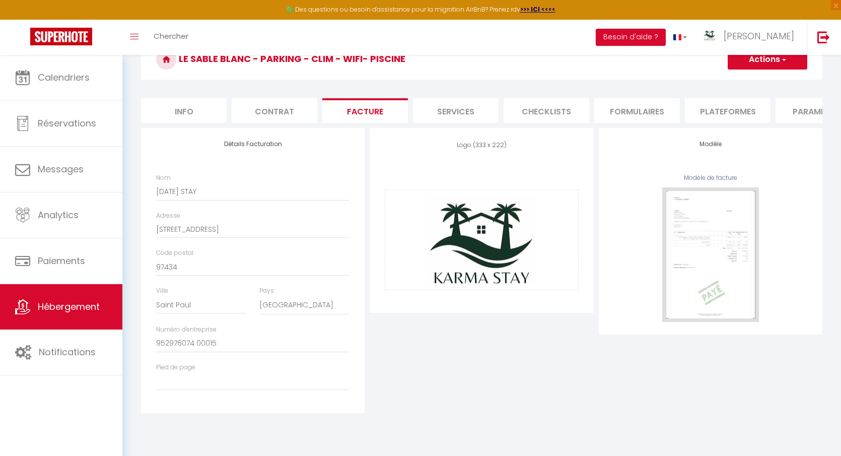
click at [786, 65] on button "Actions" at bounding box center [768, 59] width 80 height 20
click at [767, 80] on link "Enregistrer" at bounding box center [767, 81] width 80 height 13
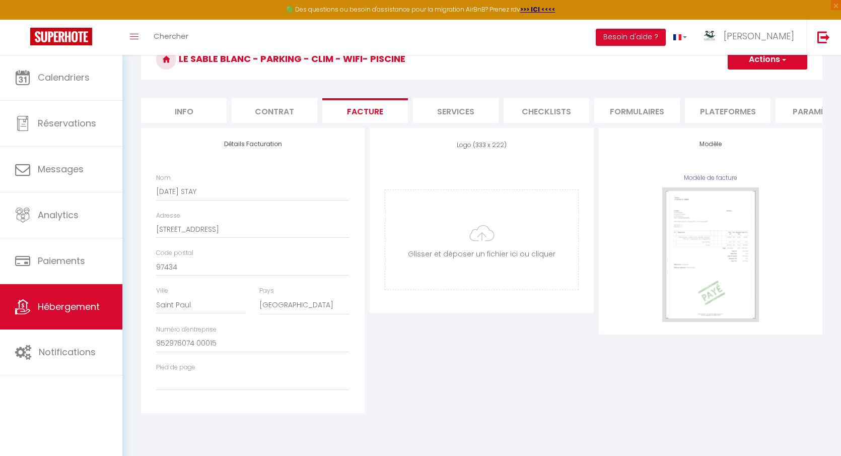
scroll to position [49, 0]
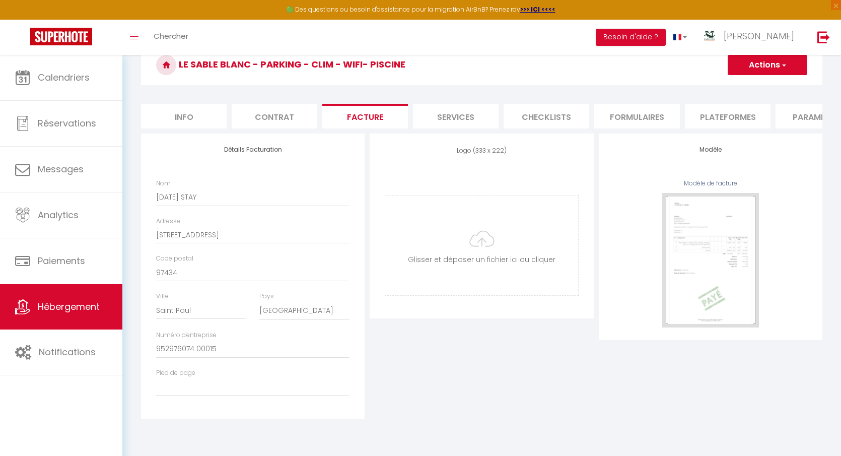
click at [452, 121] on li "Services" at bounding box center [456, 116] width 86 height 25
select select
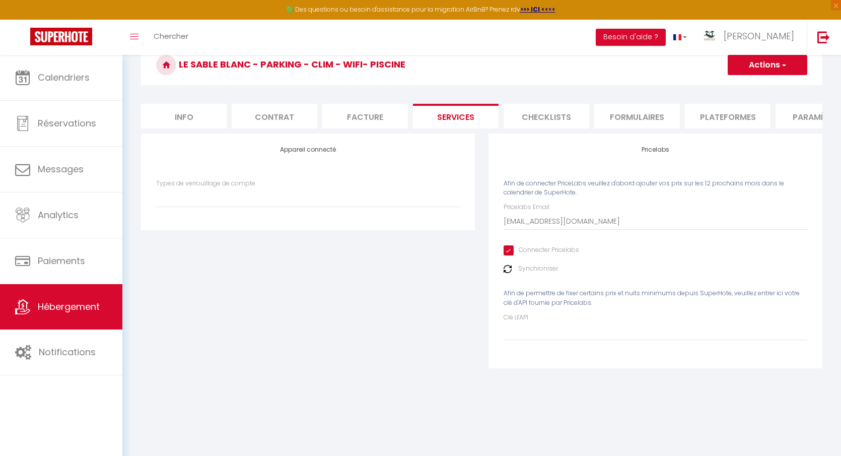
click at [541, 116] on li "Checklists" at bounding box center [547, 116] width 86 height 25
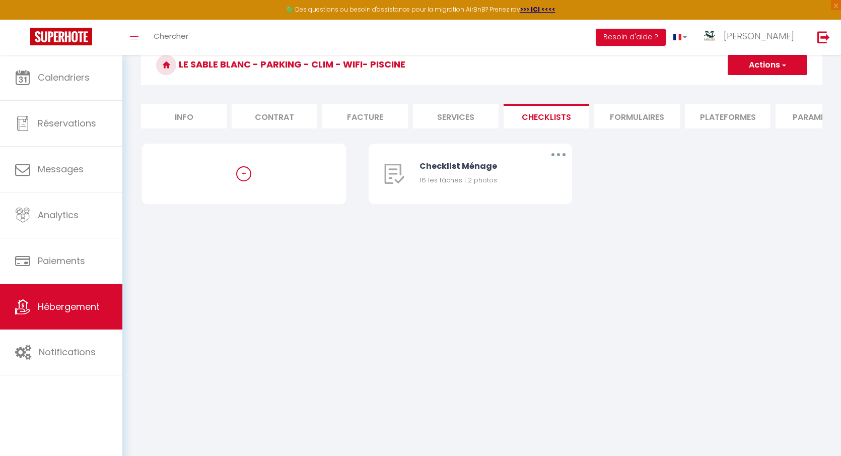
click at [626, 121] on li "Formulaires" at bounding box center [637, 116] width 86 height 25
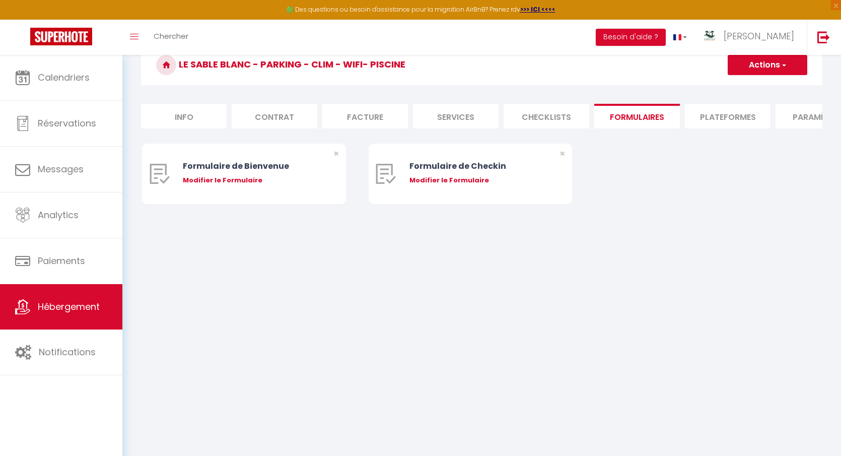
click at [704, 128] on form "Le Sable Blanc - parking - clim - wifi- piscine Actions Créer un nouveau formul…" at bounding box center [482, 134] width 682 height 179
click at [704, 121] on li "Plateformes" at bounding box center [728, 116] width 86 height 25
select select
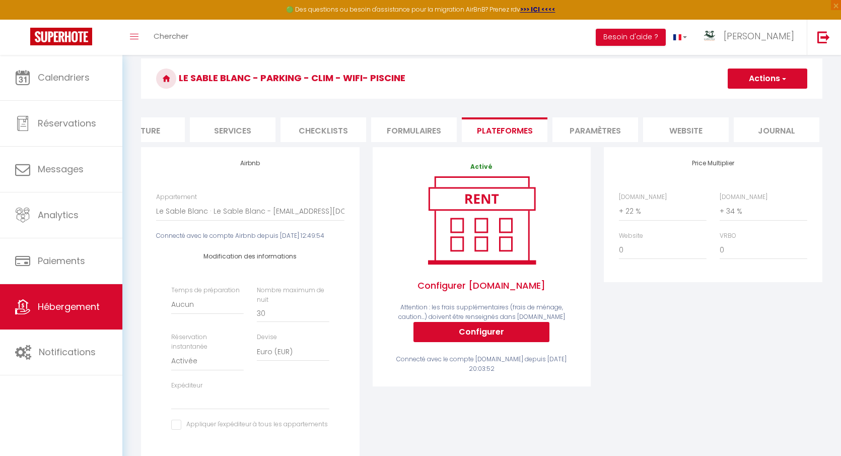
scroll to position [0, 225]
click at [603, 129] on li "Paramètres" at bounding box center [594, 129] width 86 height 25
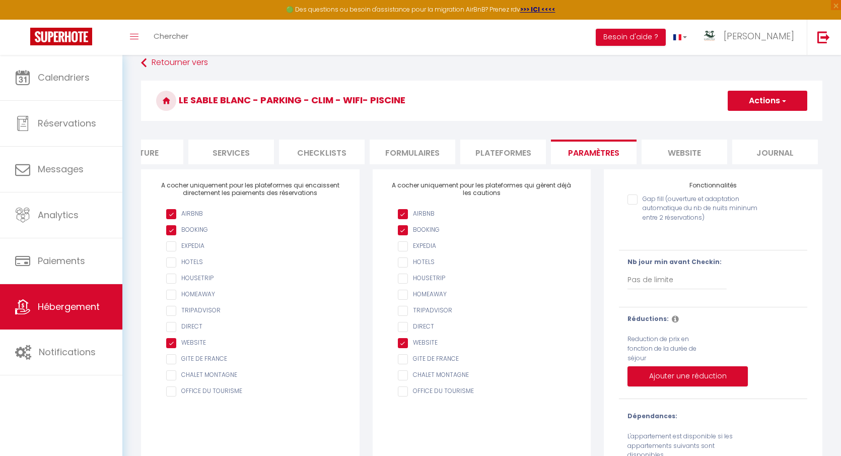
scroll to position [3, 0]
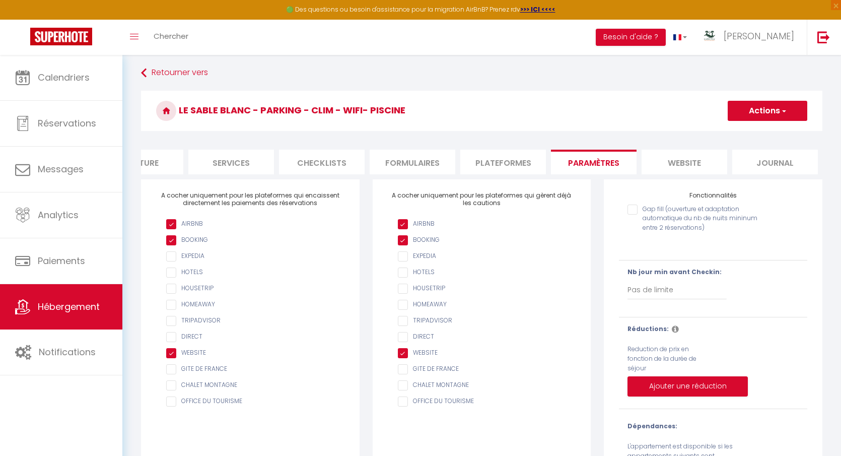
click at [695, 160] on li "website" at bounding box center [685, 162] width 86 height 25
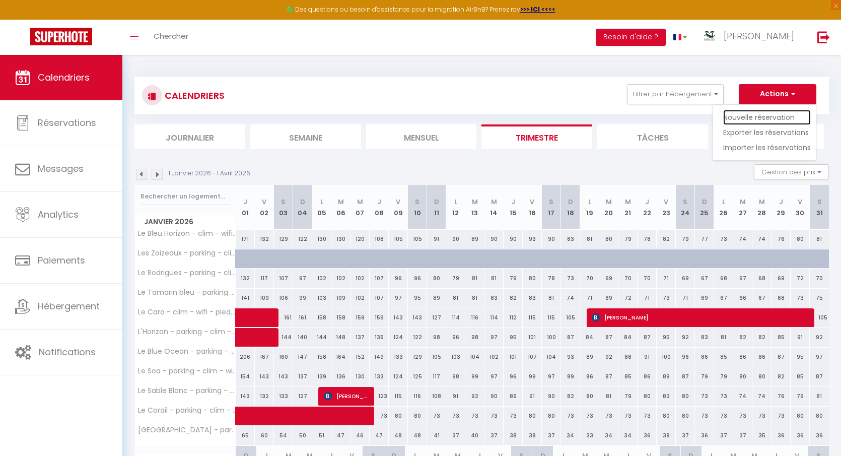
click at [758, 120] on link "Nouvelle réservation" at bounding box center [767, 117] width 88 height 15
select select
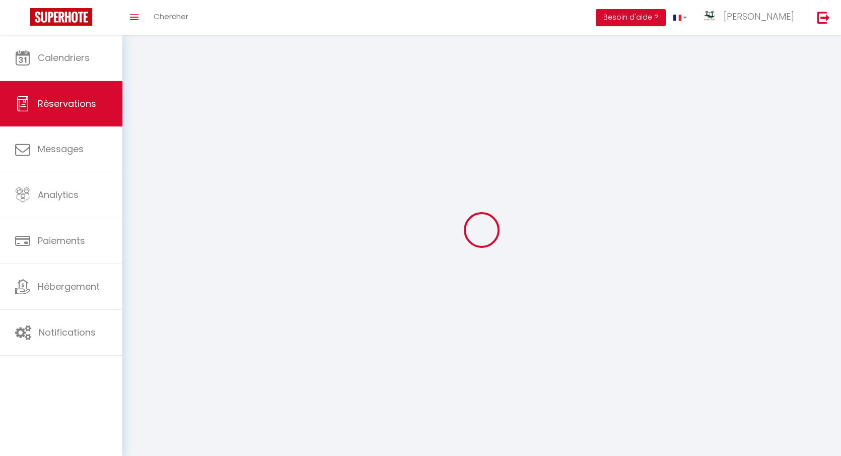
select select
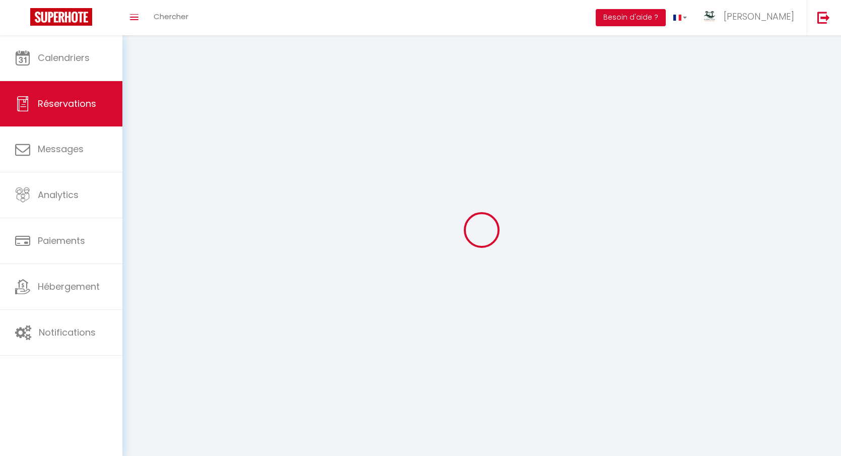
select select
checkbox input "false"
select select
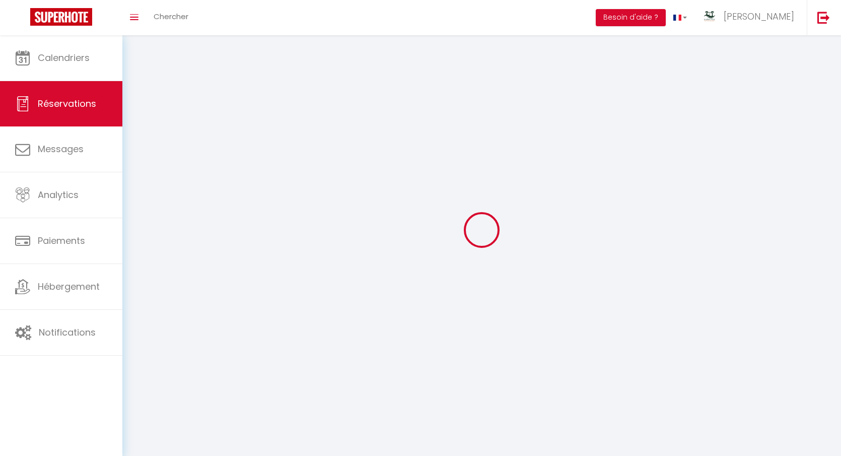
select select
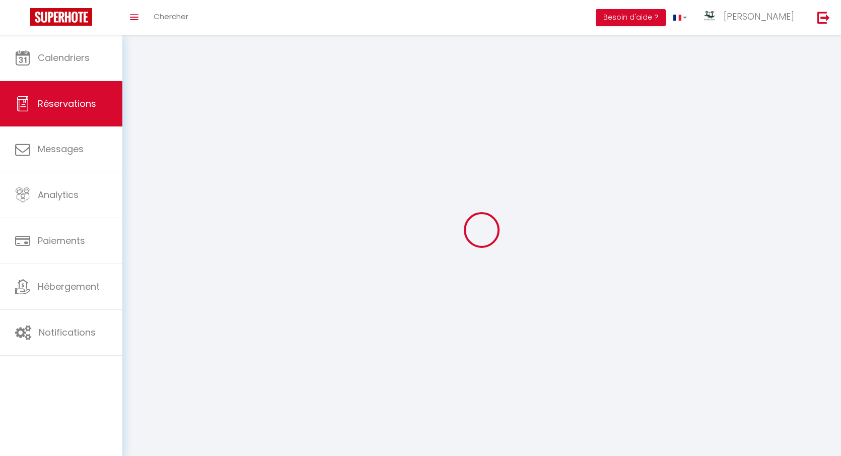
select select
checkbox input "false"
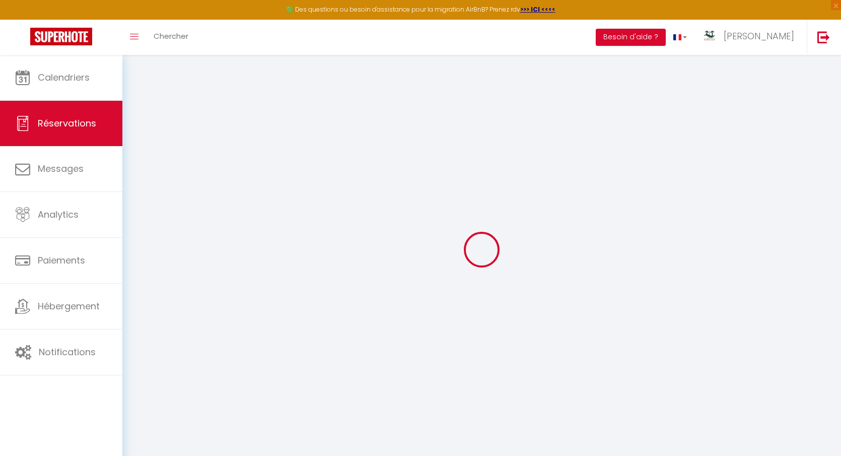
select select
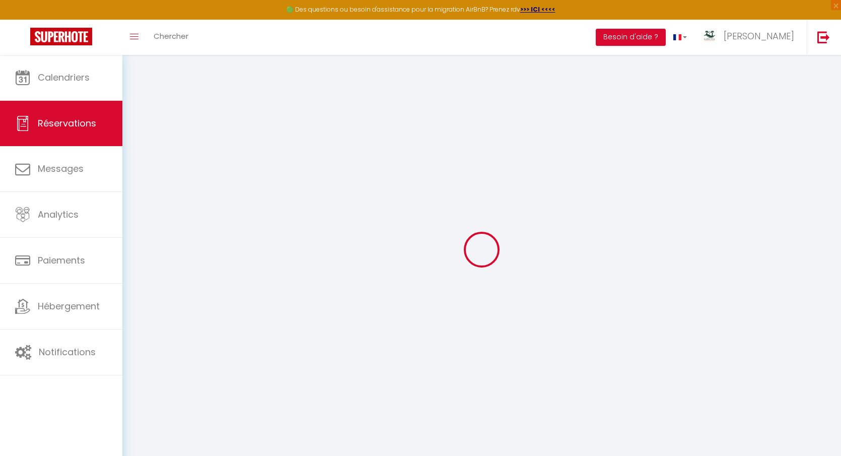
select select
checkbox input "false"
select select
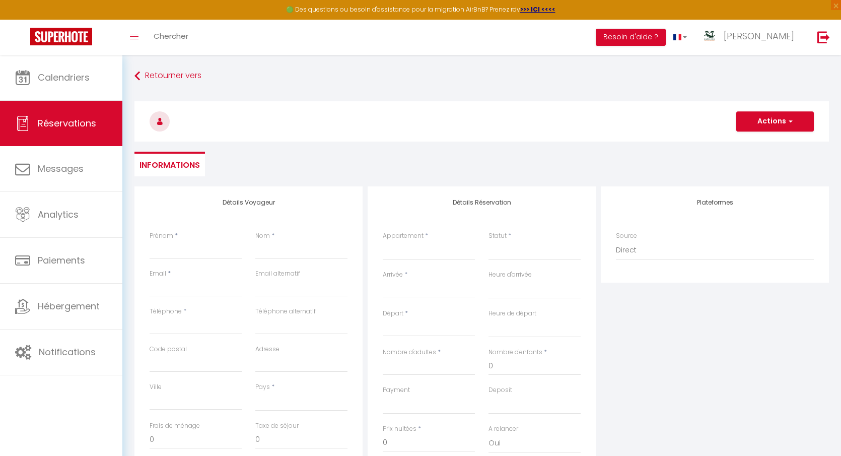
select select
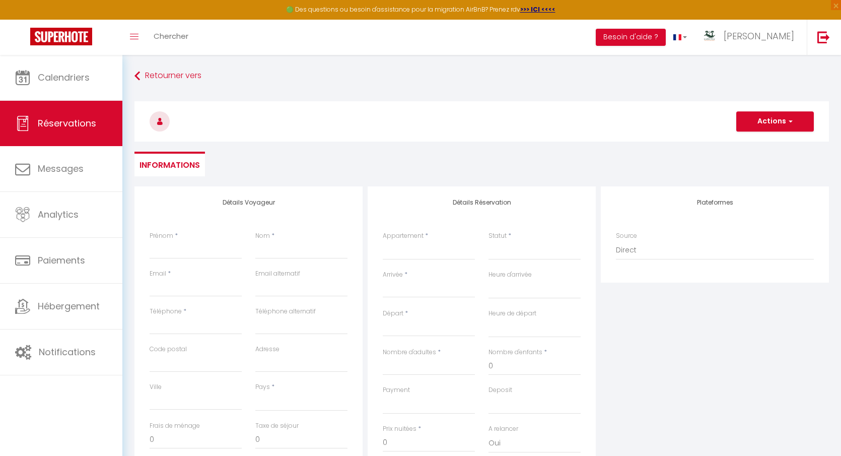
checkbox input "false"
select select
click at [190, 252] on input "Prénom" at bounding box center [196, 250] width 92 height 18
type input "J"
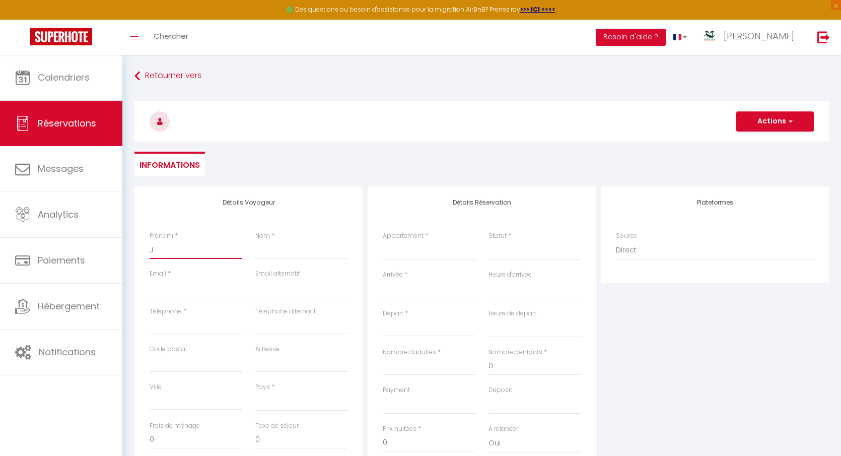
select select
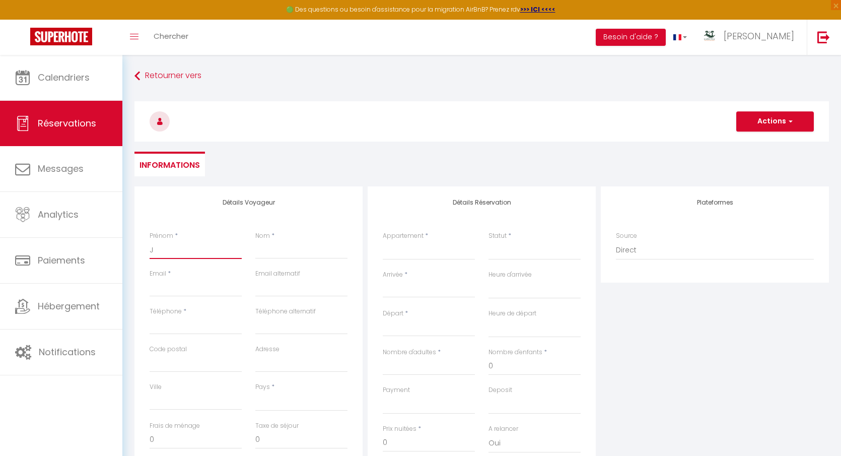
select select
checkbox input "false"
type input "Ju"
select select
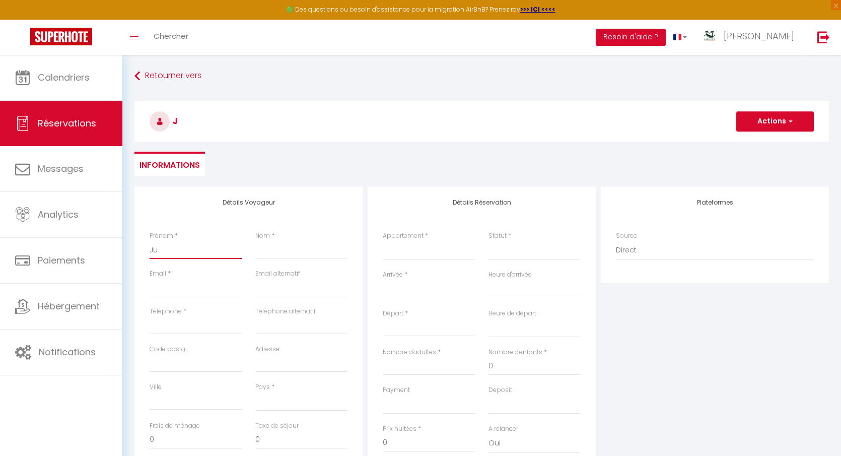
select select
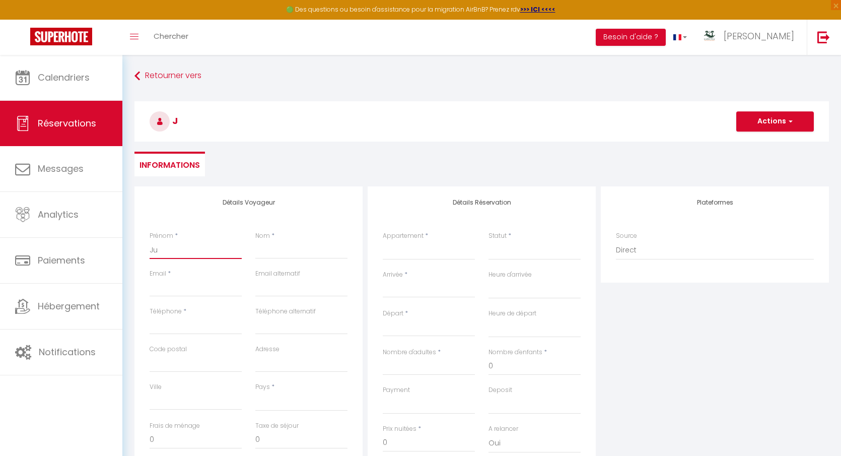
select select
checkbox input "false"
type input "Jul"
select select
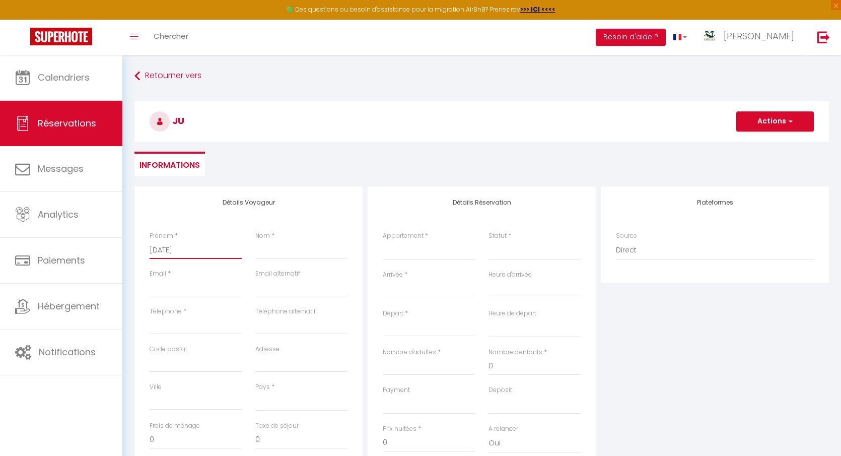
select select
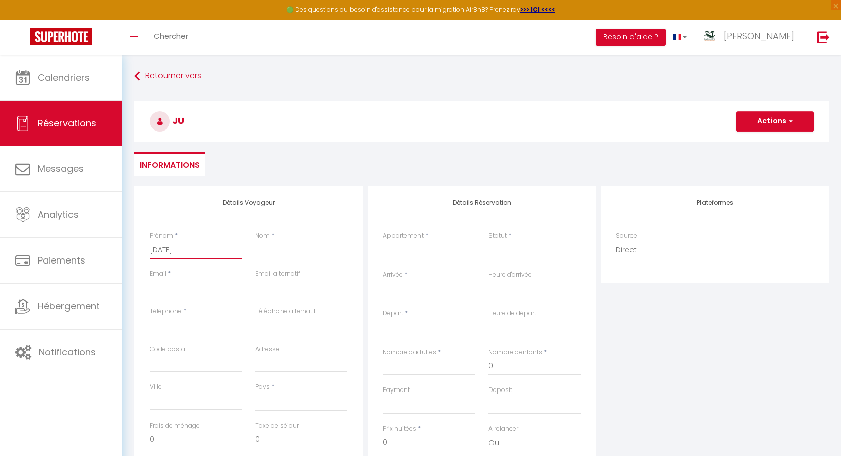
checkbox input "false"
type input "Juli"
select select
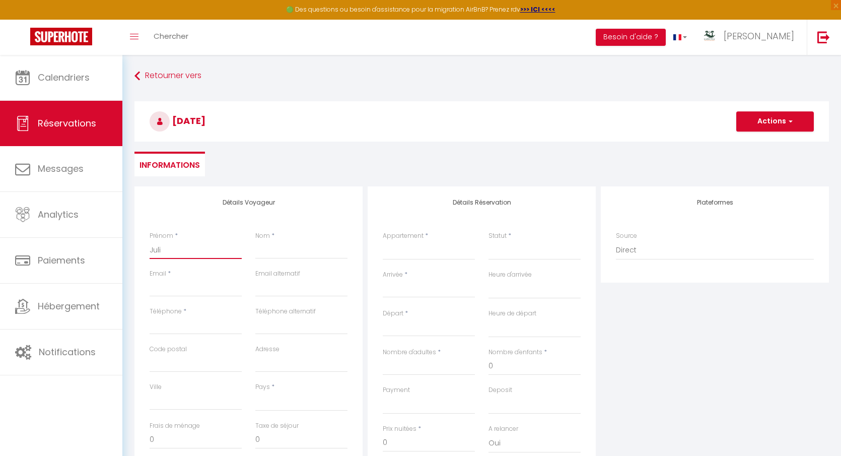
select select
checkbox input "false"
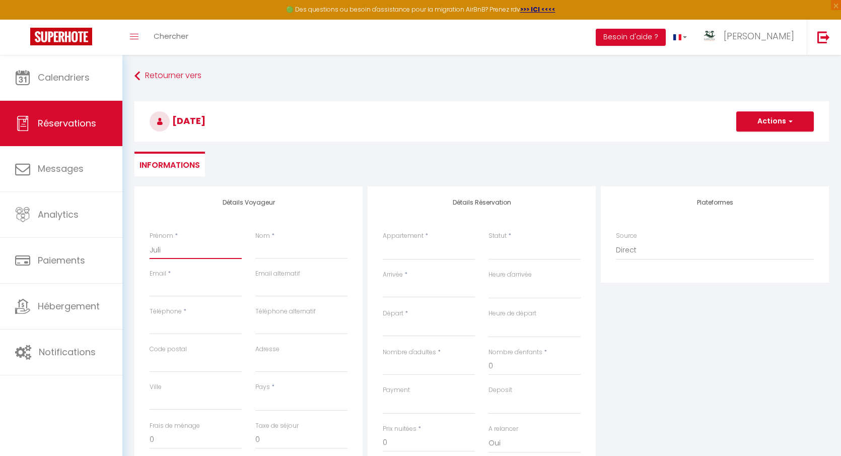
type input "Julie"
select select
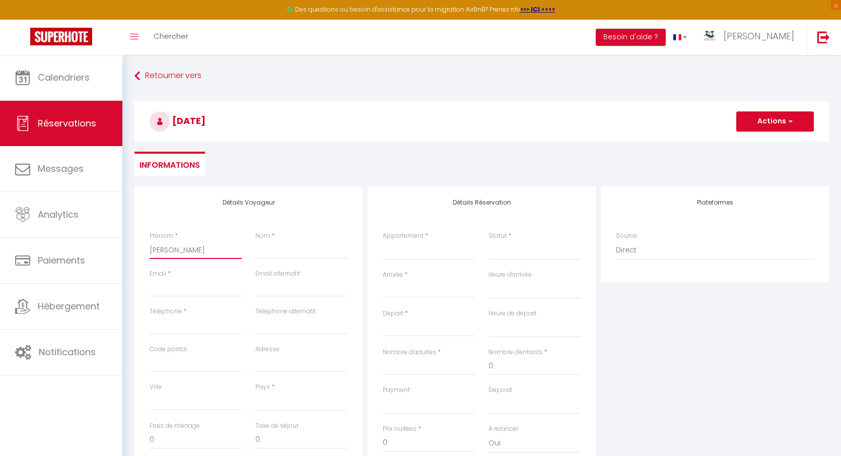
select select
checkbox input "false"
type input "Julie"
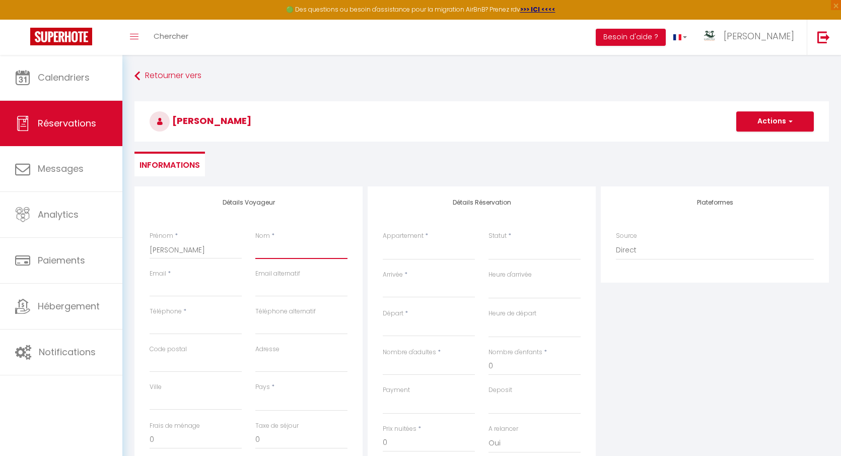
type input "P"
select select
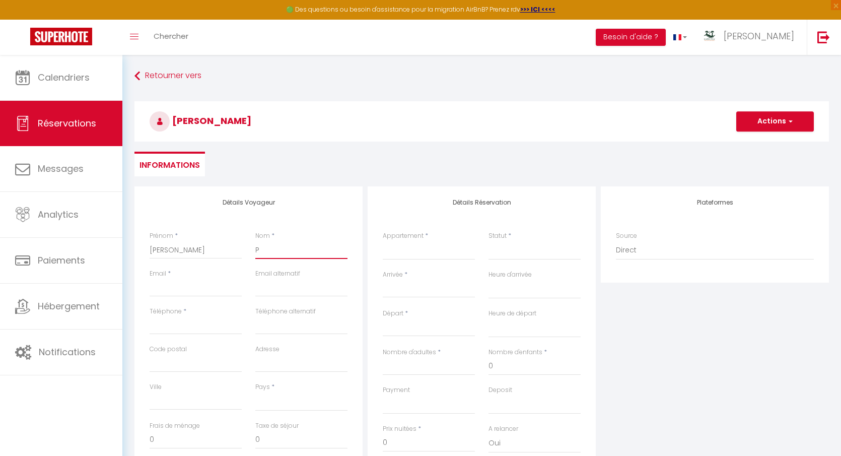
select select
checkbox input "false"
type input "Pa"
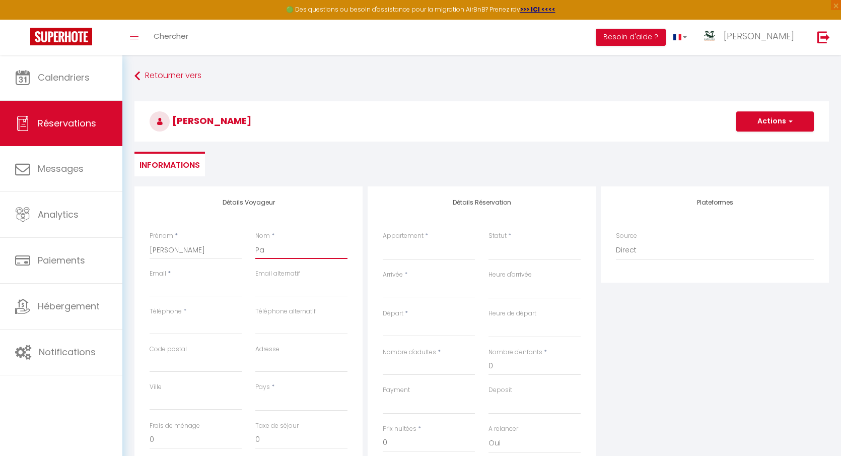
select select
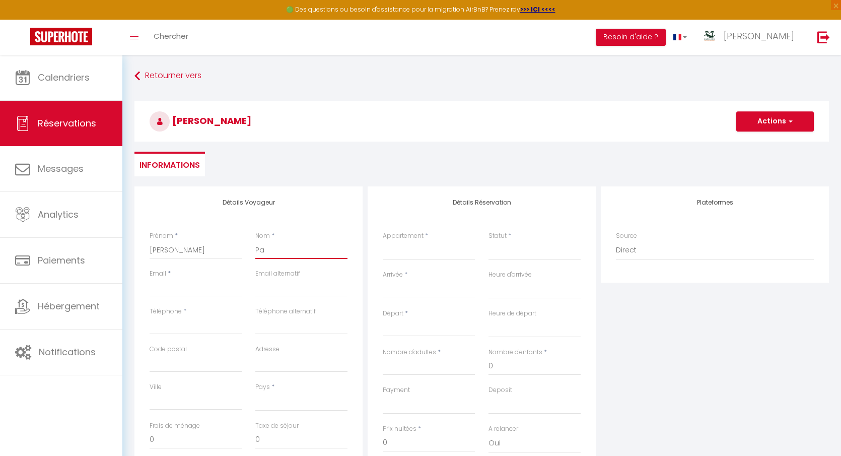
select select
checkbox input "false"
type input "Paq"
select select
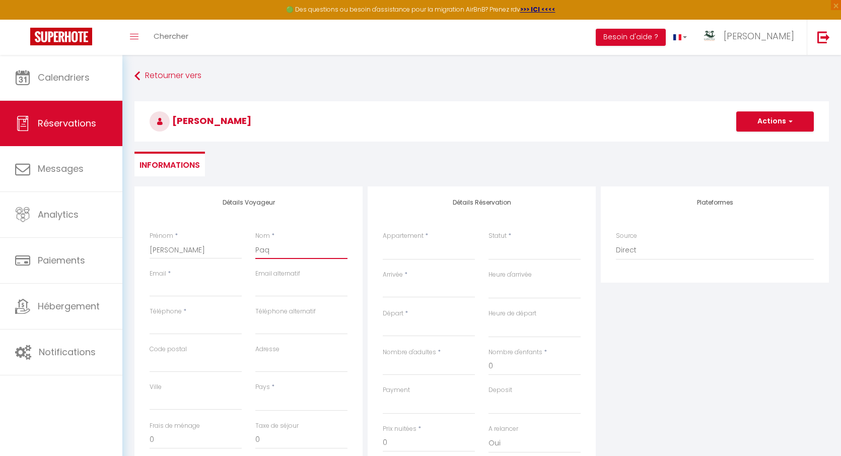
select select
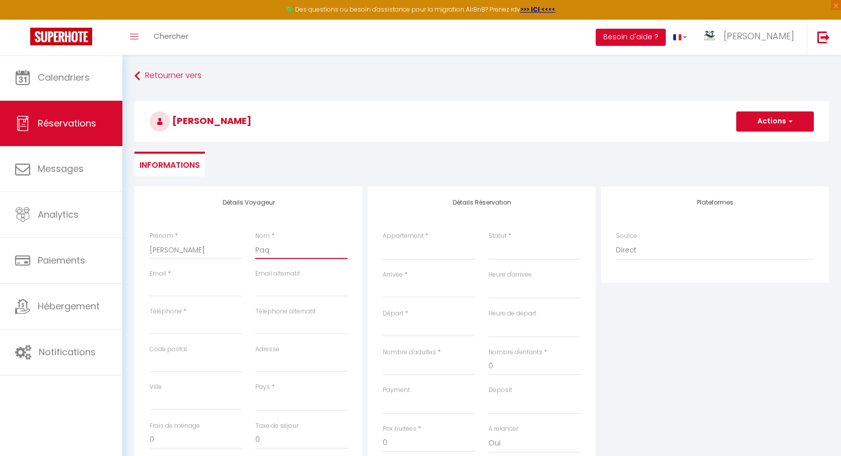
select select
checkbox input "false"
type input "Paqu"
select select
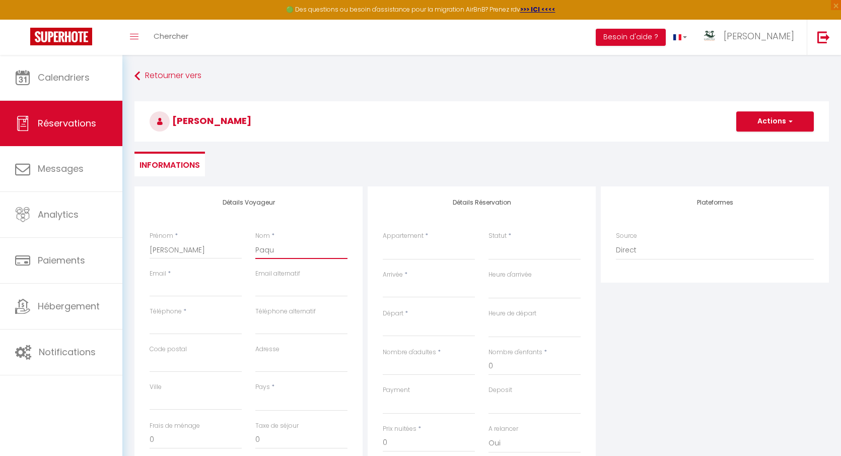
select select
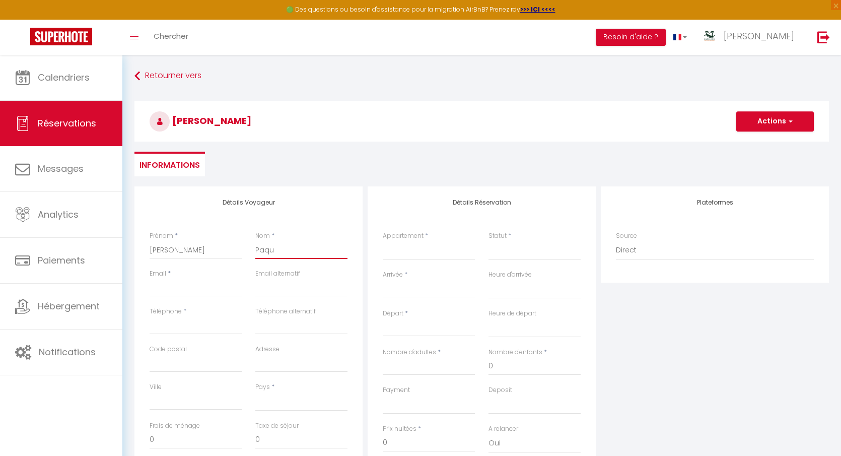
checkbox input "false"
type input "Paque"
select select
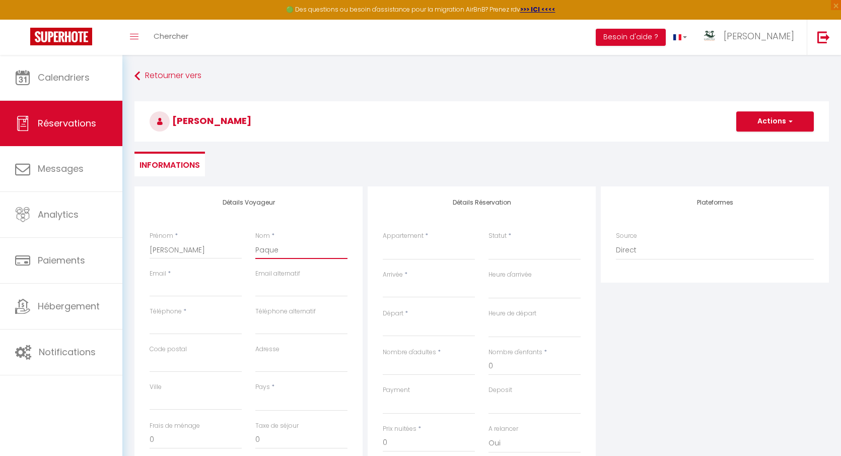
select select
checkbox input "false"
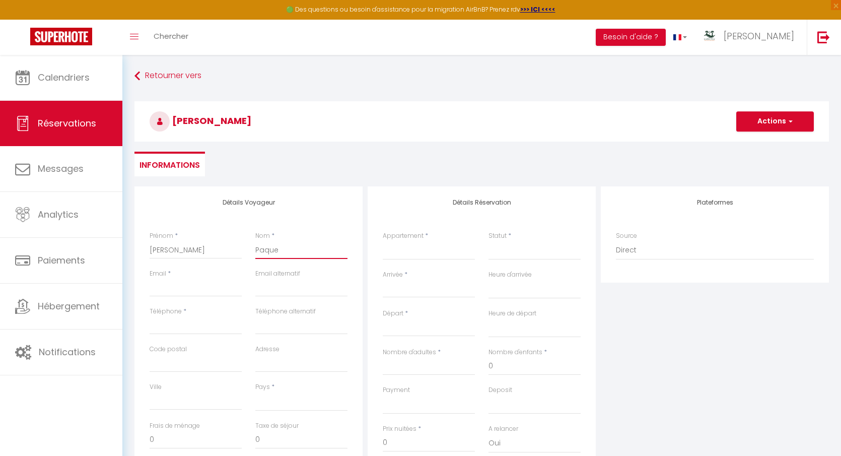
type input "Paquet"
select select
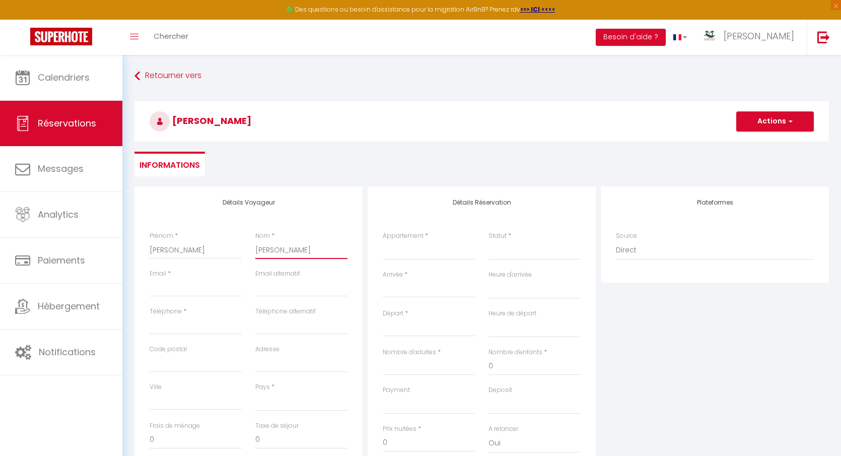
select select
checkbox input "false"
type input "Paquet"
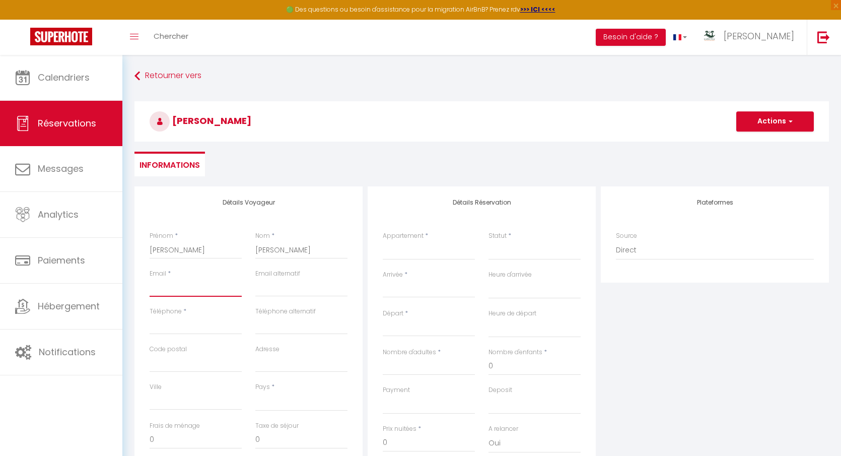
click at [187, 290] on input "Email client" at bounding box center [196, 288] width 92 height 18
type input "[EMAIL_ADDRESS][DOMAIN_NAME]"
type input "0693999861"
type input "97434"
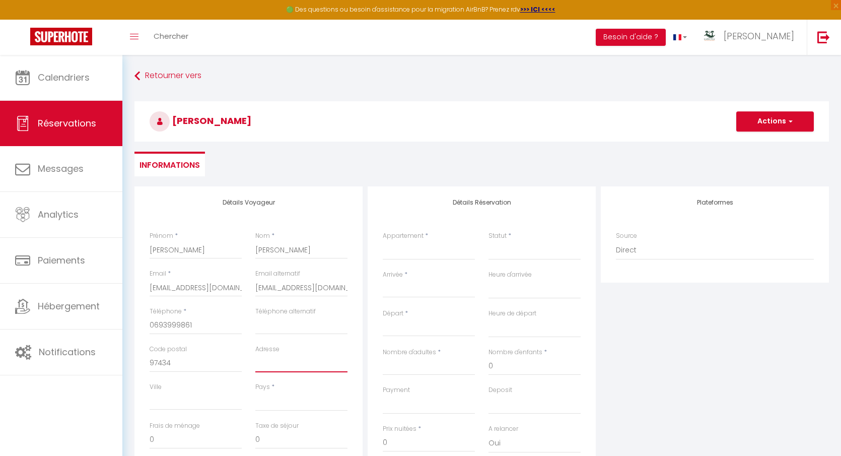
type input "4 ruelle des ajoncs"
type input "Saint Paul"
select select "RE"
select select
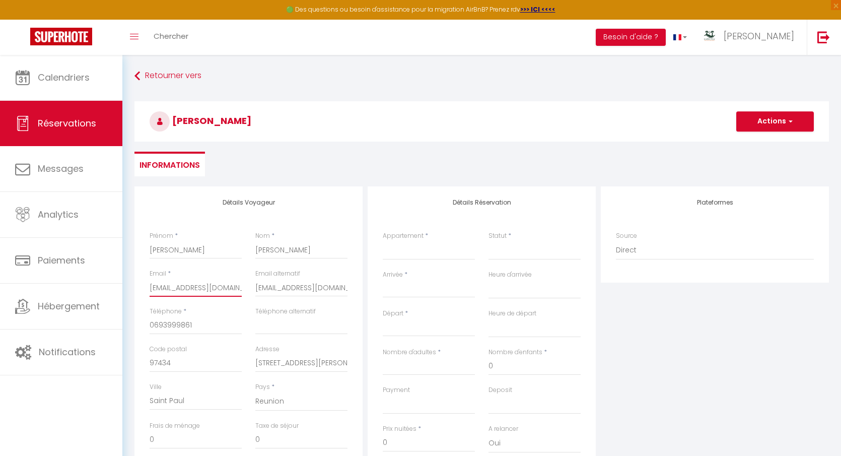
select select
checkbox input "false"
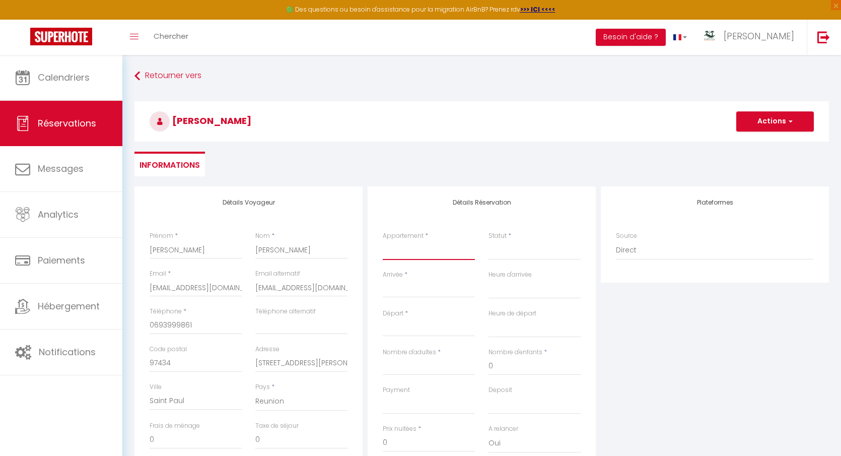
click at [429, 255] on select "Le Bleu Horizon - clim - wifi - jacuzzi - vue mer Les Zoizeaux - parking - clim…" at bounding box center [429, 250] width 92 height 19
select select "78549"
click at [383, 241] on select "Le Bleu Horizon - clim - wifi - jacuzzi - vue mer Les Zoizeaux - parking - clim…" at bounding box center [429, 250] width 92 height 19
select select
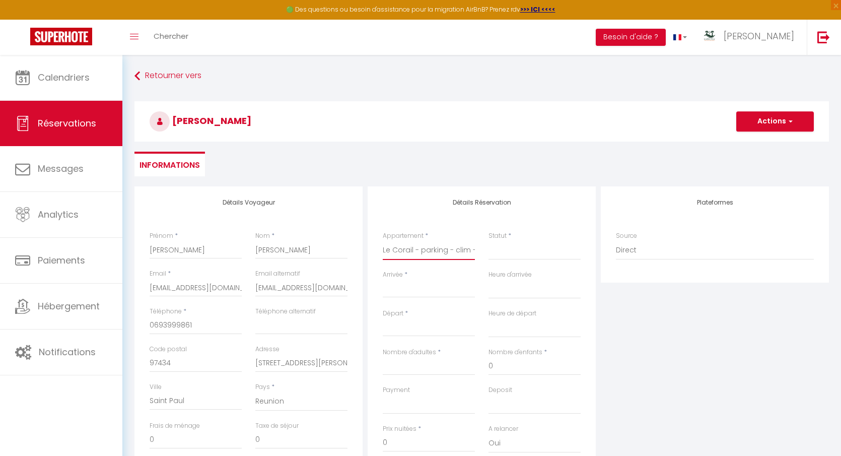
select select
checkbox input "false"
click at [523, 249] on select "Confirmé Non Confirmé Annulé Annulé par le voyageur No Show Request" at bounding box center [535, 250] width 92 height 19
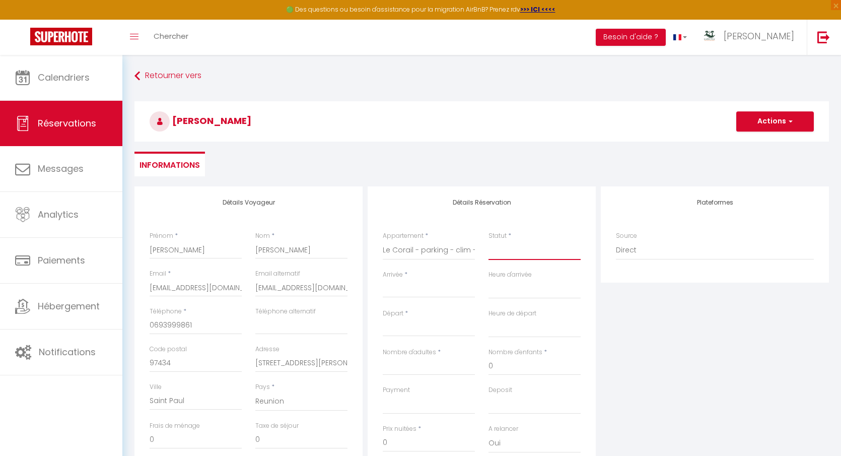
select select
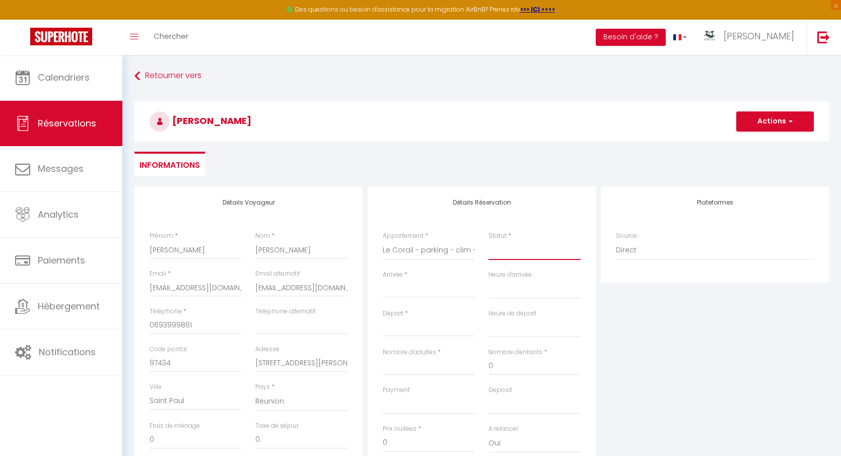
checkbox input "false"
click at [504, 249] on select "Confirmé Non Confirmé Annulé Annulé par le voyageur No Show Request" at bounding box center [535, 250] width 92 height 19
select select "2"
click at [489, 241] on select "Confirmé Non Confirmé Annulé Annulé par le voyageur No Show Request" at bounding box center [535, 250] width 92 height 19
select select
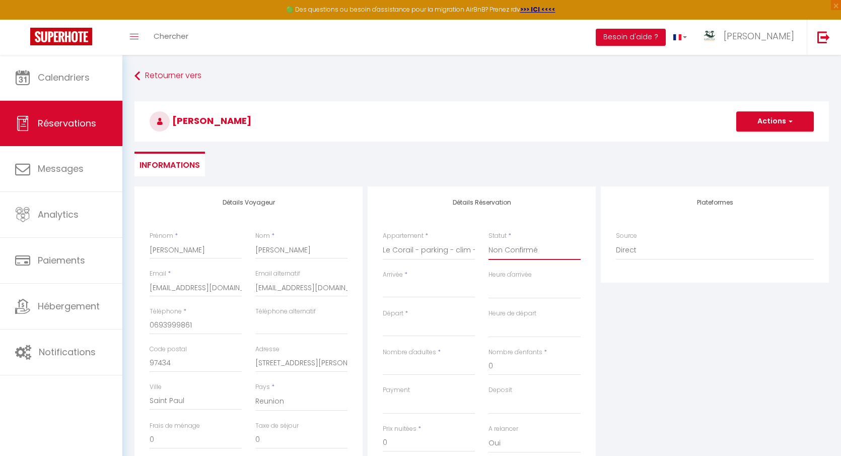
select select
checkbox input "false"
click at [433, 288] on input "Arrivée" at bounding box center [429, 289] width 92 height 13
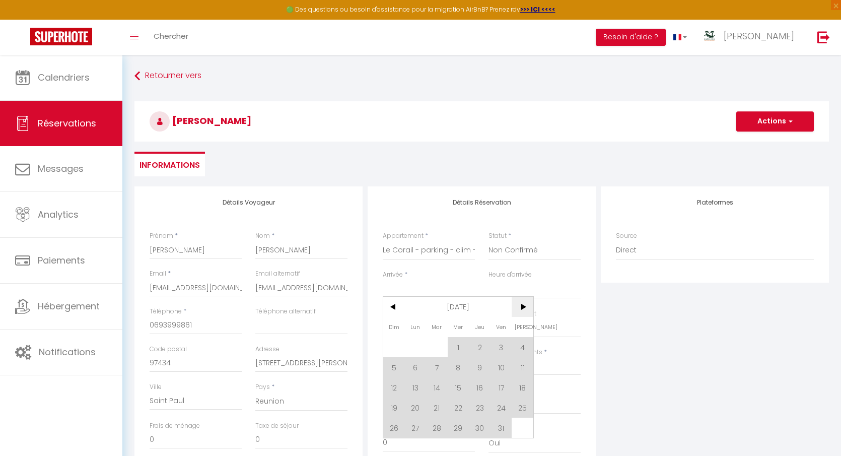
click at [522, 309] on span ">" at bounding box center [523, 307] width 22 height 20
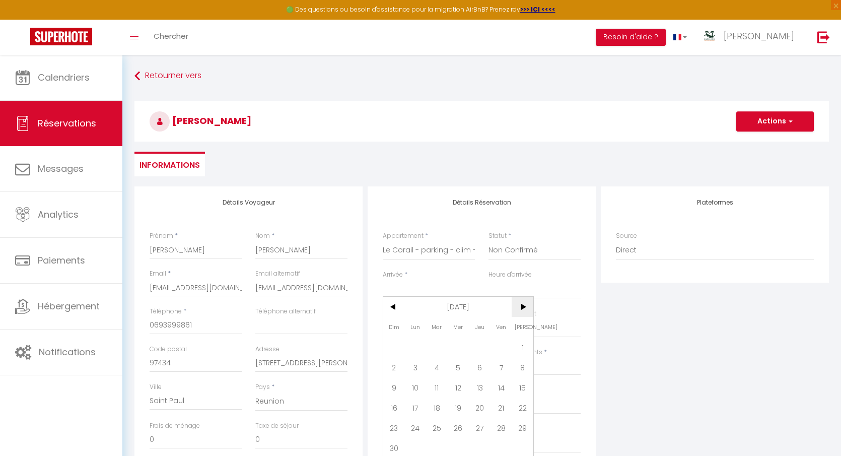
click at [522, 309] on span ">" at bounding box center [523, 307] width 22 height 20
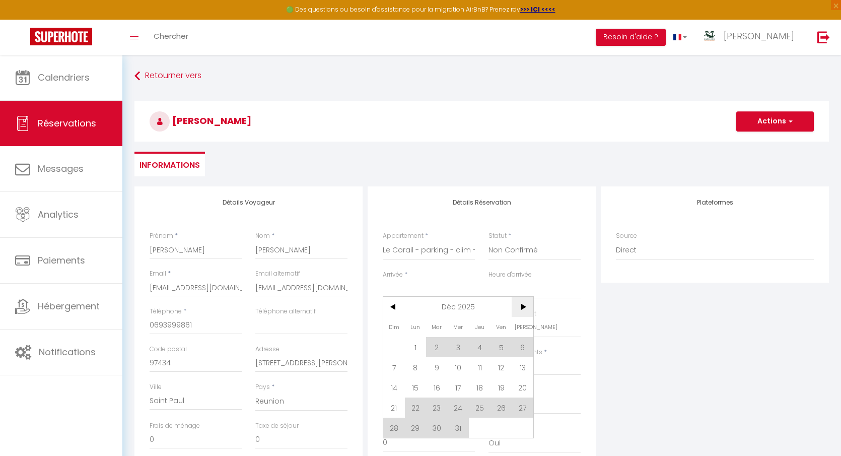
click at [522, 309] on span ">" at bounding box center [523, 307] width 22 height 20
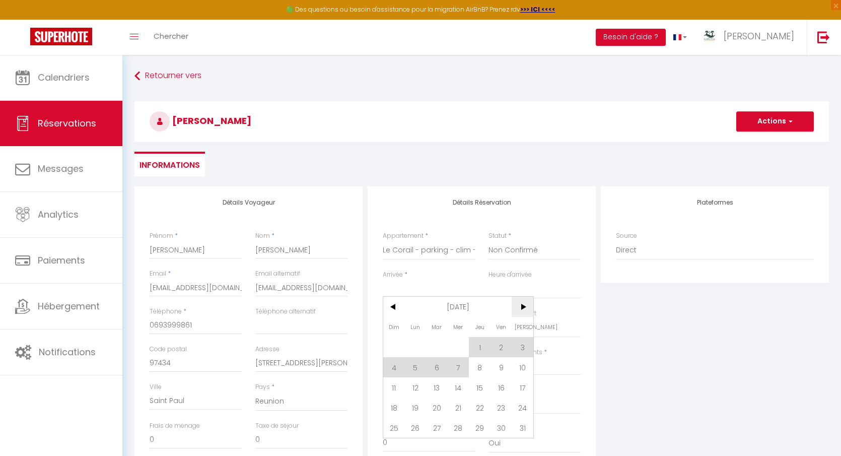
click at [522, 309] on span ">" at bounding box center [523, 307] width 22 height 20
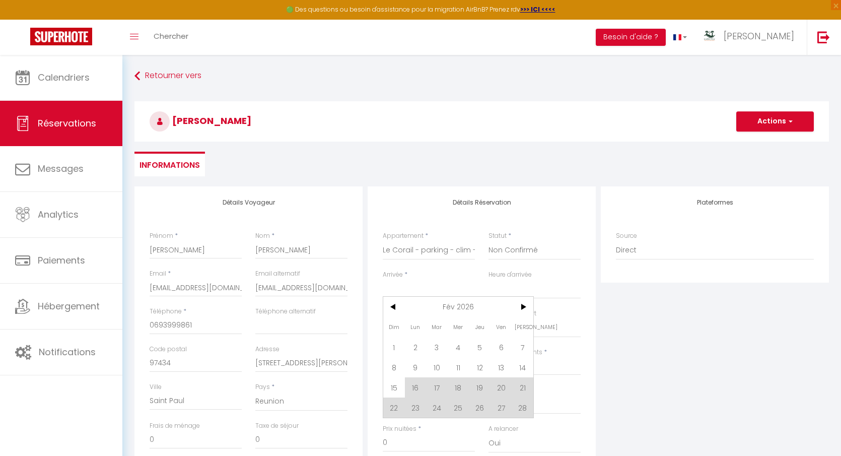
click at [517, 410] on span "28" at bounding box center [523, 407] width 22 height 20
type input "Sam 28 Février 2026"
select select
type input "Dim 01 Mars 2026"
select select
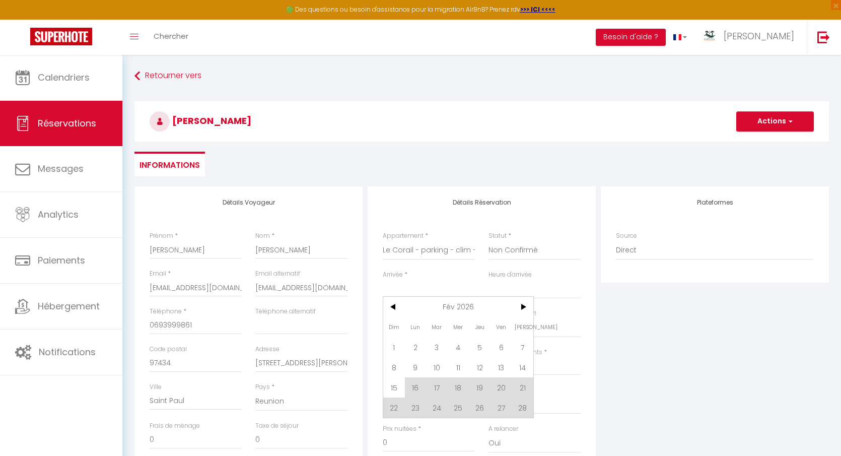
select select
checkbox input "false"
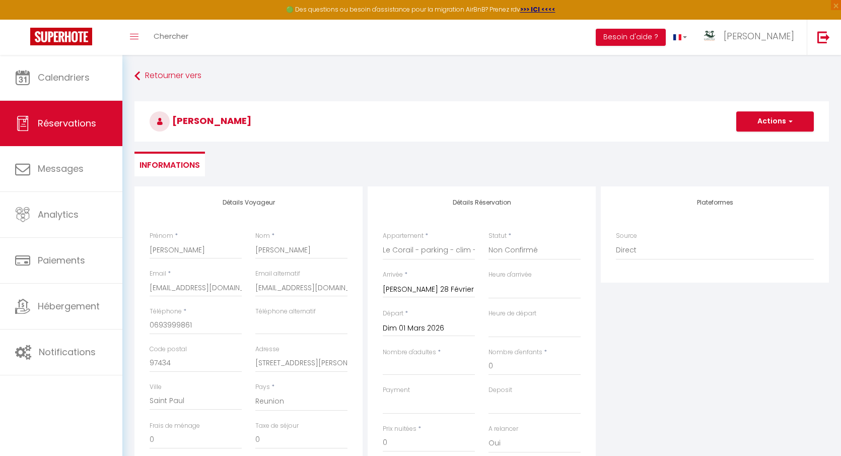
click at [444, 326] on input "Dim 01 Mars 2026" at bounding box center [429, 328] width 92 height 13
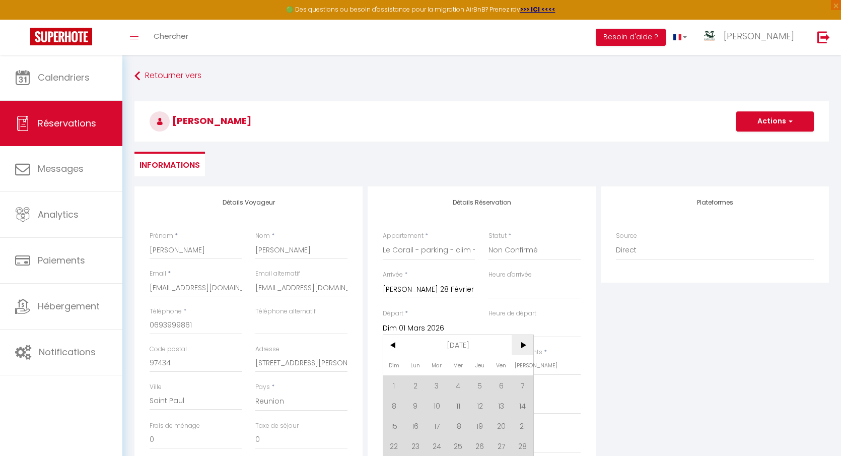
click at [521, 351] on span ">" at bounding box center [523, 345] width 22 height 20
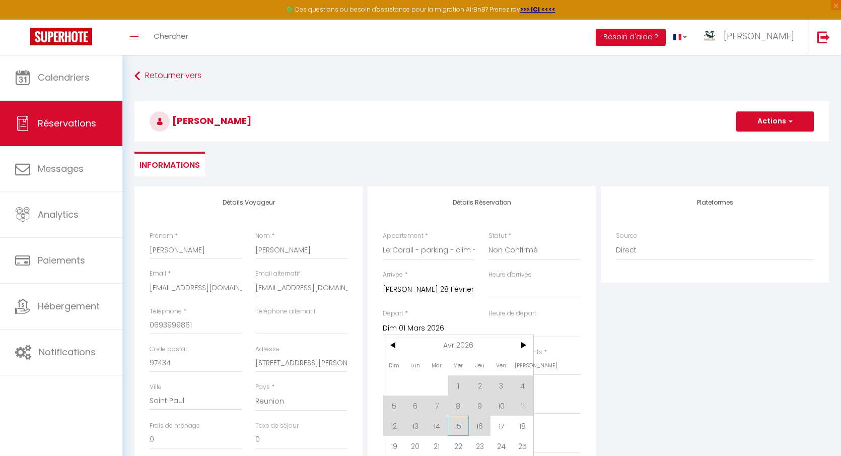
click at [462, 425] on span "15" at bounding box center [459, 426] width 22 height 20
select select
type input "Mer 15 Avril 2026"
select select
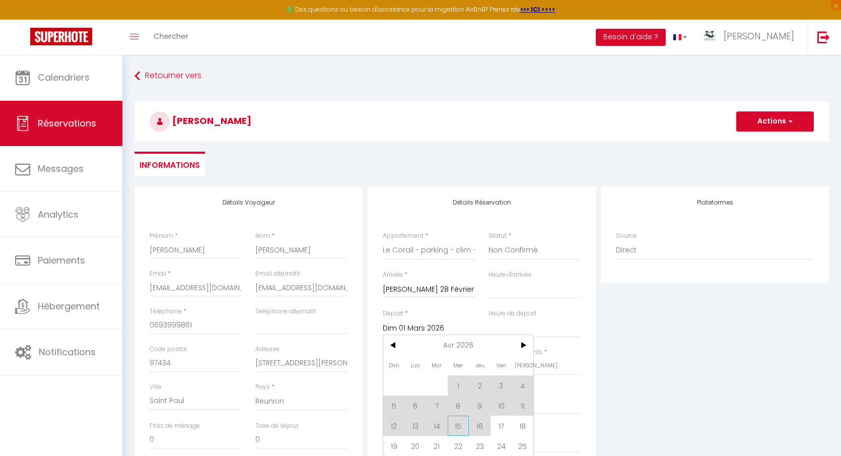
select select
checkbox input "false"
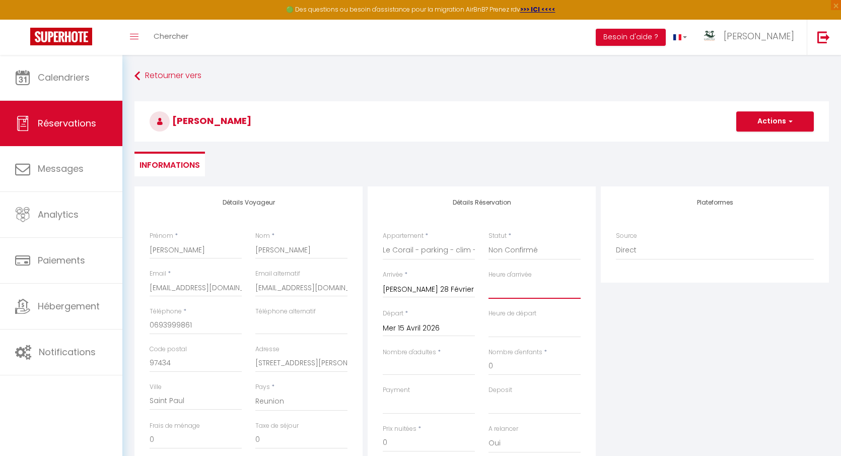
click at [516, 286] on select "00:00 00:30 01:00 01:30 02:00 02:30 03:00 03:30 04:00 04:30 05:00 05:30 06:00 0…" at bounding box center [535, 289] width 92 height 19
select select "16:00"
click at [489, 280] on select "00:00 00:30 01:00 01:30 02:00 02:30 03:00 03:30 04:00 04:30 05:00 05:30 06:00 0…" at bounding box center [535, 289] width 92 height 19
select select
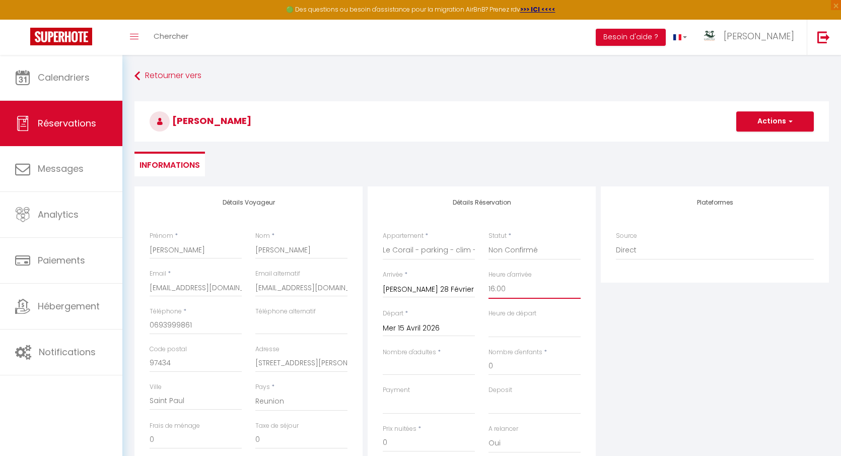
select select
checkbox input "false"
click at [526, 323] on select "00:00 00:30 01:00 01:30 02:00 02:30 03:00 03:30 04:00 04:30 05:00 05:30 06:00 0…" at bounding box center [535, 327] width 92 height 19
select select "11:00"
click at [489, 318] on select "00:00 00:30 01:00 01:30 02:00 02:30 03:00 03:30 04:00 04:30 05:00 05:30 06:00 0…" at bounding box center [535, 327] width 92 height 19
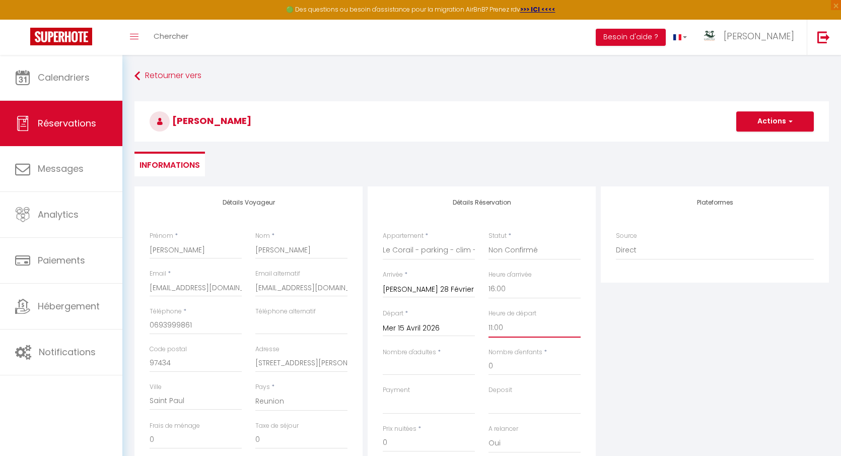
select select
checkbox input "false"
click at [424, 368] on input "Nombre d'adultes" at bounding box center [429, 366] width 92 height 18
type input "2"
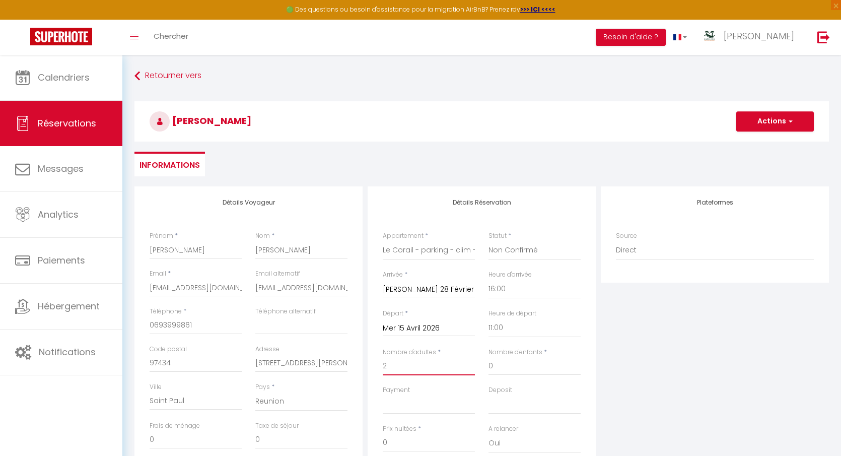
select select
checkbox input "false"
select select
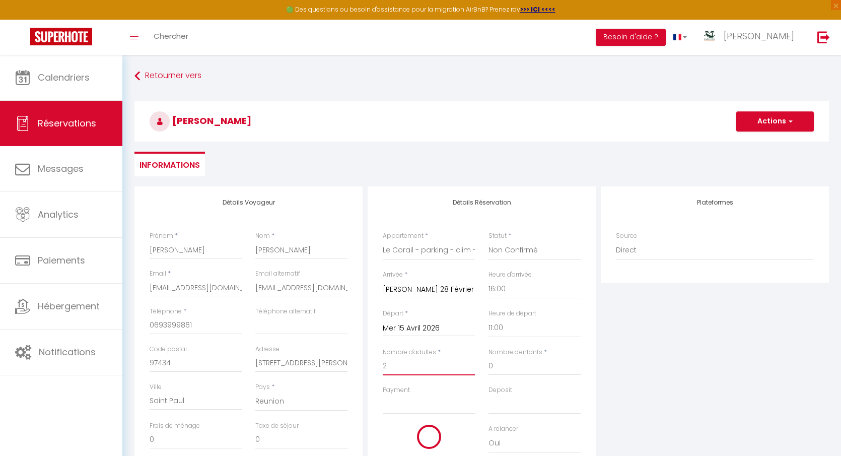
checkbox input "false"
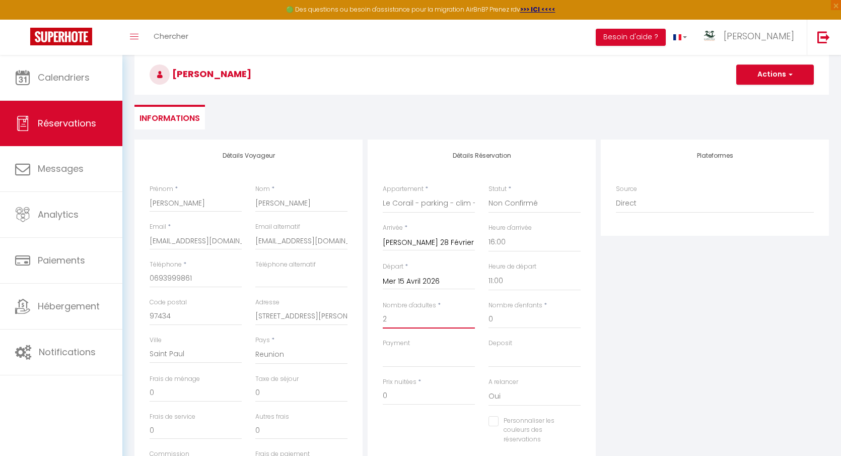
scroll to position [53, 0]
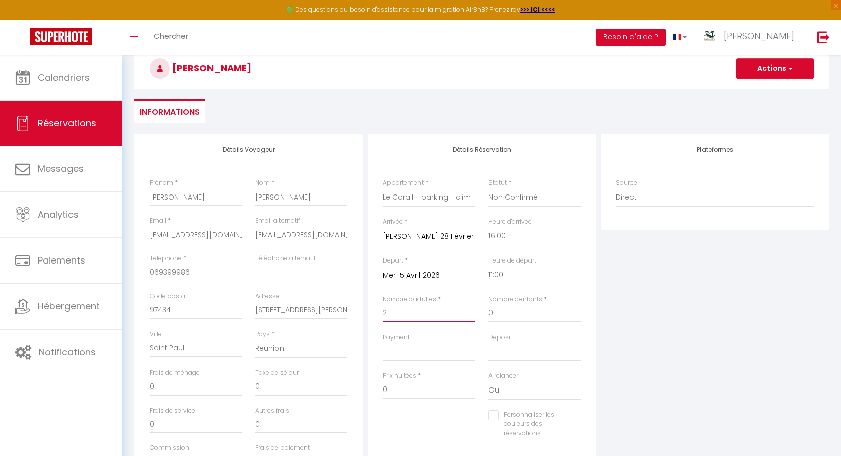
type input "2"
click at [448, 354] on select "OK KO" at bounding box center [429, 351] width 92 height 19
click at [383, 342] on select "OK KO" at bounding box center [429, 351] width 92 height 19
click at [509, 354] on select "OK KO" at bounding box center [535, 351] width 92 height 19
click at [489, 342] on select "OK KO" at bounding box center [535, 351] width 92 height 19
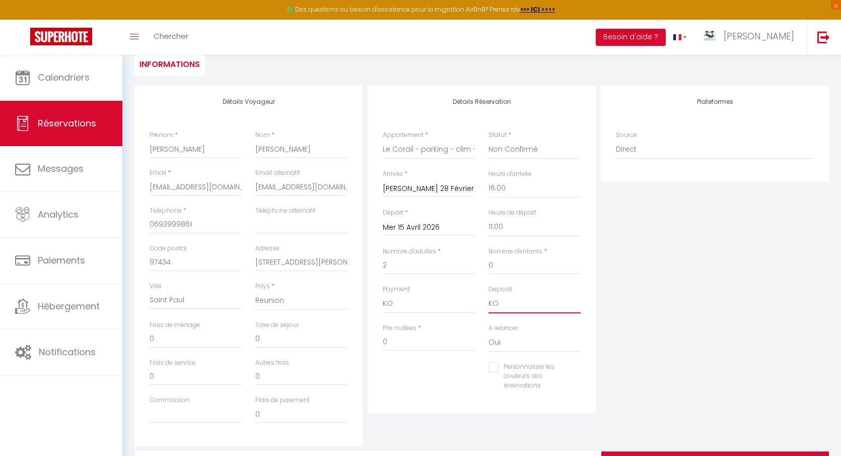
scroll to position [57, 0]
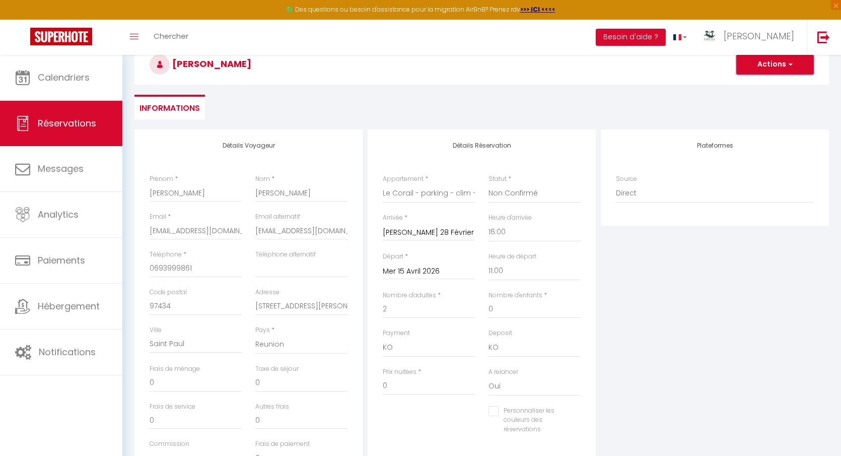
click at [793, 66] on button "Actions" at bounding box center [776, 64] width 78 height 20
click at [762, 85] on link "Enregistrer" at bounding box center [765, 86] width 80 height 13
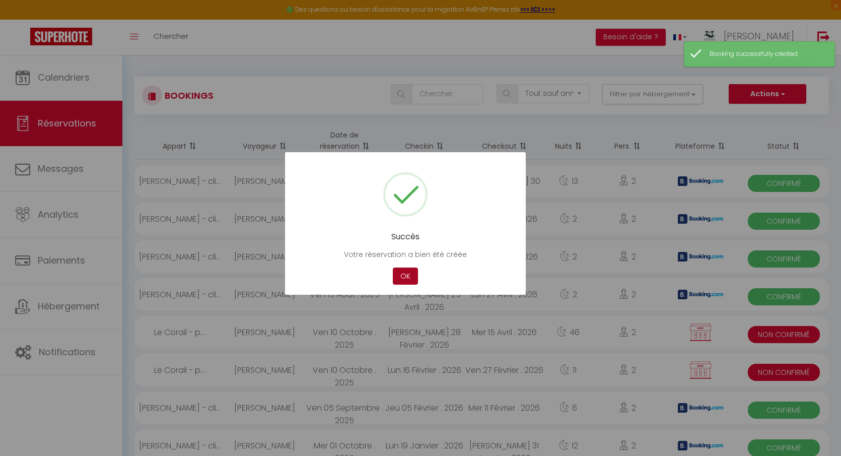
click at [413, 274] on button "OK" at bounding box center [405, 277] width 25 height 18
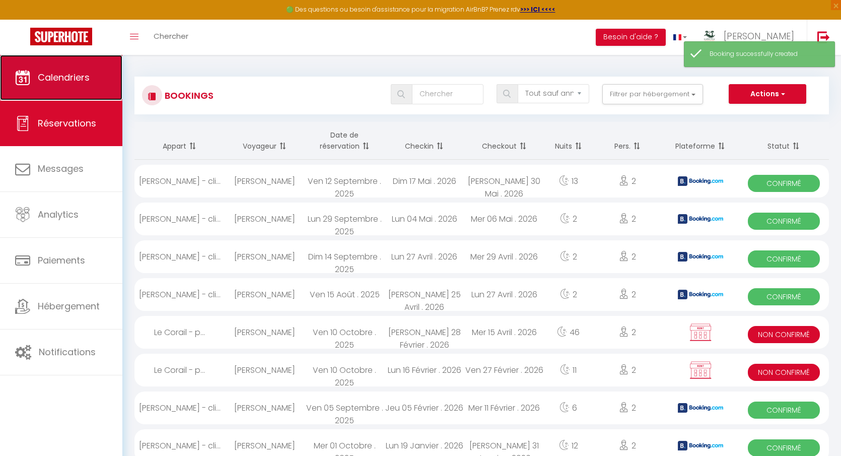
click at [70, 85] on link "Calendriers" at bounding box center [61, 77] width 122 height 45
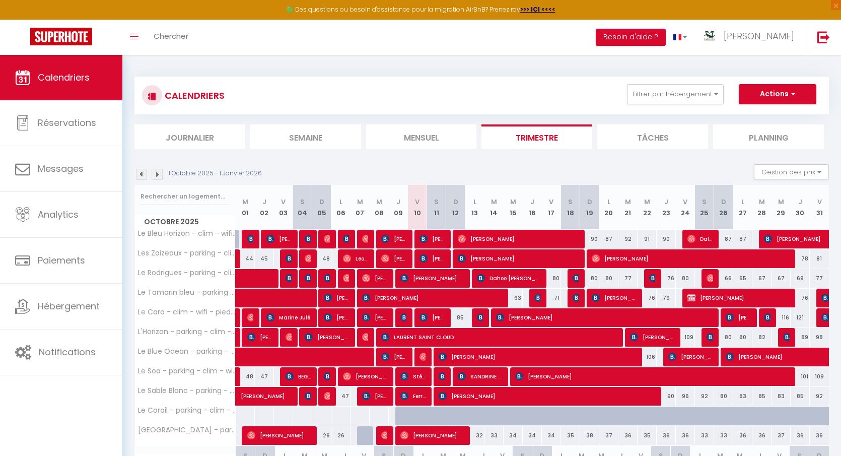
click at [163, 177] on div "1 Octobre 2025 - 1 Janvier 2026" at bounding box center [200, 174] width 130 height 11
click at [160, 176] on img at bounding box center [157, 174] width 11 height 11
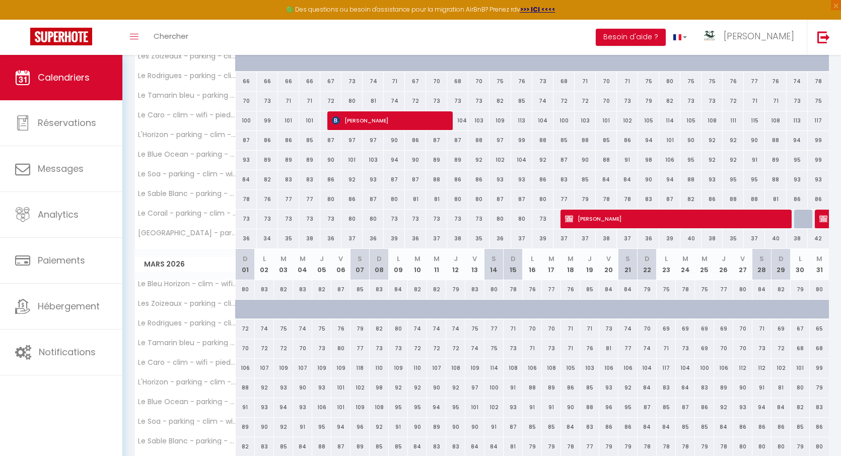
scroll to position [518, 0]
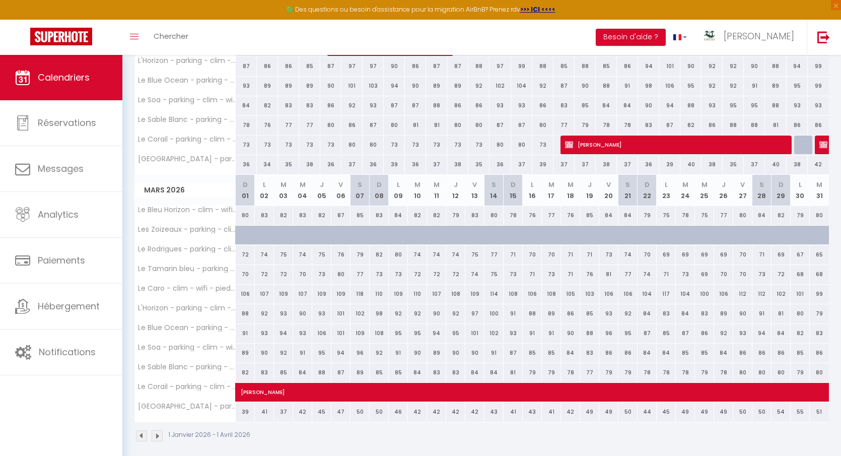
click at [808, 141] on div "80" at bounding box center [819, 145] width 22 height 19
click at [805, 141] on div at bounding box center [804, 145] width 21 height 19
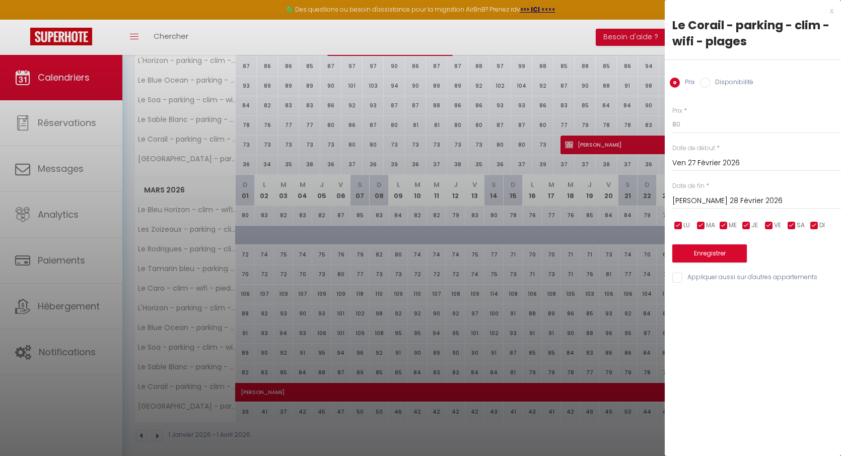
click at [744, 82] on label "Disponibilité" at bounding box center [731, 83] width 43 height 11
click at [710, 82] on input "Disponibilité" at bounding box center [705, 83] width 10 height 10
click at [710, 251] on button "Enregistrer" at bounding box center [710, 254] width 75 height 18
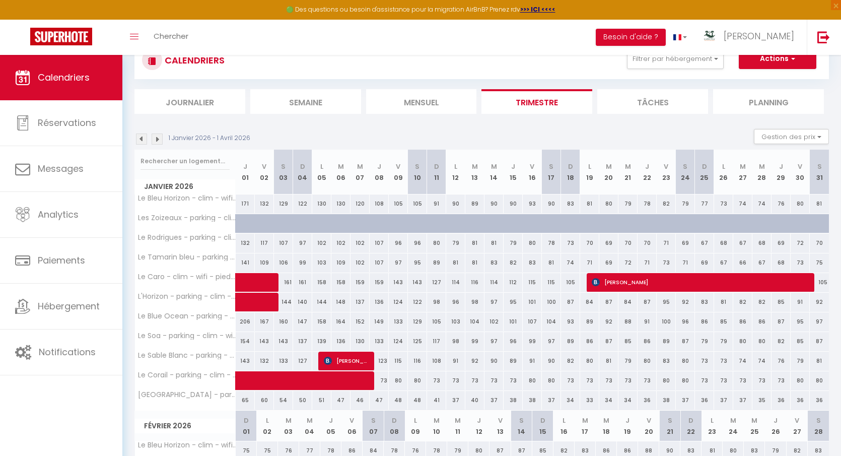
scroll to position [14, 0]
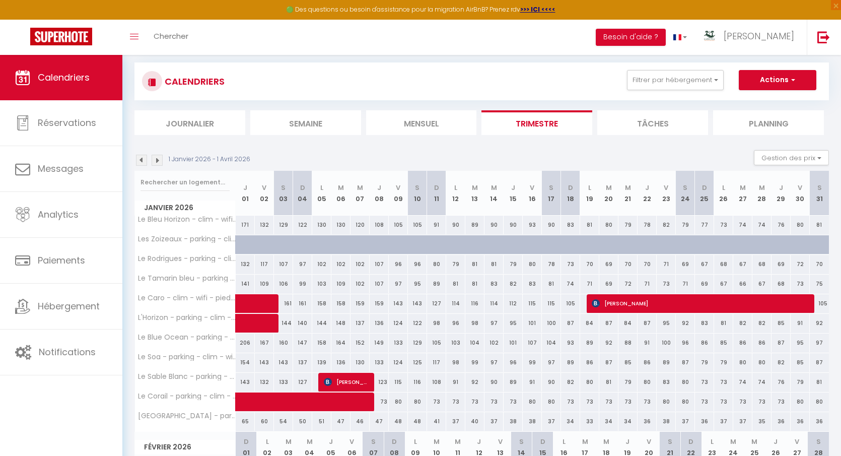
click at [157, 157] on img at bounding box center [157, 160] width 11 height 11
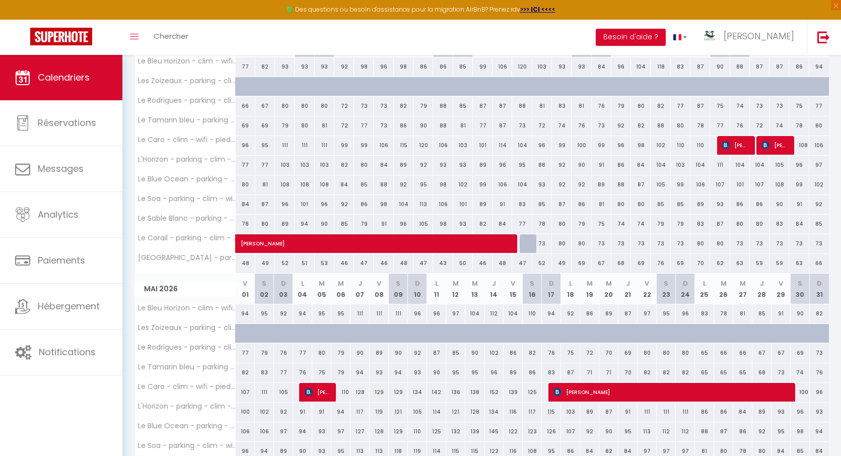
scroll to position [174, 0]
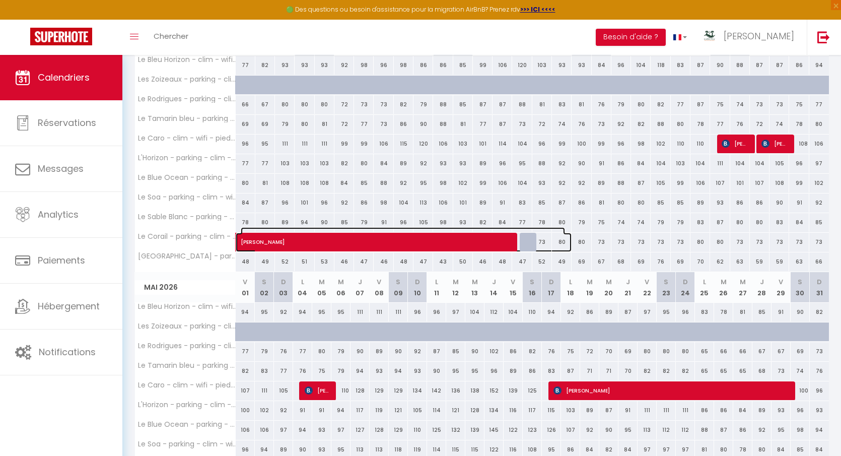
click at [530, 234] on span "Julie Paquet" at bounding box center [403, 236] width 324 height 19
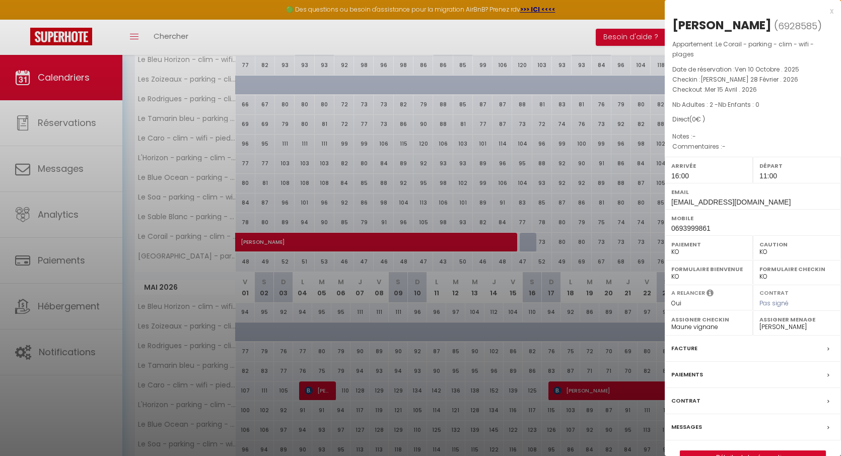
click at [553, 232] on div at bounding box center [420, 228] width 841 height 456
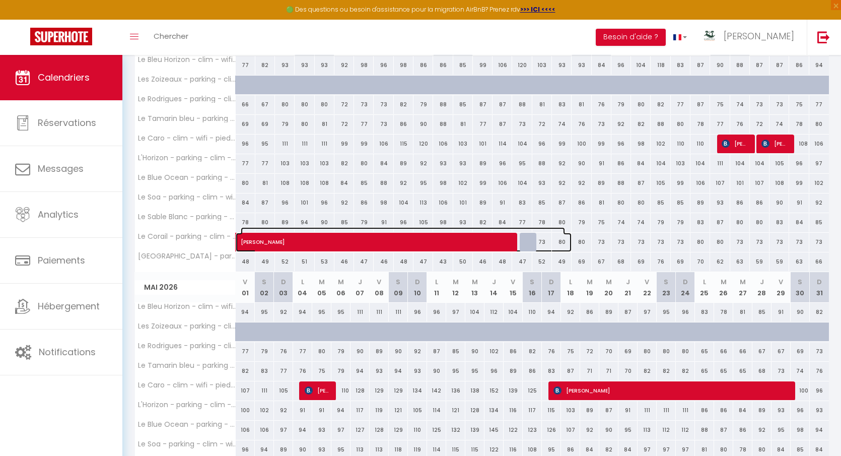
click at [532, 239] on span "Julie Paquet" at bounding box center [403, 236] width 324 height 19
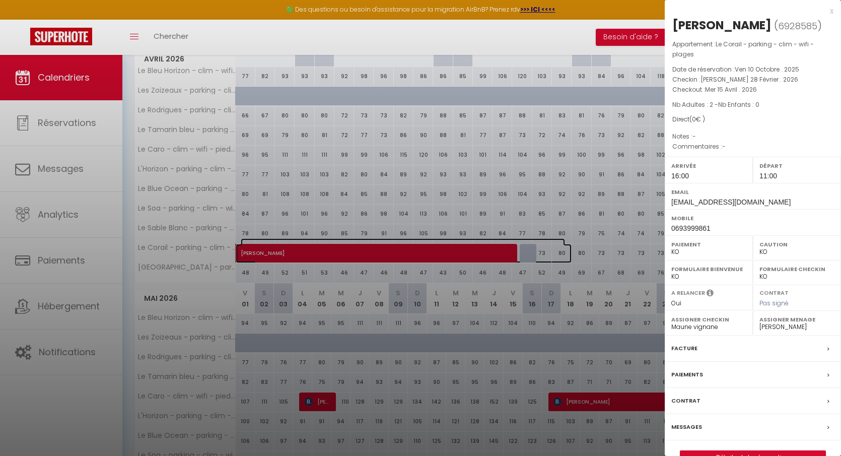
scroll to position [89, 0]
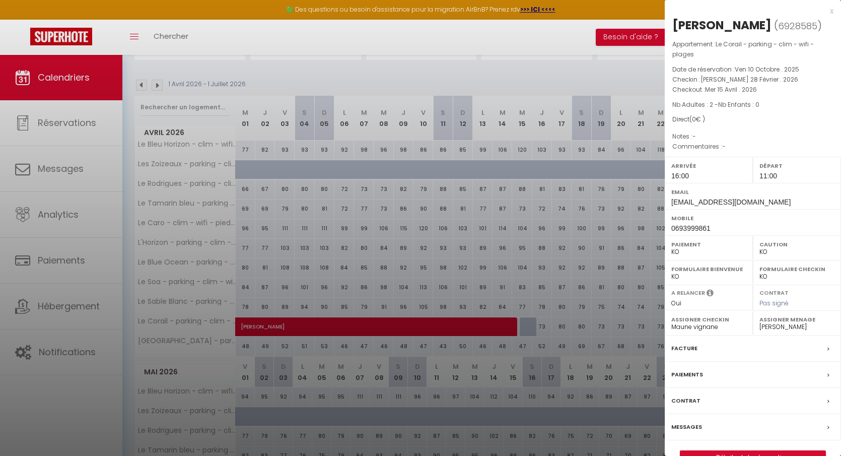
click at [528, 325] on div at bounding box center [420, 228] width 841 height 456
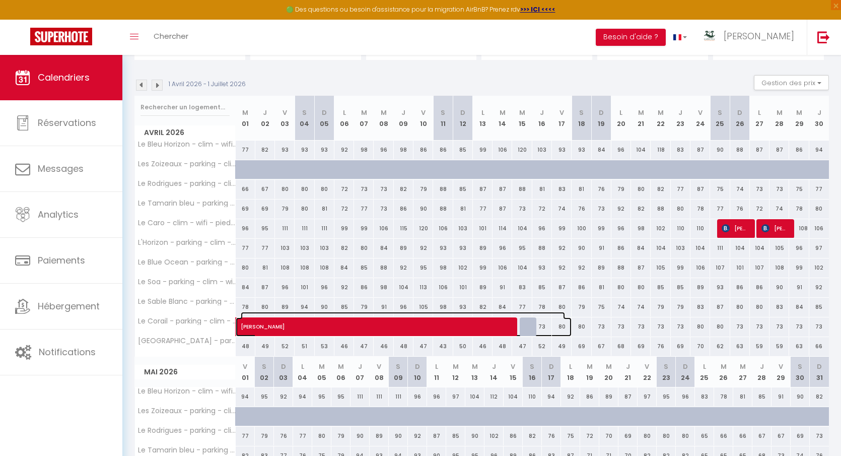
click at [528, 321] on span "Julie Paquet" at bounding box center [403, 321] width 324 height 19
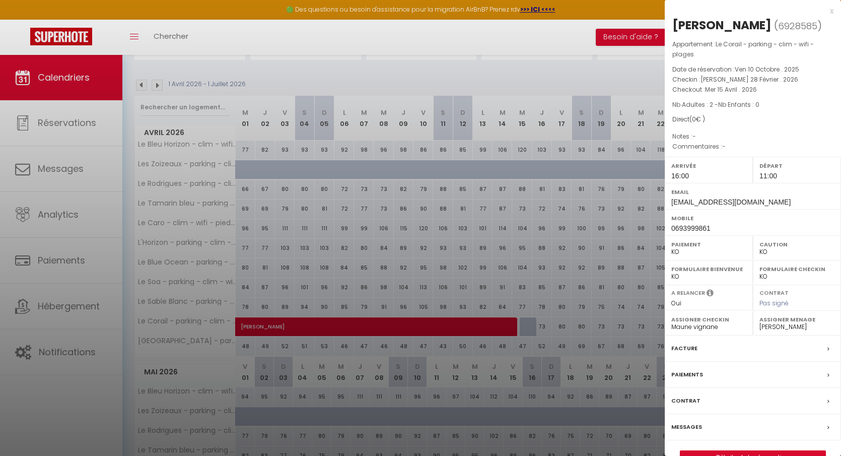
click at [544, 325] on div at bounding box center [420, 228] width 841 height 456
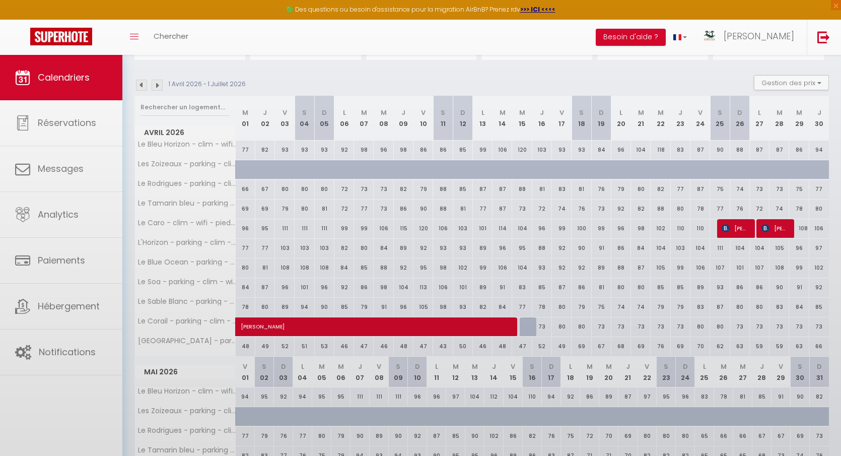
click at [547, 325] on body "🟢 Des questions ou besoin d'assistance pour la migration AirBnB? Prenez rdv >>>…" at bounding box center [420, 429] width 841 height 927
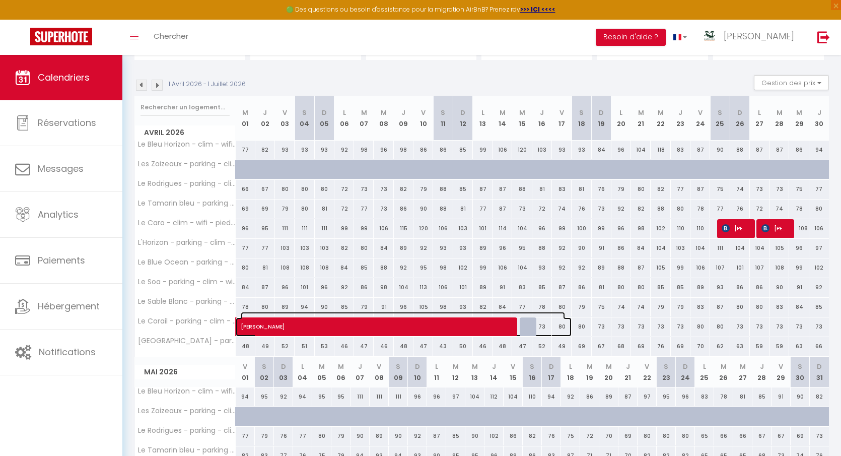
click at [547, 325] on span "Julie Paquet" at bounding box center [403, 321] width 324 height 19
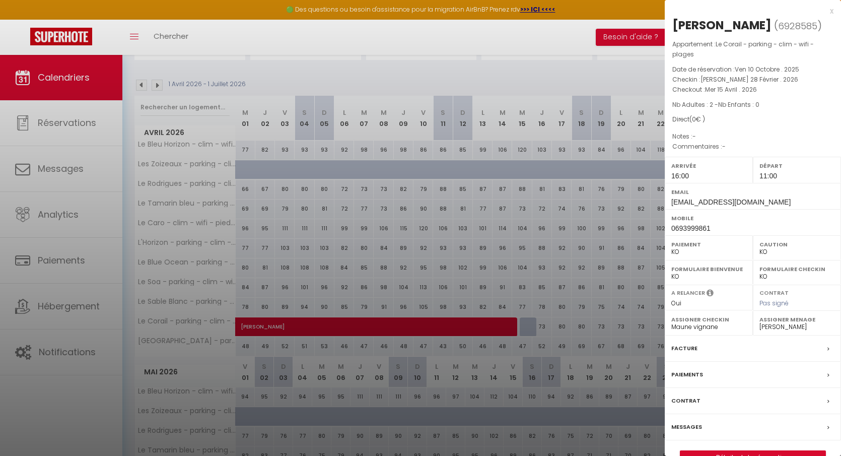
click at [595, 294] on div at bounding box center [420, 228] width 841 height 456
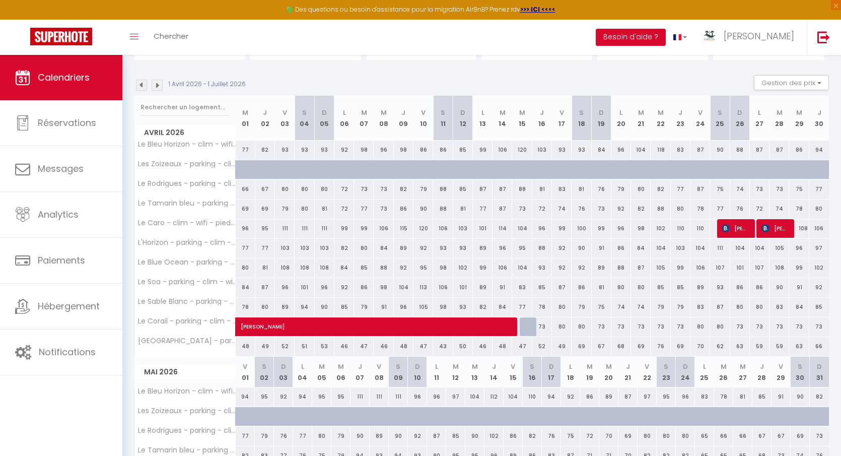
click at [582, 324] on div "80" at bounding box center [582, 326] width 20 height 19
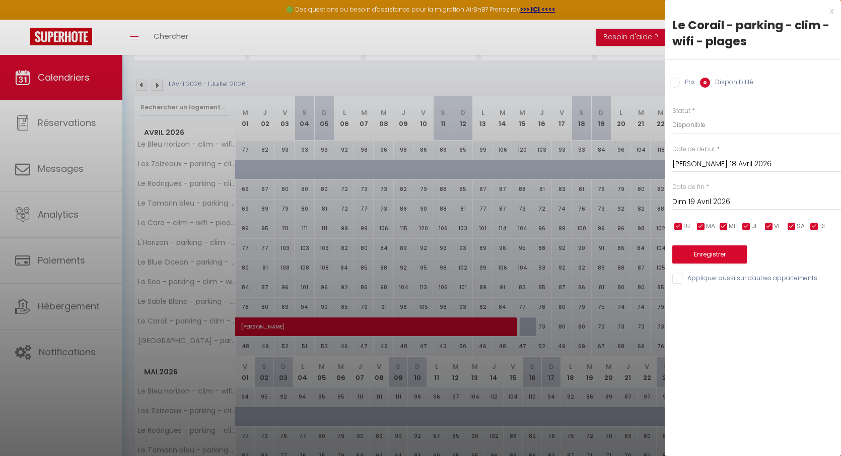
click at [707, 164] on input "Sam 18 Avril 2026" at bounding box center [757, 164] width 169 height 13
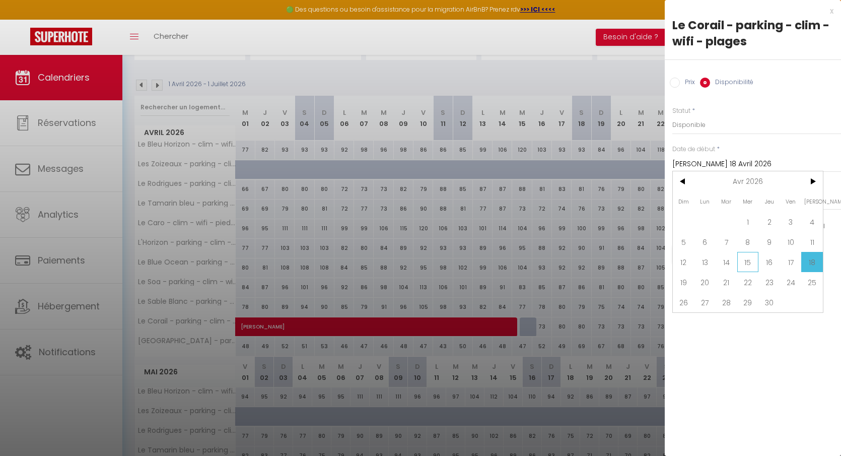
click at [751, 260] on span "15" at bounding box center [749, 262] width 22 height 20
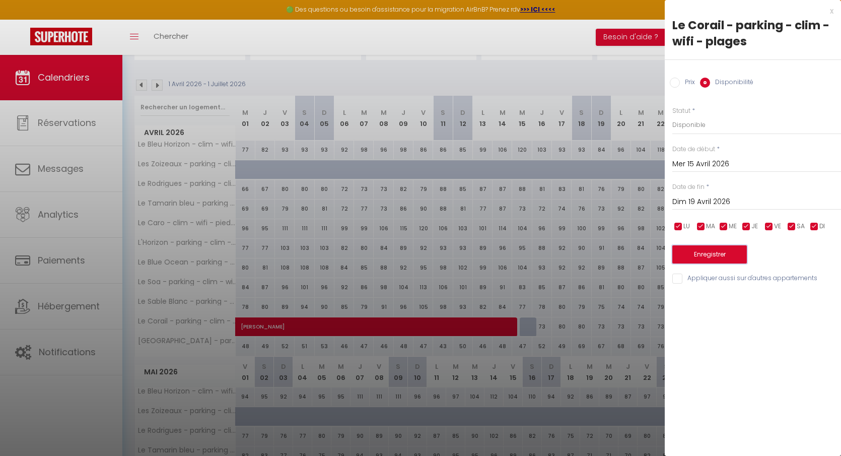
click at [708, 255] on button "Enregistrer" at bounding box center [710, 254] width 75 height 18
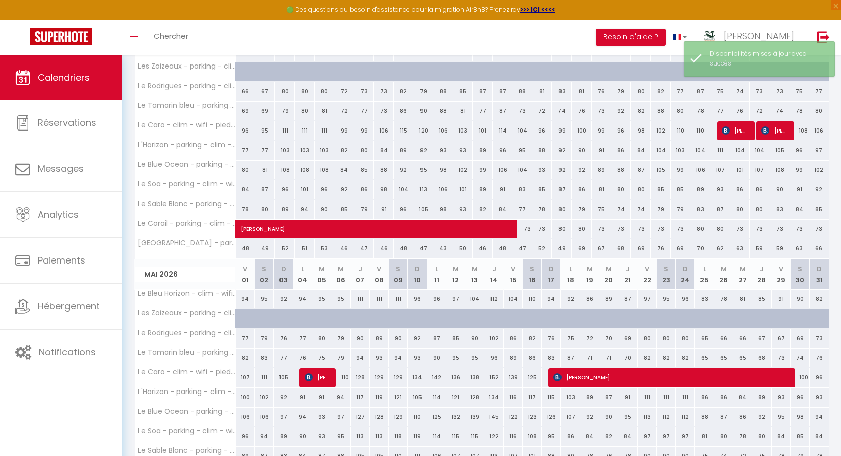
scroll to position [5, 0]
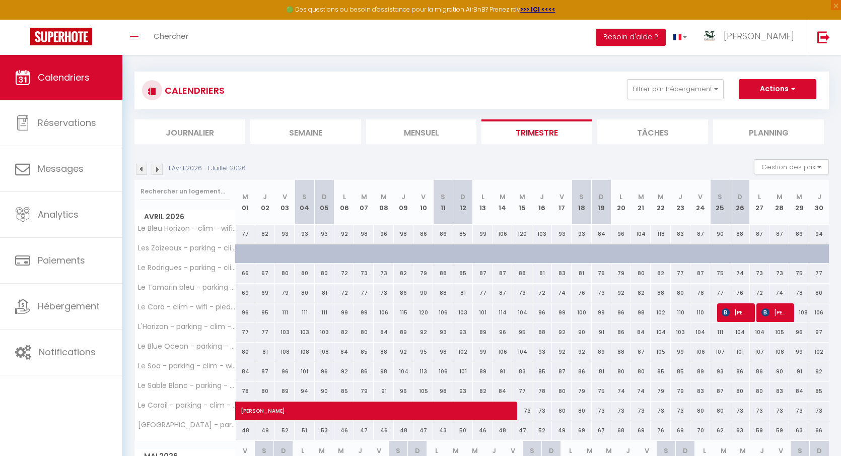
click at [143, 171] on img at bounding box center [141, 169] width 11 height 11
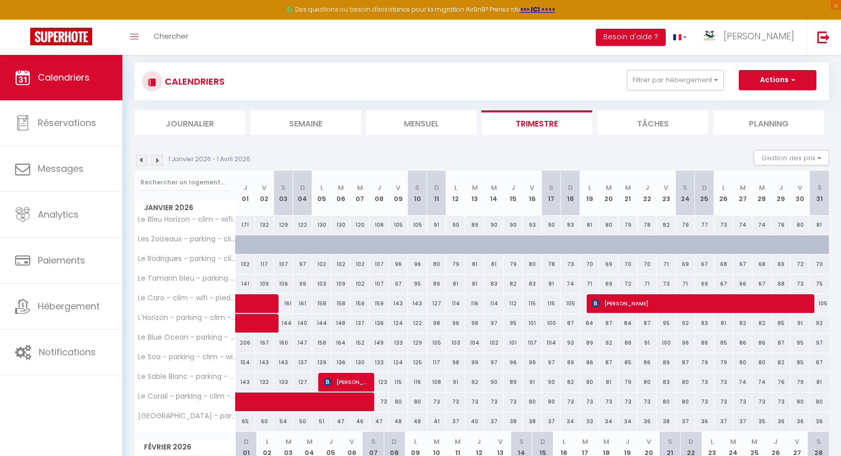
scroll to position [0, 0]
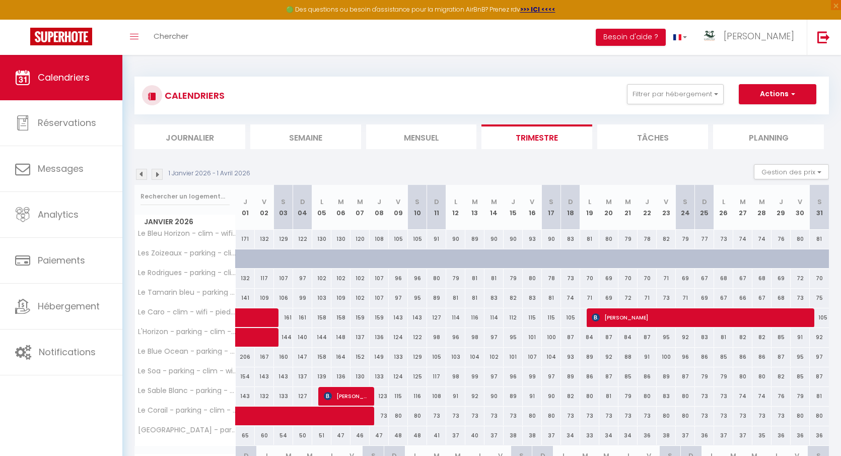
click at [143, 172] on img at bounding box center [141, 174] width 11 height 11
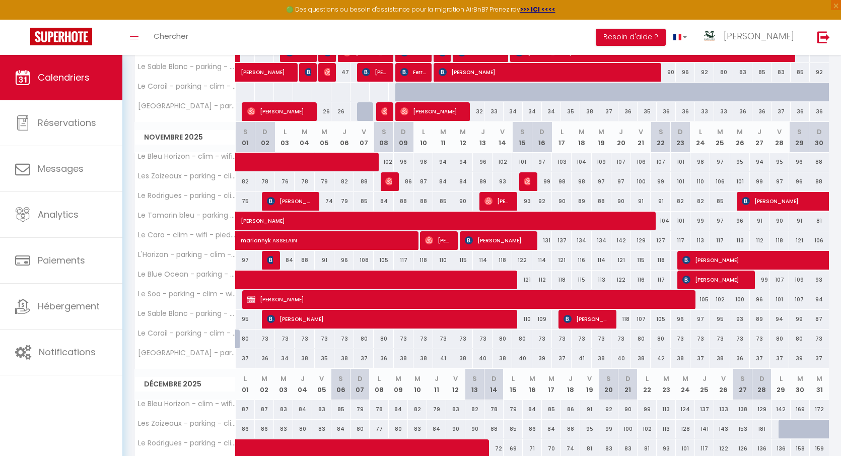
scroll to position [518, 0]
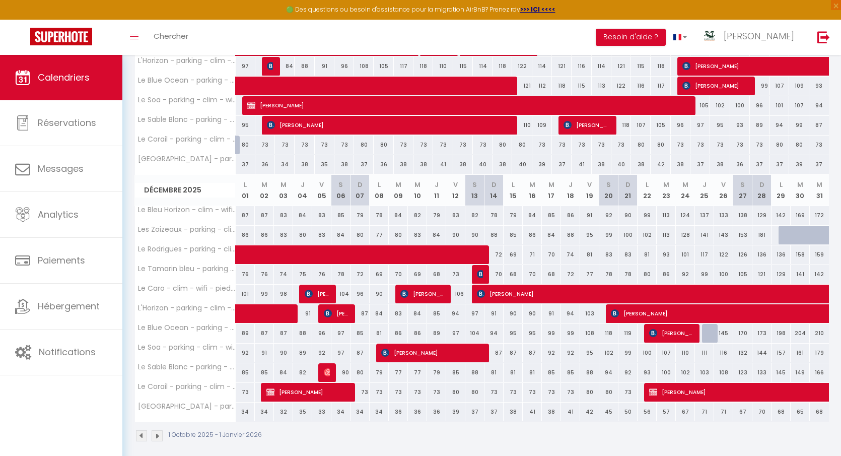
click at [159, 430] on img at bounding box center [157, 435] width 11 height 11
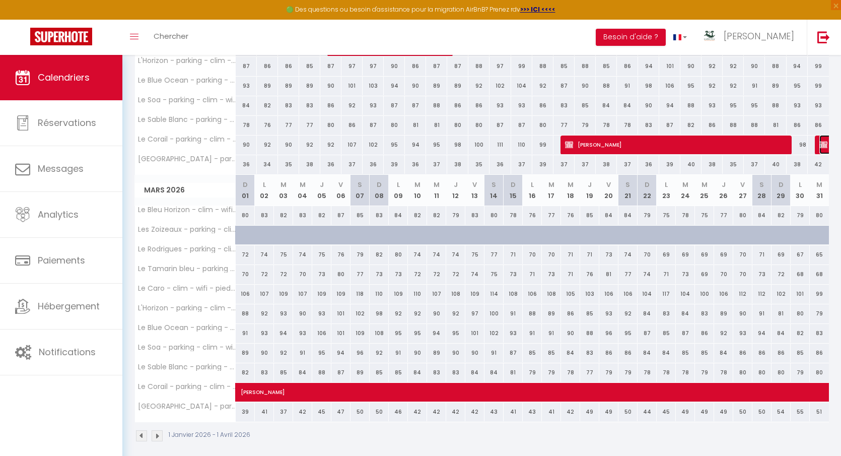
click at [823, 141] on img at bounding box center [824, 145] width 8 height 8
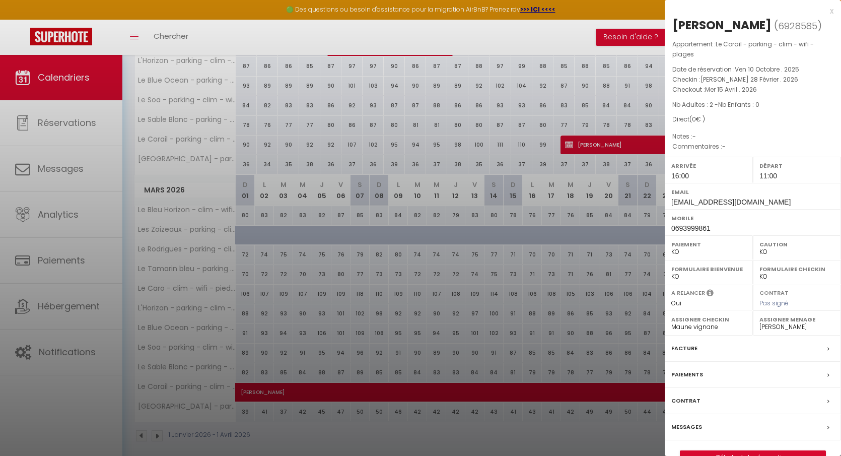
click at [626, 387] on div at bounding box center [420, 228] width 841 height 456
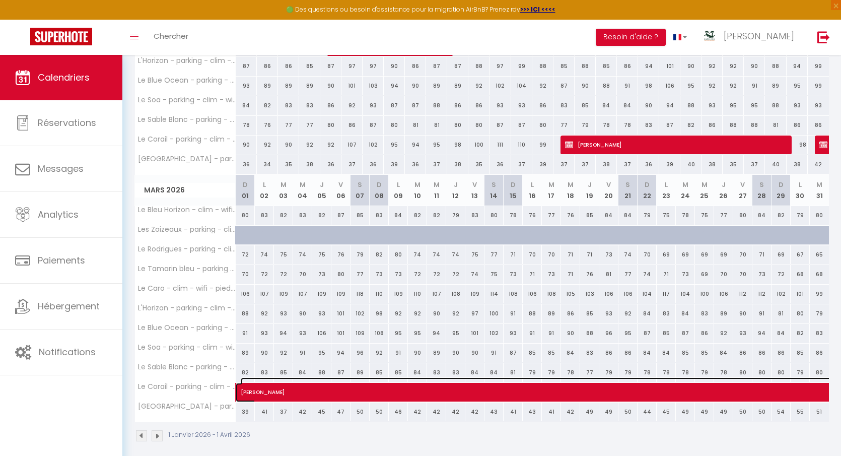
click at [603, 387] on span "Julie Paquet" at bounding box center [762, 386] width 1043 height 19
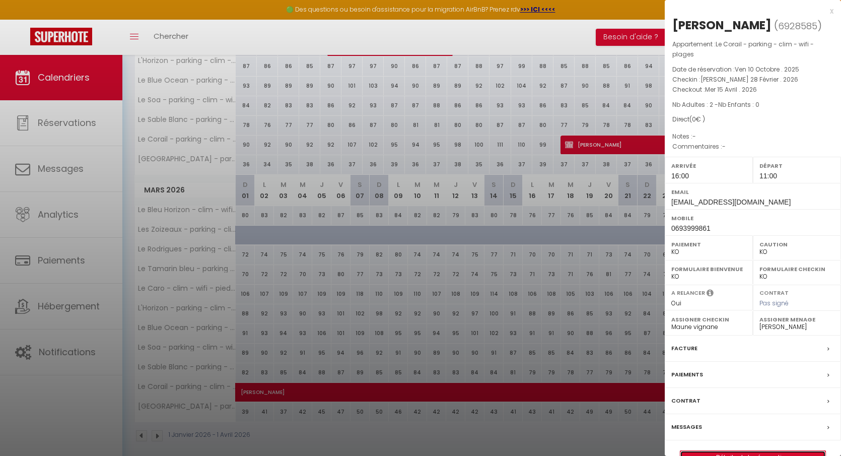
click at [727, 451] on link "Détails de la réservation" at bounding box center [753, 457] width 145 height 13
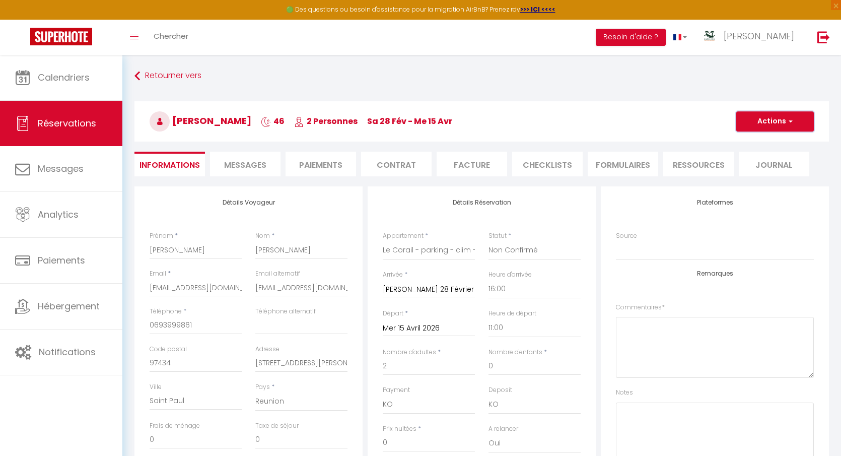
click at [790, 124] on span "button" at bounding box center [789, 121] width 6 height 9
click at [765, 166] on link "Supprimer" at bounding box center [765, 169] width 80 height 13
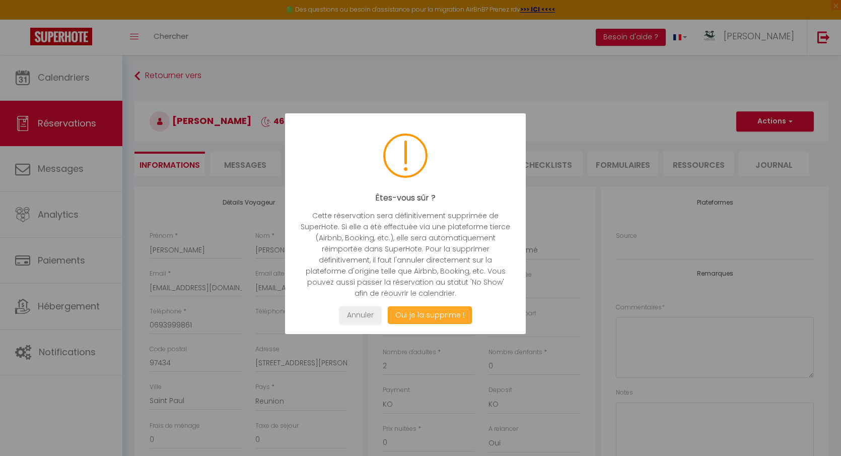
click at [455, 313] on button "Oui je la supprime !" at bounding box center [430, 315] width 84 height 18
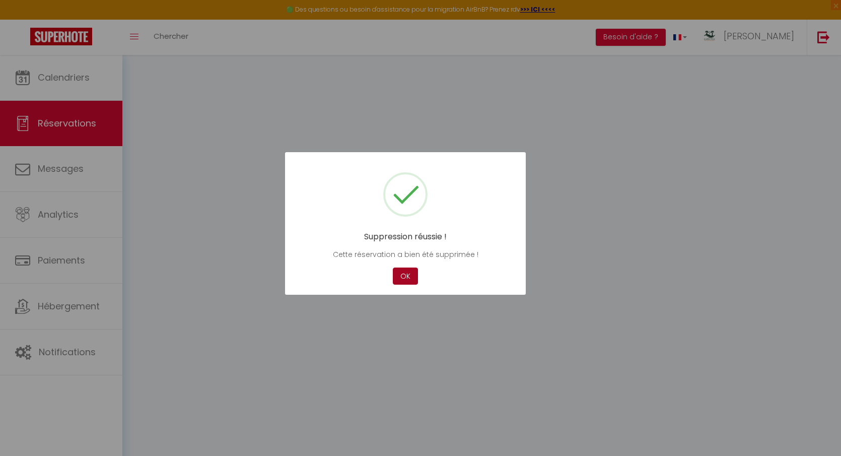
click at [398, 274] on button "OK" at bounding box center [405, 277] width 25 height 18
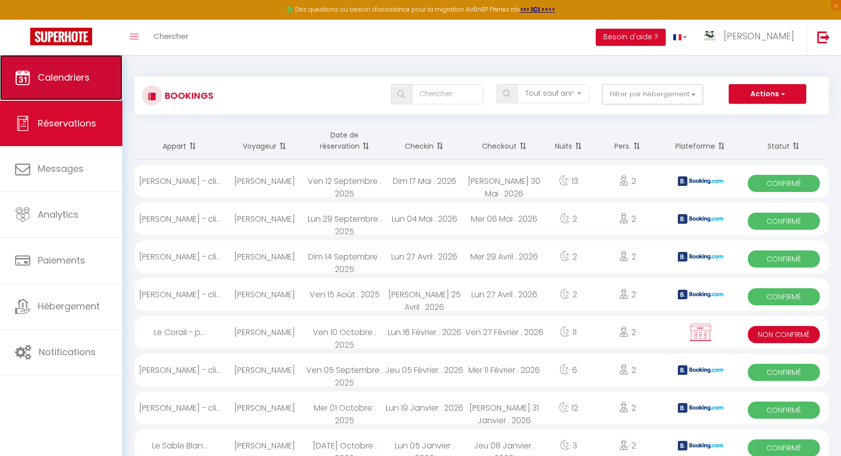
click at [82, 85] on link "Calendriers" at bounding box center [61, 77] width 122 height 45
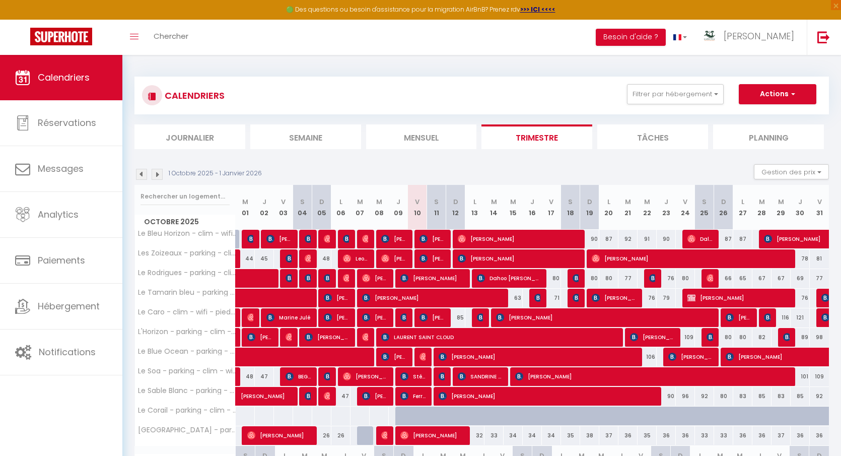
click at [157, 179] on div "1 Octobre 2025 - 1 Janvier 2026 Gestion des prix Nb Nuits minimum Règles Dispon…" at bounding box center [482, 174] width 695 height 21
click at [157, 174] on img at bounding box center [157, 174] width 11 height 11
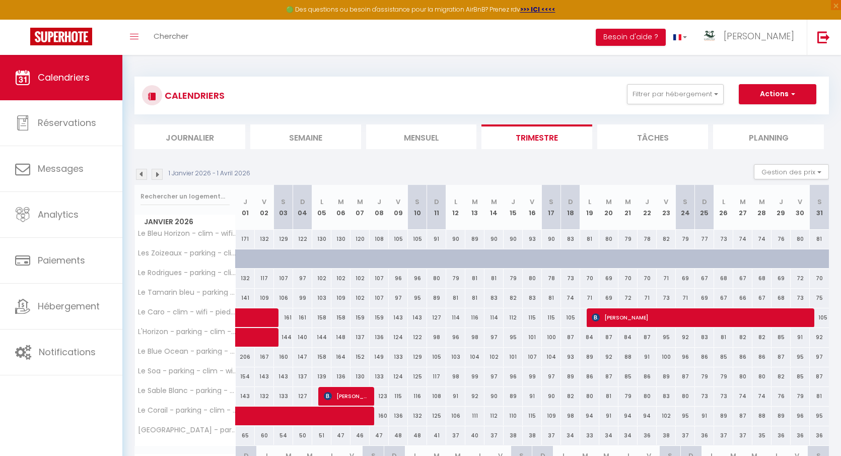
click at [143, 173] on img at bounding box center [141, 174] width 11 height 11
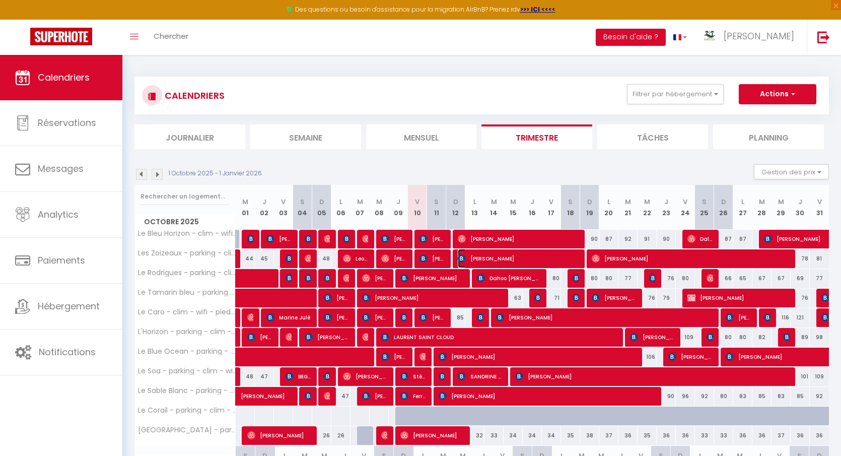
click at [467, 257] on span "[PERSON_NAME]" at bounding box center [518, 258] width 121 height 19
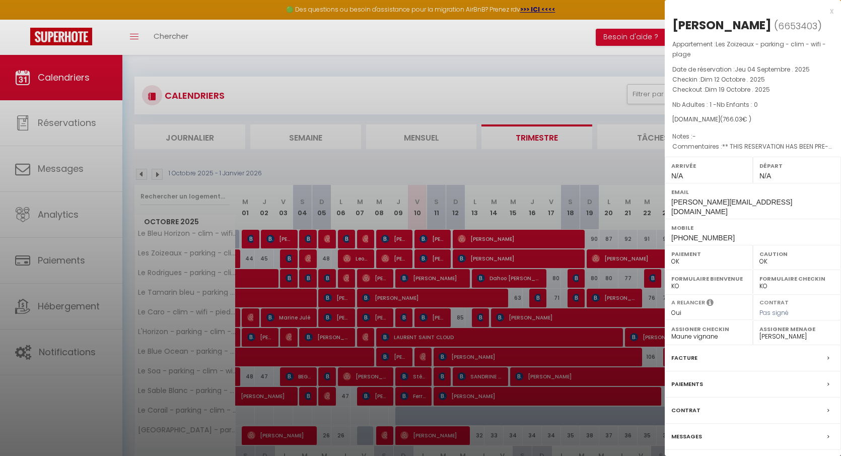
click at [695, 431] on label "Messages" at bounding box center [687, 436] width 31 height 11
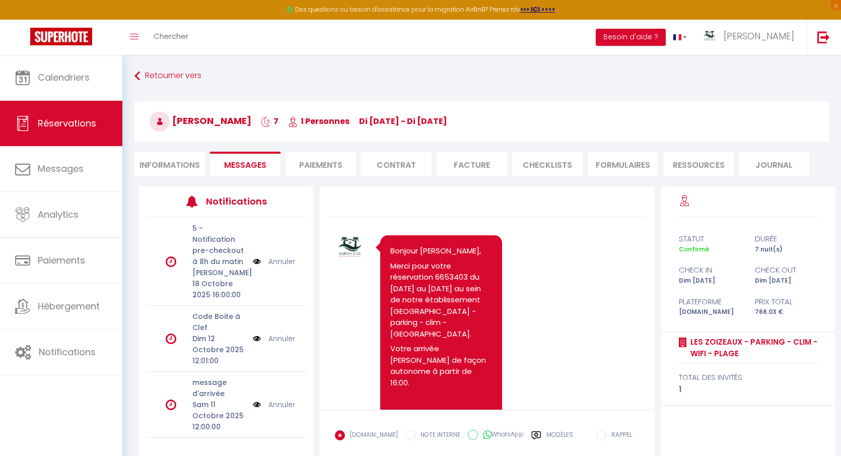
click at [184, 161] on li "Informations" at bounding box center [170, 164] width 71 height 25
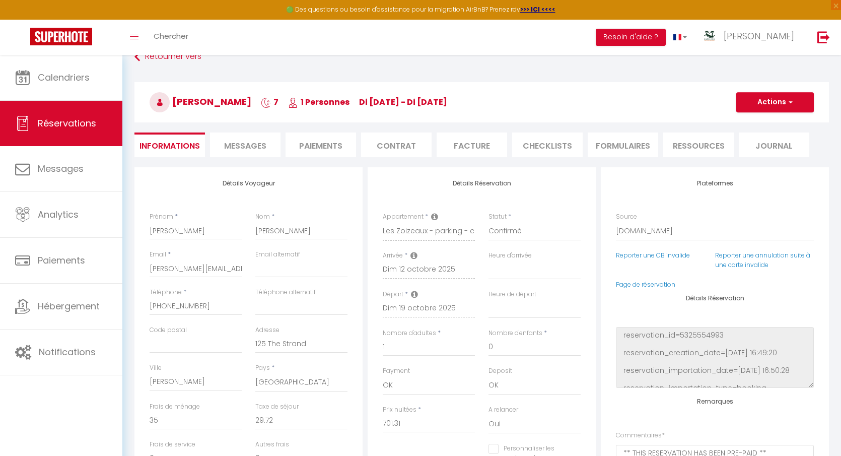
scroll to position [39, 0]
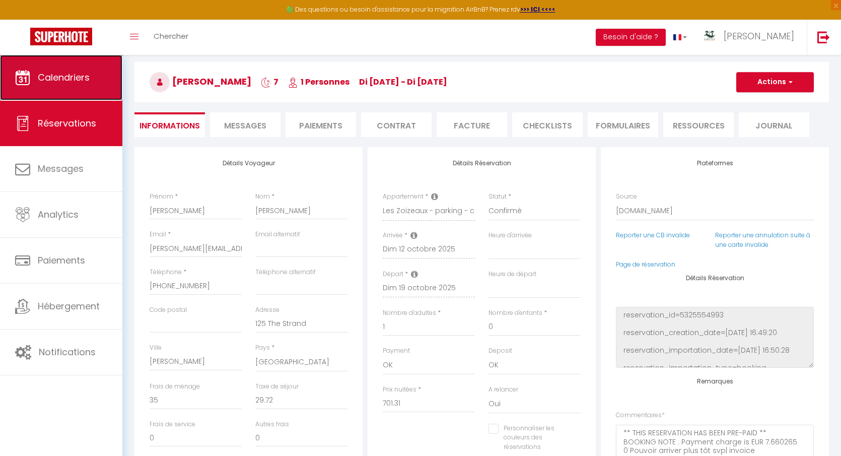
click at [78, 88] on link "Calendriers" at bounding box center [61, 77] width 122 height 45
